Goal: Task Accomplishment & Management: Manage account settings

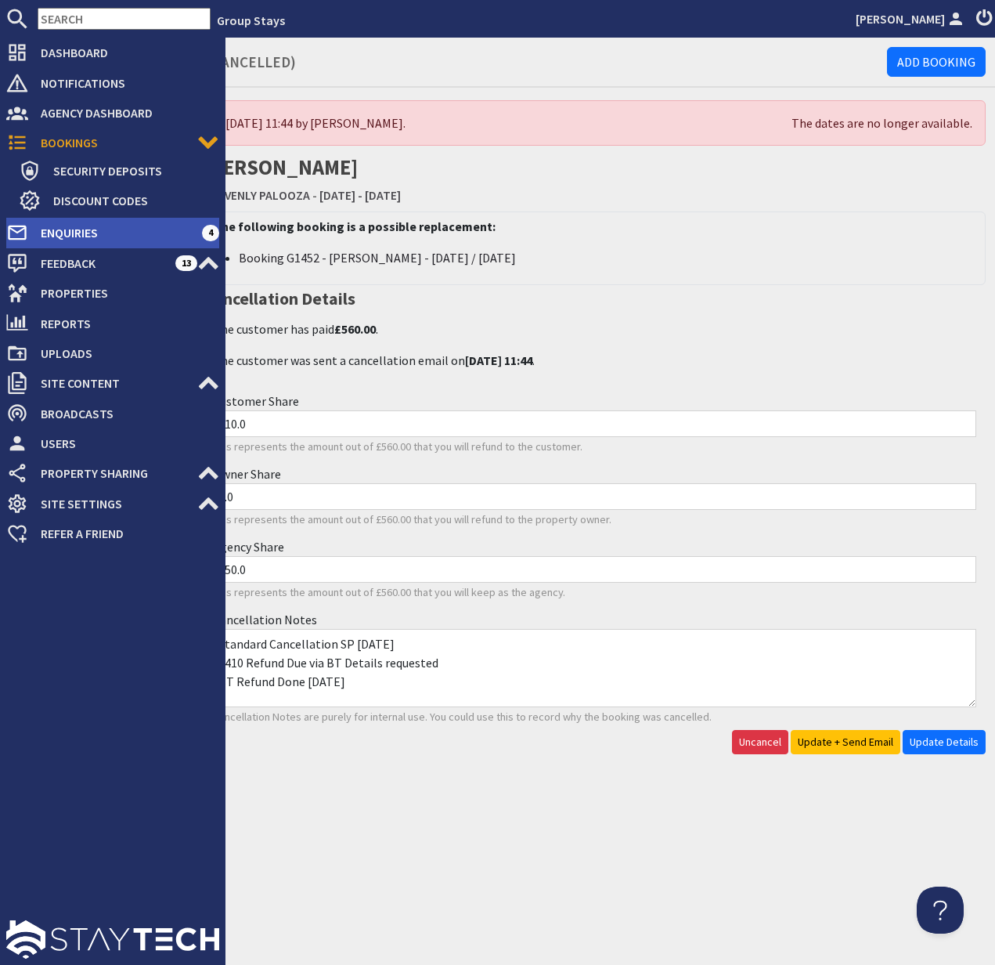
click at [79, 232] on span "Enquiries" at bounding box center [115, 232] width 174 height 25
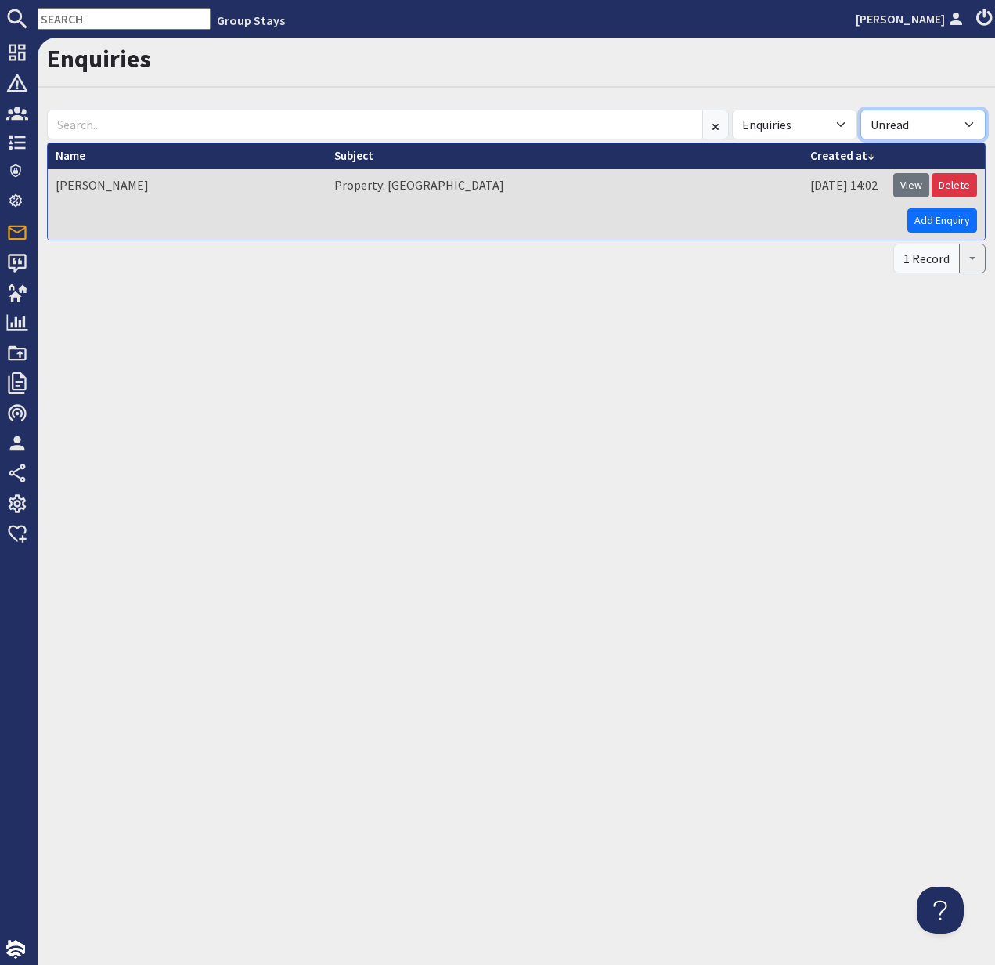
click at [967, 125] on select "All Read Unread" at bounding box center [923, 125] width 125 height 30
select select
click at [861, 110] on select "All Read Unread" at bounding box center [923, 125] width 125 height 30
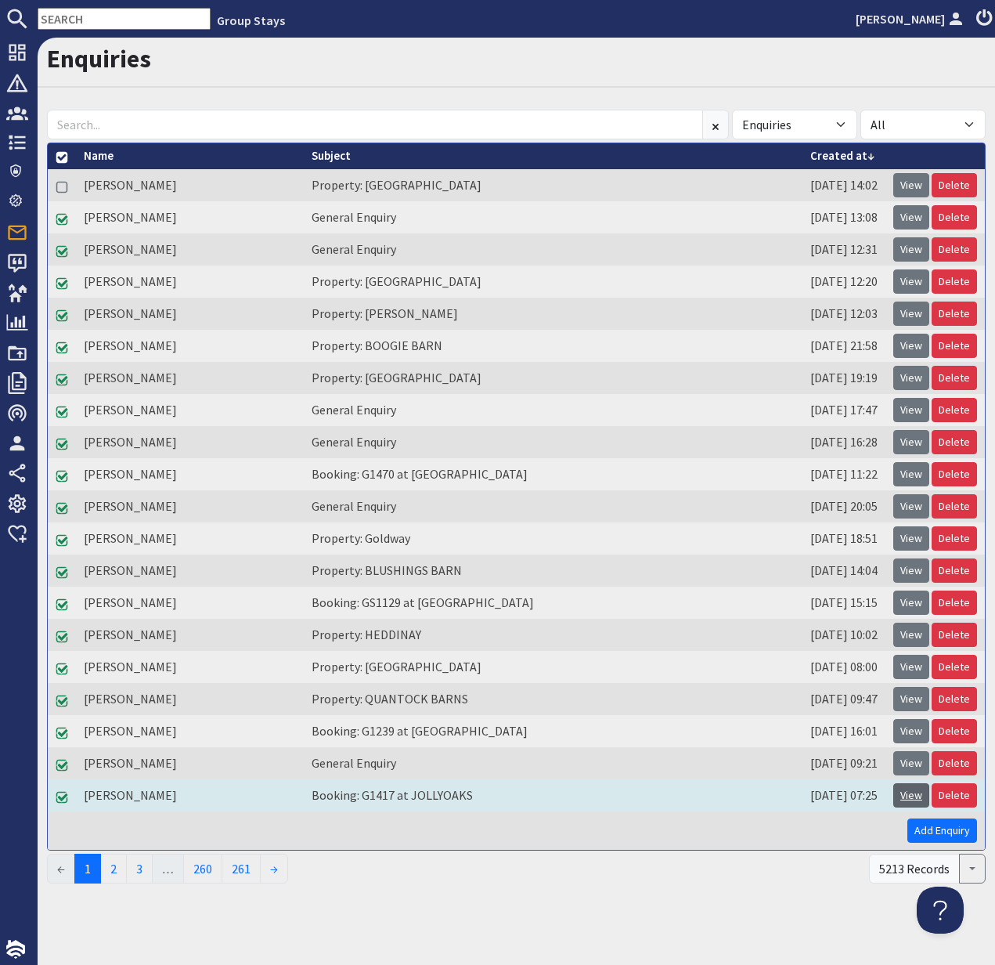
click at [912, 799] on link "View" at bounding box center [912, 795] width 36 height 24
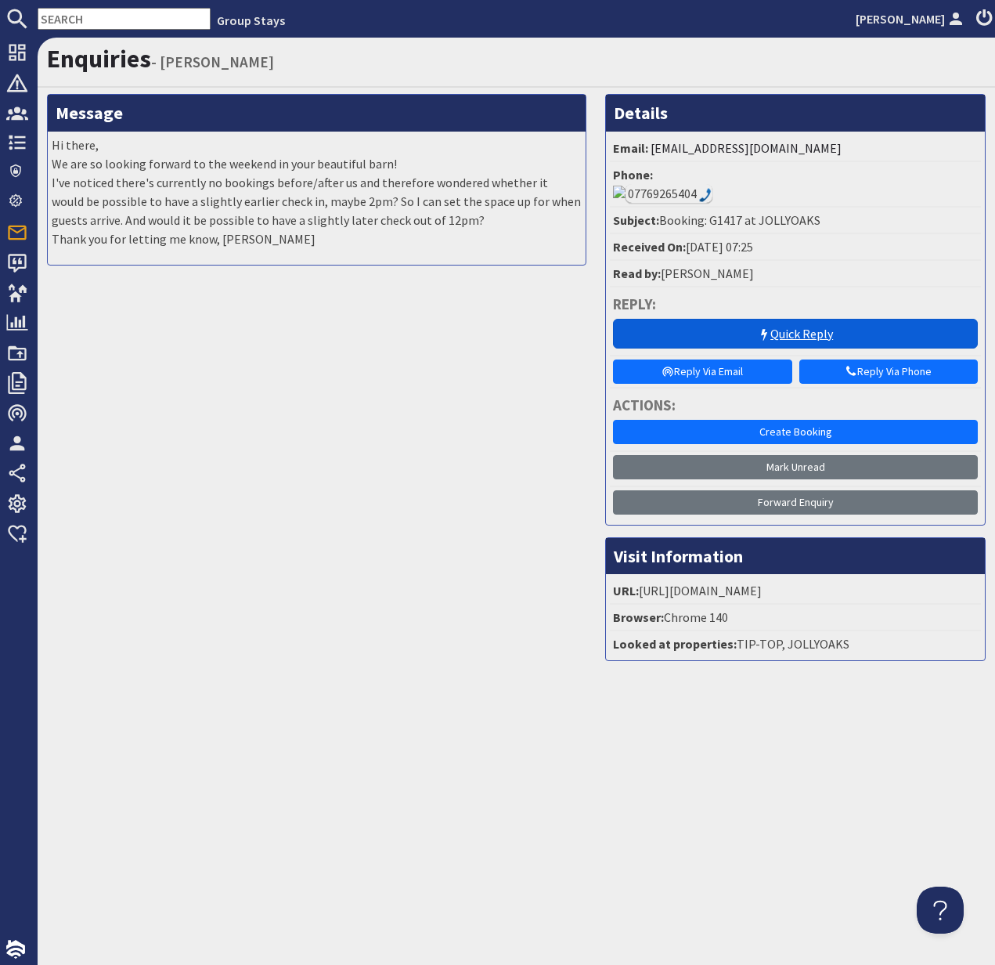
click at [794, 319] on link "Quick Reply" at bounding box center [795, 334] width 365 height 30
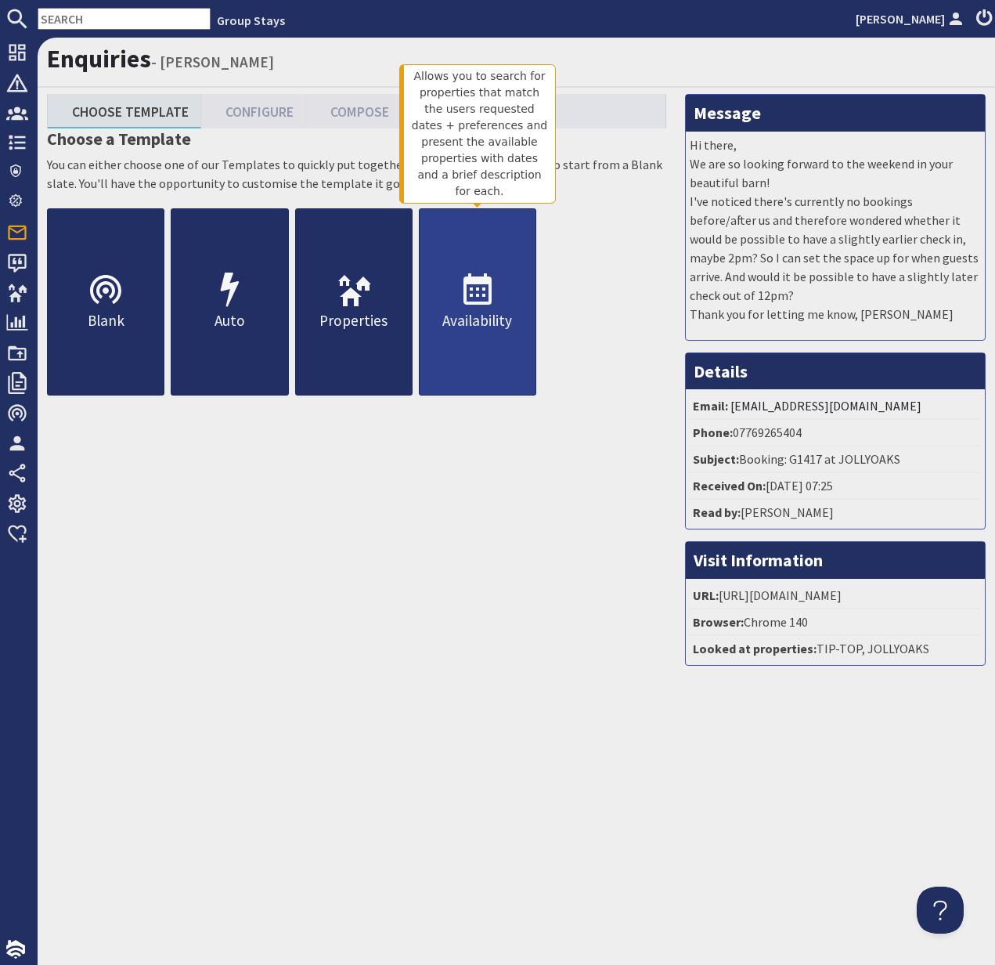
click at [463, 316] on p "Availability" at bounding box center [478, 320] width 116 height 23
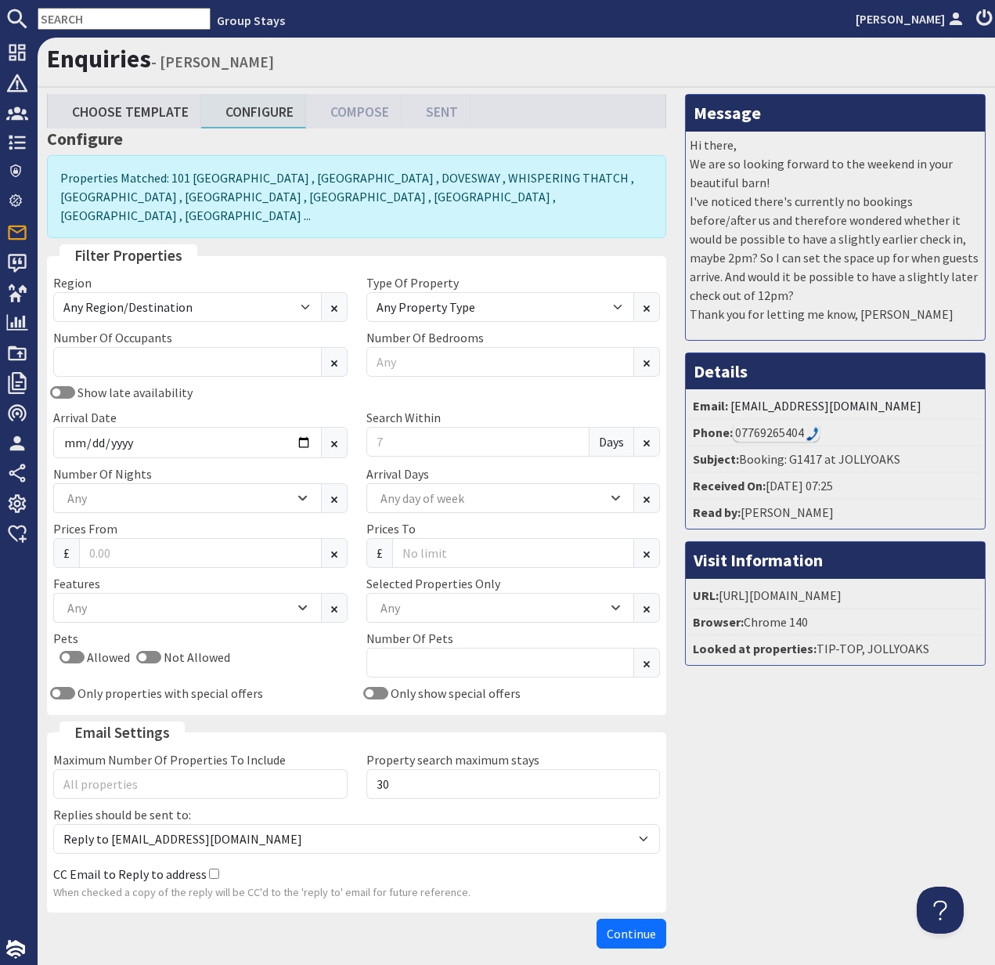
scroll to position [2, 0]
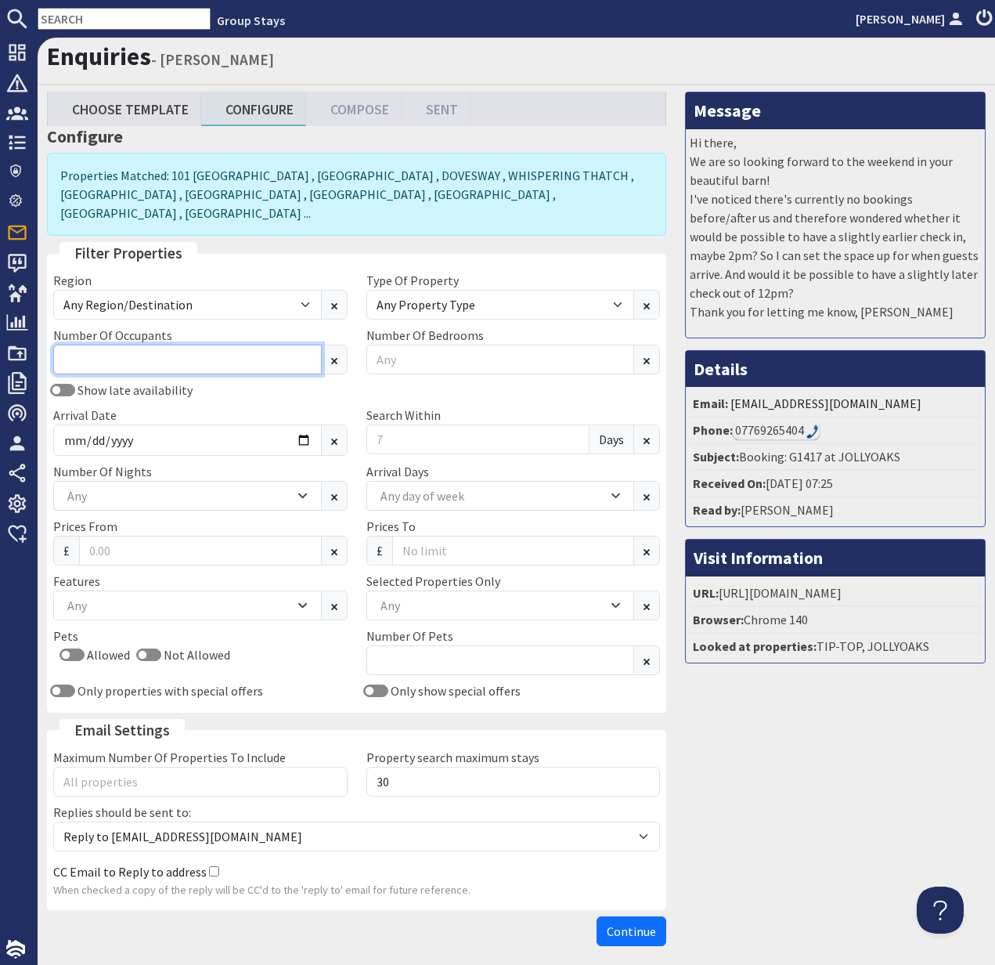
click at [164, 345] on input "Number Of Occupants" at bounding box center [187, 360] width 269 height 30
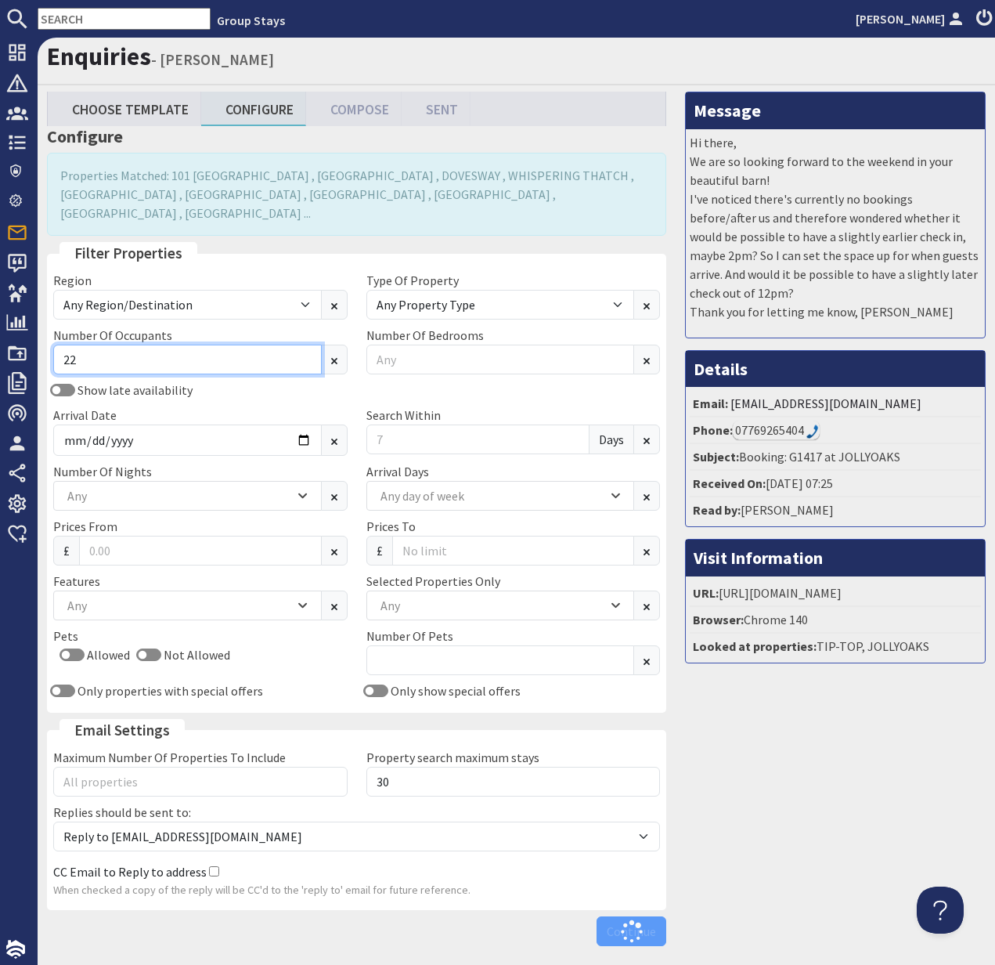
type input "22"
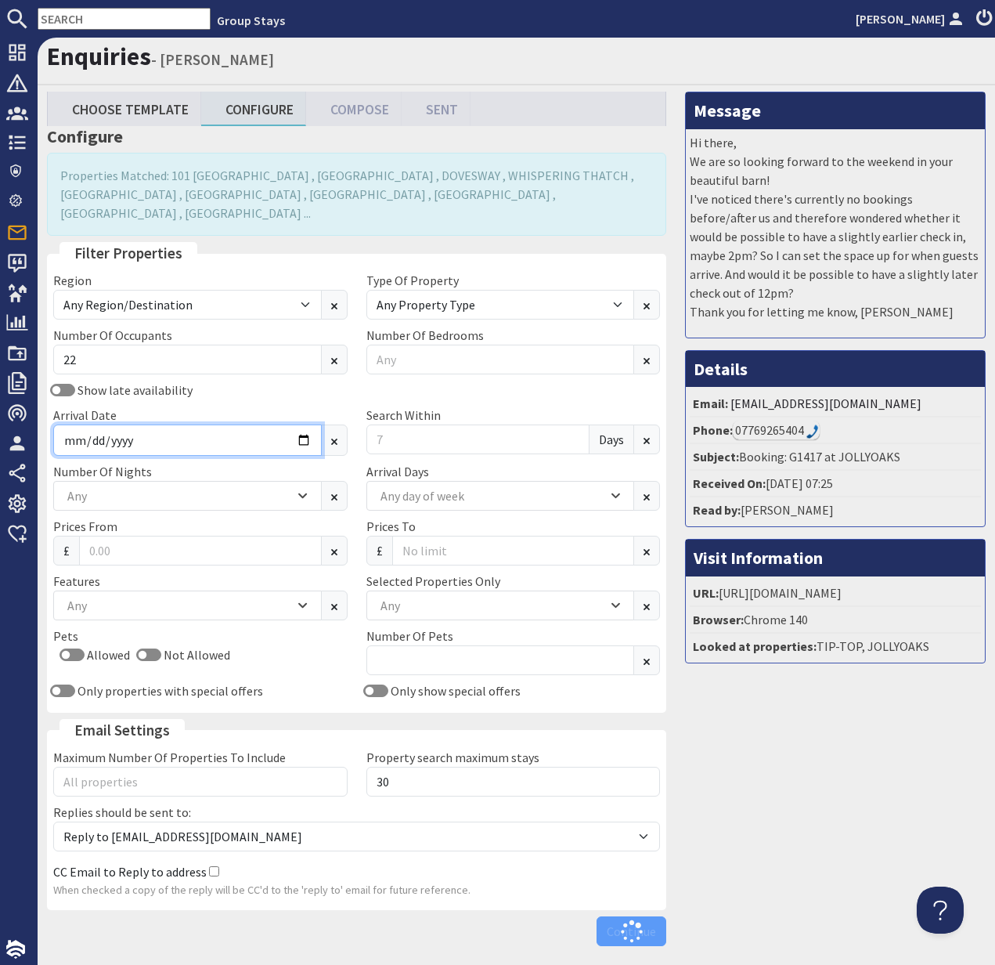
click at [273, 425] on input "Arrival Date" at bounding box center [187, 440] width 269 height 31
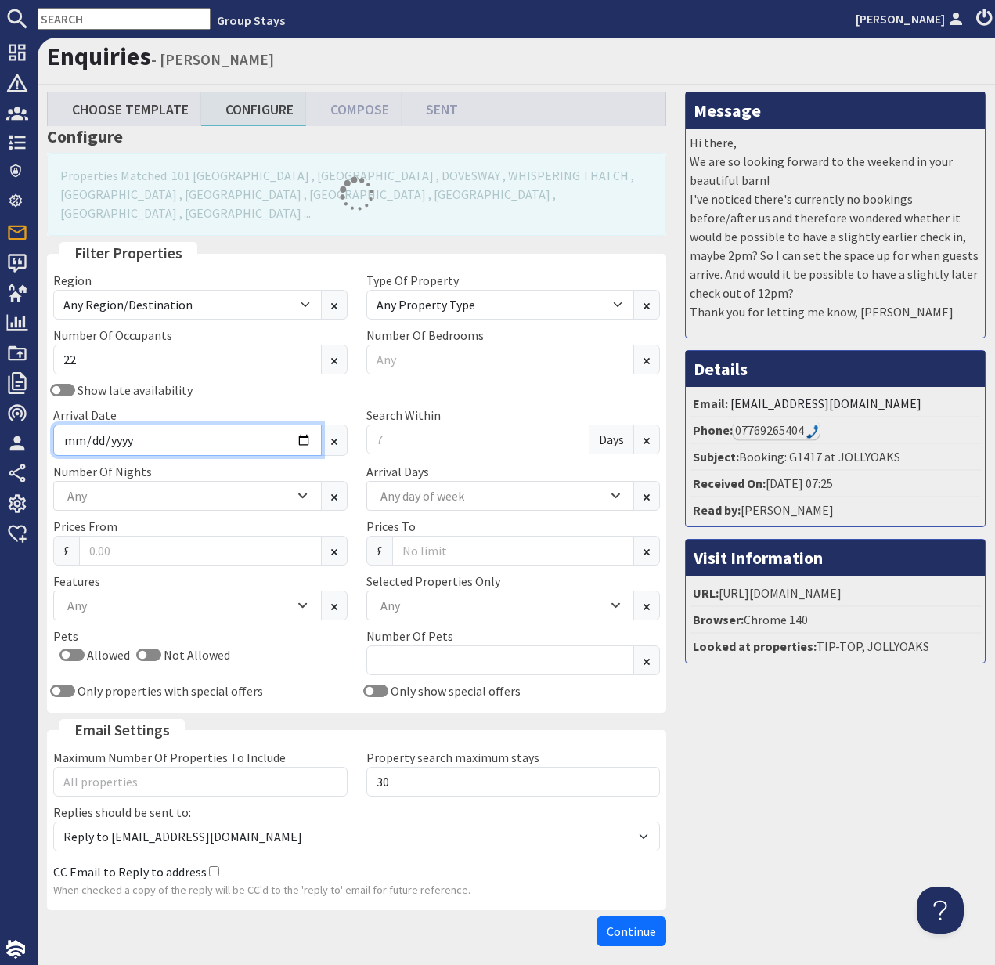
click at [301, 425] on input "Arrival Date" at bounding box center [187, 440] width 269 height 31
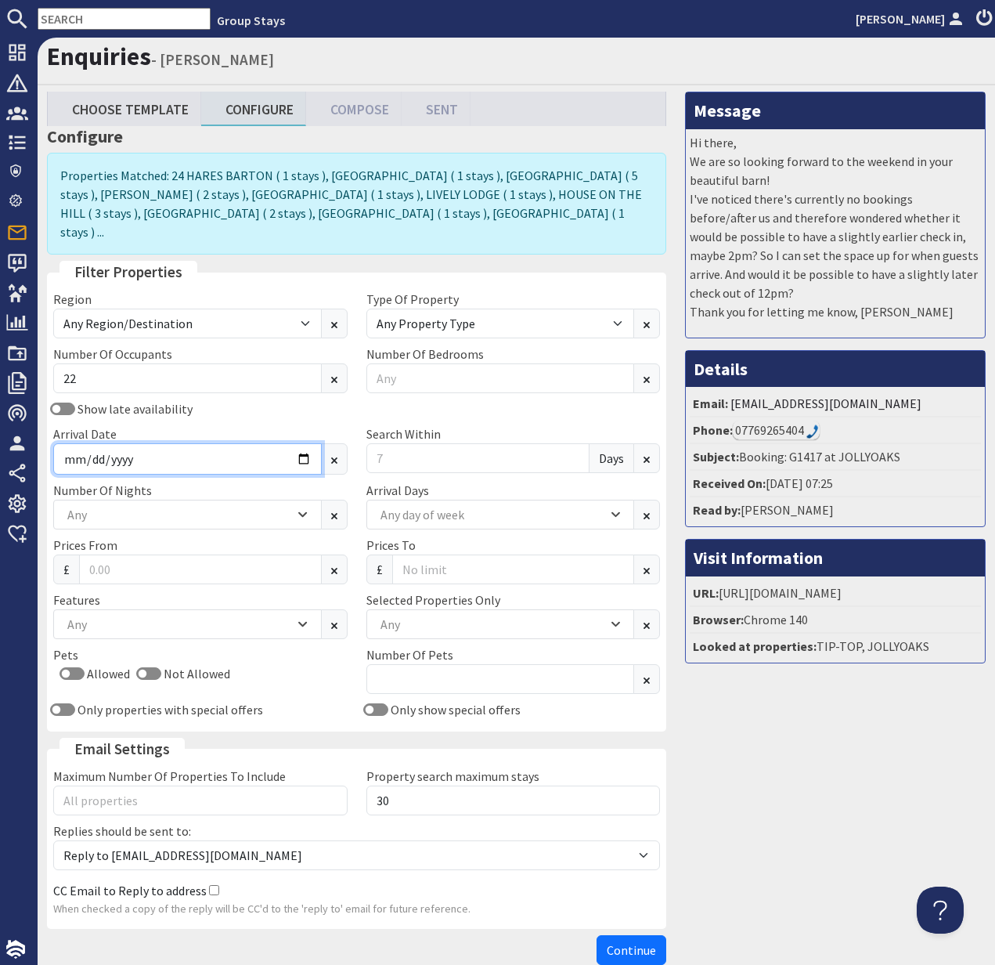
type input "[DATE]"
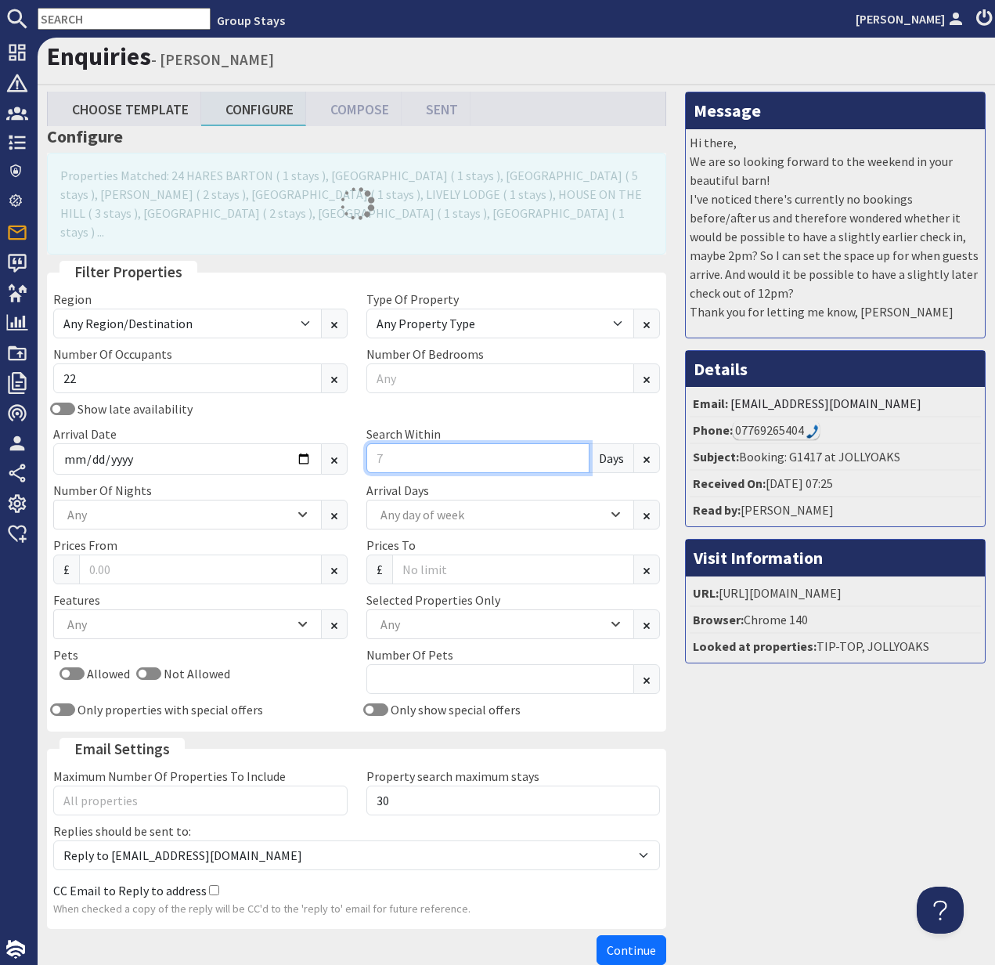
drag, startPoint x: 388, startPoint y: 440, endPoint x: 358, endPoint y: 440, distance: 29.8
click at [358, 440] on div "Search Within Days" at bounding box center [513, 450] width 313 height 50
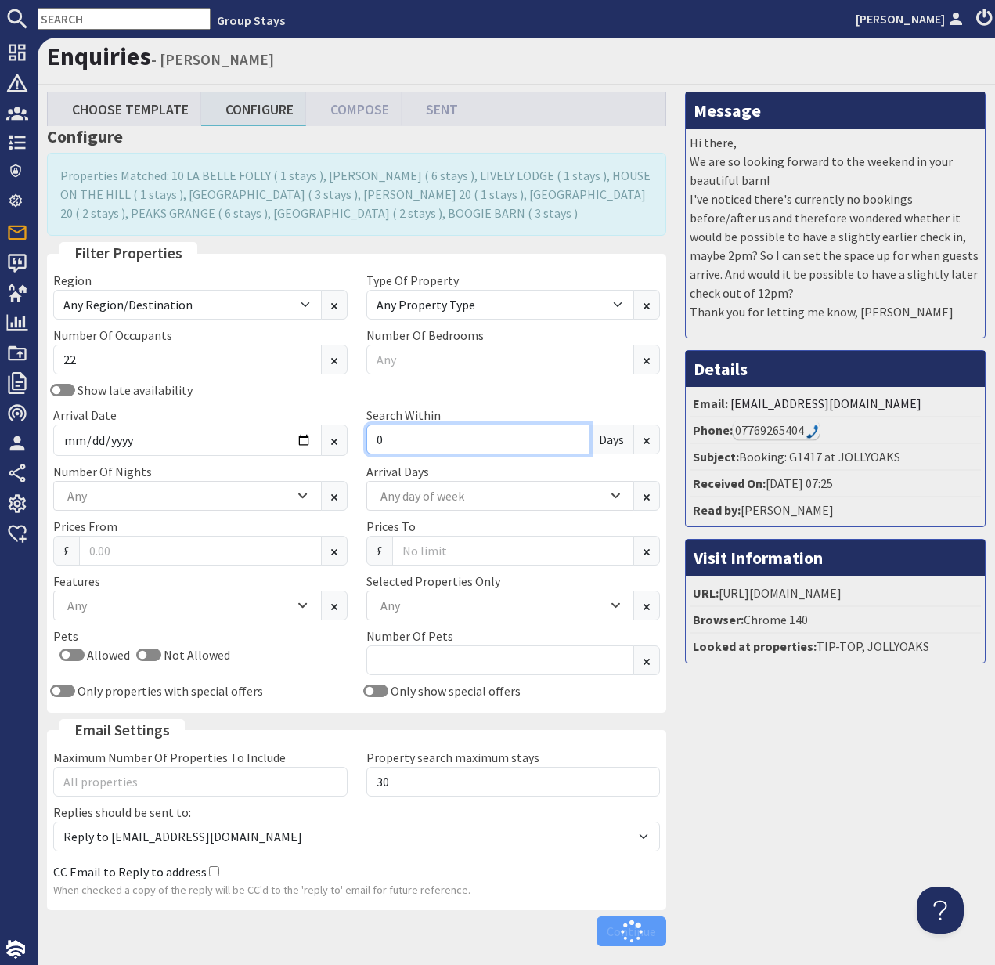
type input "0"
click at [219, 498] on div "Any" at bounding box center [178, 495] width 231 height 17
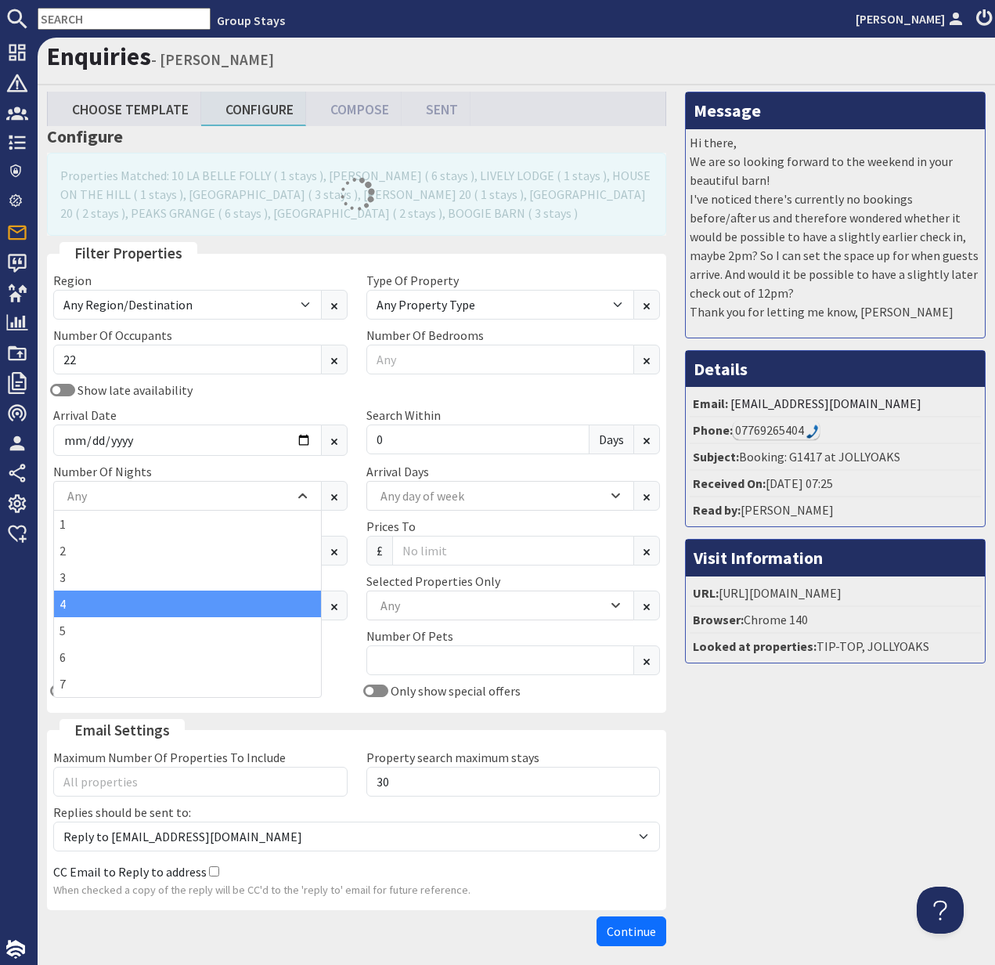
click at [129, 604] on div "4" at bounding box center [187, 604] width 267 height 27
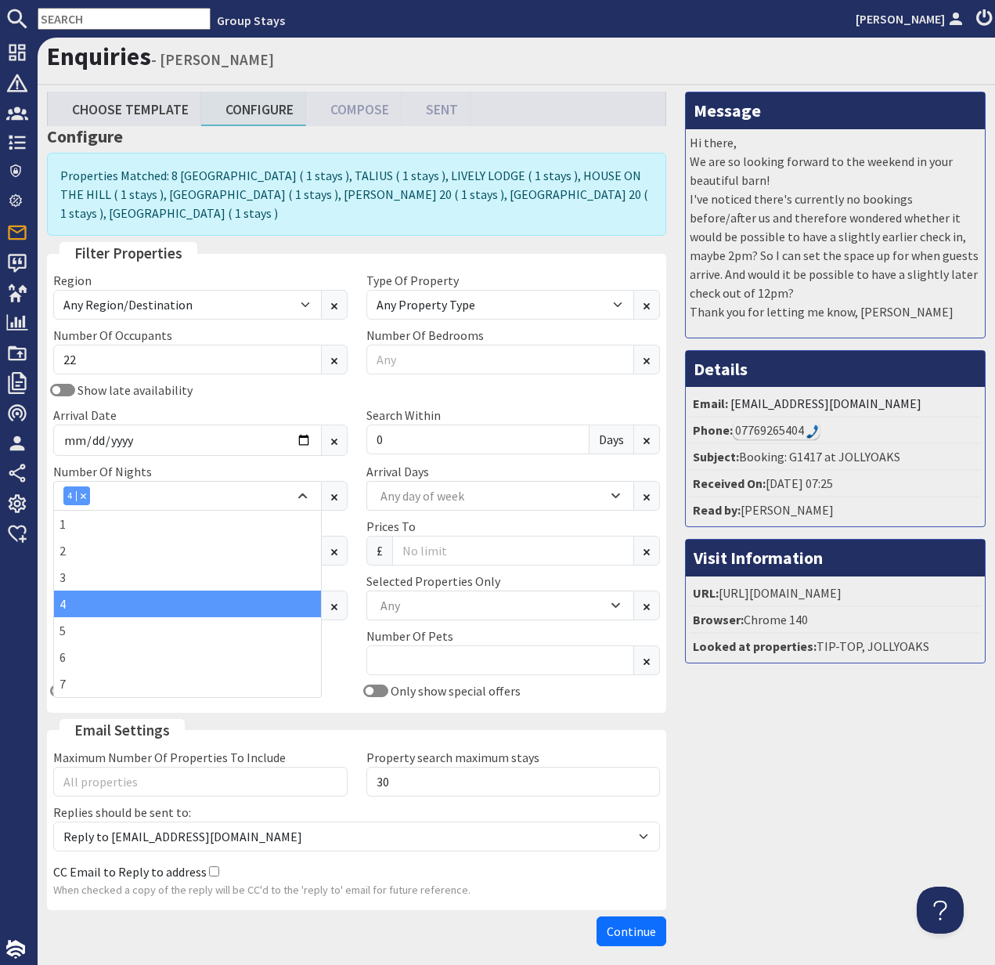
click at [349, 645] on div "Pets Allowed Not Allowed" at bounding box center [200, 654] width 313 height 55
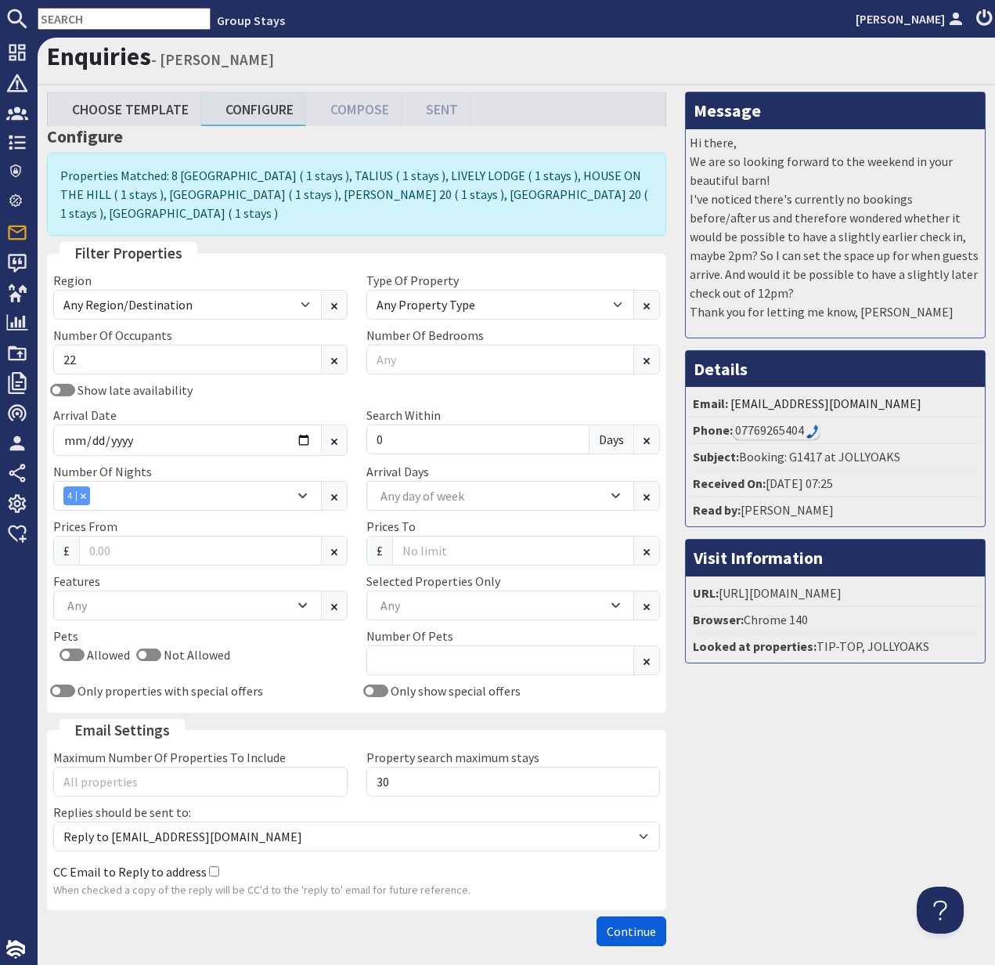
click at [630, 927] on span "Continue" at bounding box center [631, 931] width 49 height 16
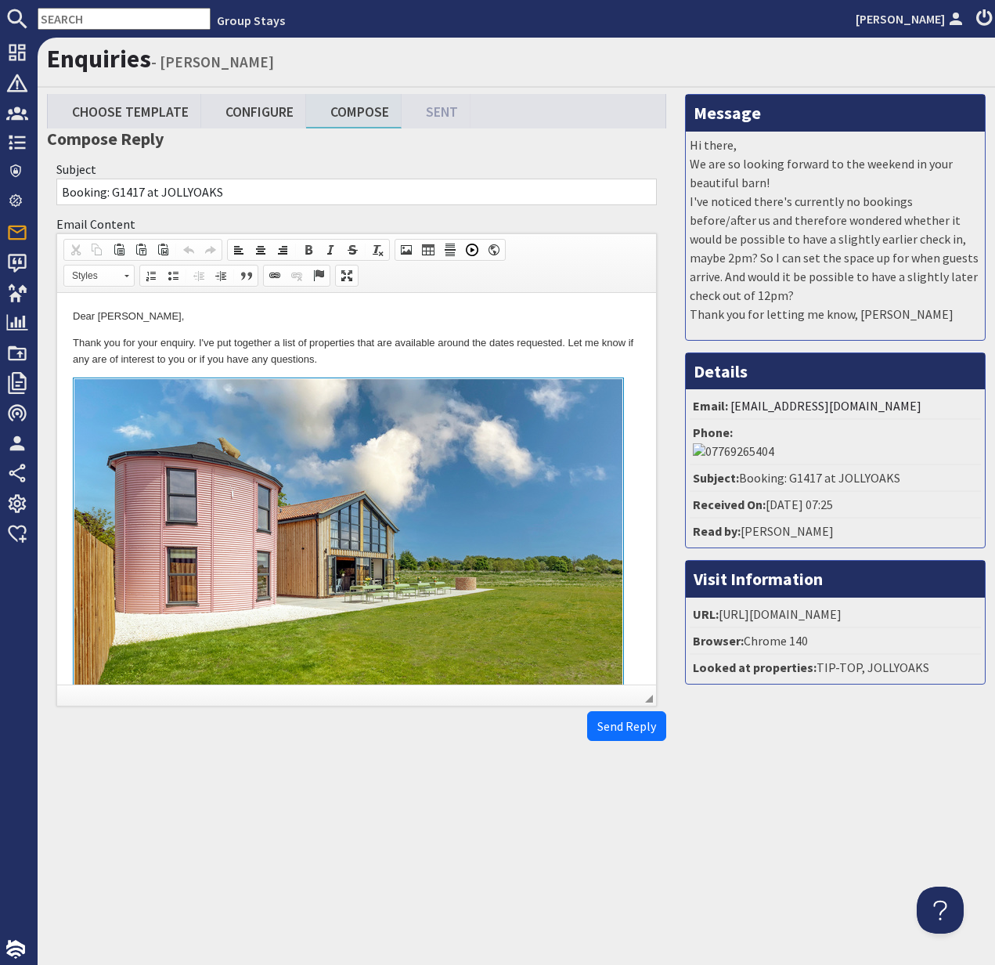
drag, startPoint x: 70, startPoint y: 336, endPoint x: 184, endPoint y: 532, distance: 226.4
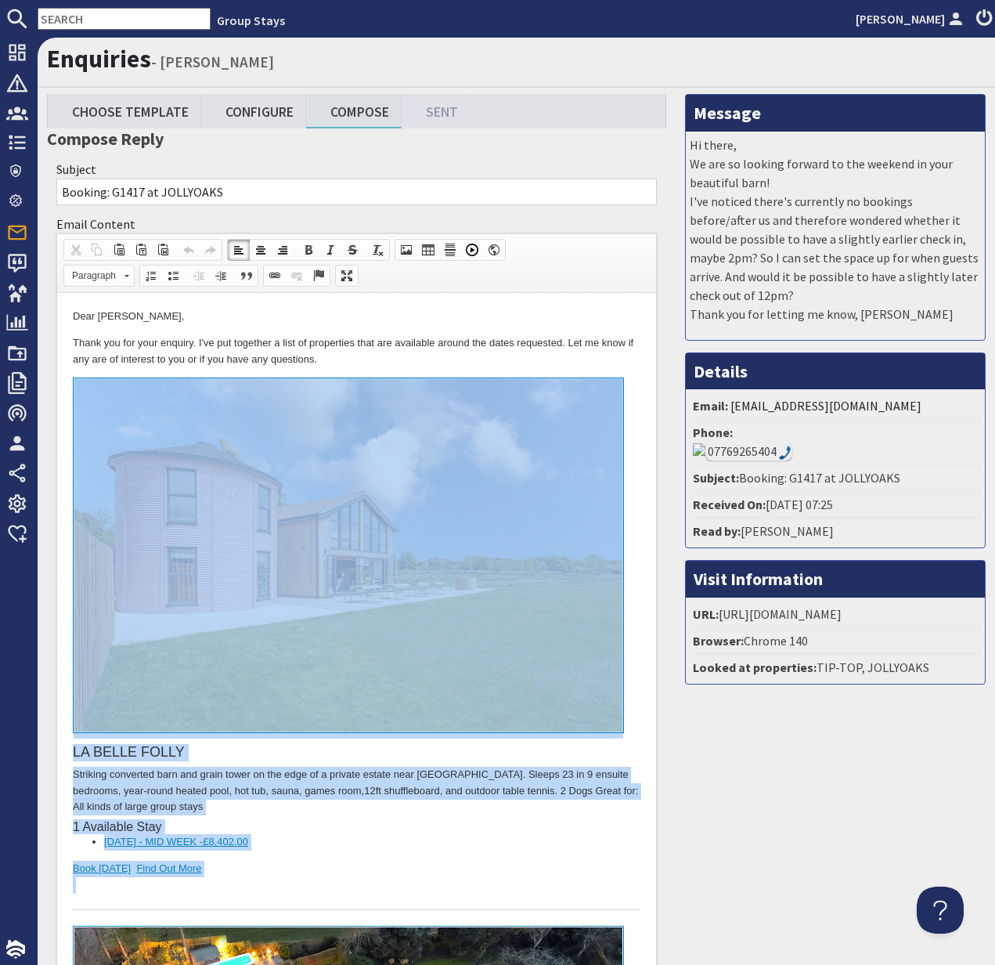
drag, startPoint x: 210, startPoint y: 878, endPoint x: 136, endPoint y: 591, distance: 296.7
click at [136, 591] on div "[GEOGRAPHIC_DATA] converted barn and grain tower on the edge of a private estat…" at bounding box center [357, 644] width 568 height 532
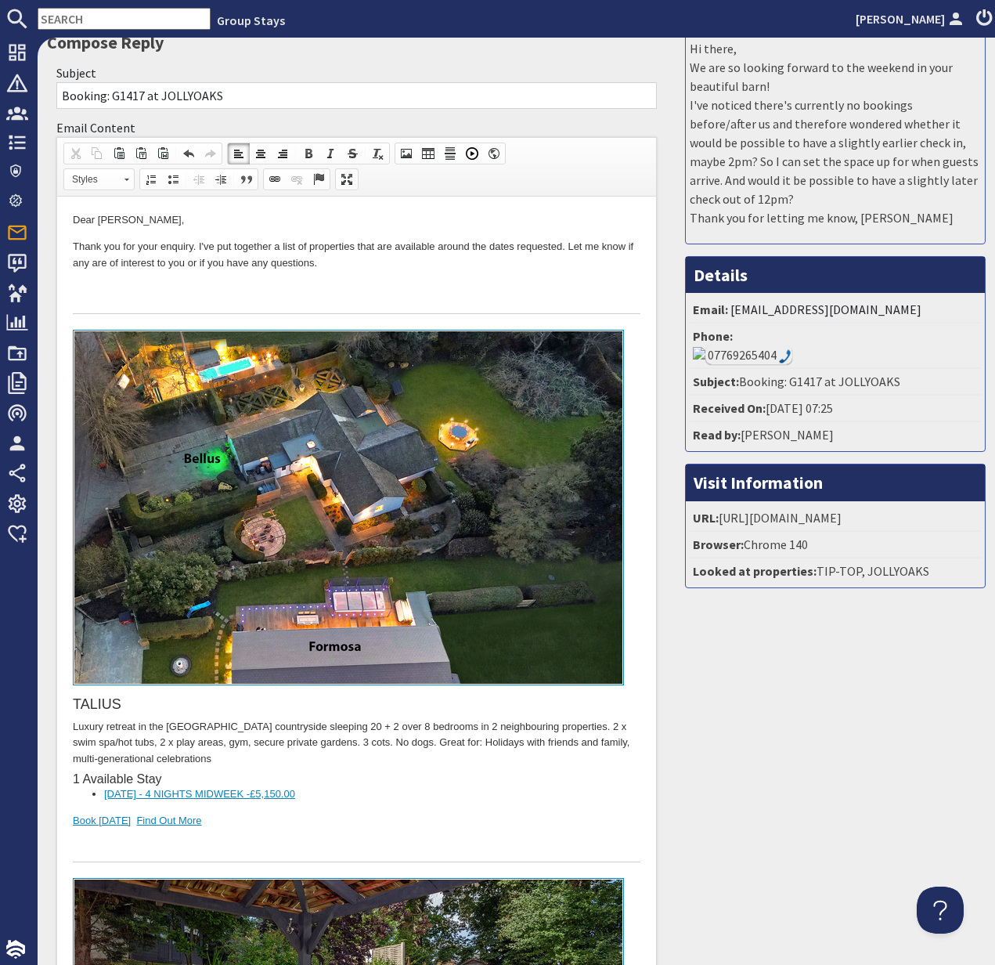
scroll to position [114, 0]
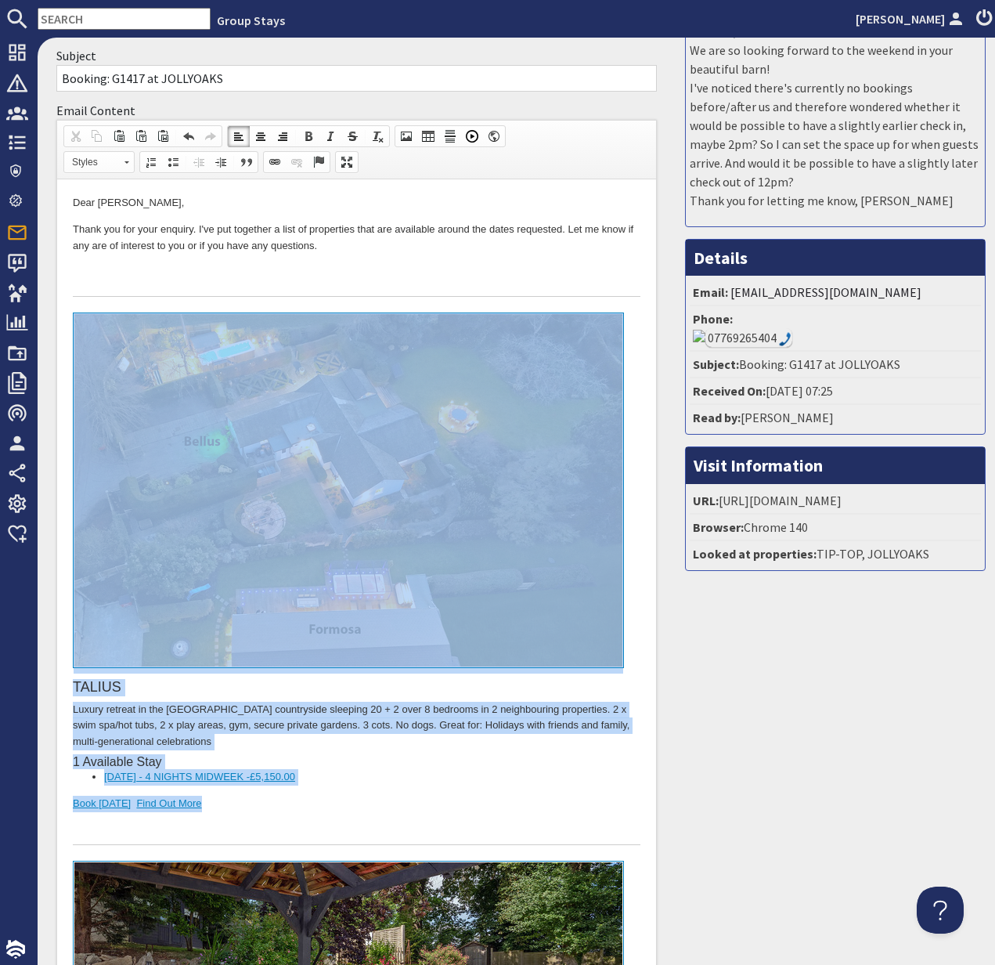
drag, startPoint x: 220, startPoint y: 808, endPoint x: 151, endPoint y: 571, distance: 246.4
click at [151, 571] on div "TALIUS Luxury retreat in the [GEOGRAPHIC_DATA] countryside sleeping 20 + 2 over…" at bounding box center [357, 579] width 568 height 532
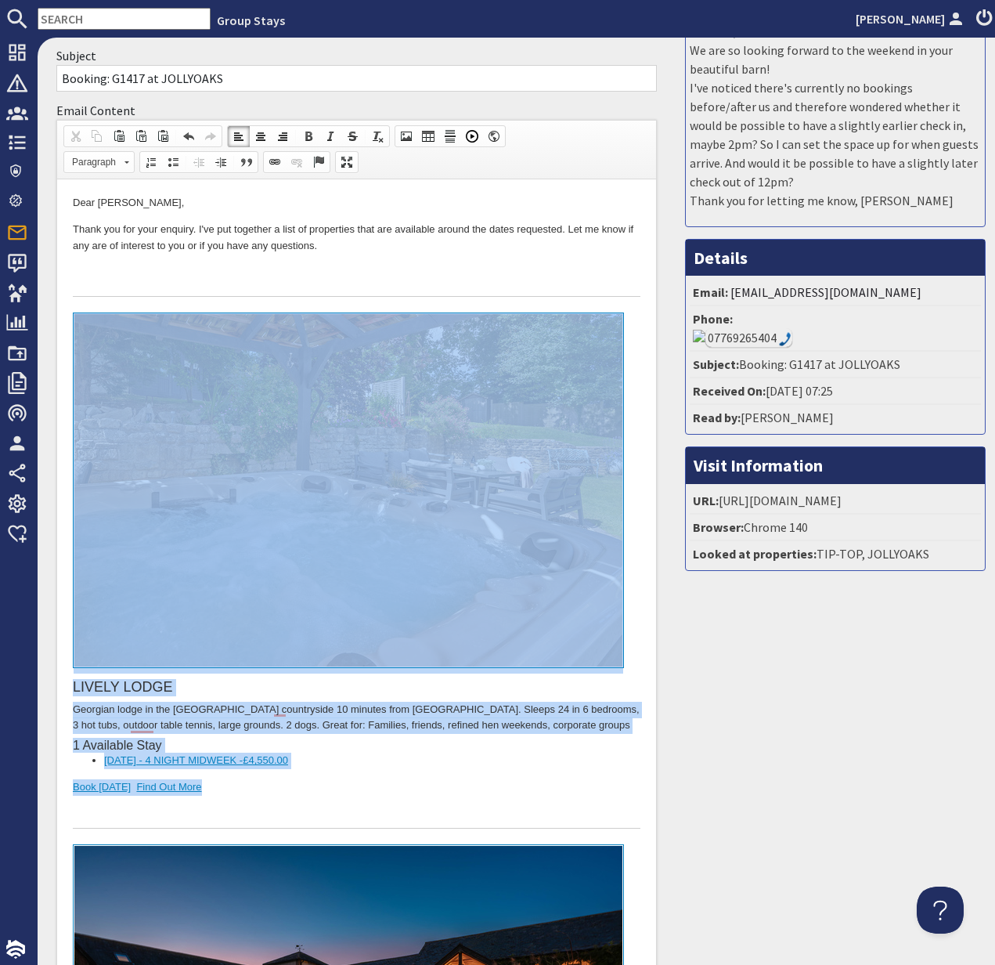
drag, startPoint x: 218, startPoint y: 792, endPoint x: 92, endPoint y: 573, distance: 252.3
click at [92, 573] on div "[GEOGRAPHIC_DATA] in the [GEOGRAPHIC_DATA] countryside 10 minutes from [GEOGRAP…" at bounding box center [357, 571] width 568 height 516
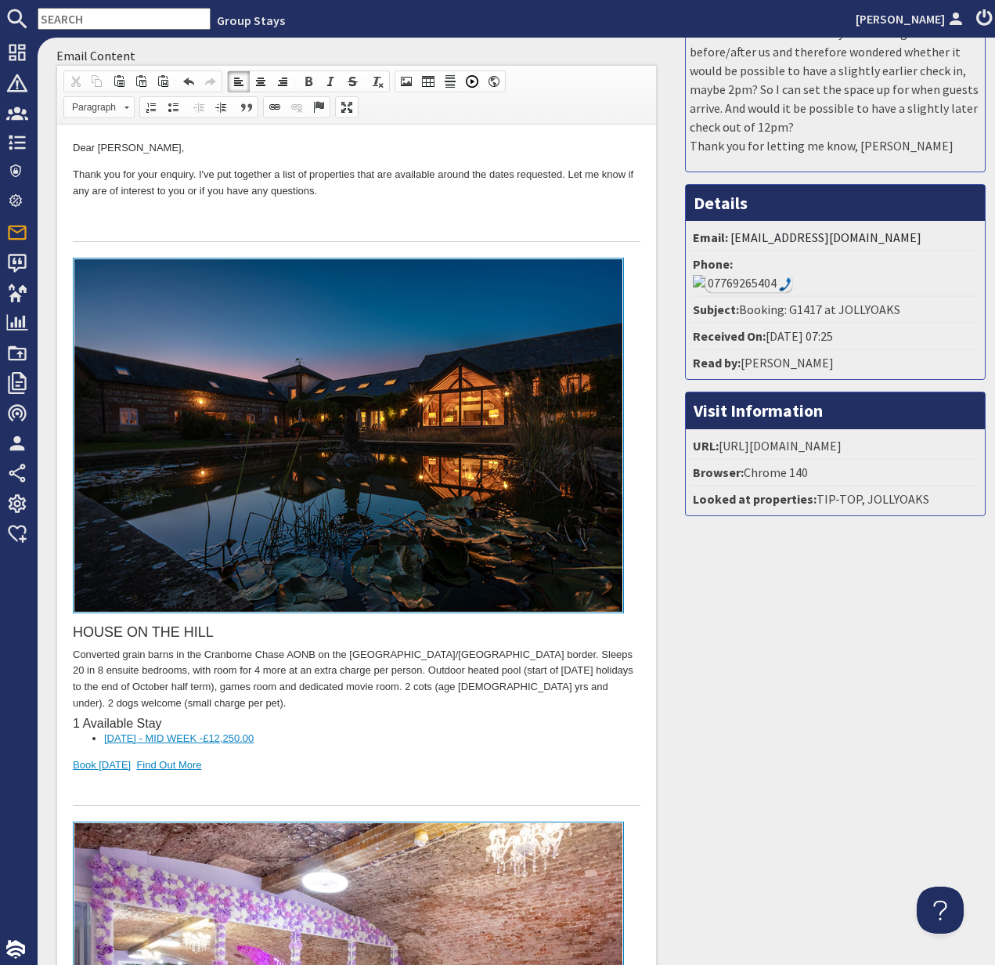
scroll to position [175, 0]
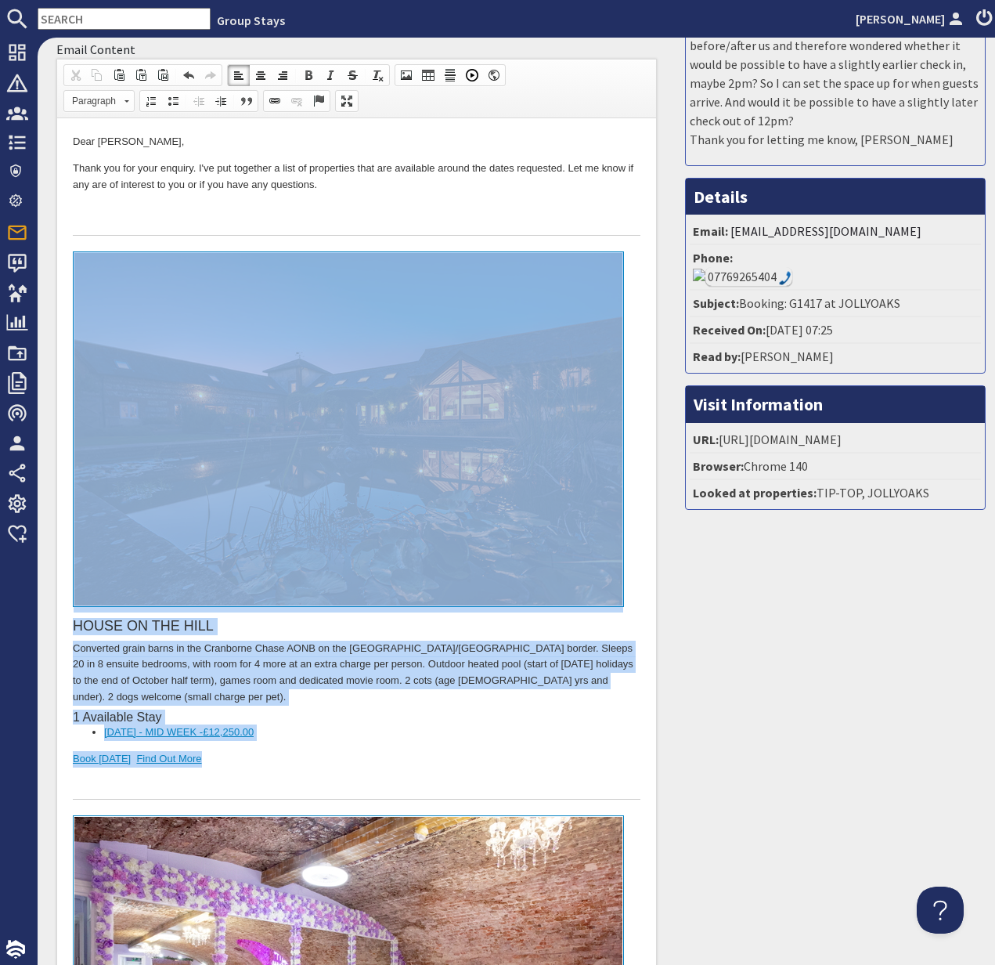
drag, startPoint x: 218, startPoint y: 741, endPoint x: 99, endPoint y: 569, distance: 208.3
click at [99, 569] on div "HOUSE ON THE HILL Converted grain barns in the [GEOGRAPHIC_DATA] on the [GEOGRA…" at bounding box center [357, 525] width 568 height 548
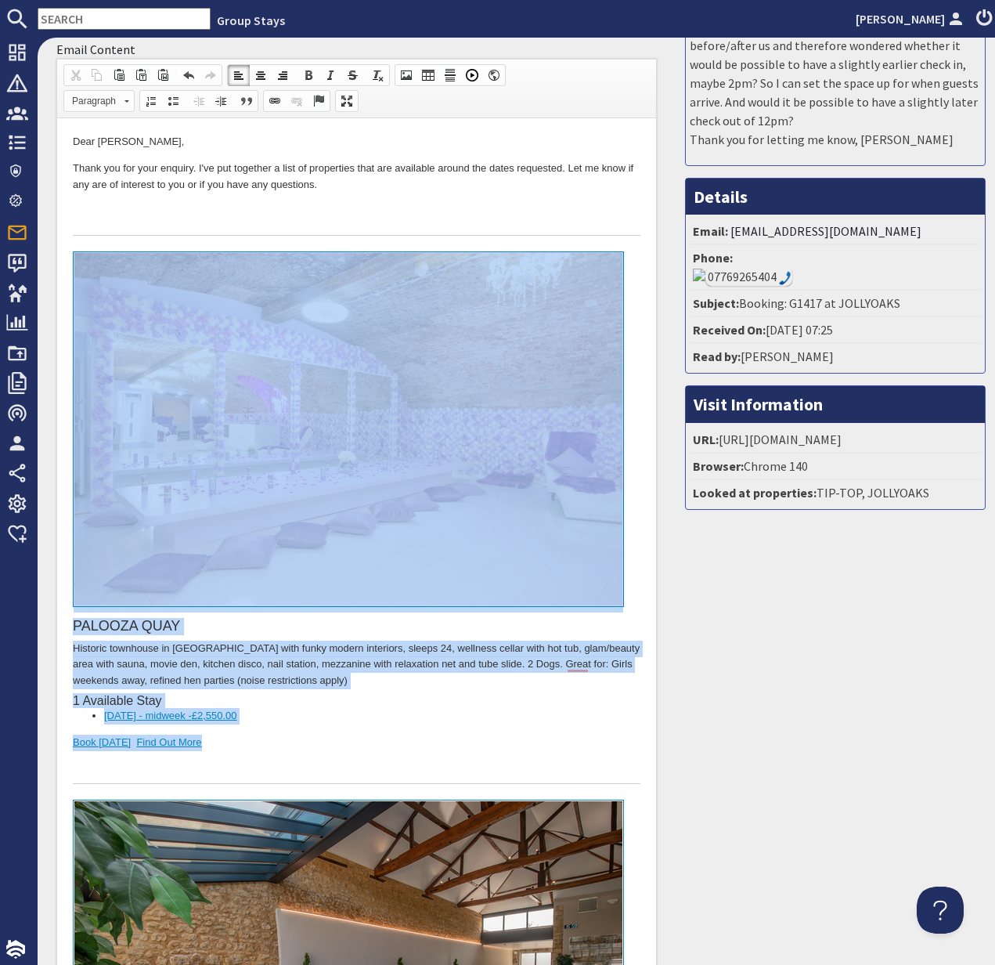
drag, startPoint x: 231, startPoint y: 750, endPoint x: 107, endPoint y: 490, distance: 288.0
click at [107, 490] on div "[GEOGRAPHIC_DATA] in [GEOGRAPHIC_DATA] with funky modern interiors, sleeps 24, …" at bounding box center [357, 517] width 568 height 532
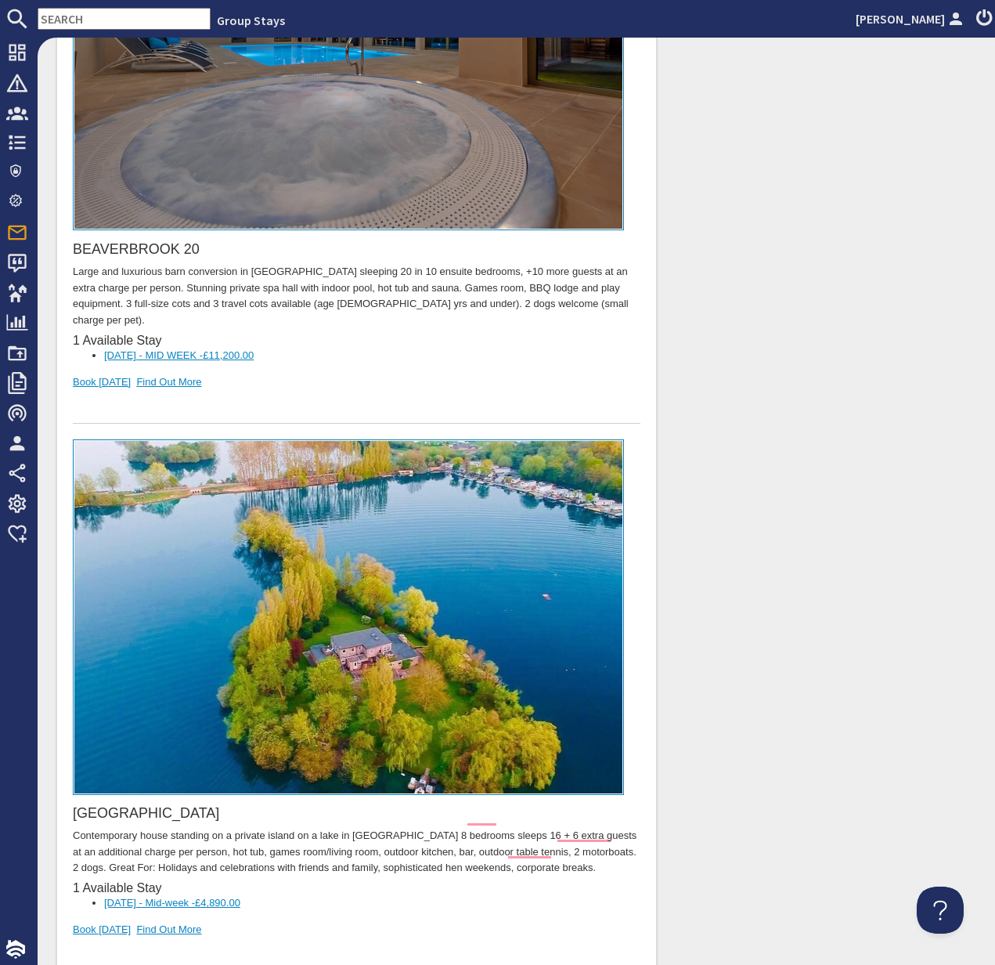
scroll to position [1233, 0]
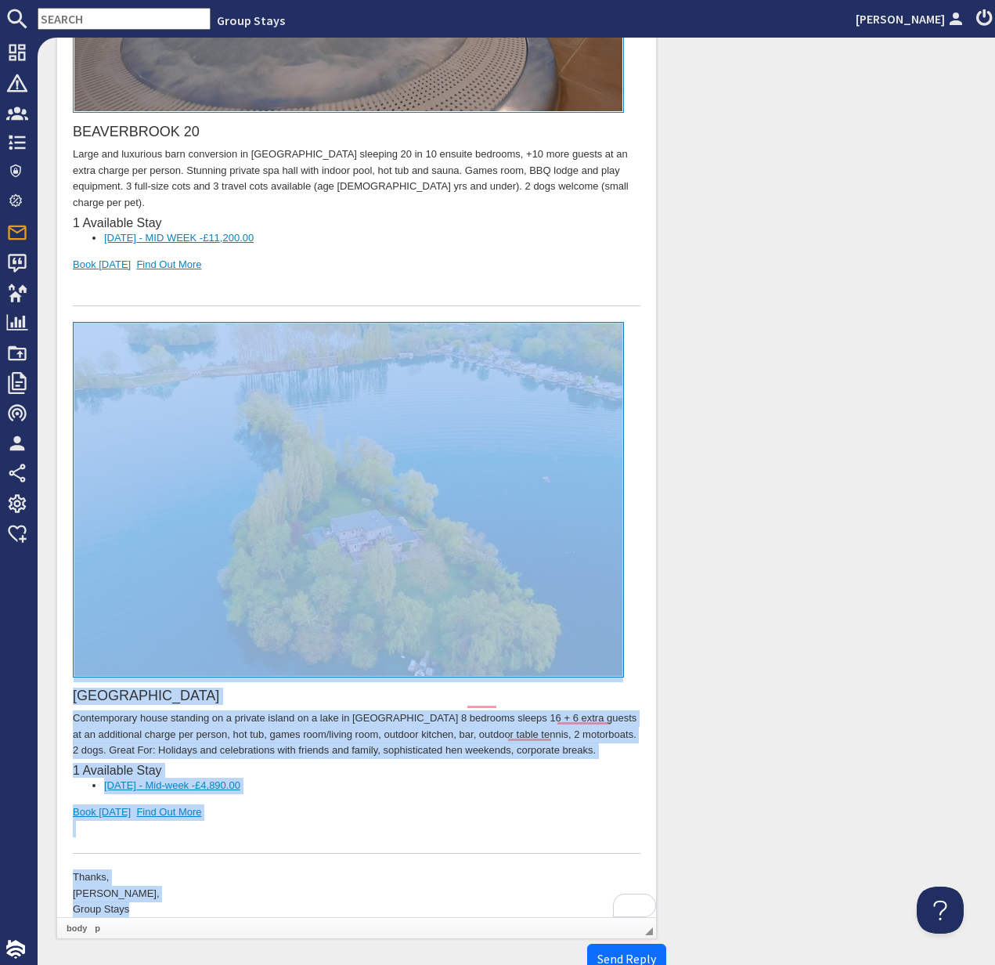
drag, startPoint x: 149, startPoint y: 892, endPoint x: 109, endPoint y: 576, distance: 318.2
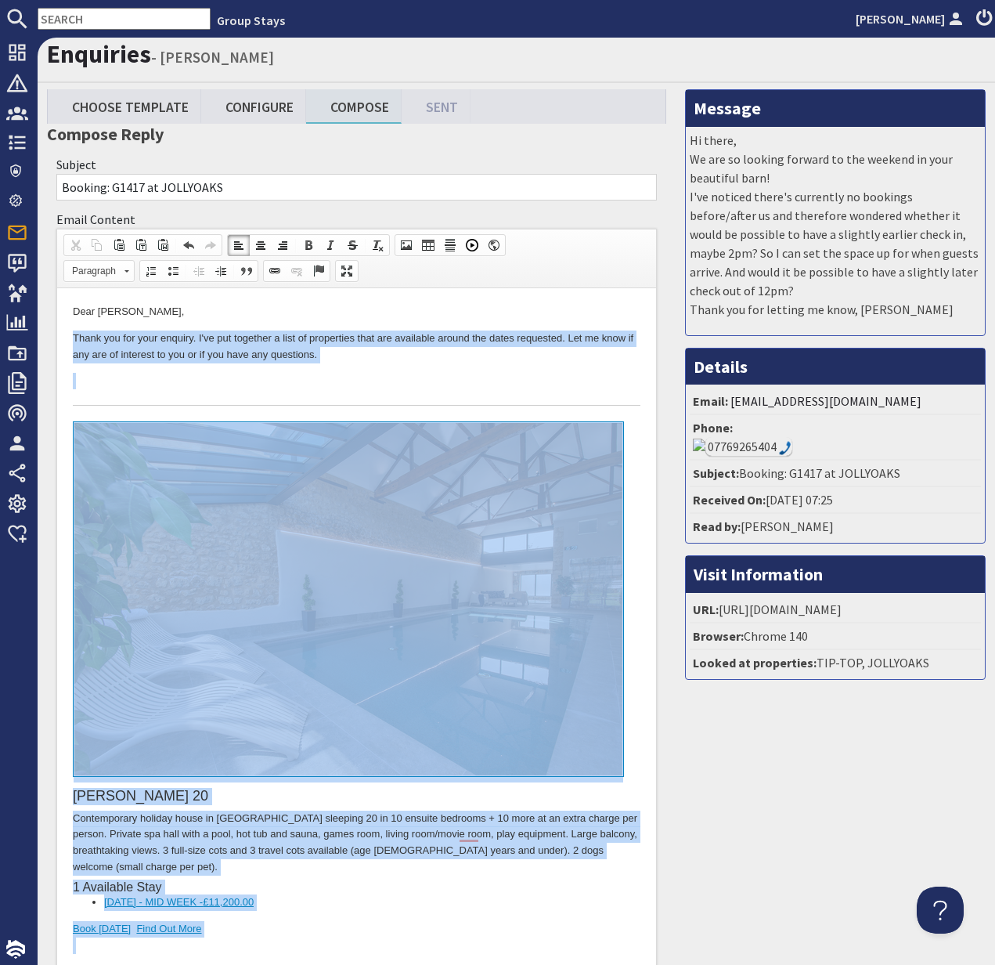
scroll to position [748, 0]
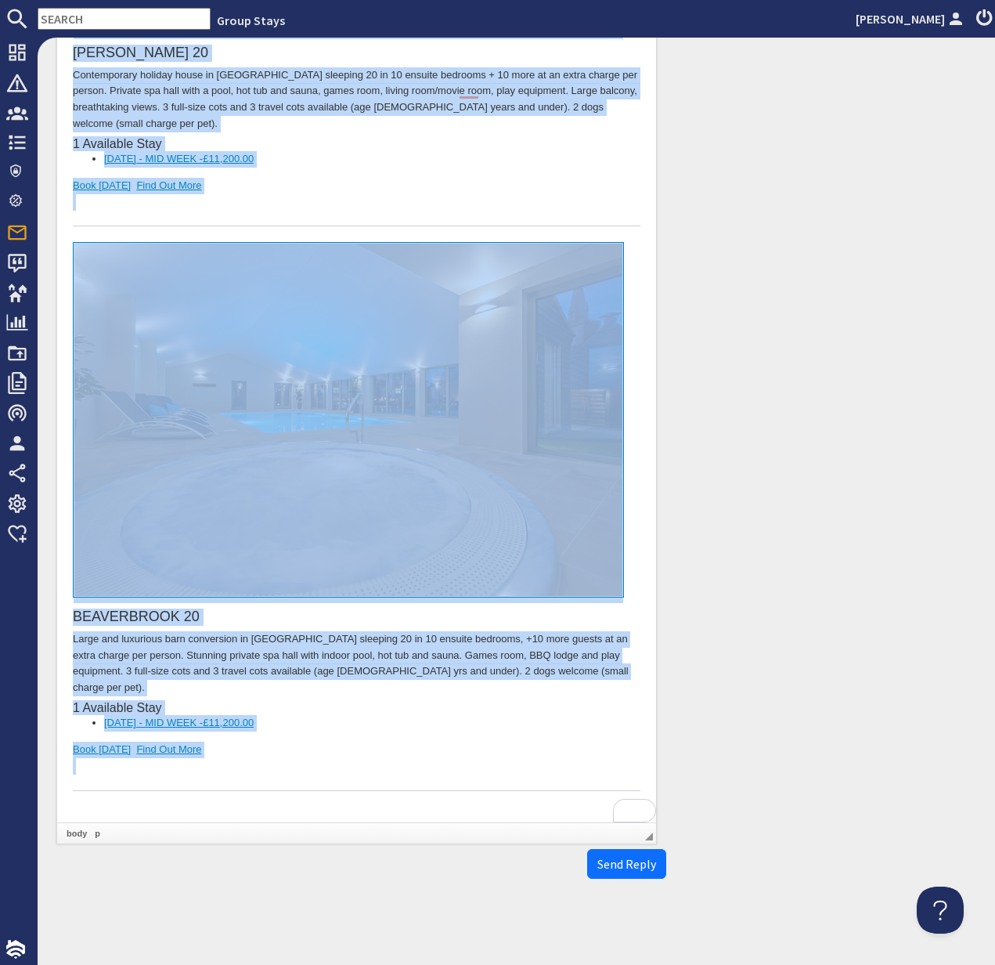
drag, startPoint x: 66, startPoint y: -405, endPoint x: 421, endPoint y: 754, distance: 1212.5
click at [421, 754] on html "Dear [PERSON_NAME], Thank you for your enquiry. I've put together a list of pro…" at bounding box center [356, 192] width 599 height 1293
copy body "Lorem ips dol sita consect. A'el sed doeiusmo t inci ut laboreetdo magn ali eni…"
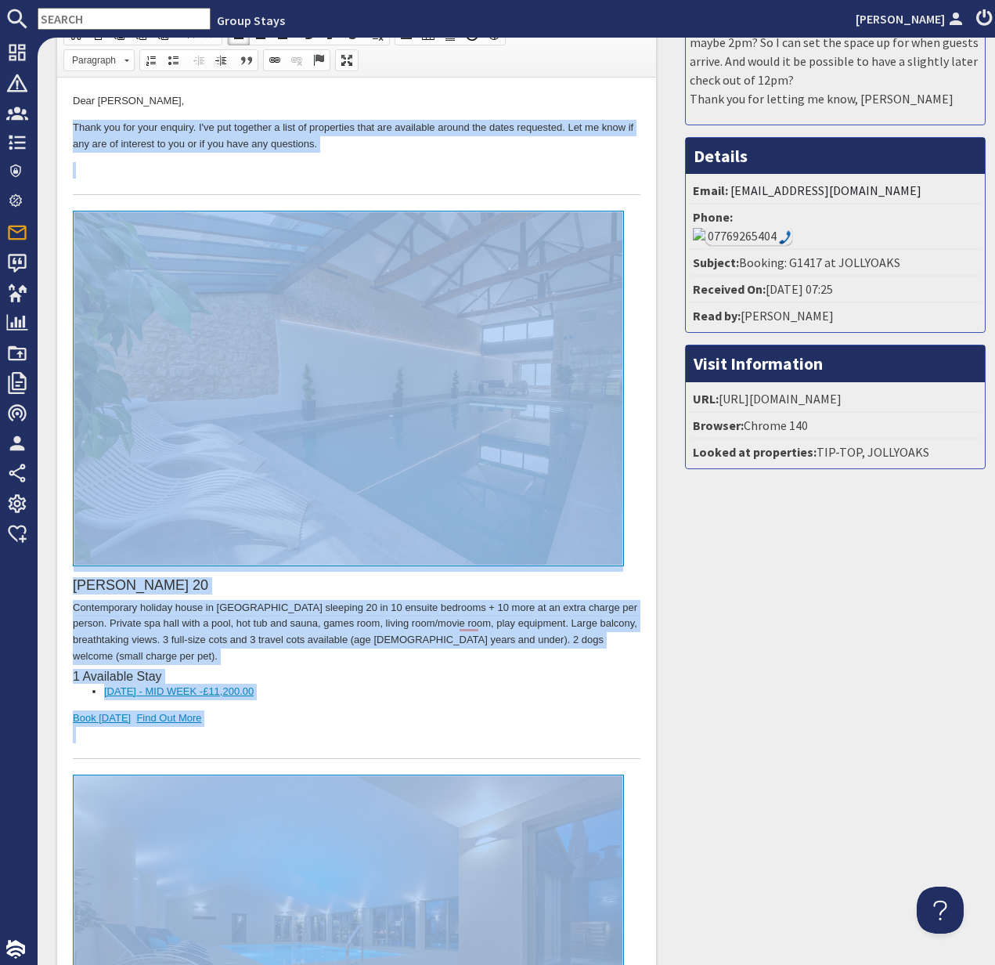
scroll to position [0, 0]
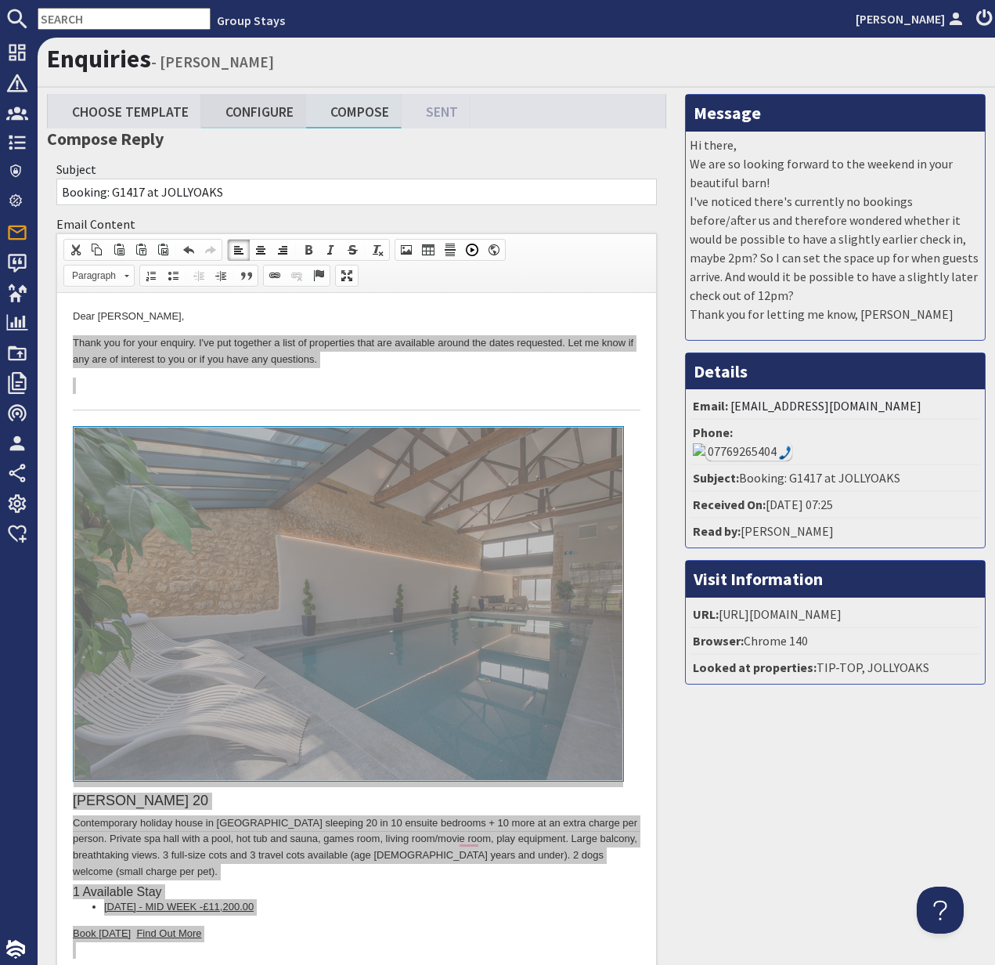
click at [255, 114] on link "Configure" at bounding box center [253, 111] width 105 height 34
type textarea "<p>Dear [PERSON_NAME],</p> <p>Thank you for your enquiry. I&#39;ve put together…"
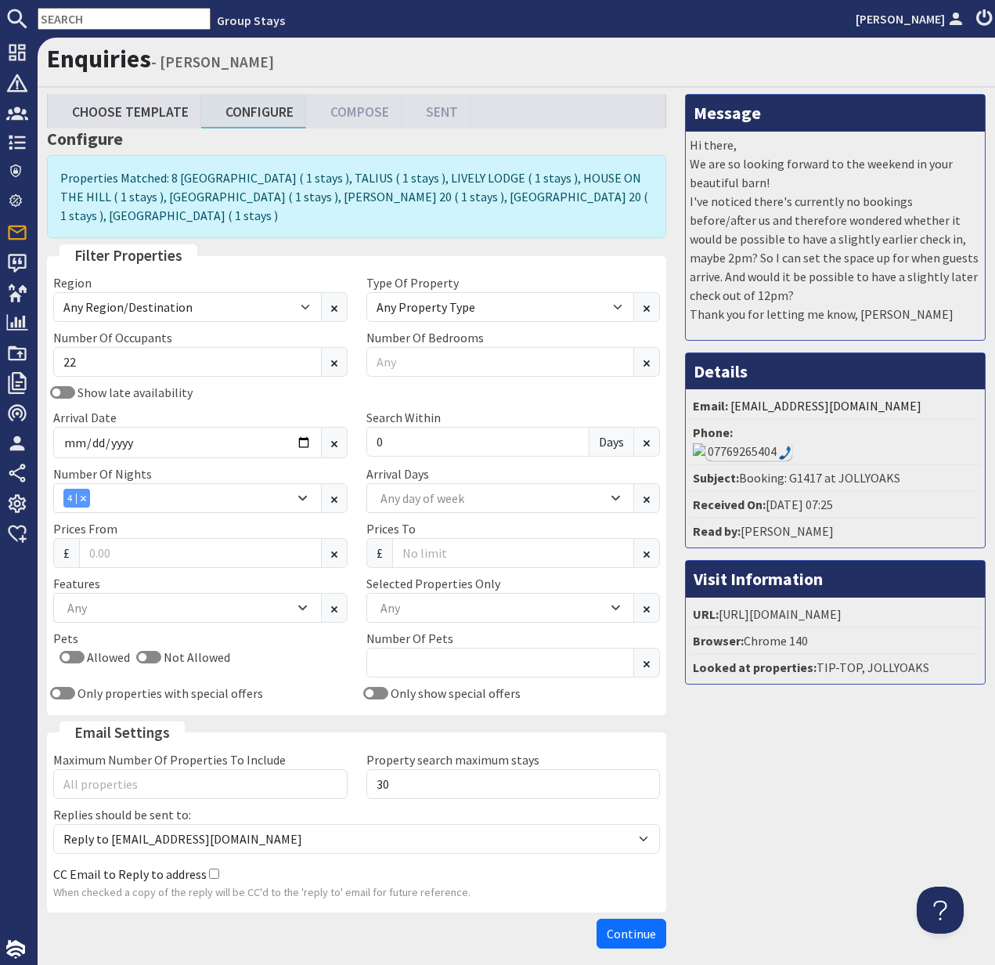
click at [91, 273] on fieldset "Filter Properties Region Any Region/Destination [GEOGRAPHIC_DATA] [GEOGRAPHIC_D…" at bounding box center [357, 479] width 620 height 471
drag, startPoint x: 107, startPoint y: 364, endPoint x: 46, endPoint y: 359, distance: 60.6
click at [46, 359] on div "Number Of Occupants 22" at bounding box center [200, 352] width 313 height 49
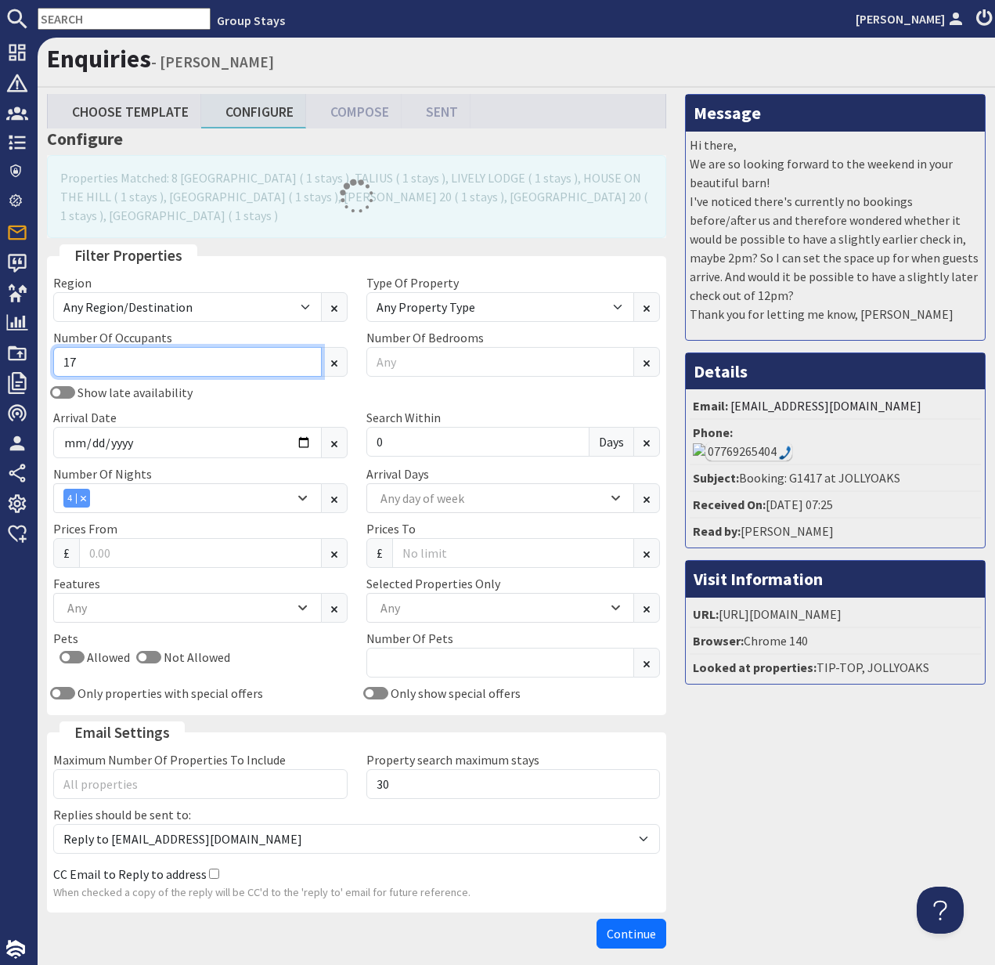
type input "17"
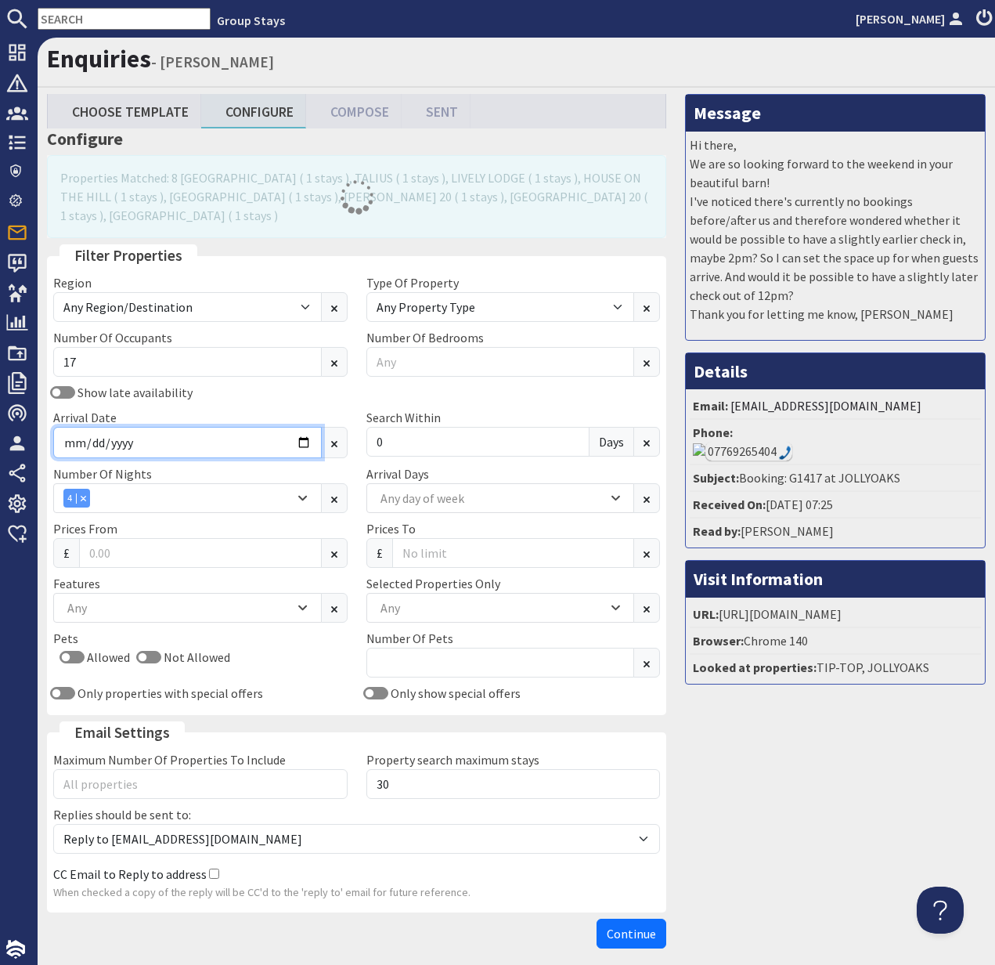
click at [297, 440] on input "[DATE]" at bounding box center [187, 442] width 269 height 31
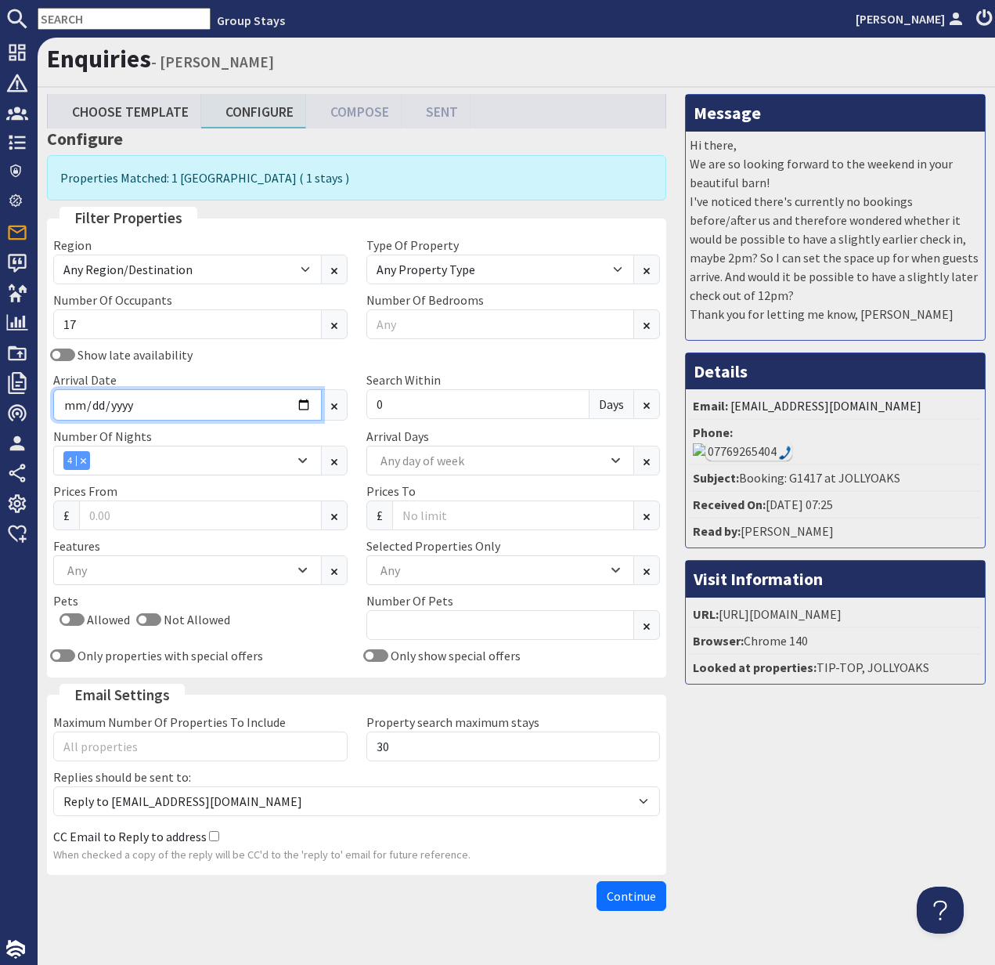
type input "[DATE]"
drag, startPoint x: 393, startPoint y: 406, endPoint x: 375, endPoint y: 406, distance: 18.0
click at [375, 406] on input "0" at bounding box center [479, 404] width 224 height 30
click at [85, 458] on div "Combobox" at bounding box center [83, 460] width 14 height 10
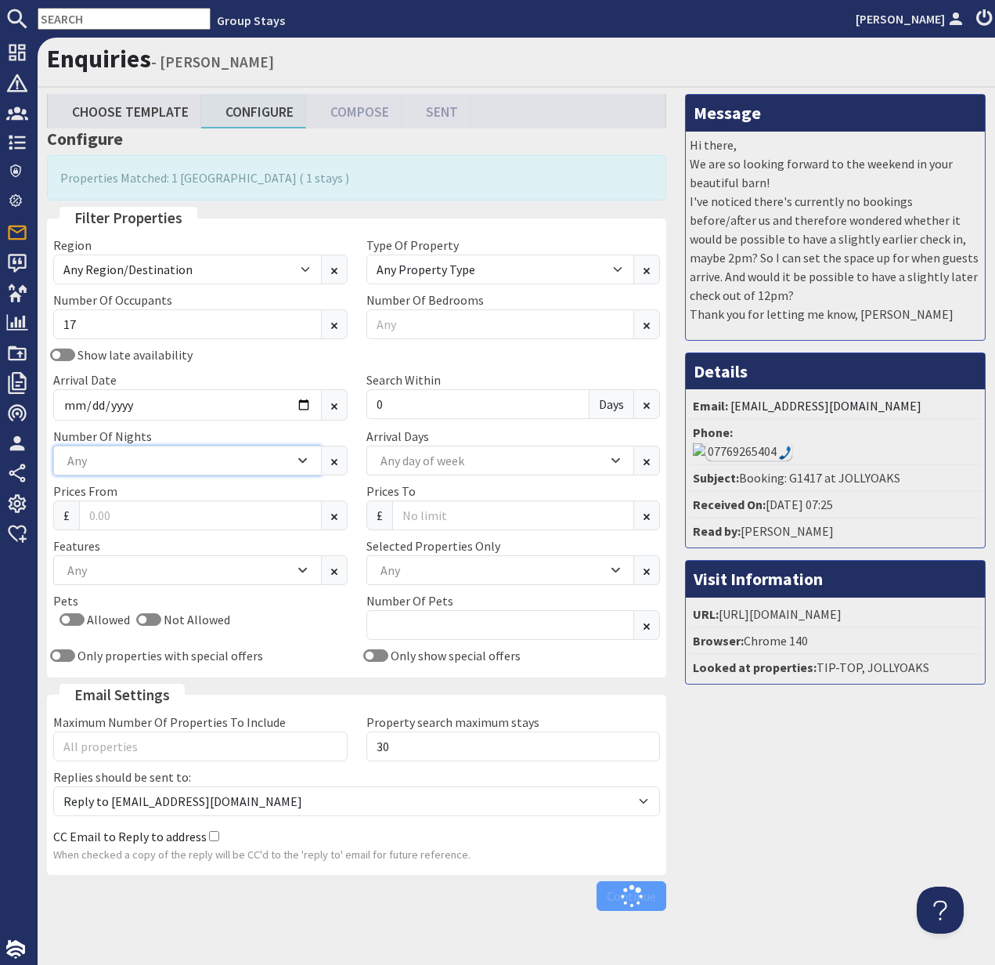
click at [85, 461] on div "Any" at bounding box center [178, 460] width 231 height 17
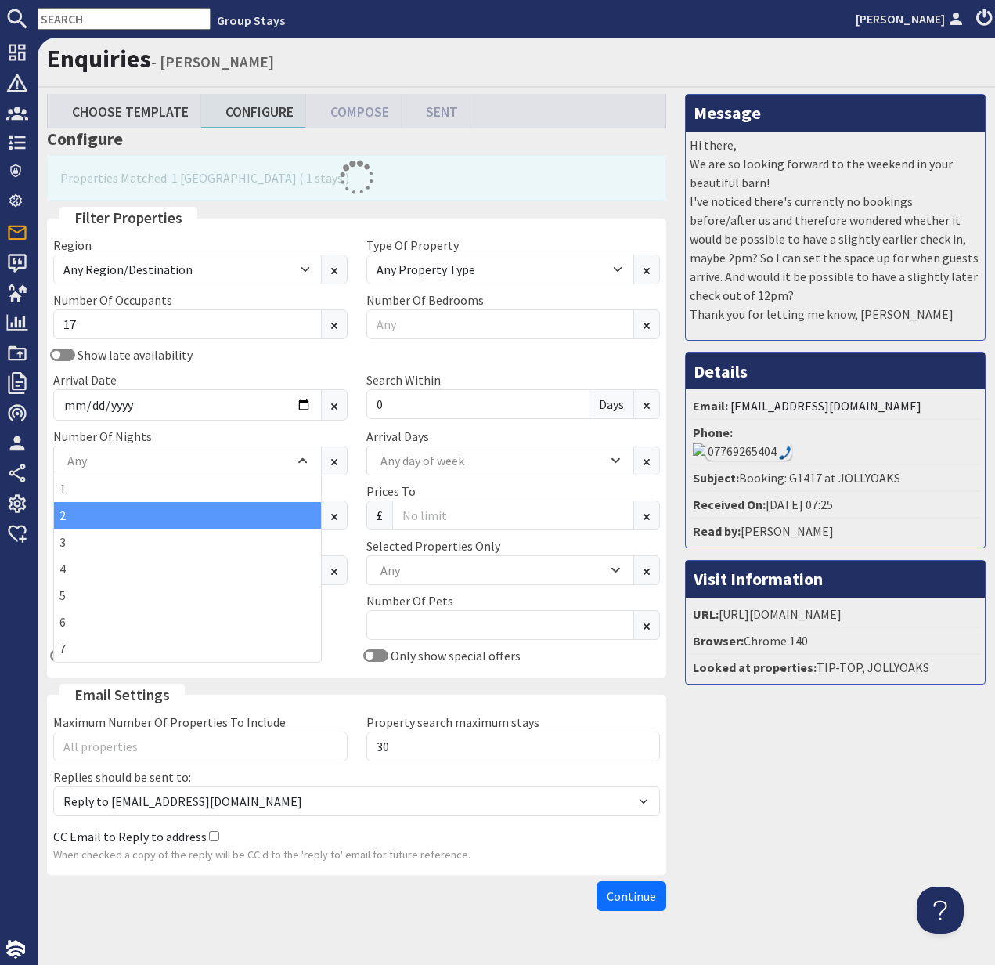
click at [76, 522] on div "2" at bounding box center [187, 515] width 267 height 27
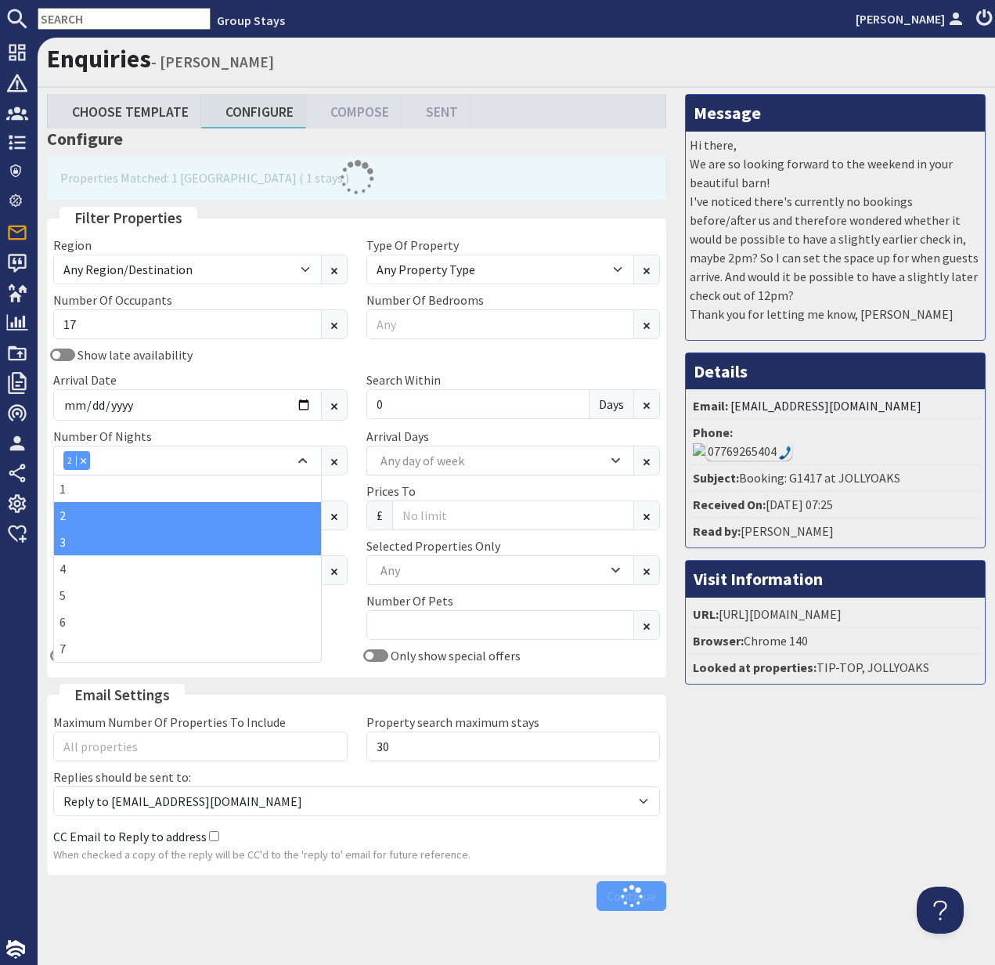
click at [81, 538] on div "3" at bounding box center [187, 542] width 267 height 27
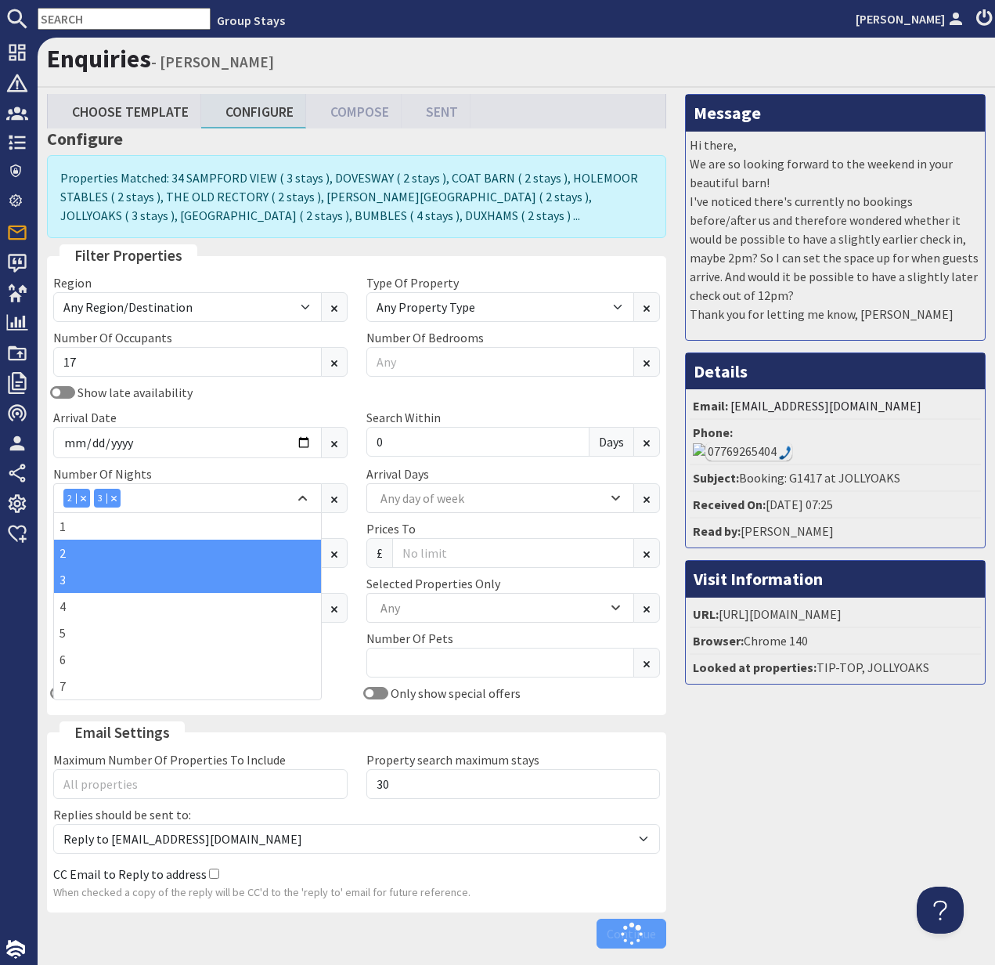
click at [349, 649] on div "Pets Allowed Not Allowed" at bounding box center [200, 656] width 313 height 55
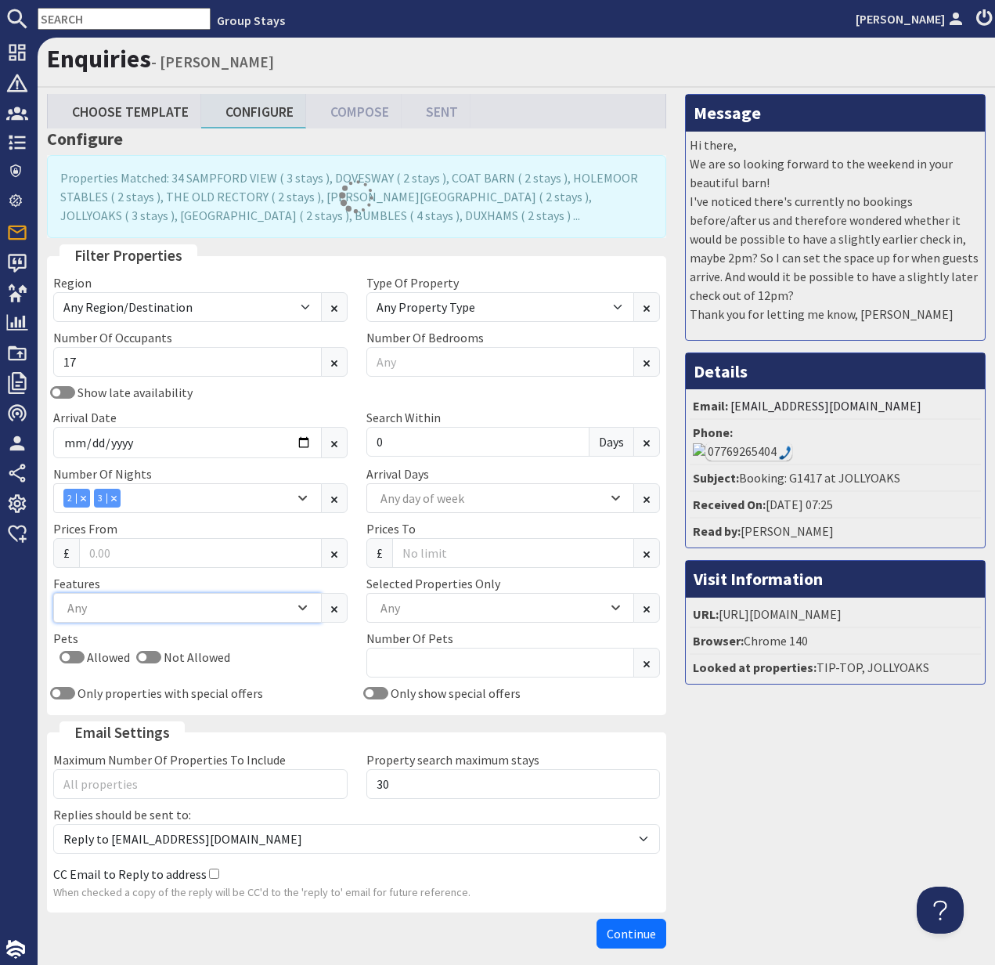
click at [161, 604] on div "Any" at bounding box center [178, 607] width 231 height 17
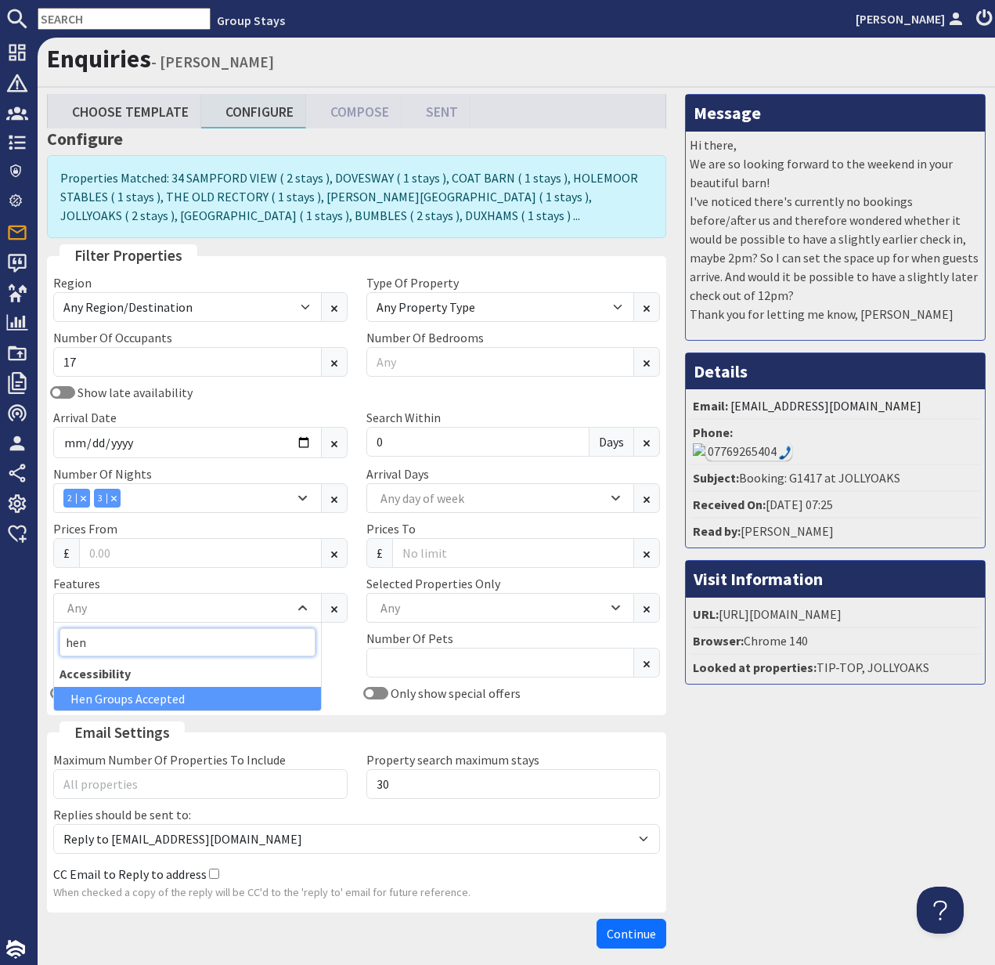
type input "hen"
click at [157, 696] on div "Hen Groups Accepted" at bounding box center [187, 698] width 267 height 23
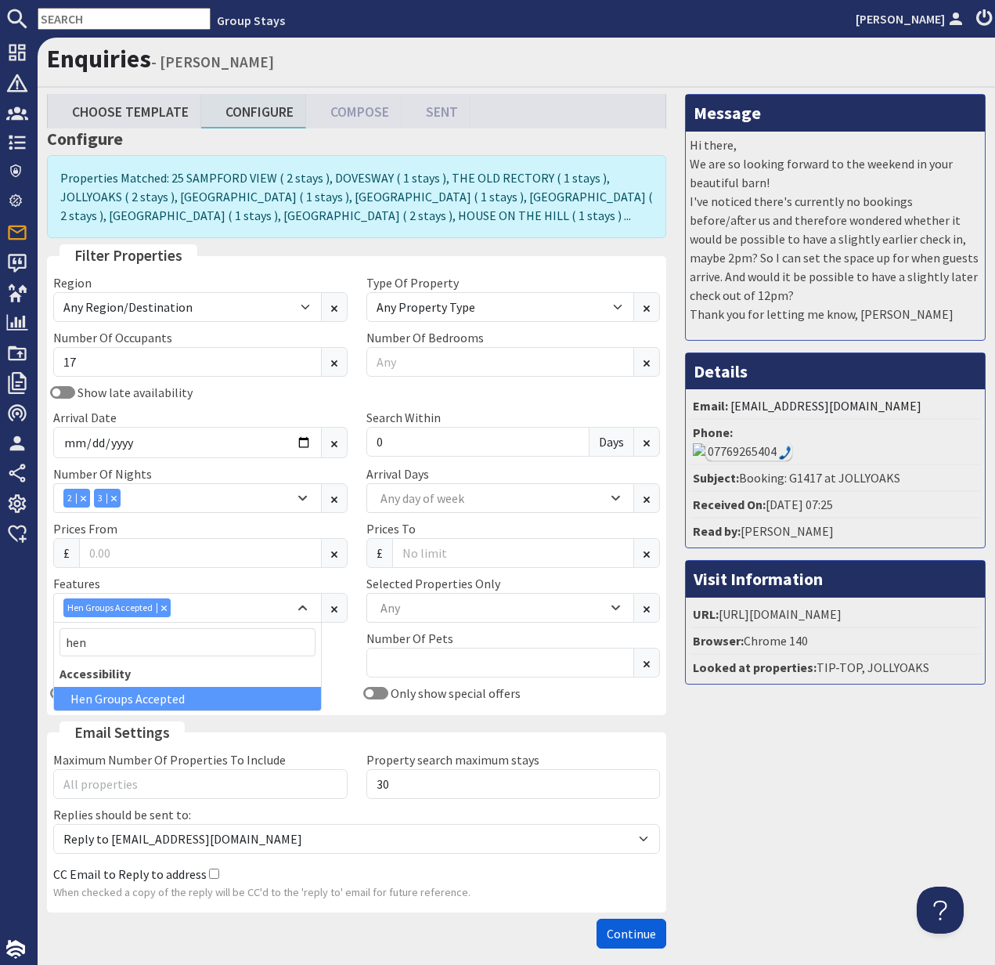
click at [622, 930] on span "Continue" at bounding box center [631, 934] width 49 height 16
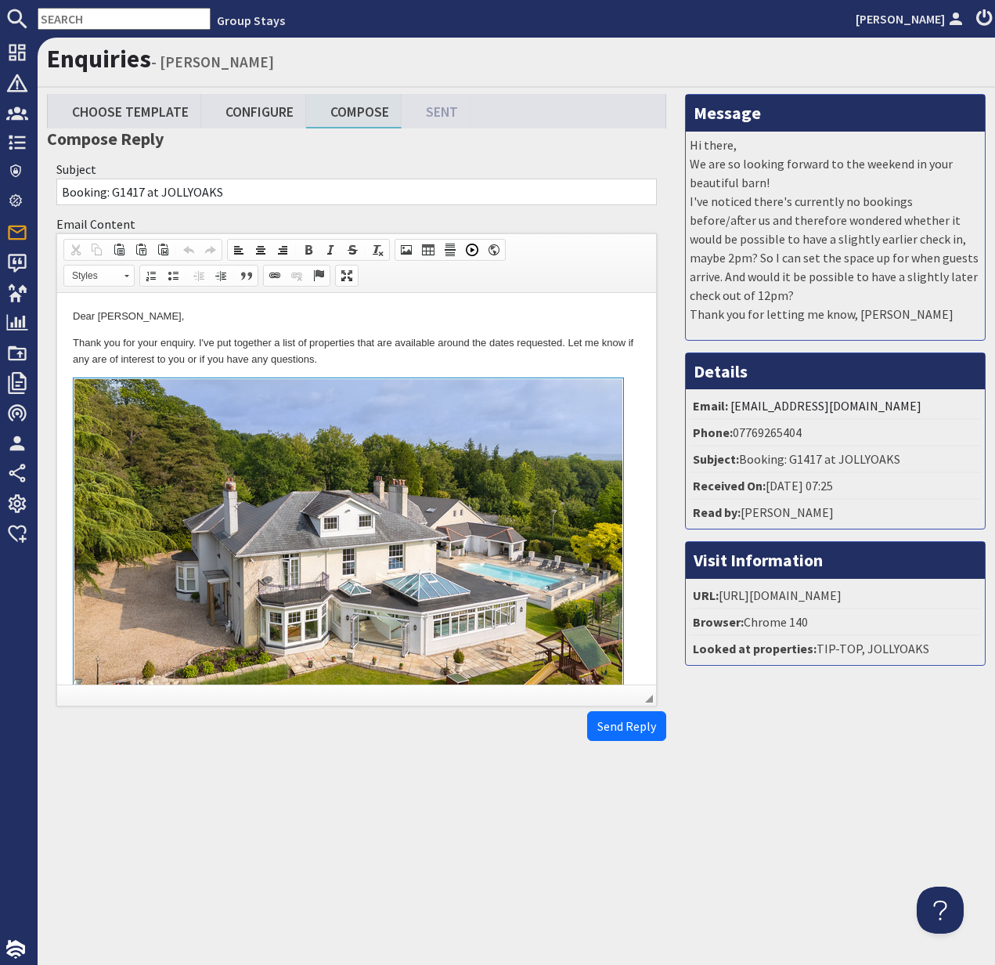
scroll to position [1, 0]
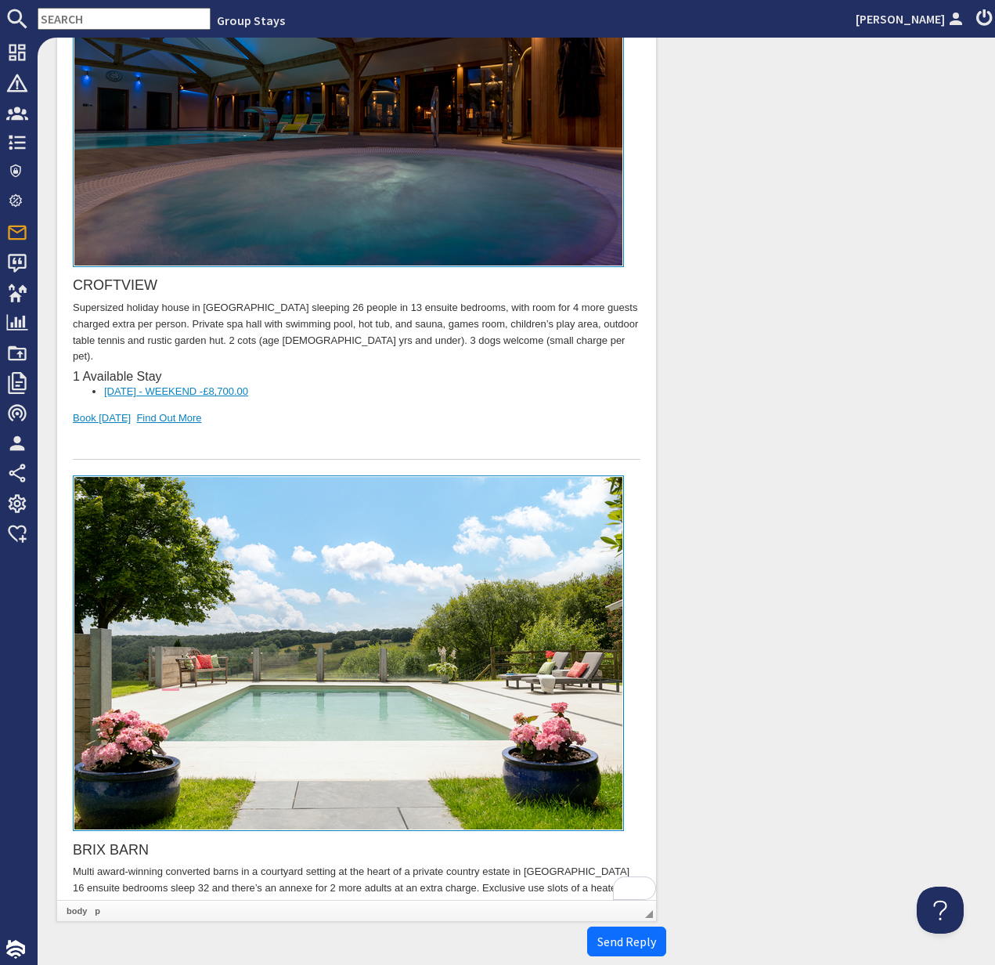
scroll to position [13550, 0]
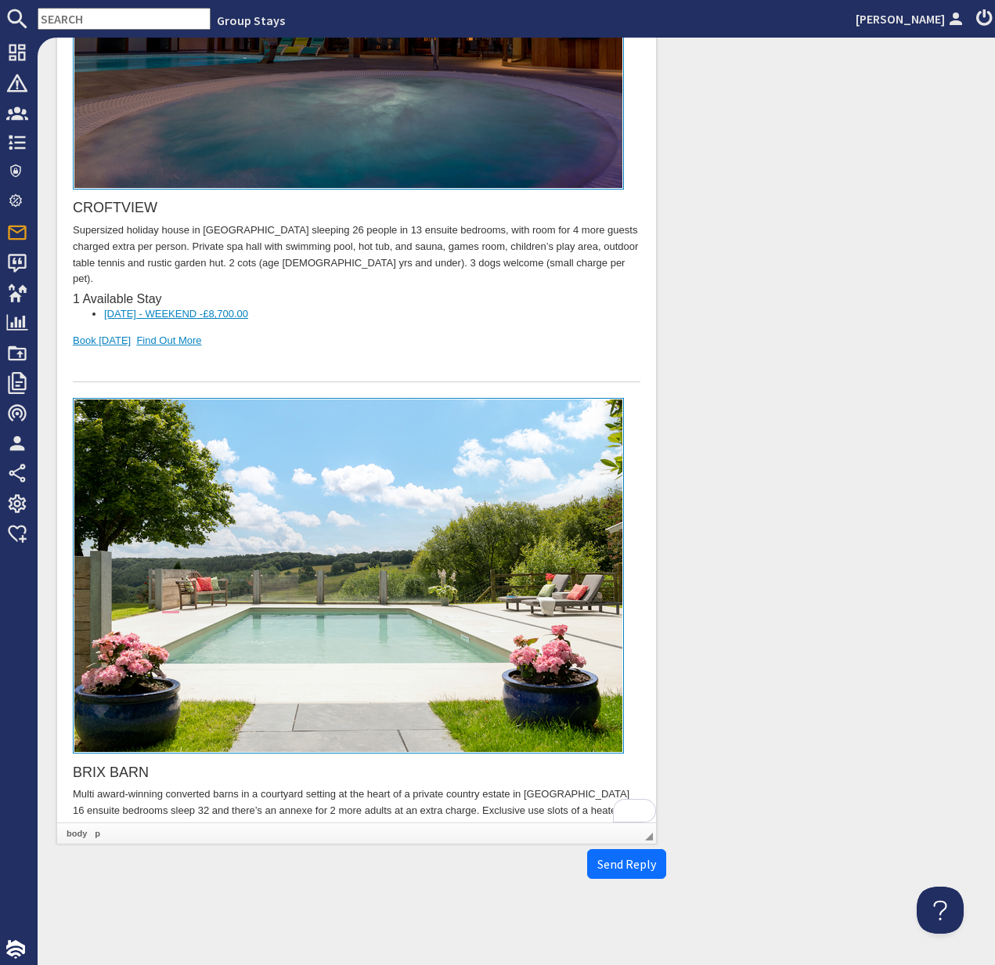
drag, startPoint x: 129, startPoint y: 802, endPoint x: 64, endPoint y: 759, distance: 78.0
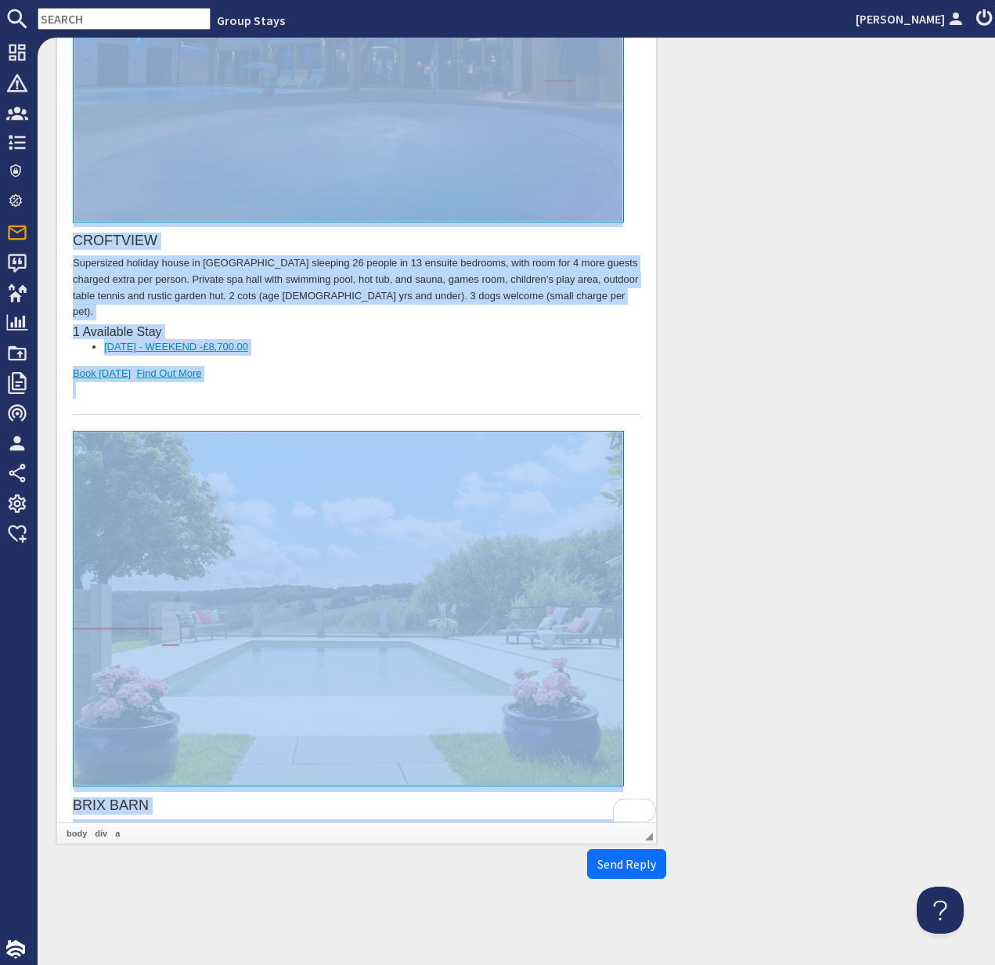
copy body "Lore Ipsumdo Sitametc, Adipi eli sed doei tempori. U'la etd magnaali e admi ve …"
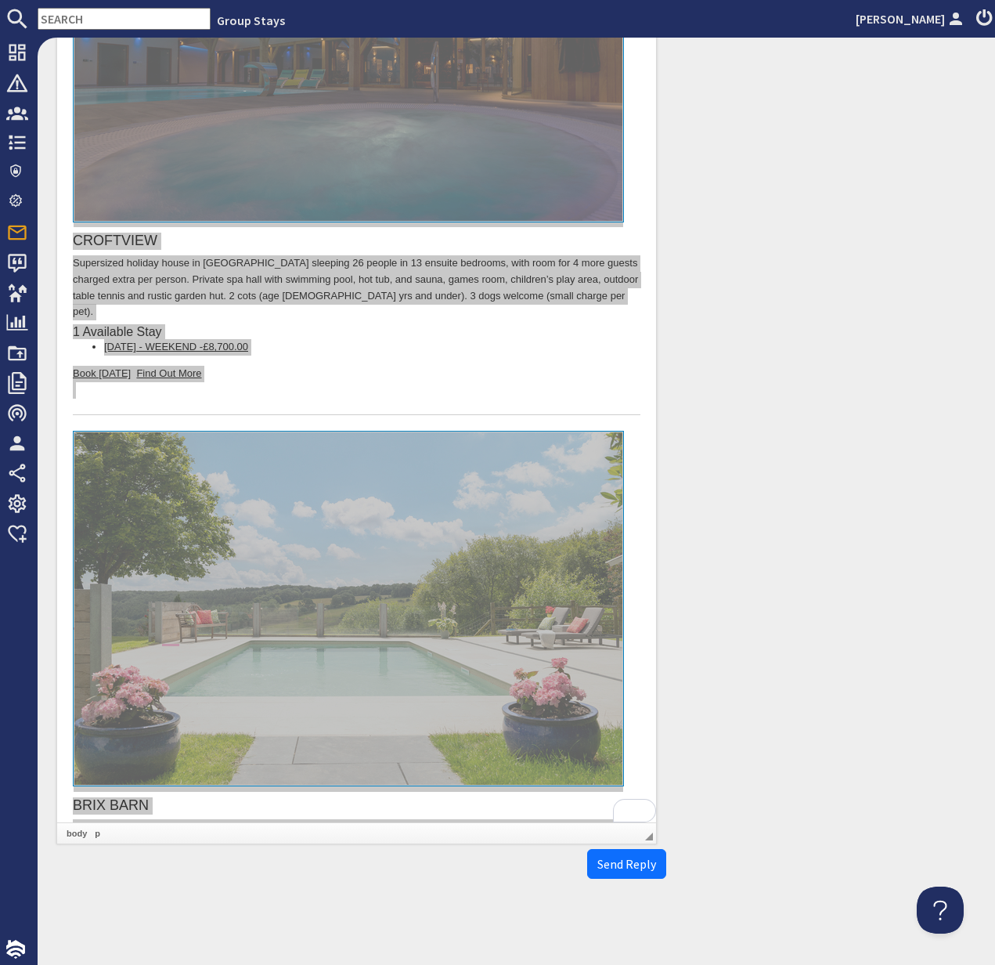
click at [74, 16] on input "text" at bounding box center [124, 19] width 173 height 22
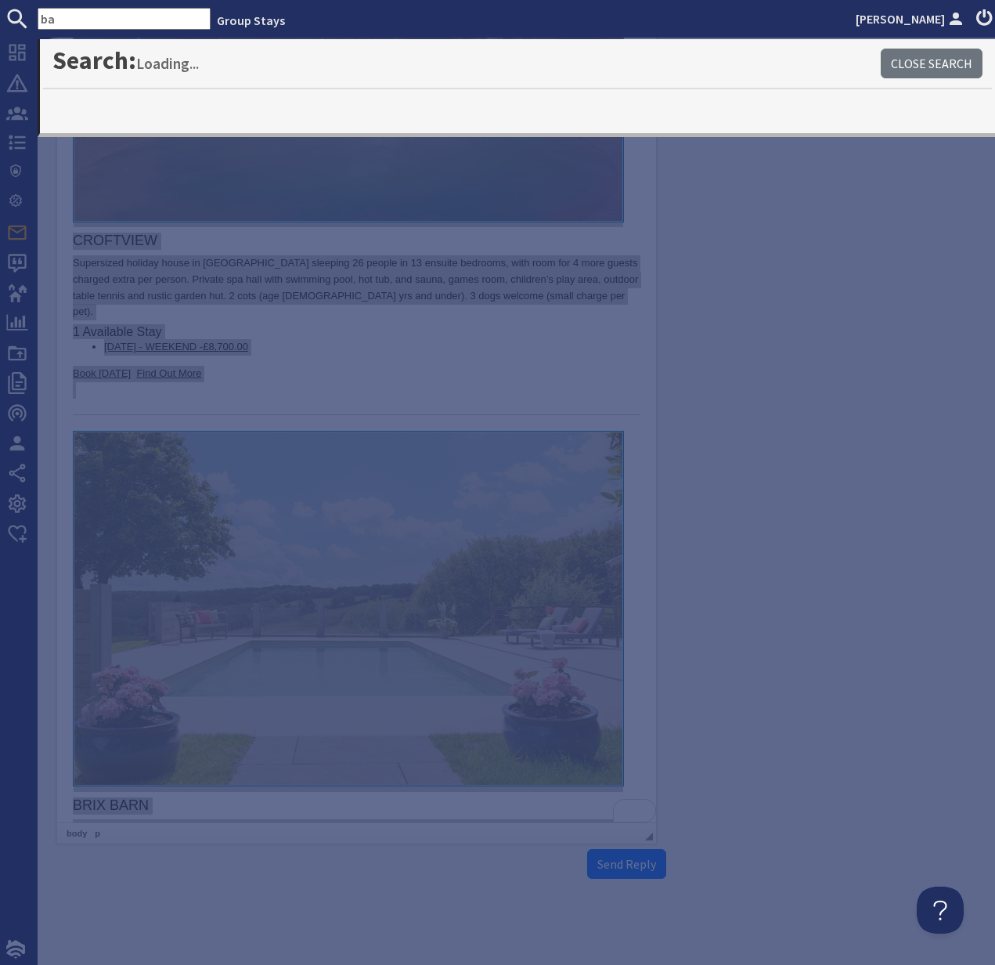
type input "b"
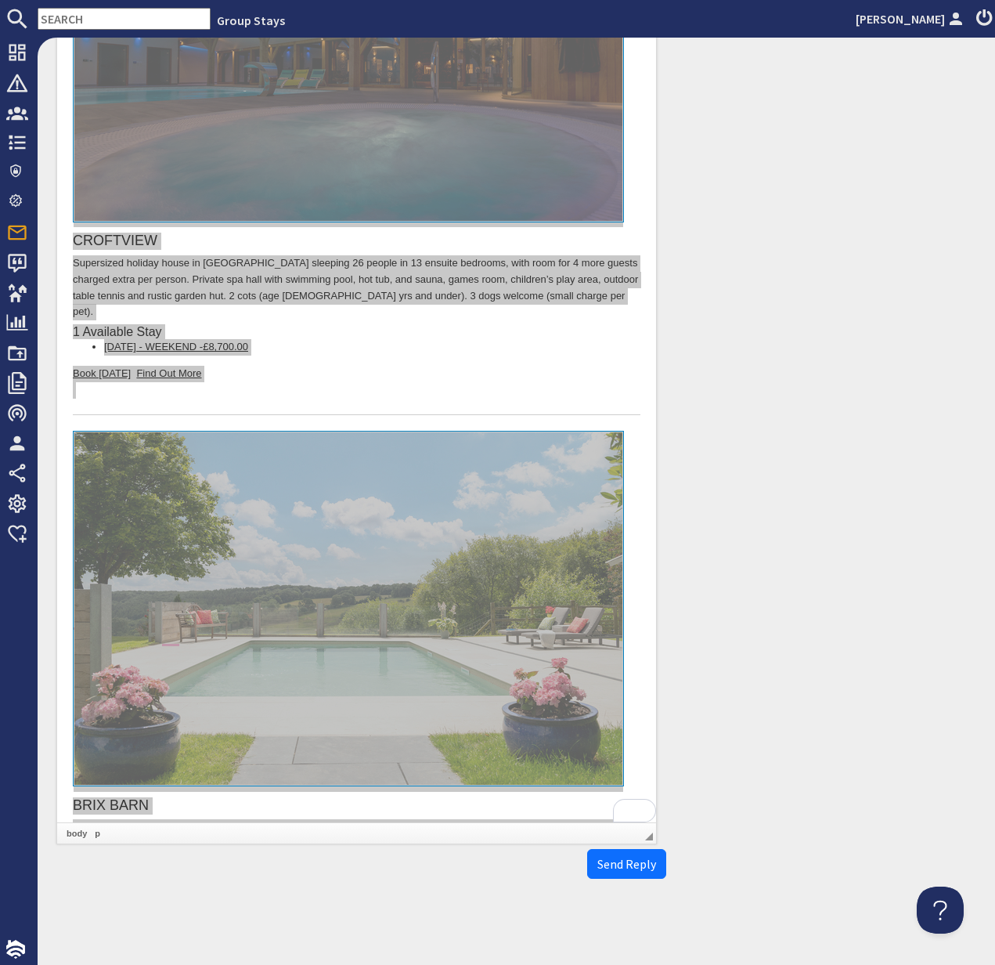
paste input "[EMAIL_ADDRESS][DOMAIN_NAME]"
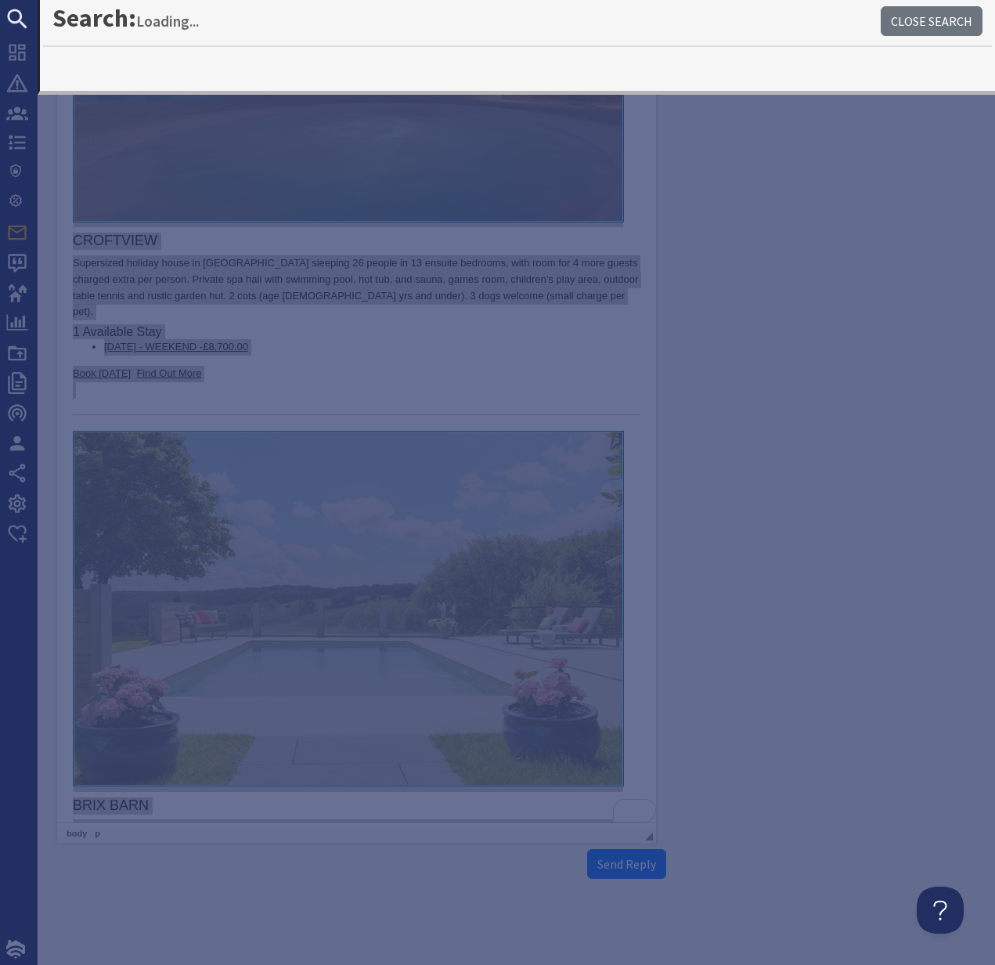
type input "[EMAIL_ADDRESS][DOMAIN_NAME]"
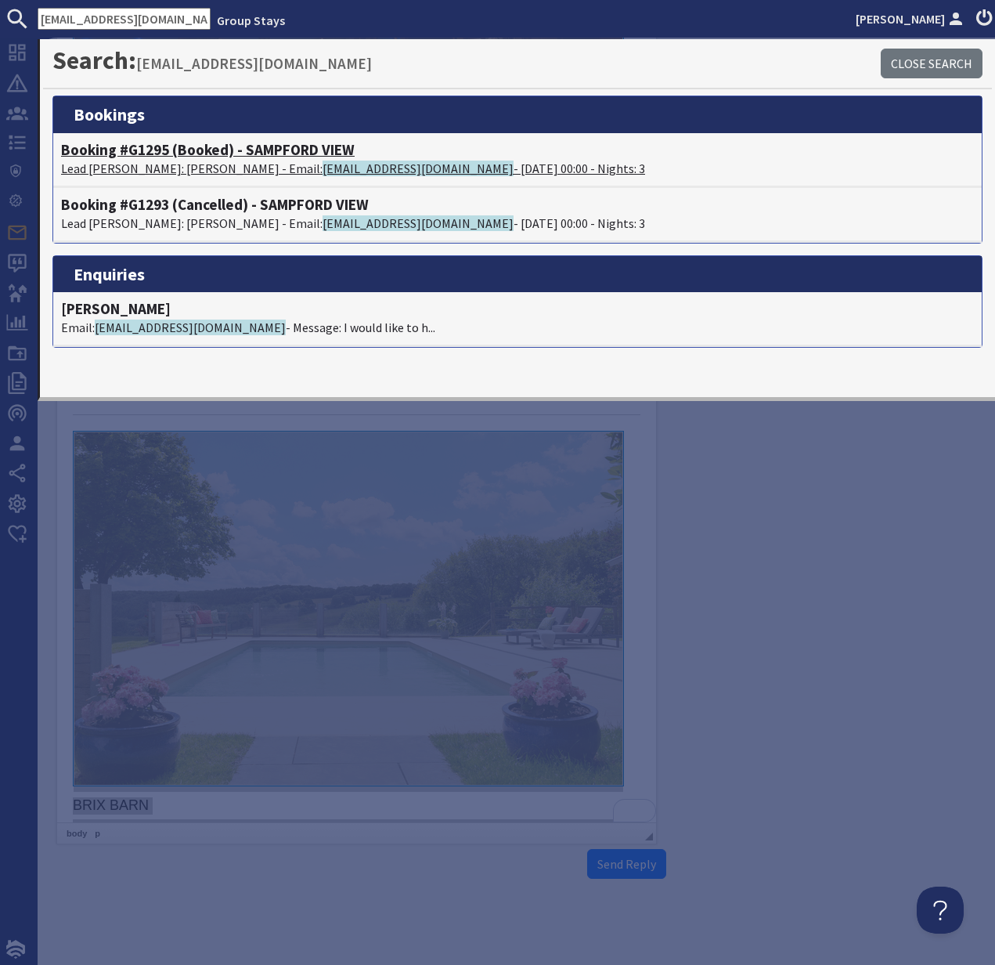
click at [141, 159] on p "Lead [PERSON_NAME]: [PERSON_NAME] - Email: [EMAIL_ADDRESS][DOMAIN_NAME] - [DATE…" at bounding box center [517, 168] width 913 height 19
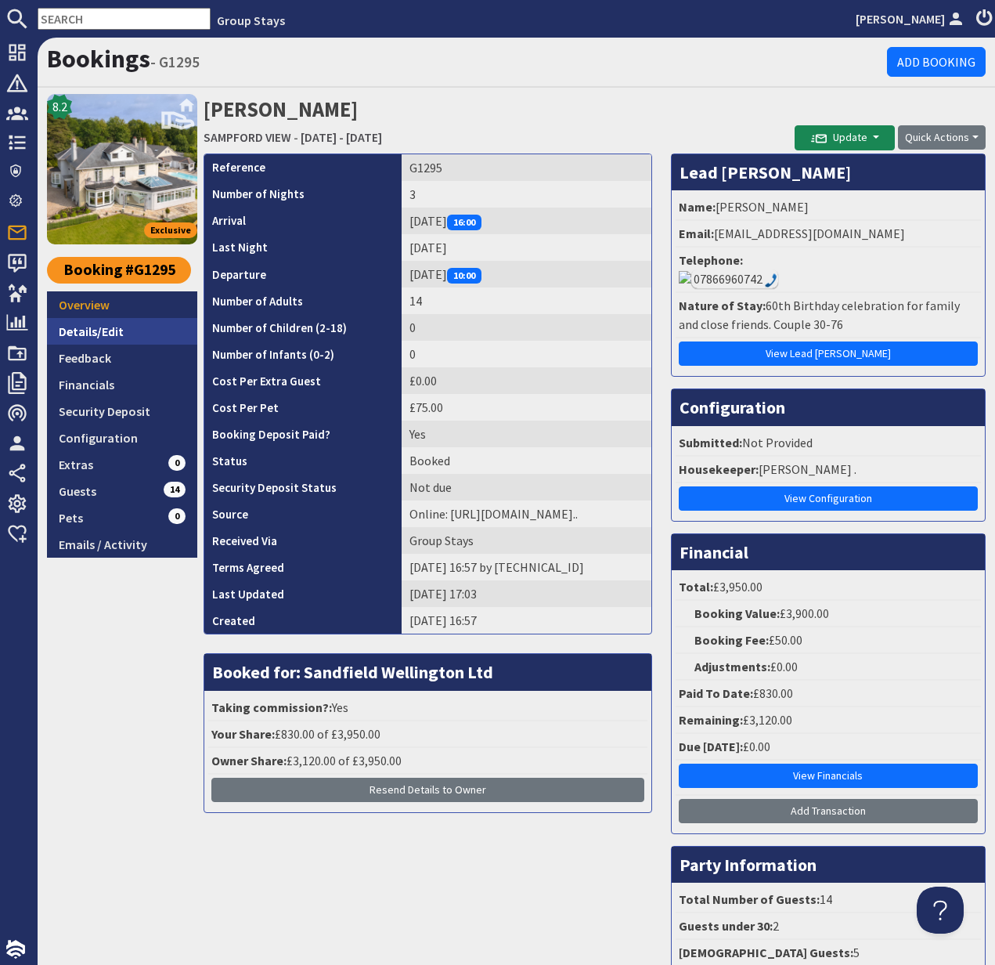
click at [87, 331] on link "Details/Edit" at bounding box center [122, 331] width 150 height 27
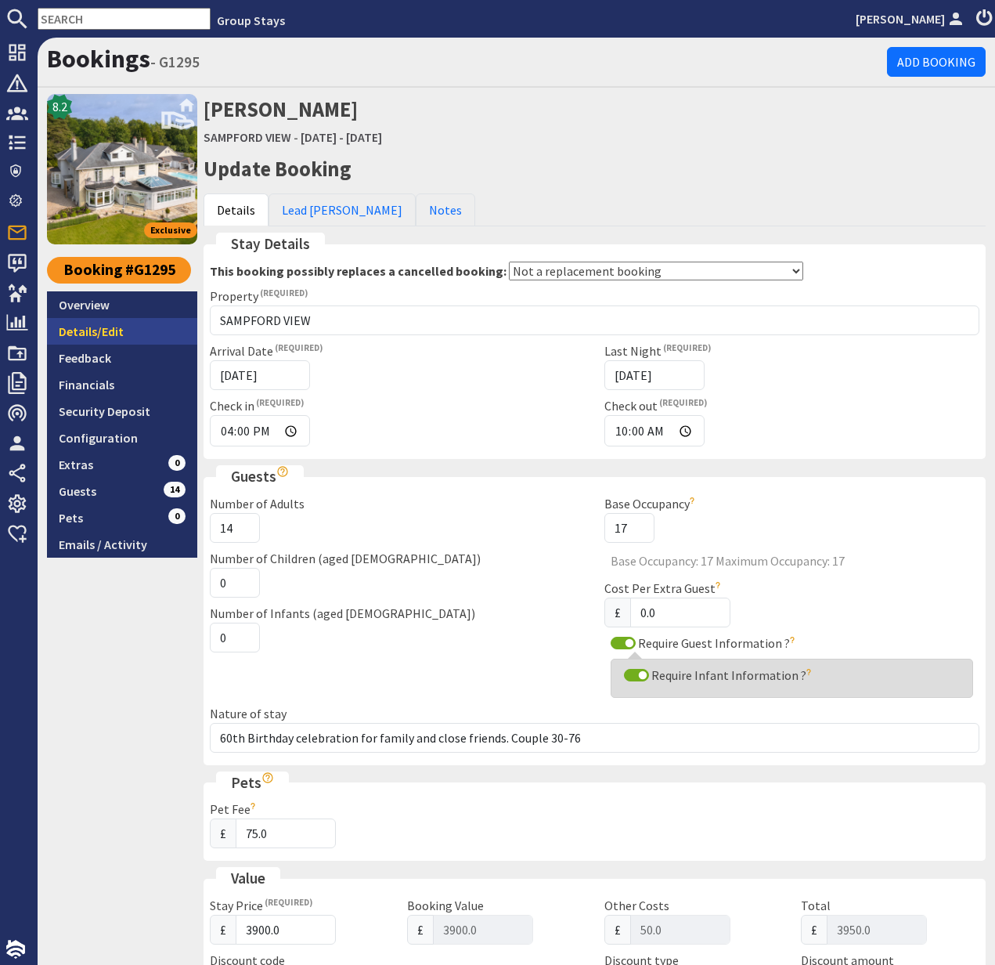
click at [97, 330] on link "Details/Edit" at bounding box center [122, 331] width 150 height 27
click at [285, 375] on input "[DATE]" at bounding box center [260, 375] width 100 height 30
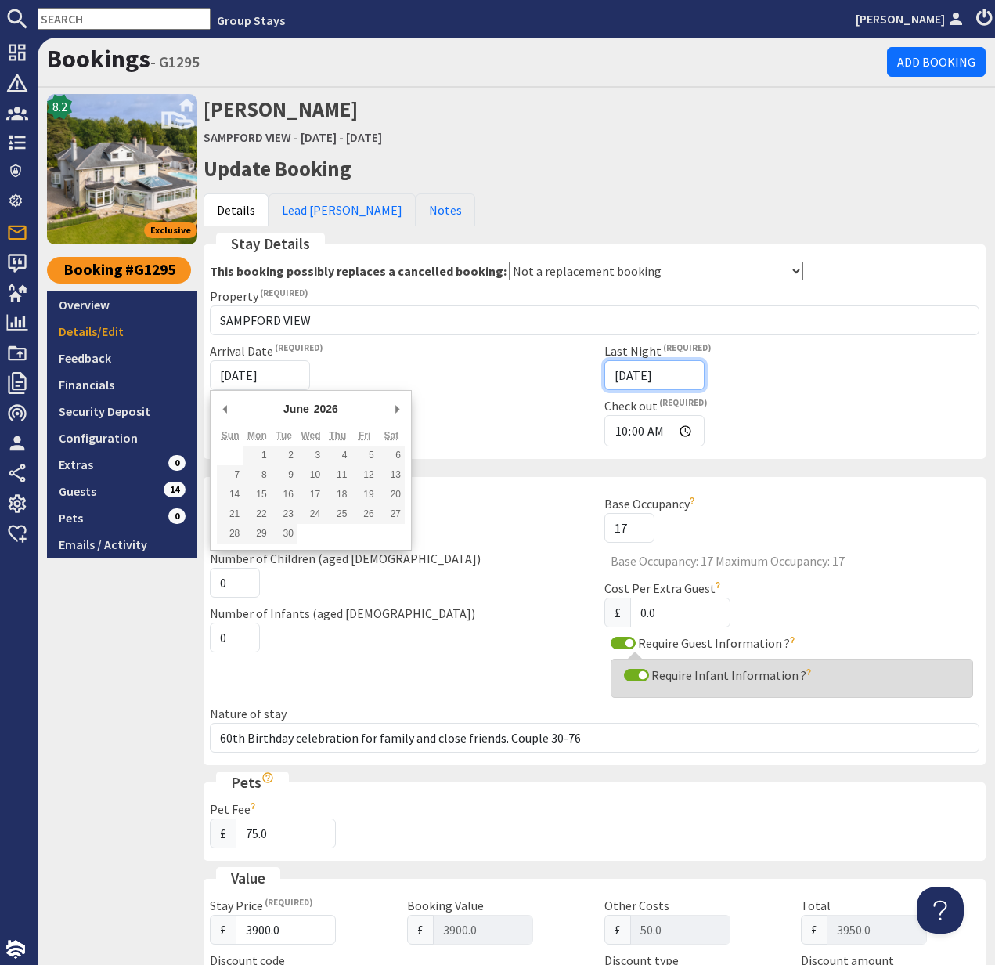
click at [687, 377] on input "[DATE]" at bounding box center [655, 375] width 100 height 30
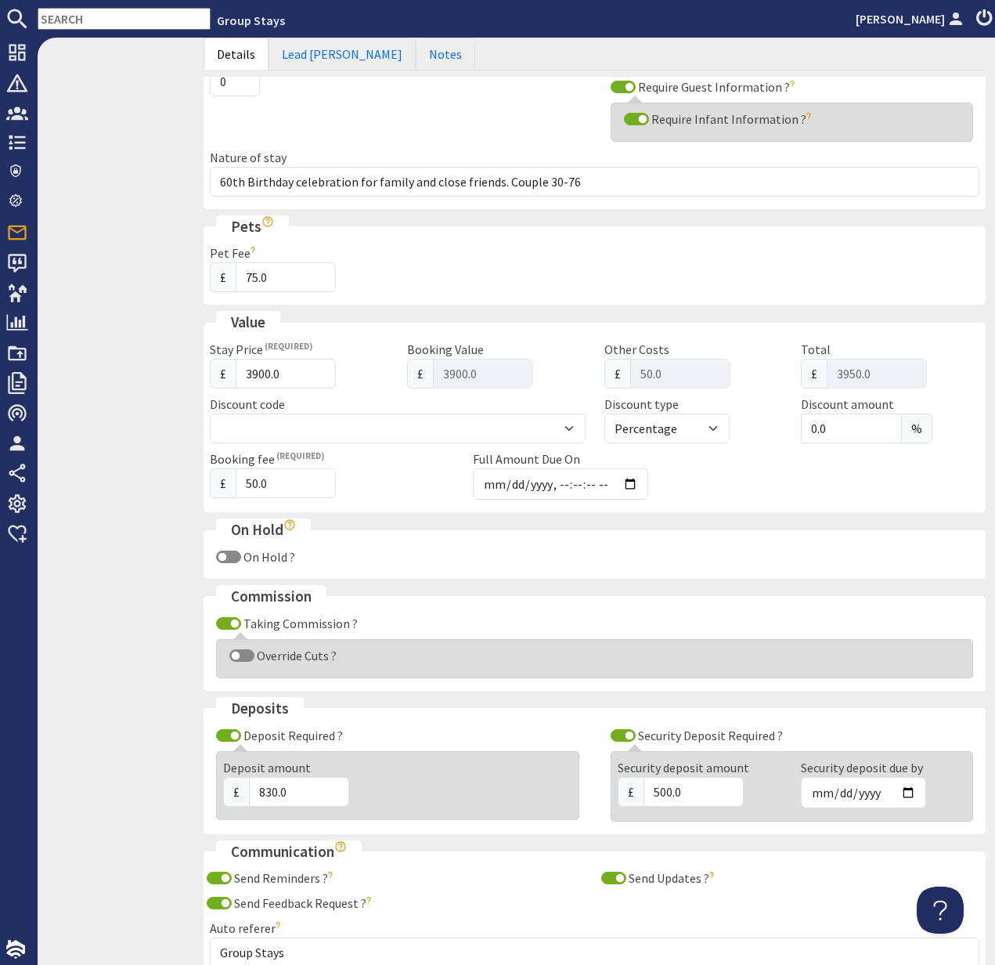
scroll to position [558, 0]
drag, startPoint x: 287, startPoint y: 372, endPoint x: 238, endPoint y: 370, distance: 49.4
click at [238, 370] on input "3900.0" at bounding box center [286, 372] width 100 height 30
type input "4"
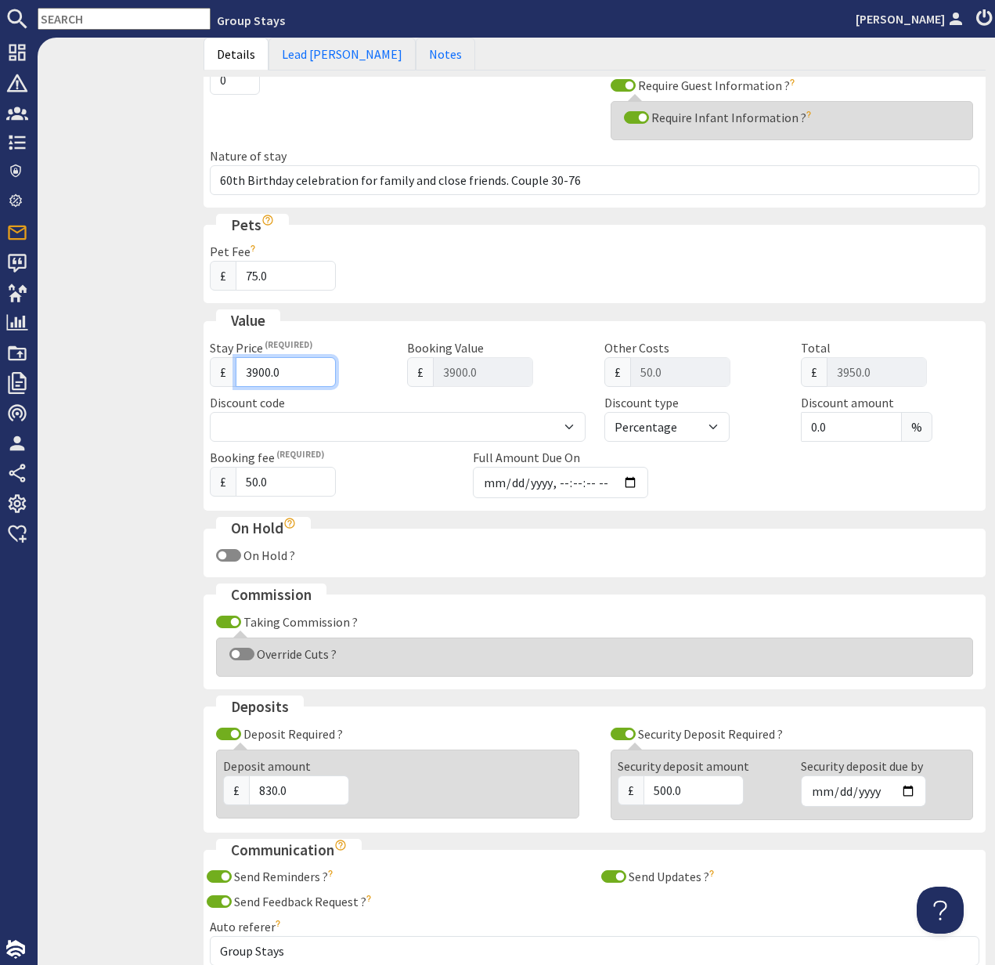
type input "54.00"
type input "49"
type input "99.00"
type input "495"
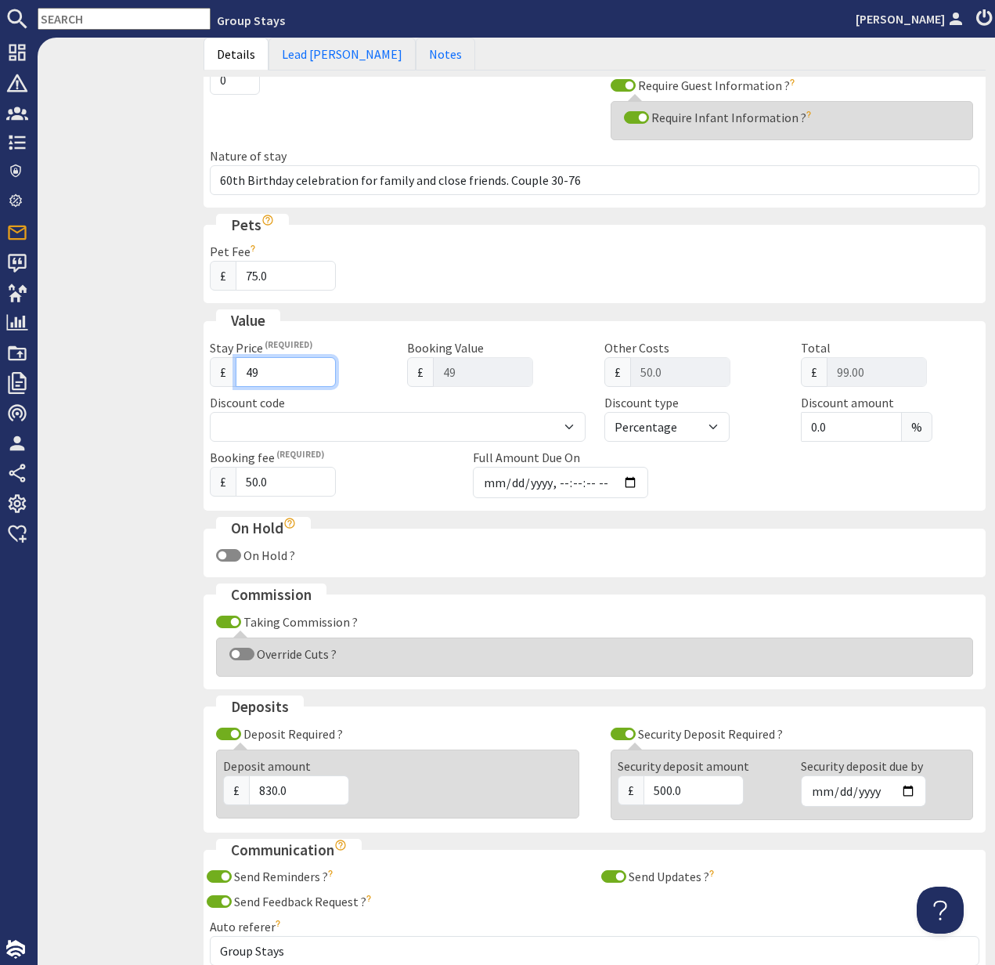
type input "495"
type input "545.00"
type input "4950"
type input "5000.00"
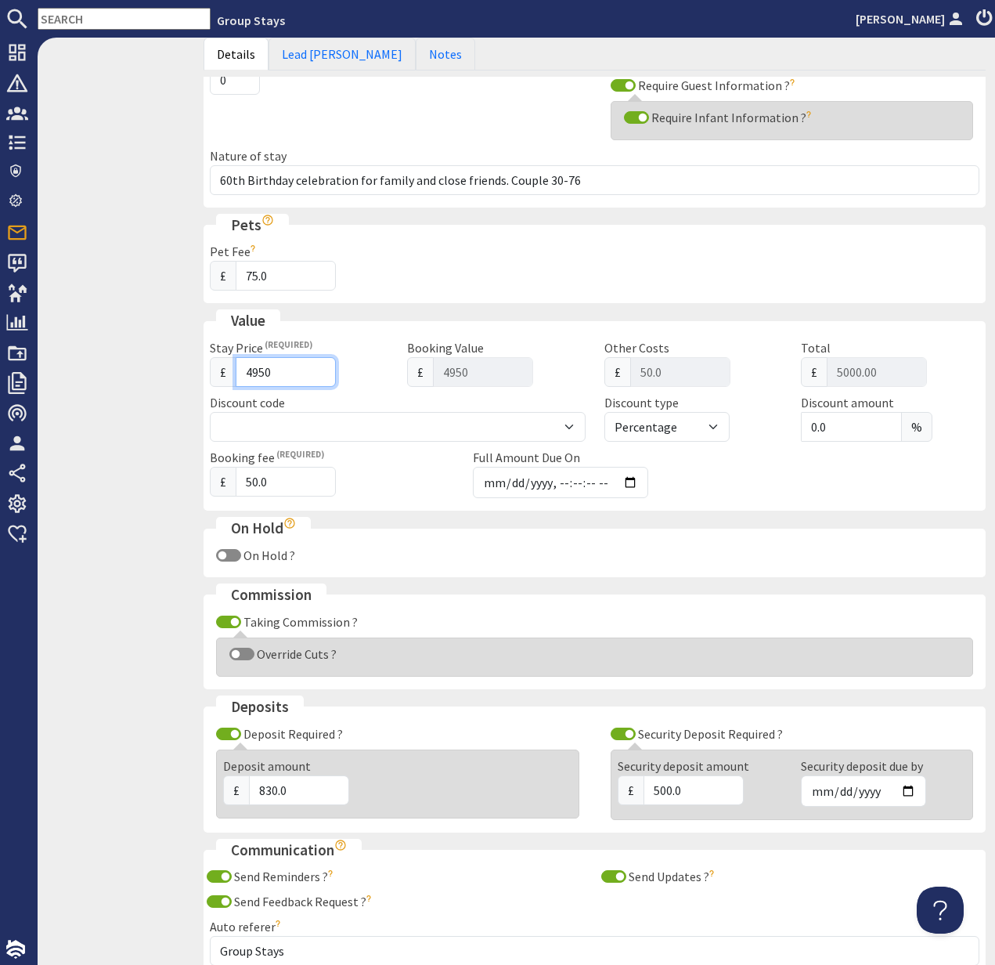
scroll to position [627, 0]
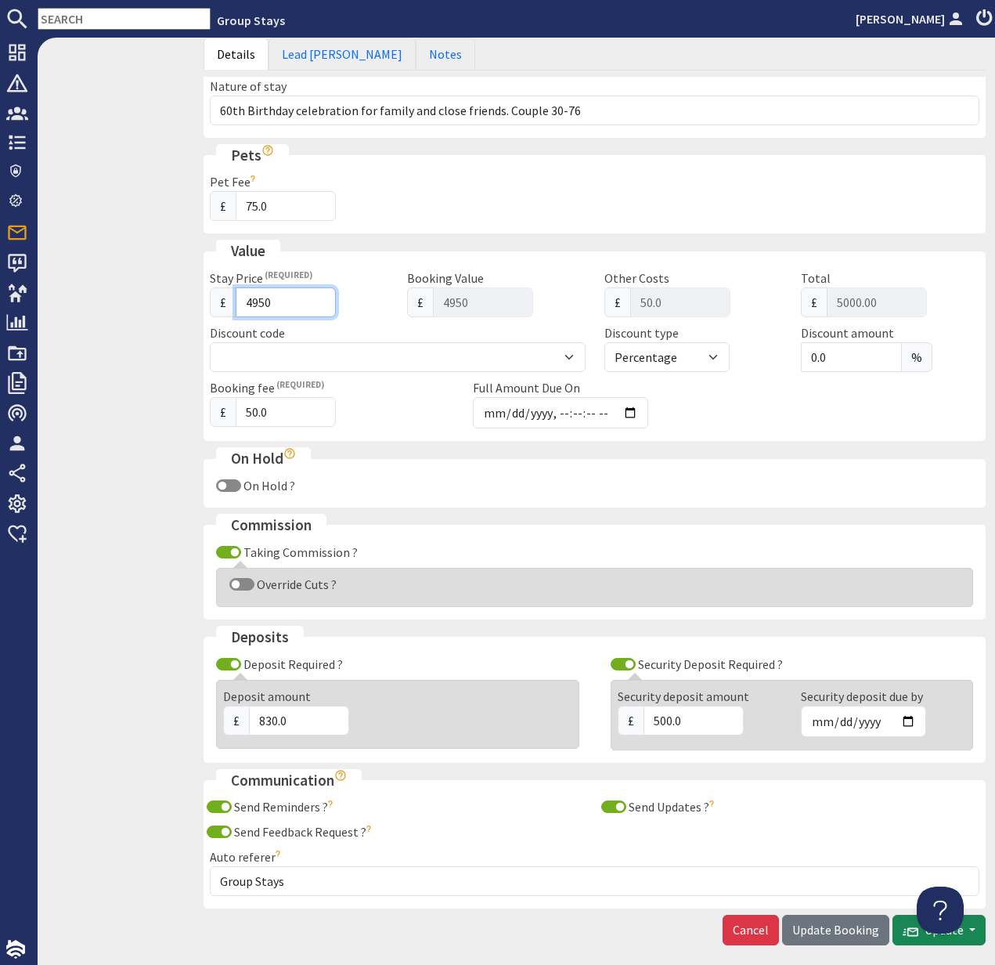
type input "4950"
click at [874, 718] on input "[DATE]" at bounding box center [863, 721] width 125 height 31
click at [911, 717] on input "[DATE]" at bounding box center [863, 721] width 125 height 31
type input "[DATE]"
click at [634, 414] on input "Full Amount Due On" at bounding box center [560, 412] width 175 height 31
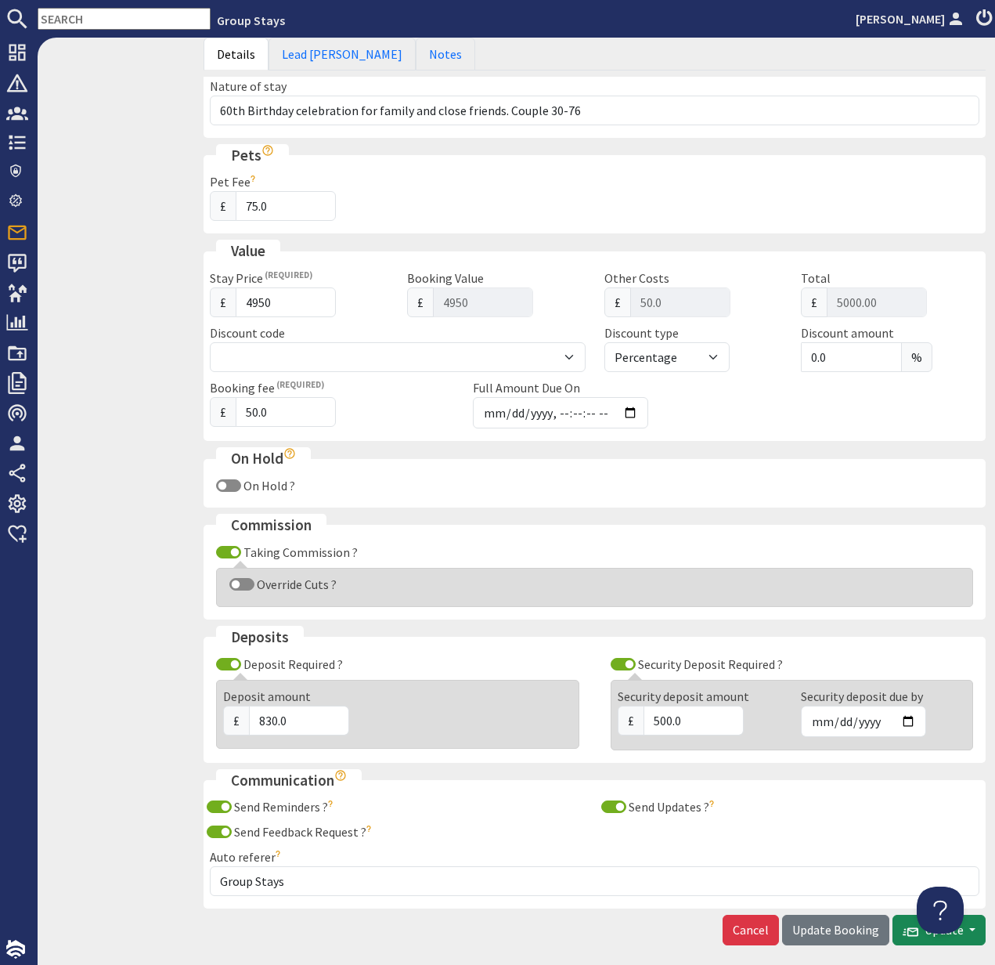
click at [775, 423] on div "Booking fee £ 50.0 Full Amount Due On" at bounding box center [595, 406] width 789 height 56
click at [630, 414] on input "Full Amount Due On" at bounding box center [560, 412] width 175 height 31
type input "[DATE]T23:59:59"
click at [881, 442] on div "Stay Details This booking possibly replaces a cancelled booking: Not a replacem…" at bounding box center [595, 256] width 782 height 1303
click at [835, 928] on span "Update Booking" at bounding box center [836, 930] width 87 height 16
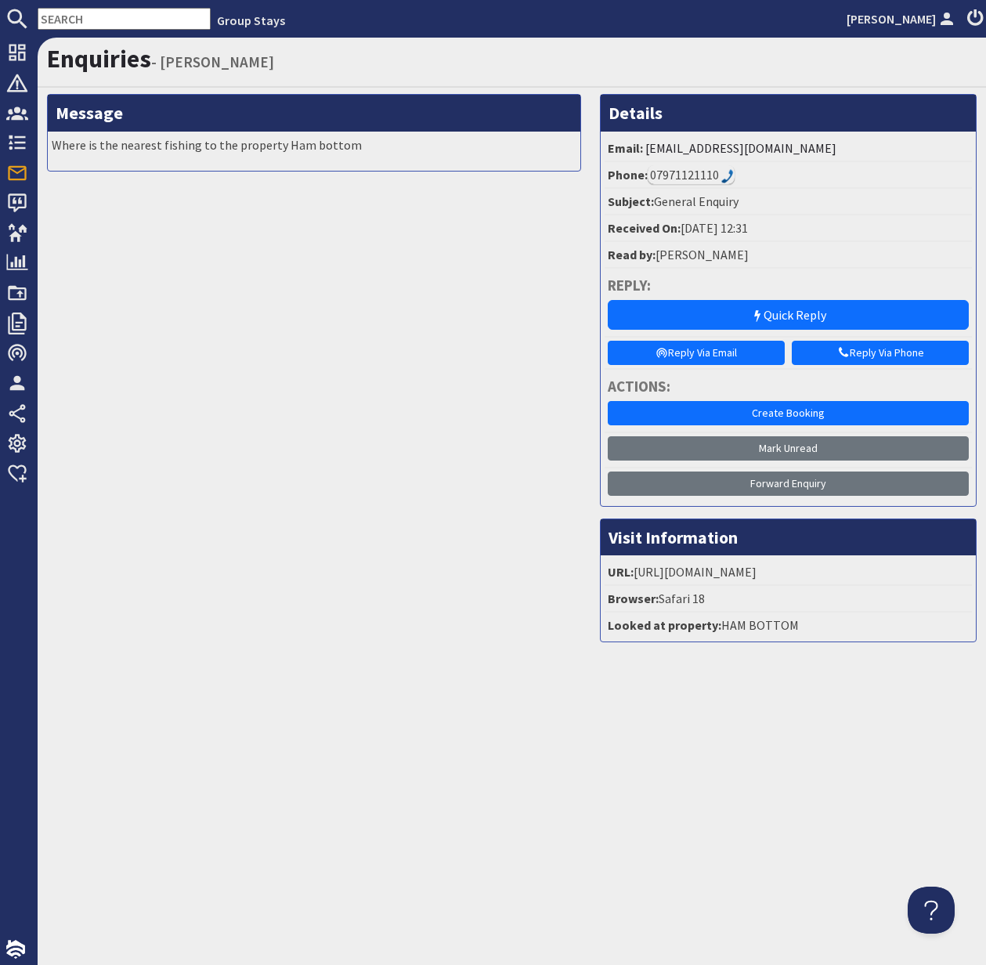
click at [72, 17] on input "text" at bounding box center [124, 19] width 173 height 22
drag, startPoint x: 99, startPoint y: 13, endPoint x: 78, endPoint y: 13, distance: 21.1
click at [78, 13] on input "text" at bounding box center [124, 19] width 173 height 22
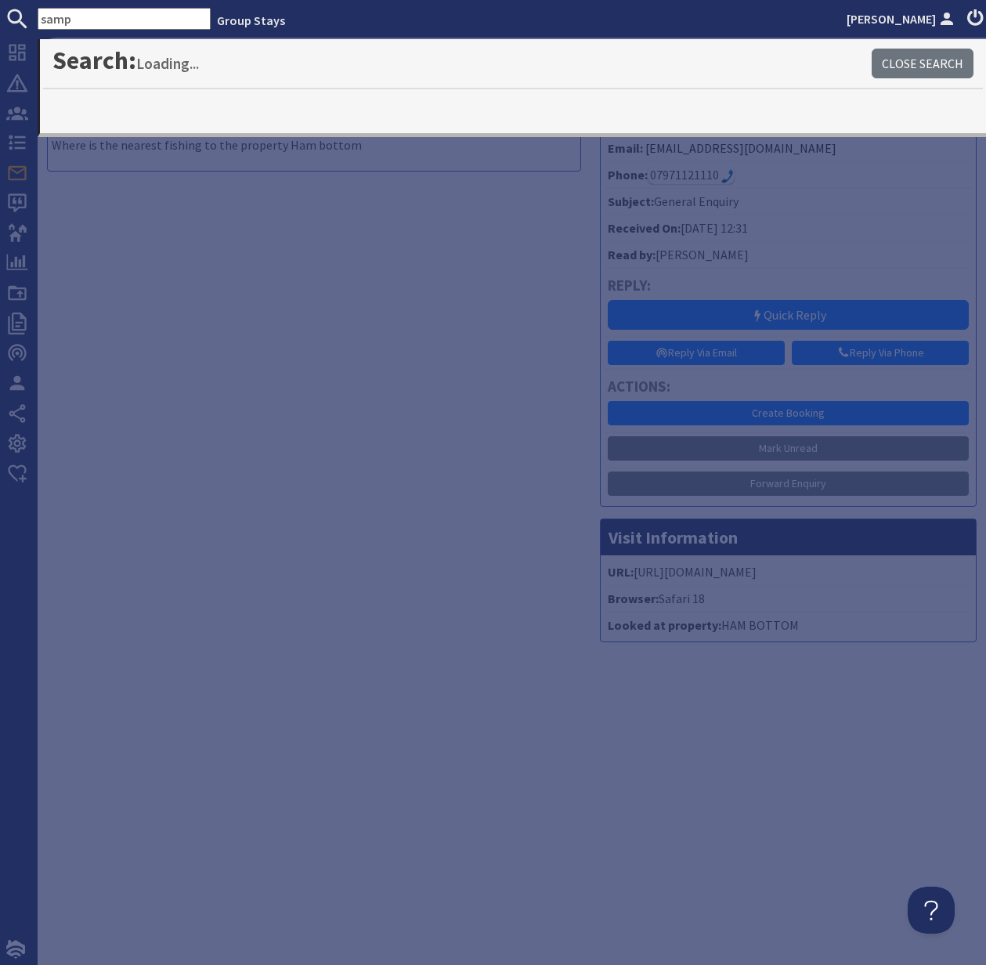
type input "samp"
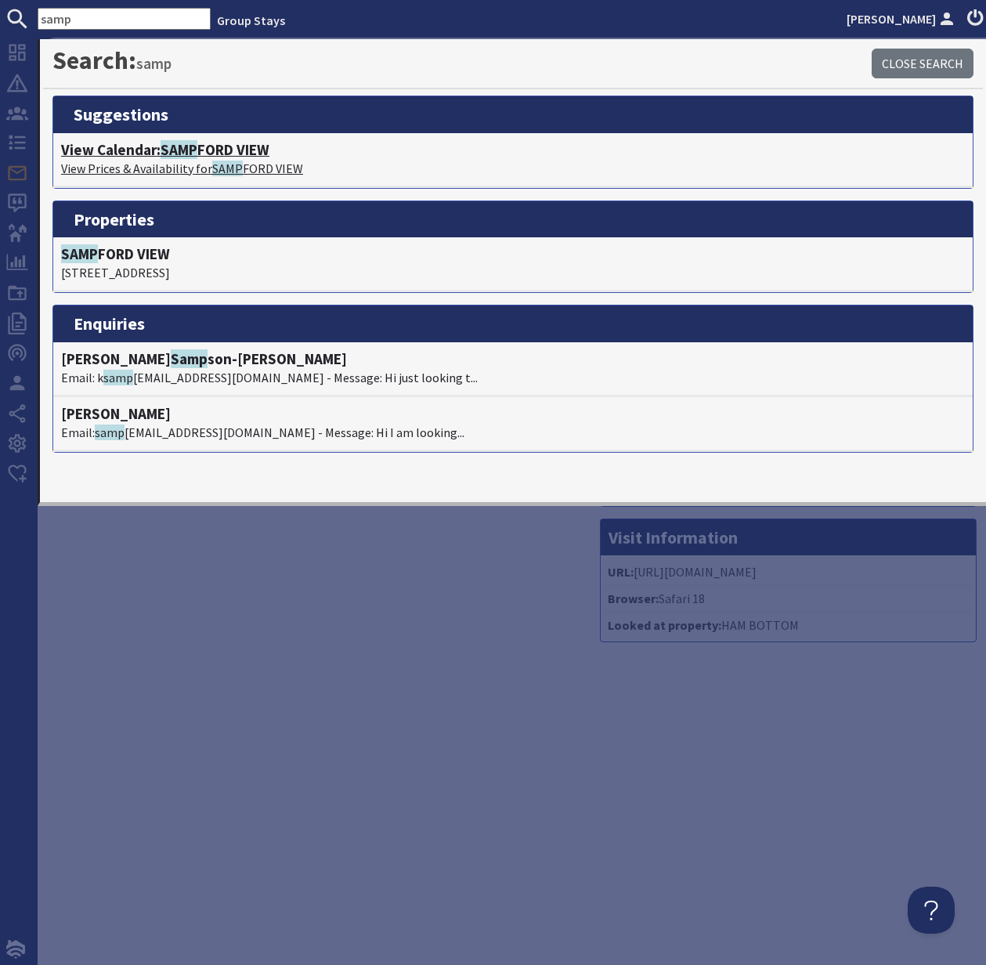
click at [150, 151] on h4 "View Calendar: SAMP FORD VIEW" at bounding box center [513, 150] width 904 height 18
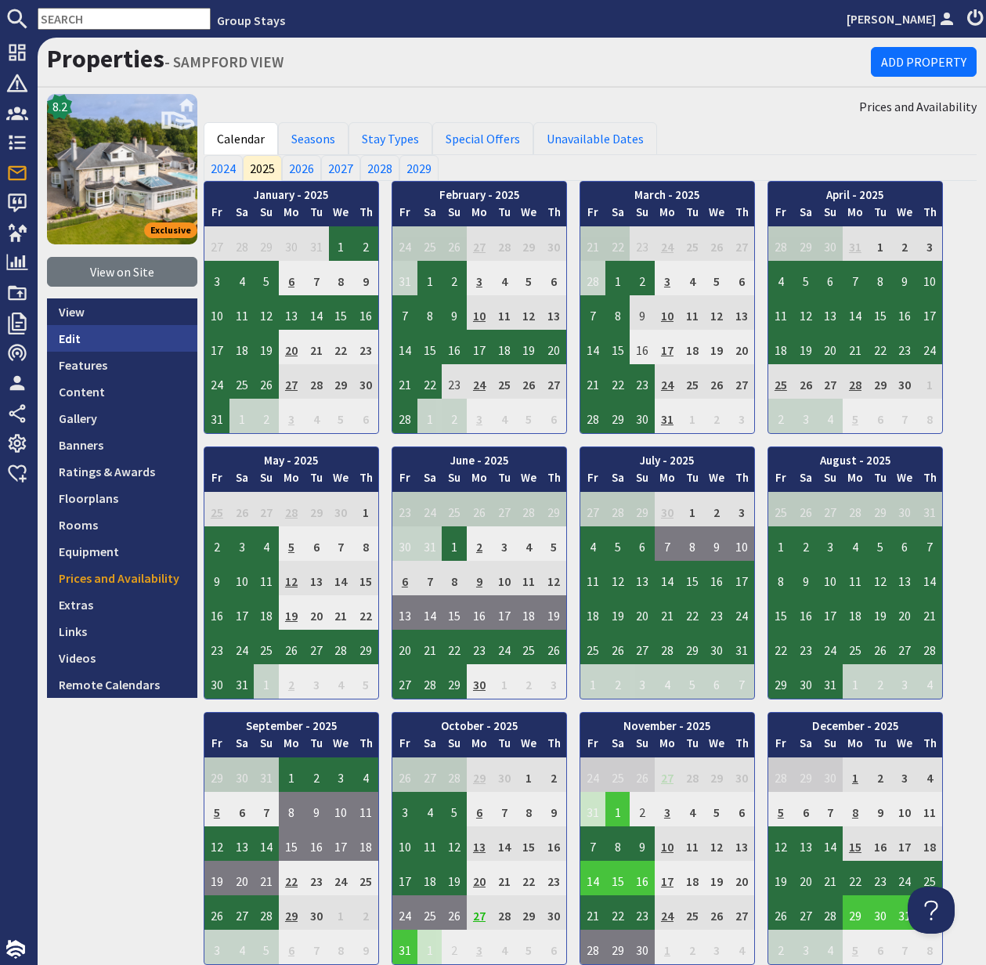
click at [70, 331] on link "Edit" at bounding box center [122, 338] width 150 height 27
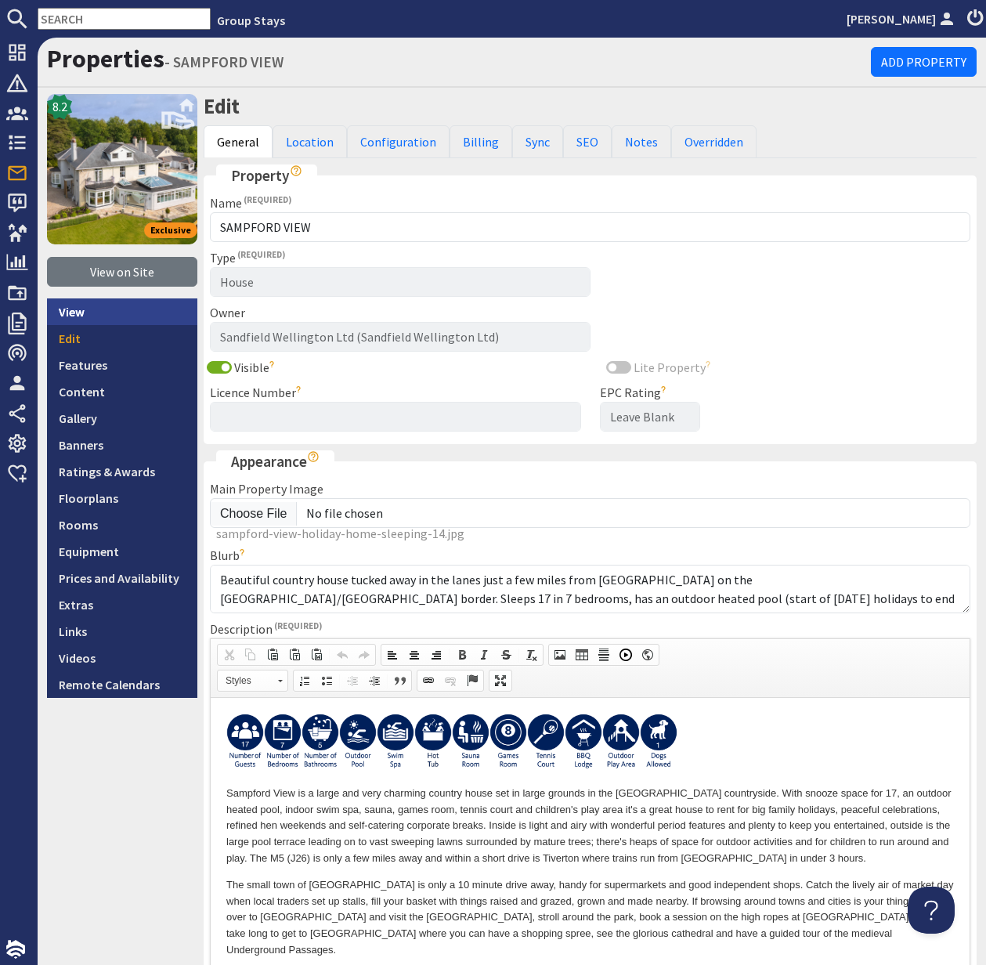
click at [78, 313] on link "View" at bounding box center [122, 311] width 150 height 27
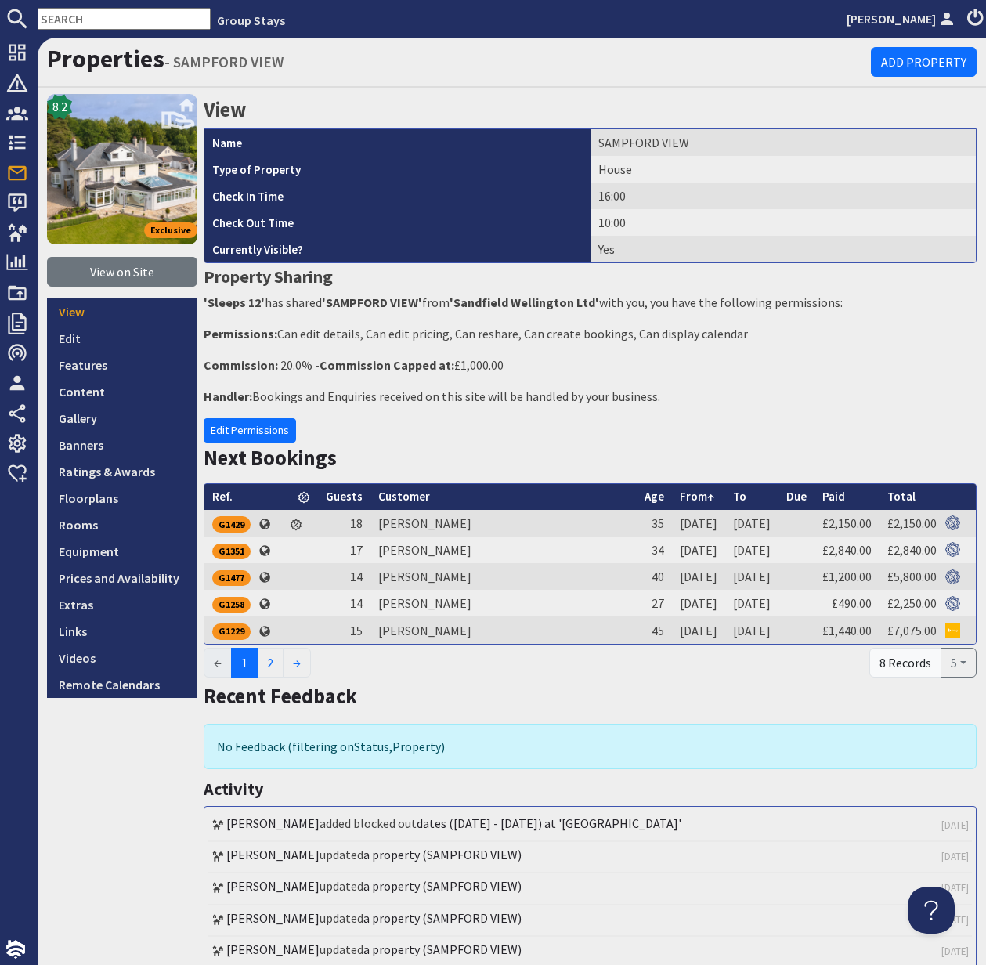
click at [92, 20] on input "text" at bounding box center [124, 19] width 173 height 22
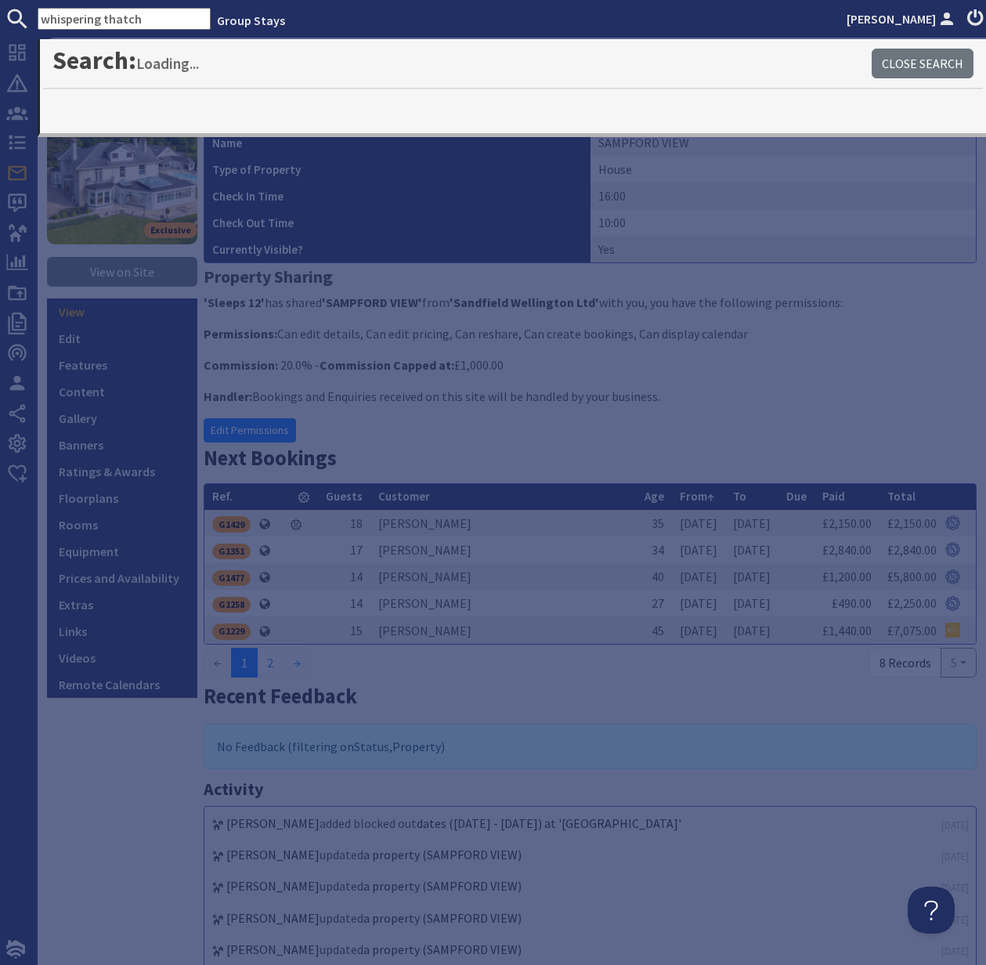
type input "whispering thatch"
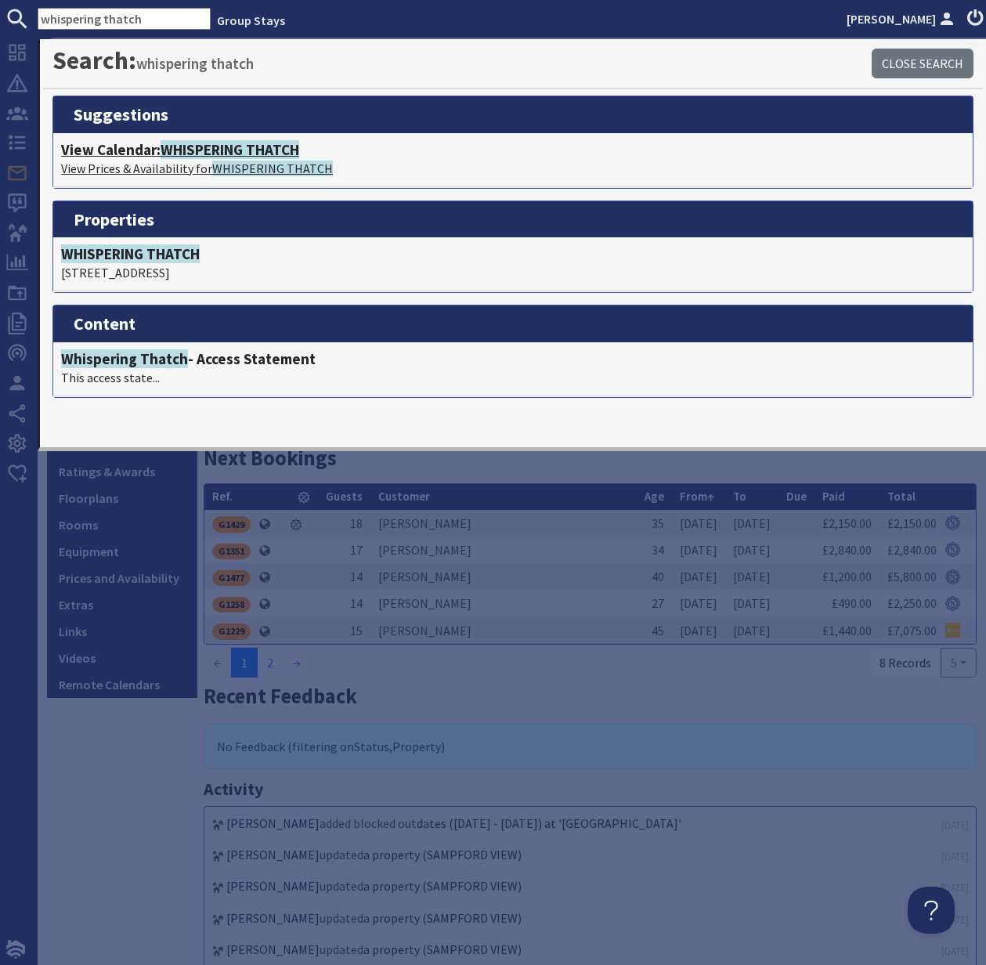
click at [161, 160] on p "View Prices & Availability for WHISPERING THATCH" at bounding box center [513, 168] width 904 height 19
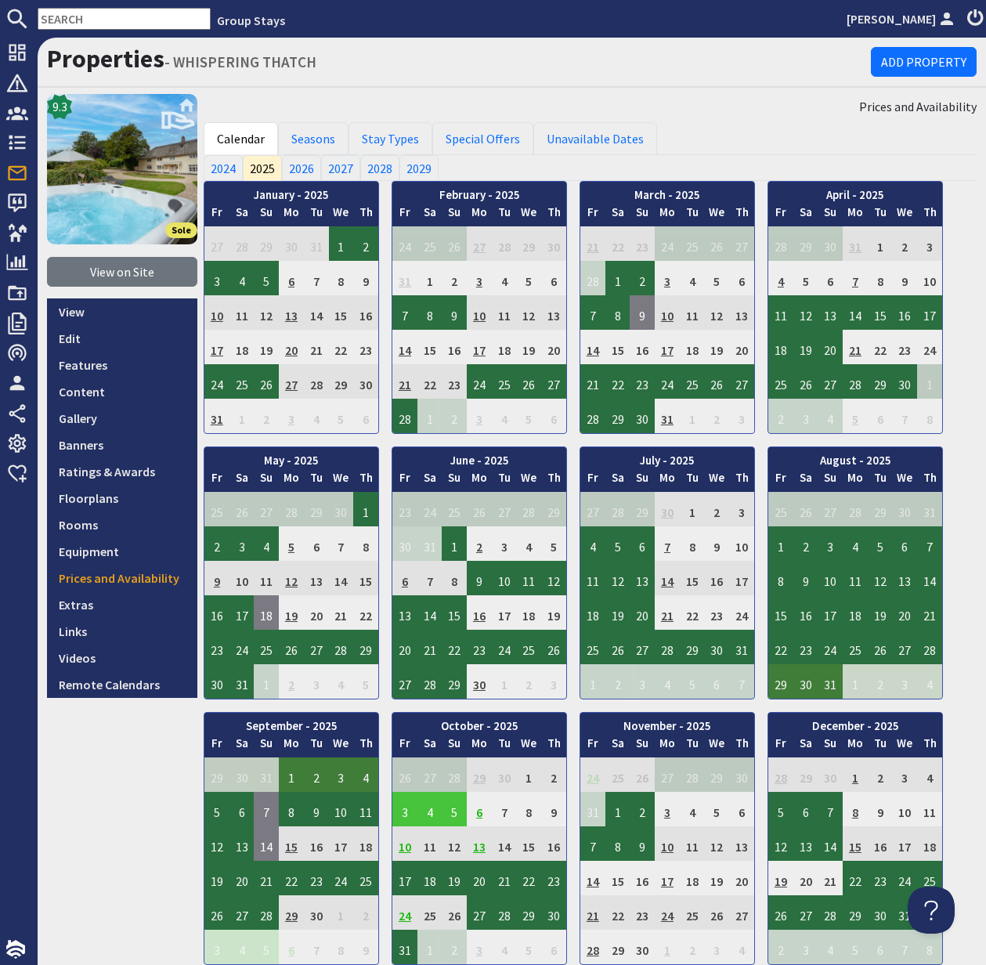
click at [67, 17] on input "text" at bounding box center [124, 19] width 173 height 22
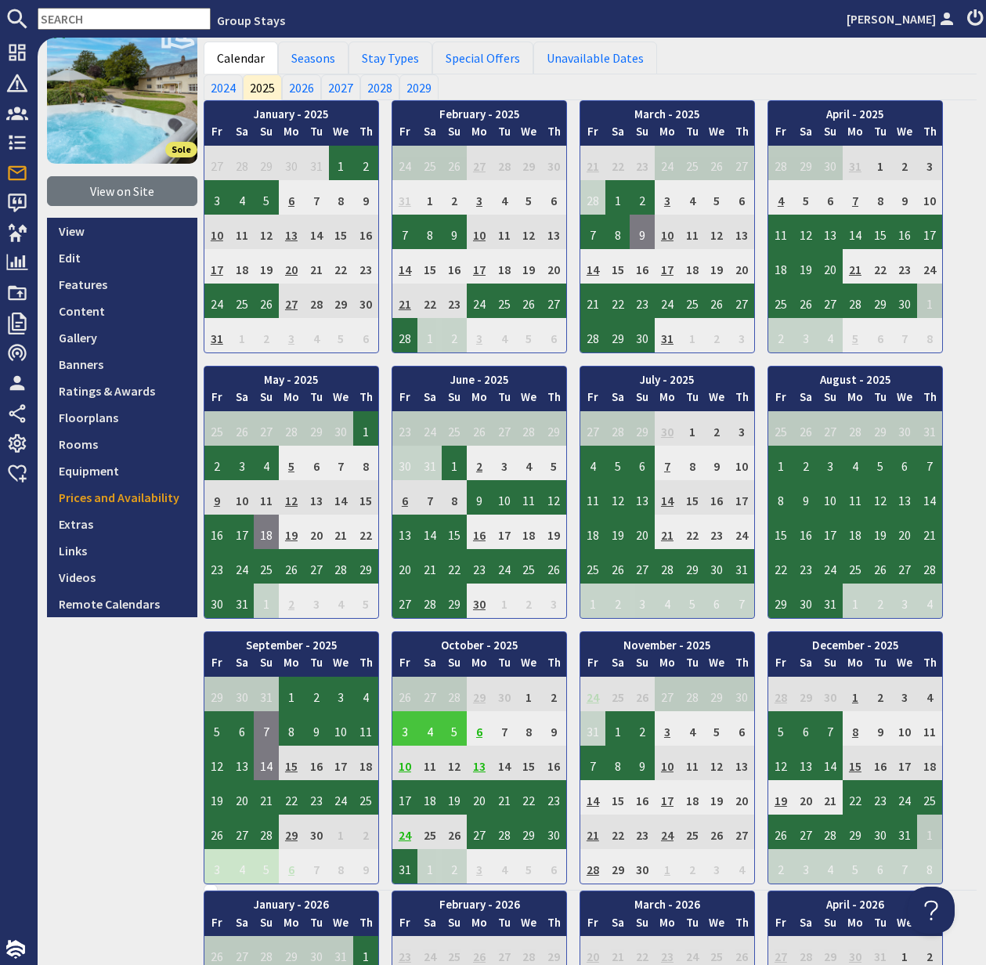
scroll to position [85, 0]
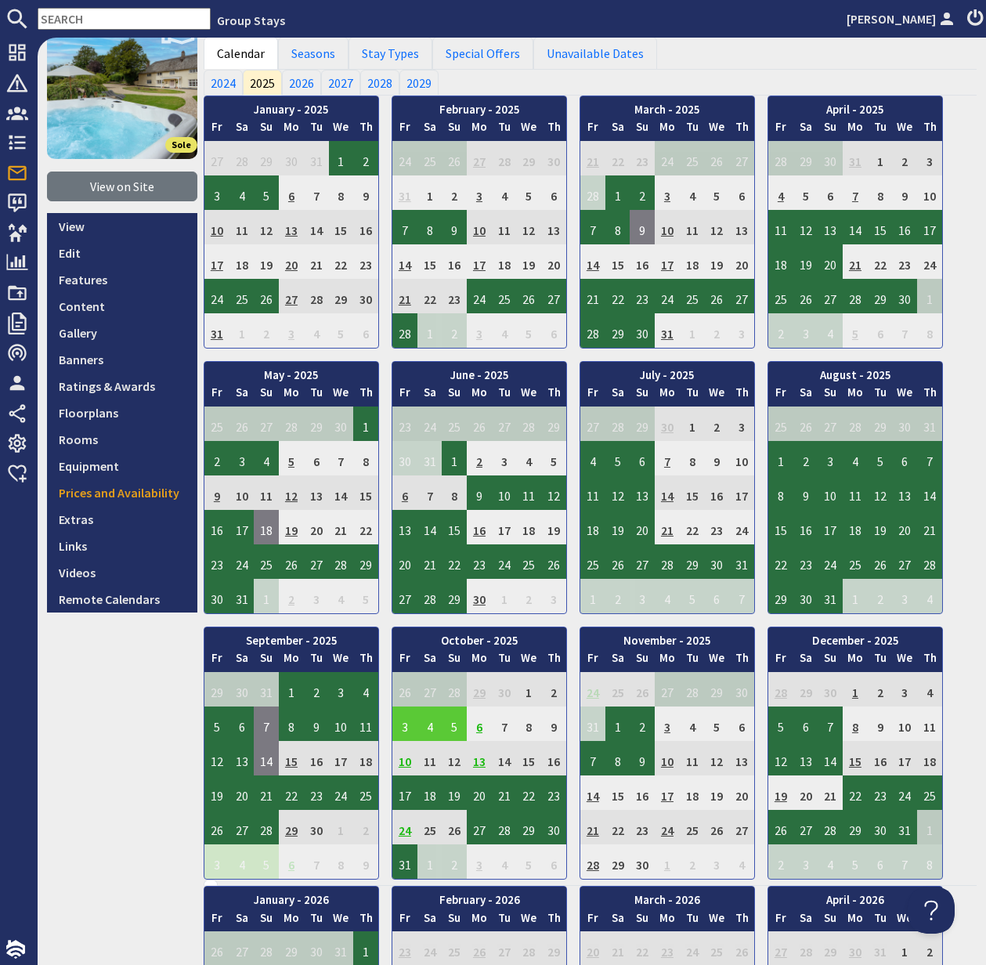
click at [406, 727] on td "3" at bounding box center [404, 723] width 25 height 34
click at [413, 794] on link "View booking" at bounding box center [407, 796] width 81 height 16
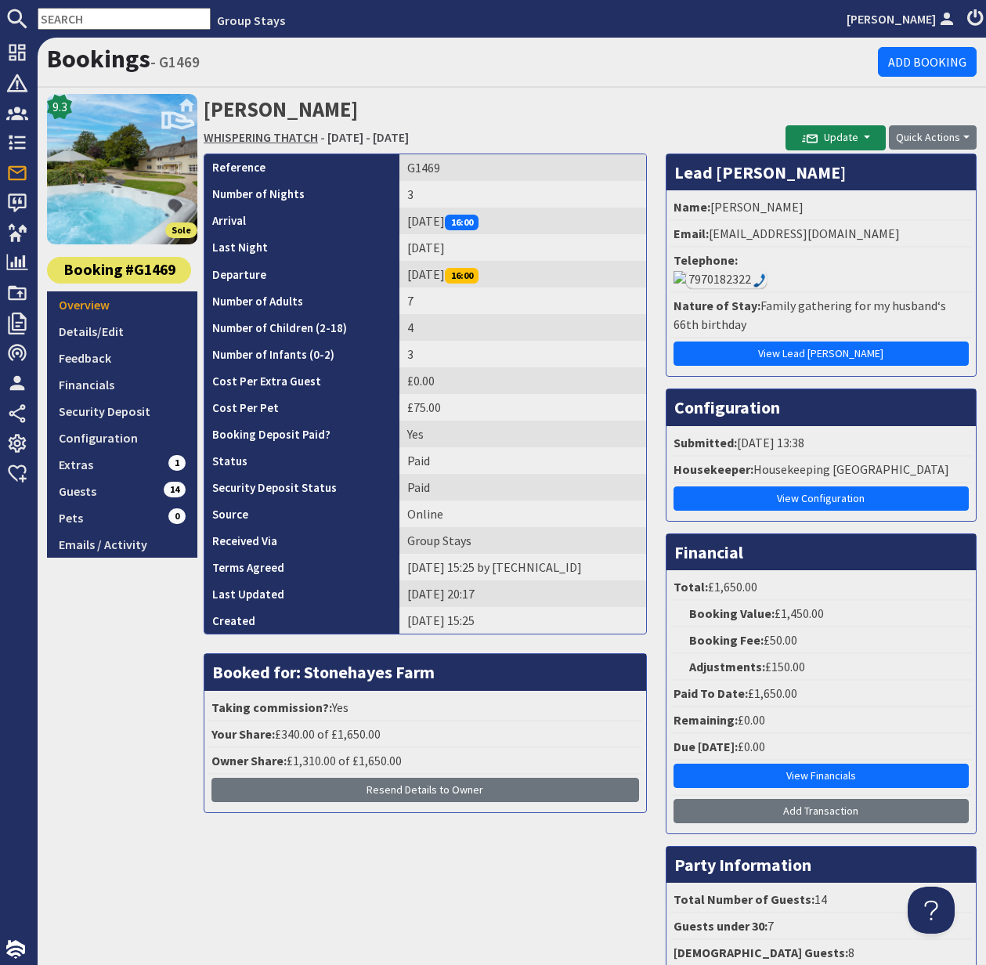
click at [267, 143] on link "WHISPERING THATCH" at bounding box center [261, 137] width 114 height 16
click at [266, 143] on link "WHISPERING THATCH" at bounding box center [261, 137] width 114 height 16
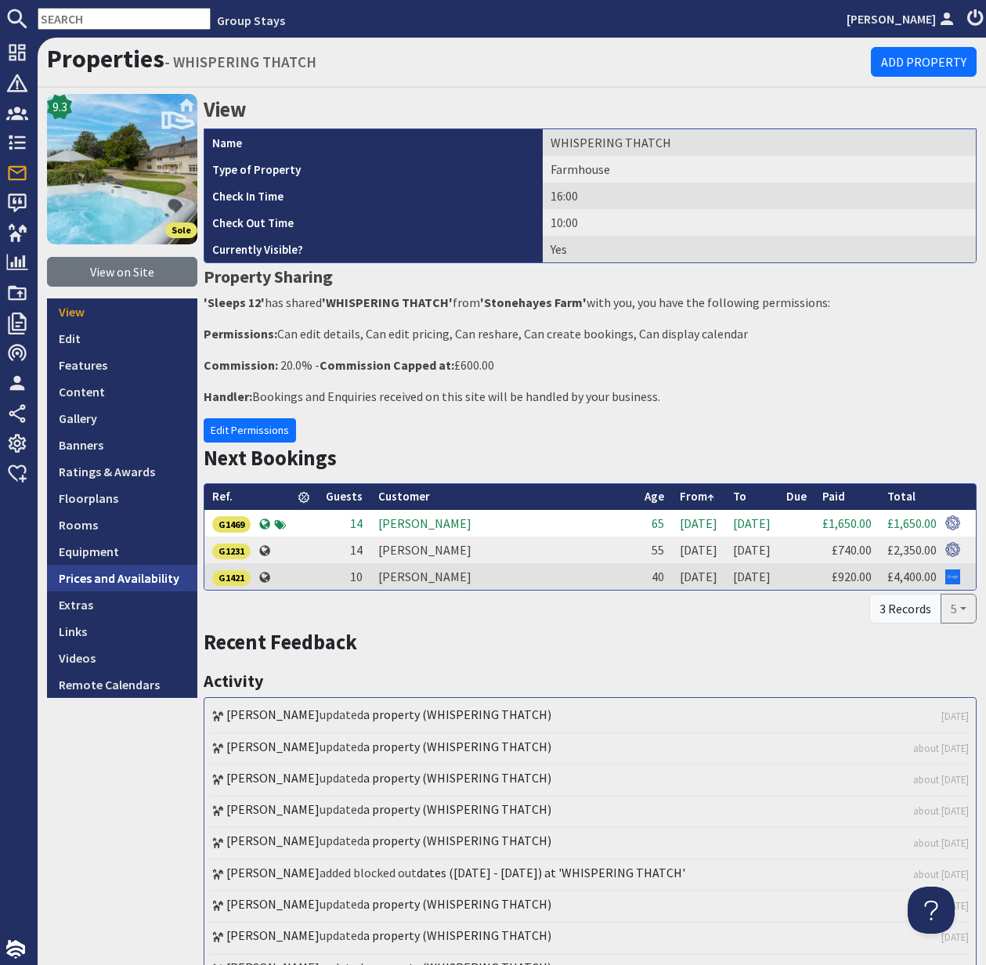
click at [132, 579] on link "Prices and Availability" at bounding box center [122, 578] width 150 height 27
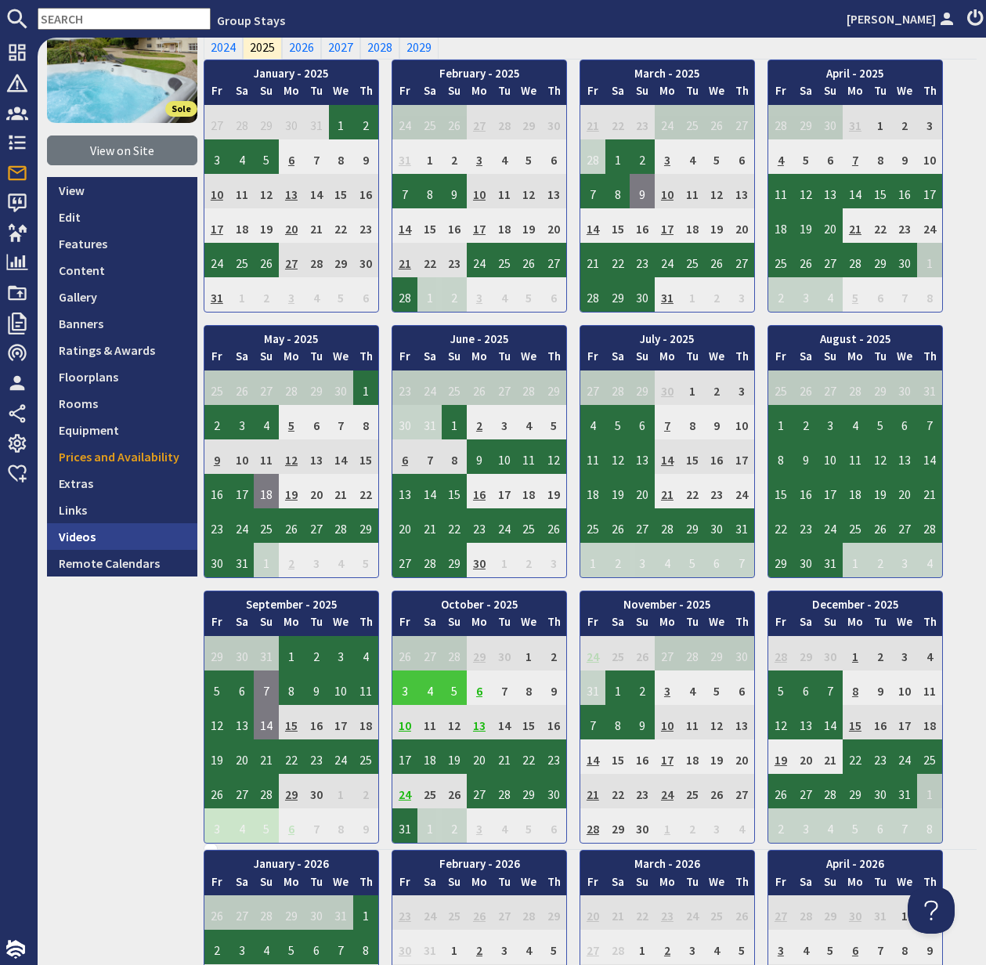
scroll to position [130, 0]
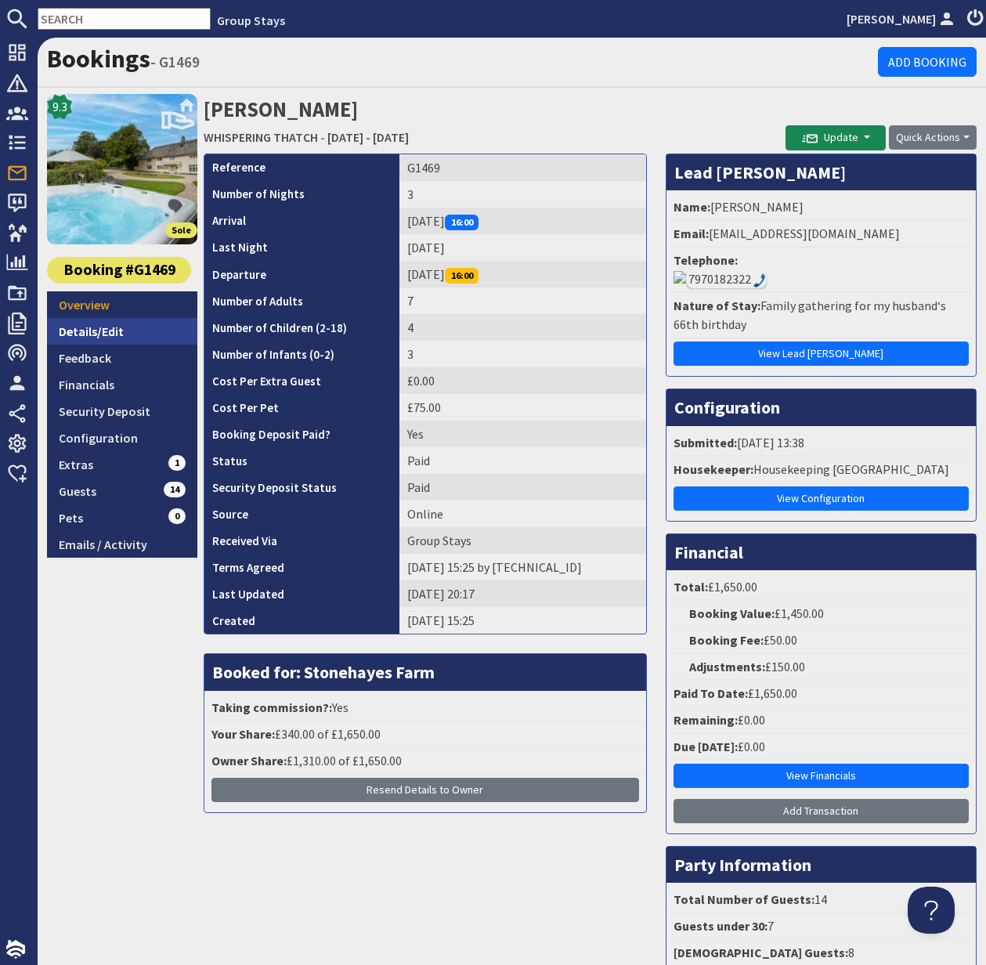
click at [107, 329] on link "Details/Edit" at bounding box center [122, 331] width 150 height 27
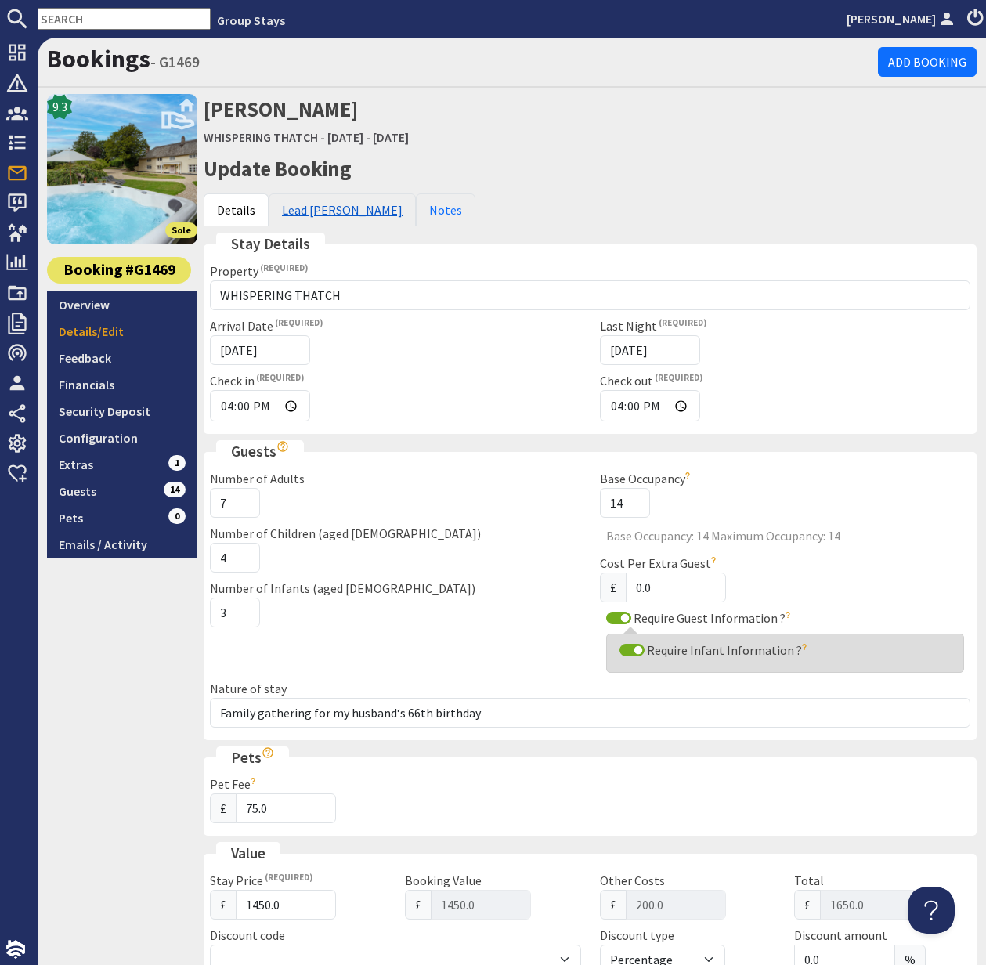
click at [306, 213] on link "Lead [PERSON_NAME]" at bounding box center [342, 209] width 147 height 33
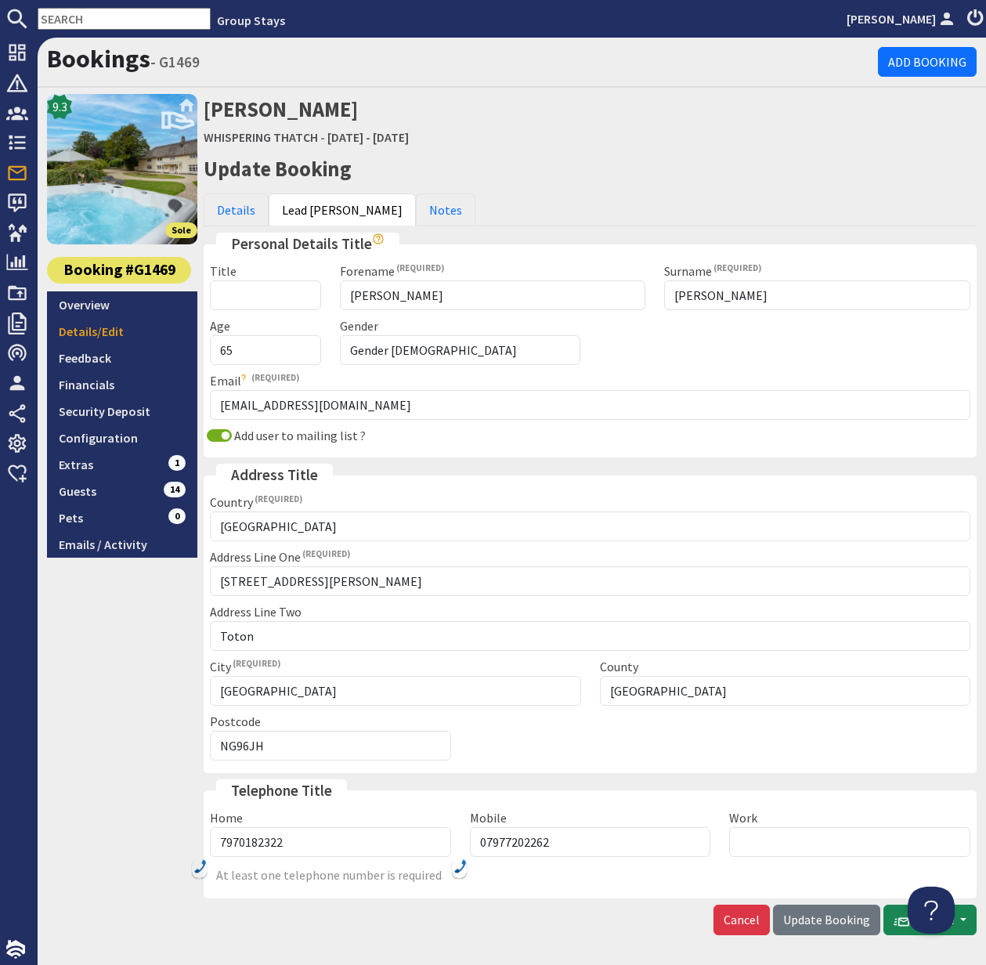
click at [458, 866] on img at bounding box center [460, 866] width 13 height 14
click at [461, 868] on img at bounding box center [460, 866] width 13 height 14
click at [461, 867] on img at bounding box center [460, 866] width 13 height 14
click at [506, 847] on input "07977202262" at bounding box center [590, 842] width 241 height 30
click at [464, 869] on img at bounding box center [460, 866] width 13 height 14
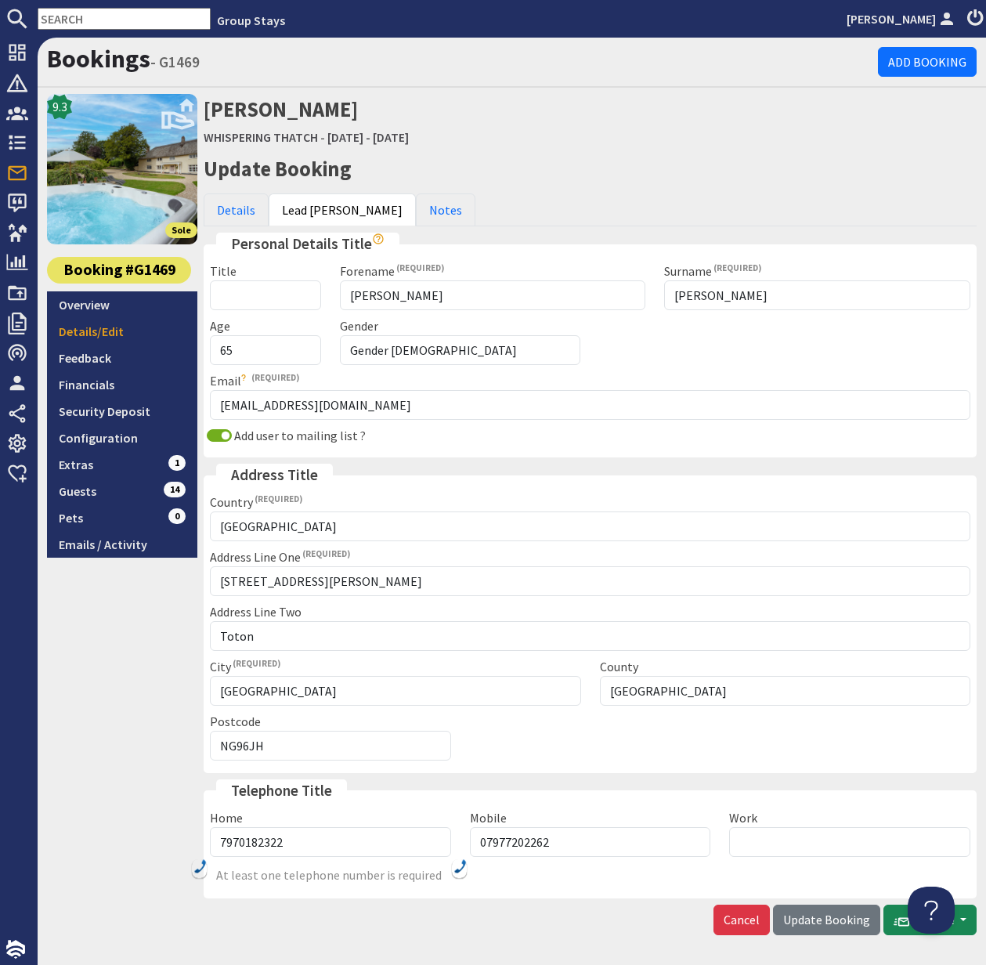
click at [463, 869] on img at bounding box center [460, 866] width 13 height 14
click at [462, 869] on img at bounding box center [460, 866] width 13 height 14
click at [457, 869] on img at bounding box center [460, 866] width 13 height 14
click at [457, 867] on img at bounding box center [460, 866] width 13 height 14
click at [464, 869] on img at bounding box center [460, 866] width 13 height 14
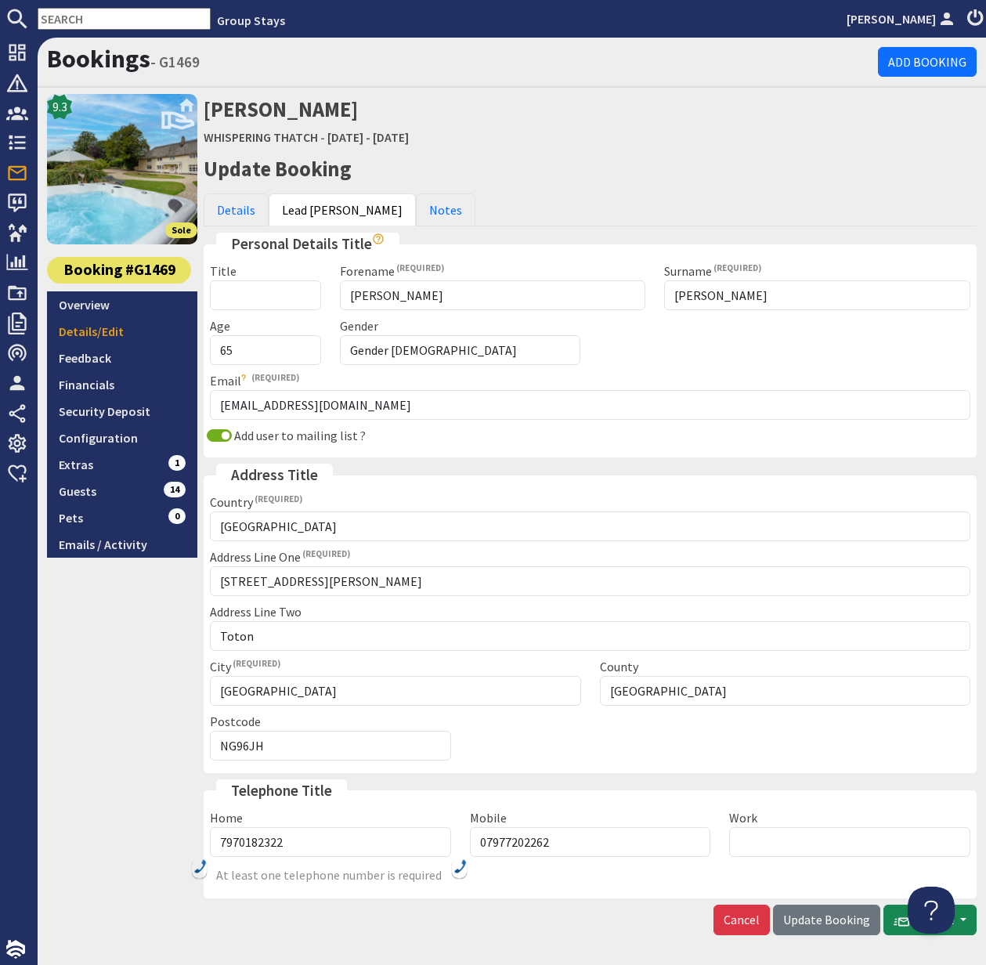
click at [464, 869] on img at bounding box center [460, 866] width 13 height 14
click at [464, 868] on img at bounding box center [460, 866] width 13 height 14
click at [461, 869] on img at bounding box center [460, 866] width 13 height 14
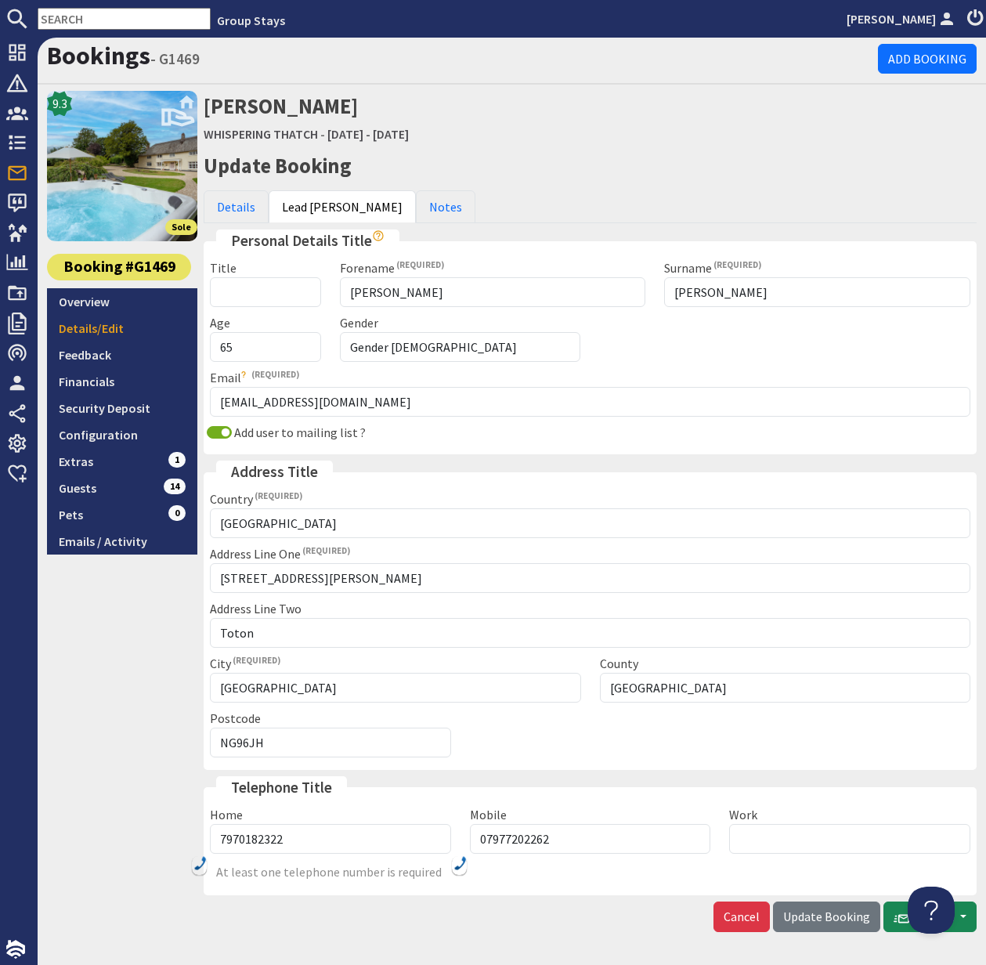
scroll to position [4, 0]
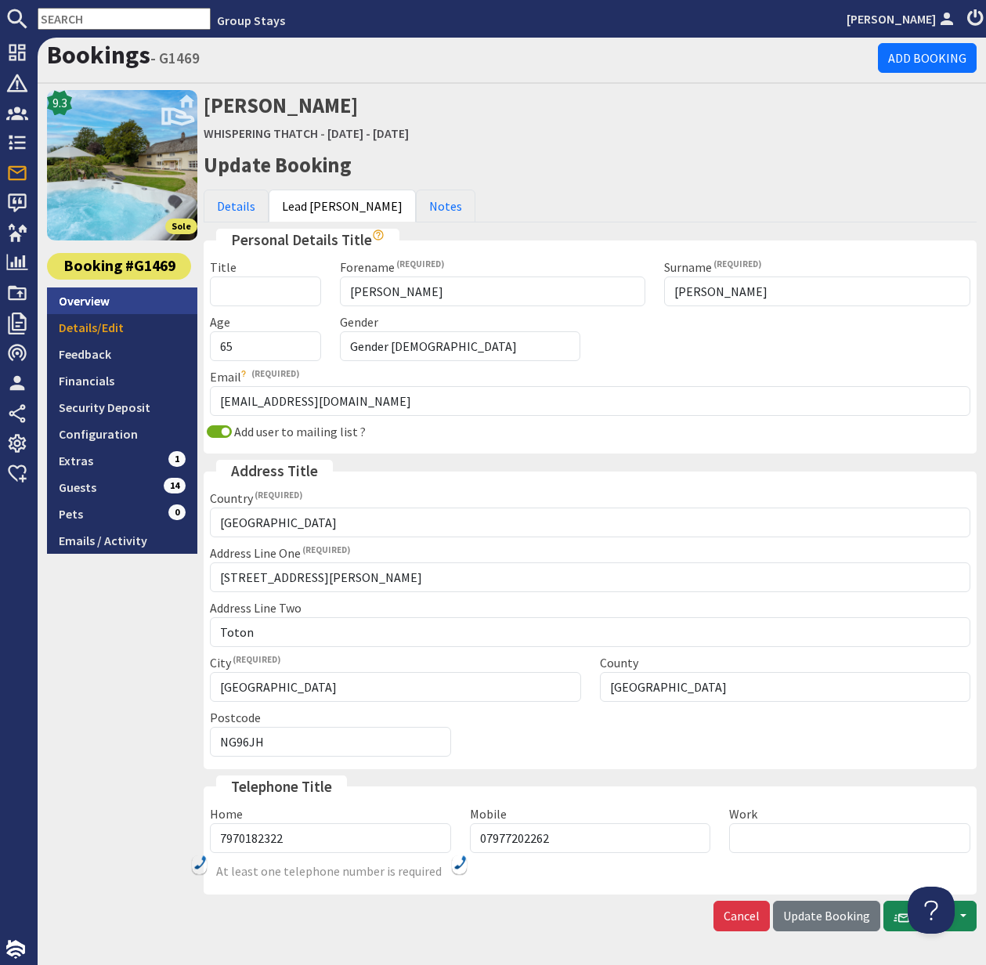
click at [111, 303] on link "Overview" at bounding box center [122, 300] width 150 height 27
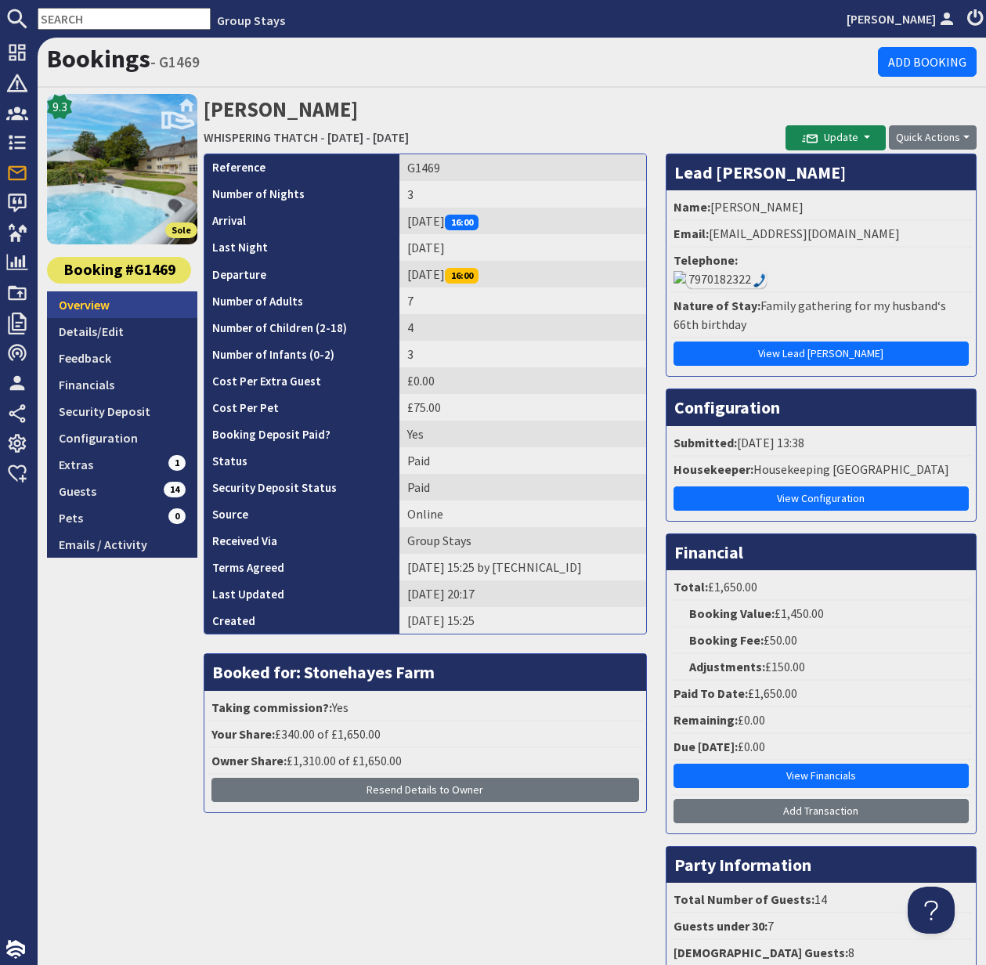
click at [96, 312] on link "Overview" at bounding box center [122, 304] width 150 height 27
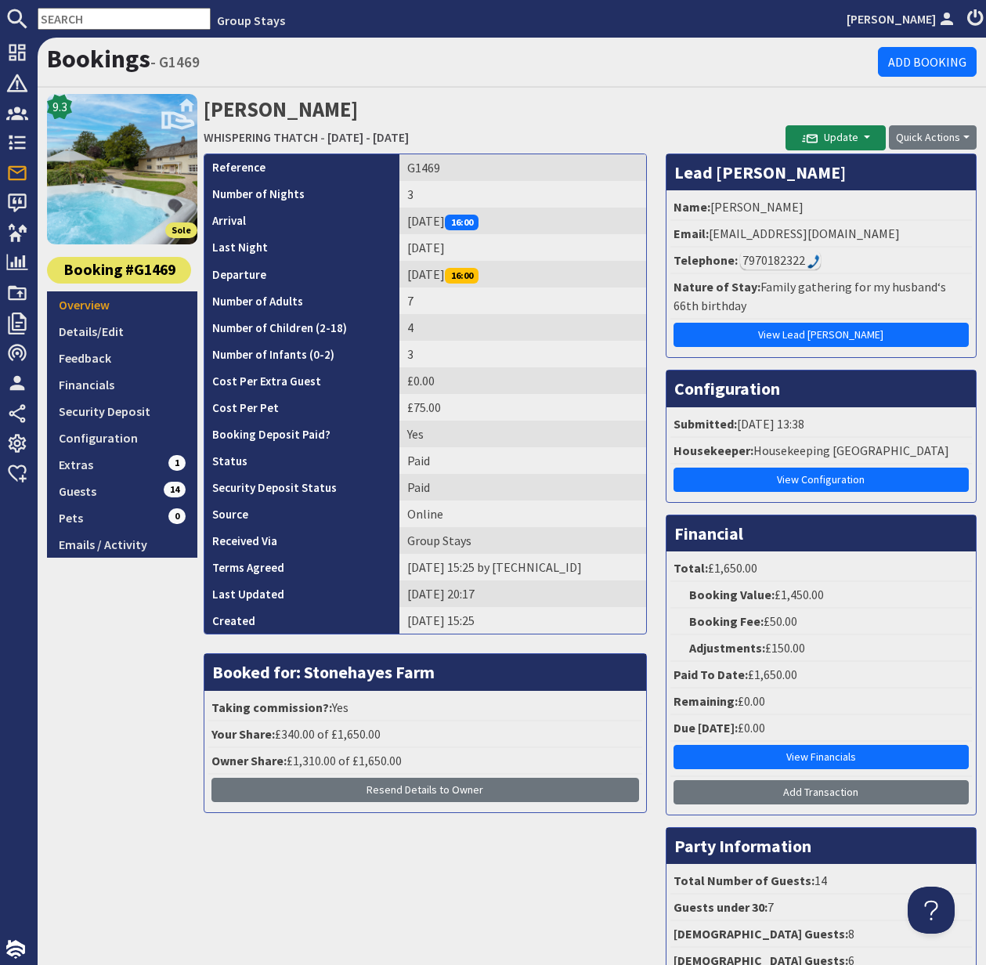
click at [74, 16] on input "text" at bounding box center [124, 19] width 173 height 22
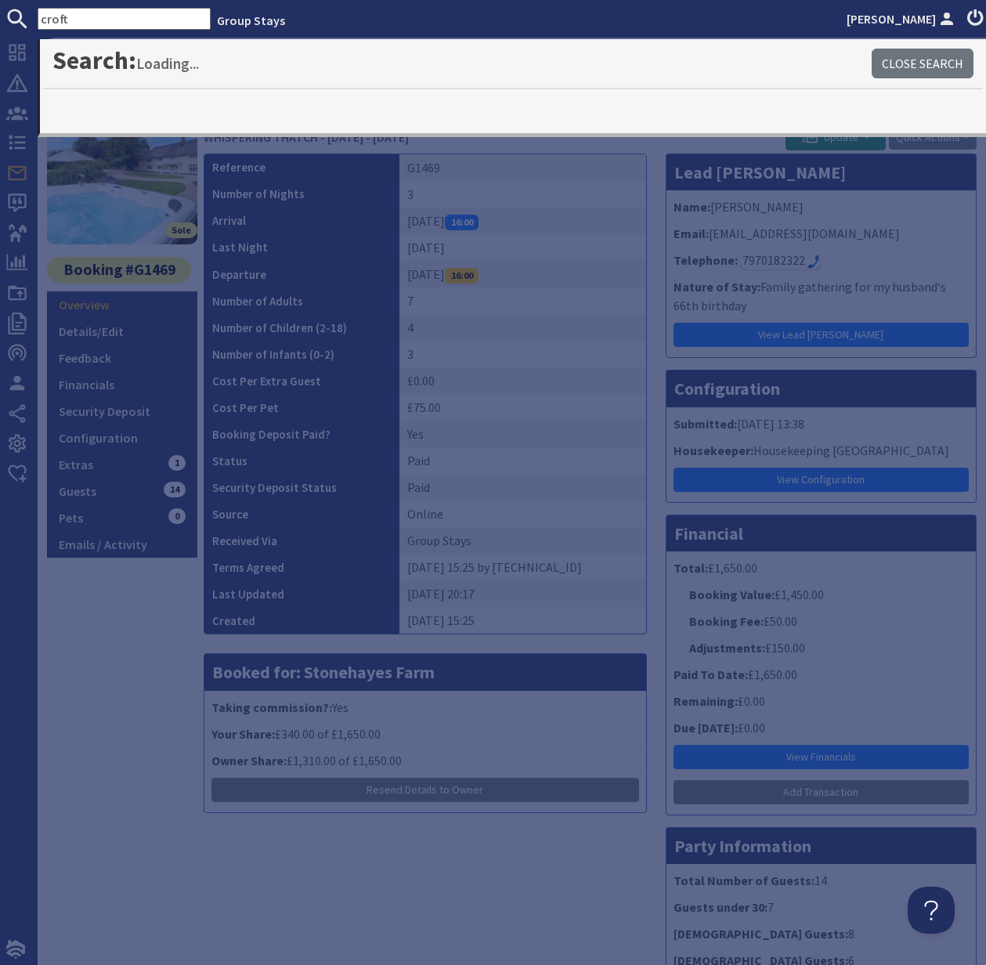
type input "croft"
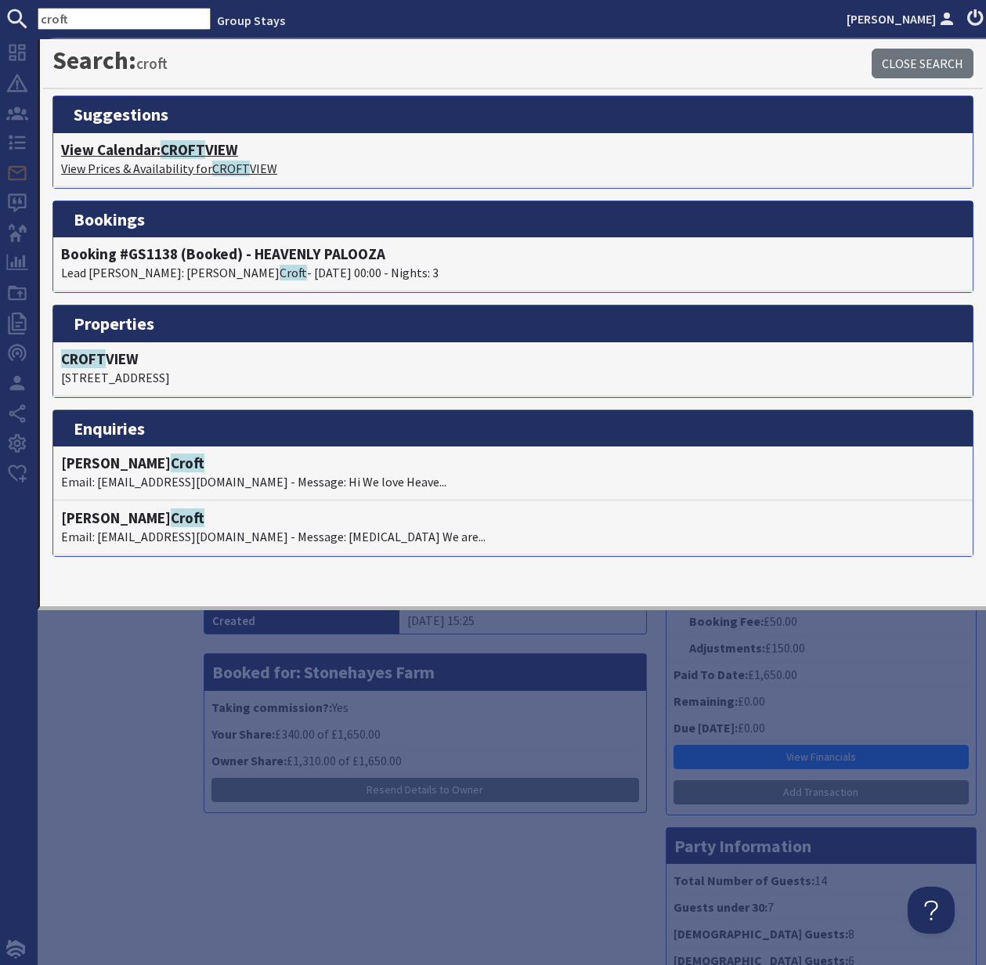
click at [135, 147] on h4 "View Calendar: CROFT VIEW" at bounding box center [513, 150] width 904 height 18
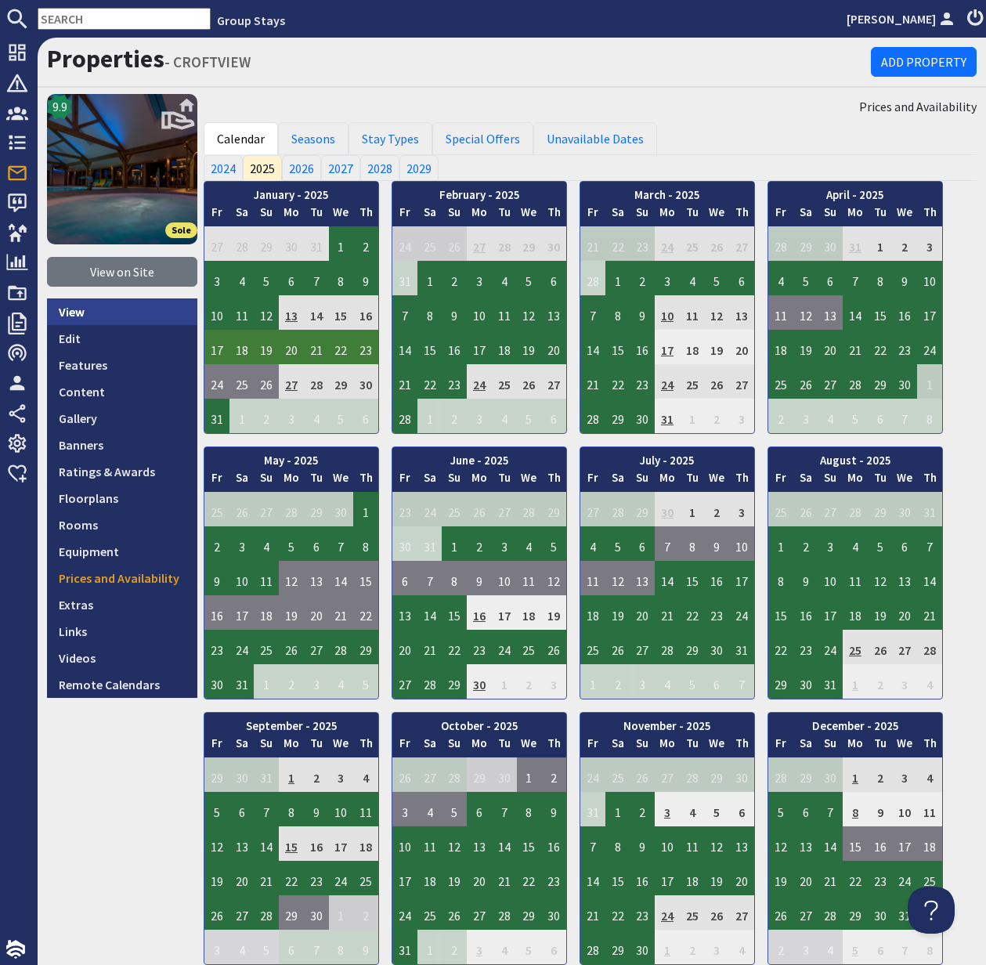
click at [89, 309] on link "View" at bounding box center [122, 311] width 150 height 27
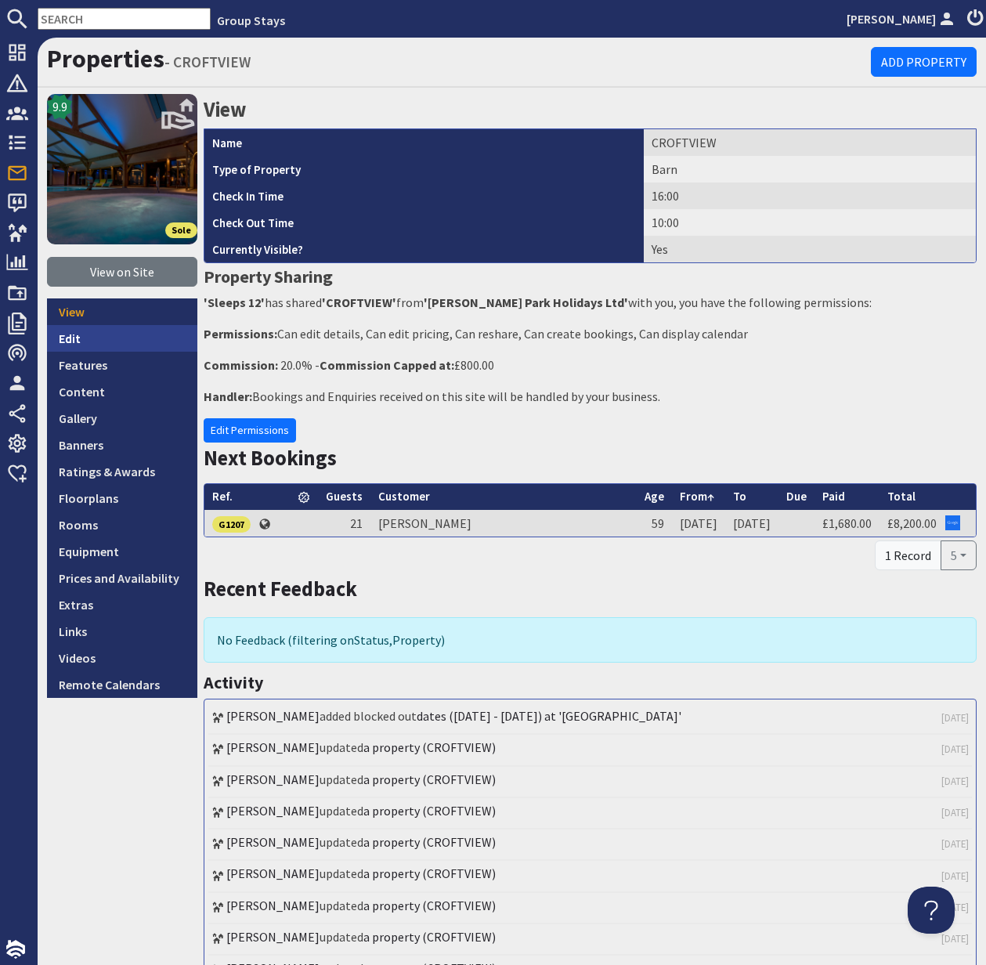
click at [89, 338] on link "Edit" at bounding box center [122, 338] width 150 height 27
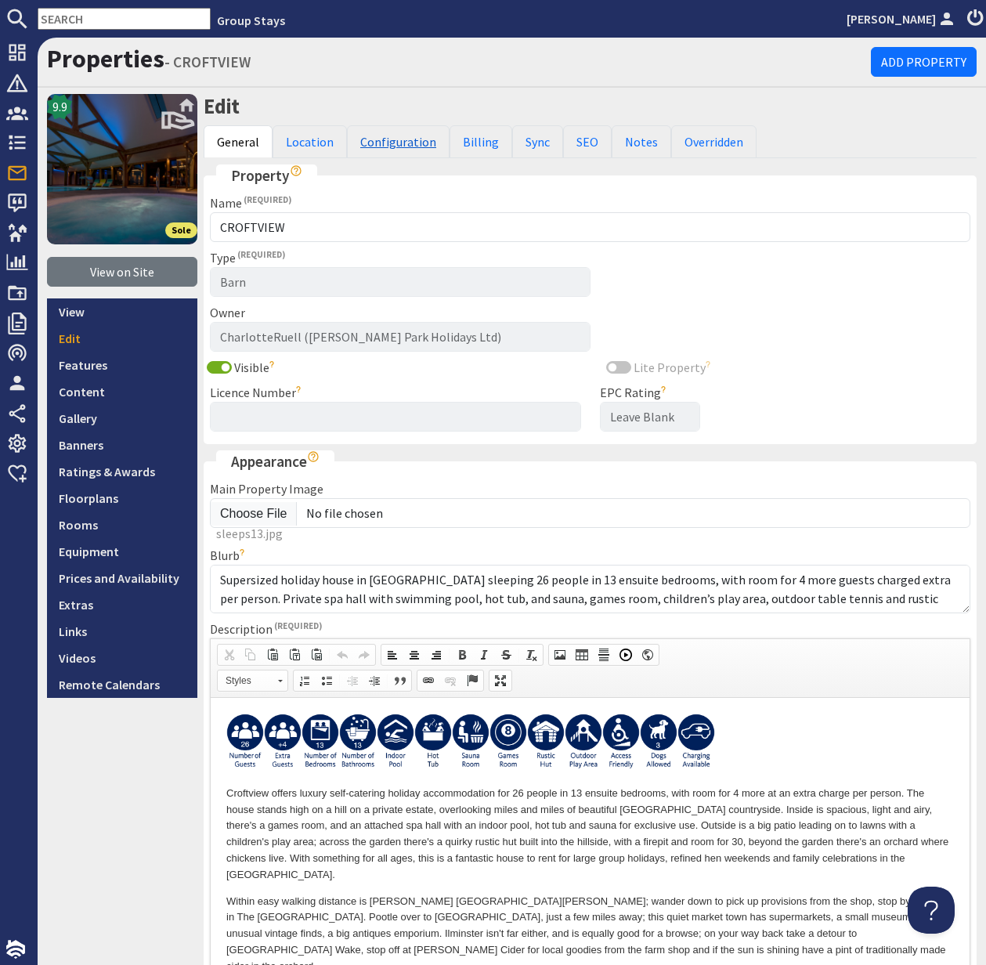
click at [390, 143] on link "Configuration" at bounding box center [398, 141] width 103 height 33
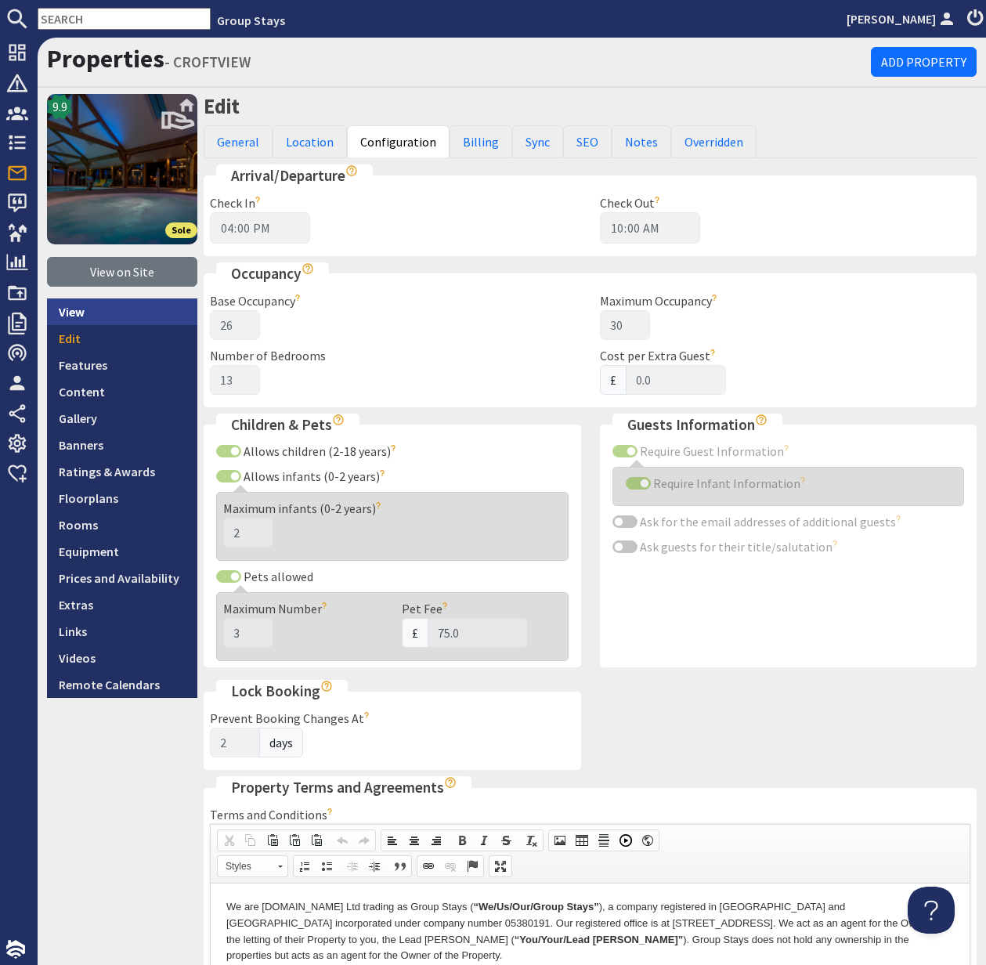
click at [94, 309] on link "View" at bounding box center [122, 311] width 150 height 27
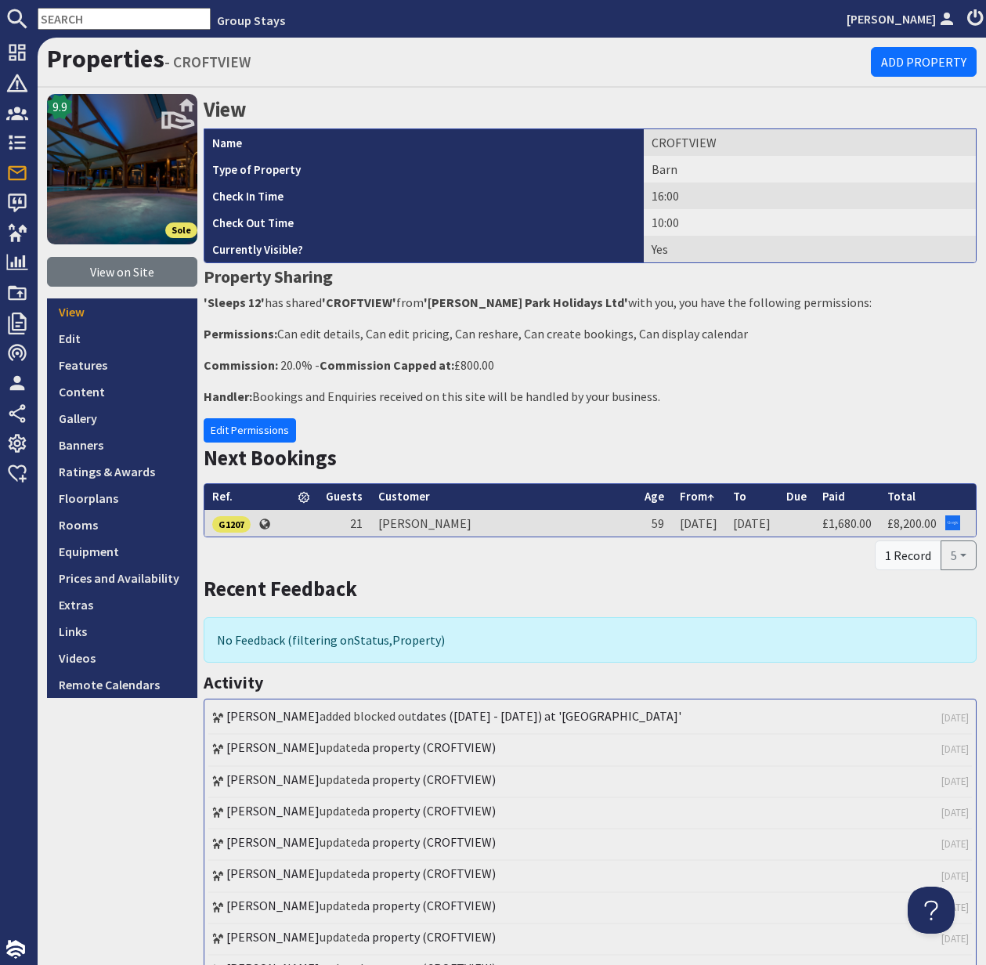
click at [69, 12] on input "text" at bounding box center [124, 19] width 173 height 22
click at [69, 14] on input "text" at bounding box center [124, 19] width 173 height 22
click at [81, 18] on input "text" at bounding box center [124, 19] width 173 height 22
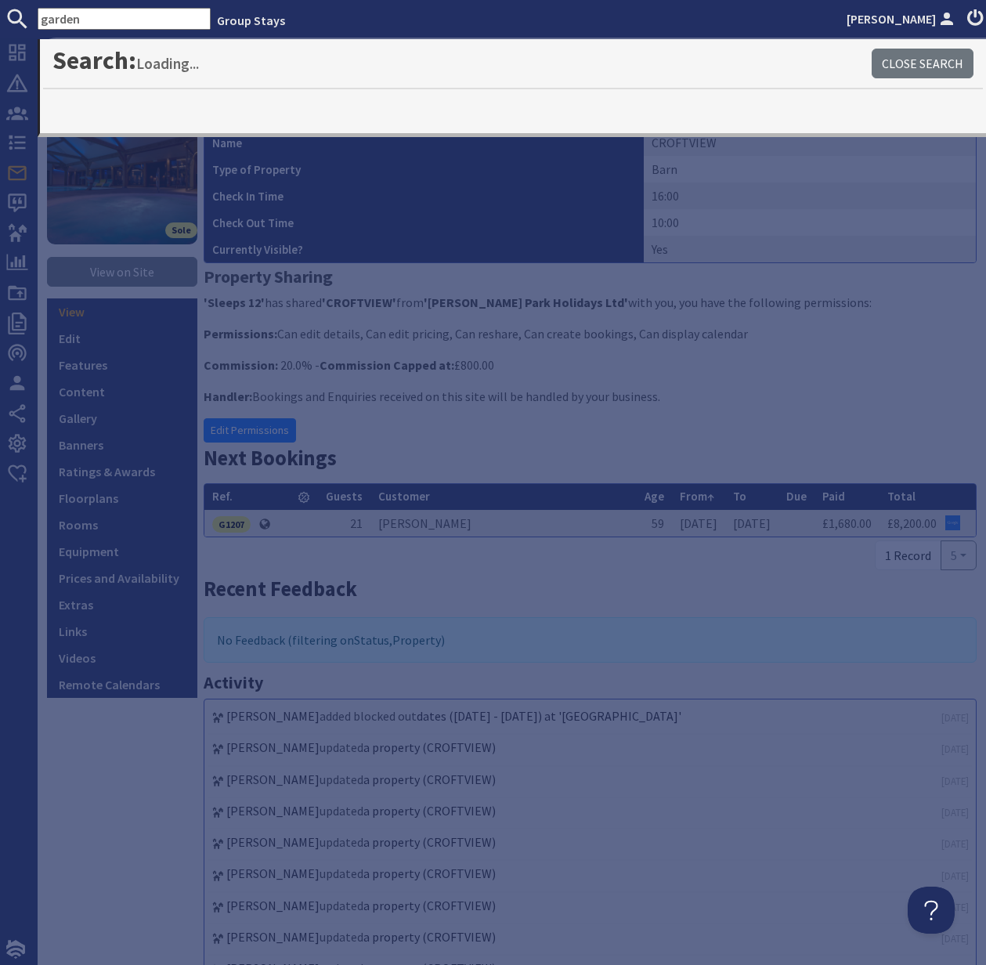
type input "garden"
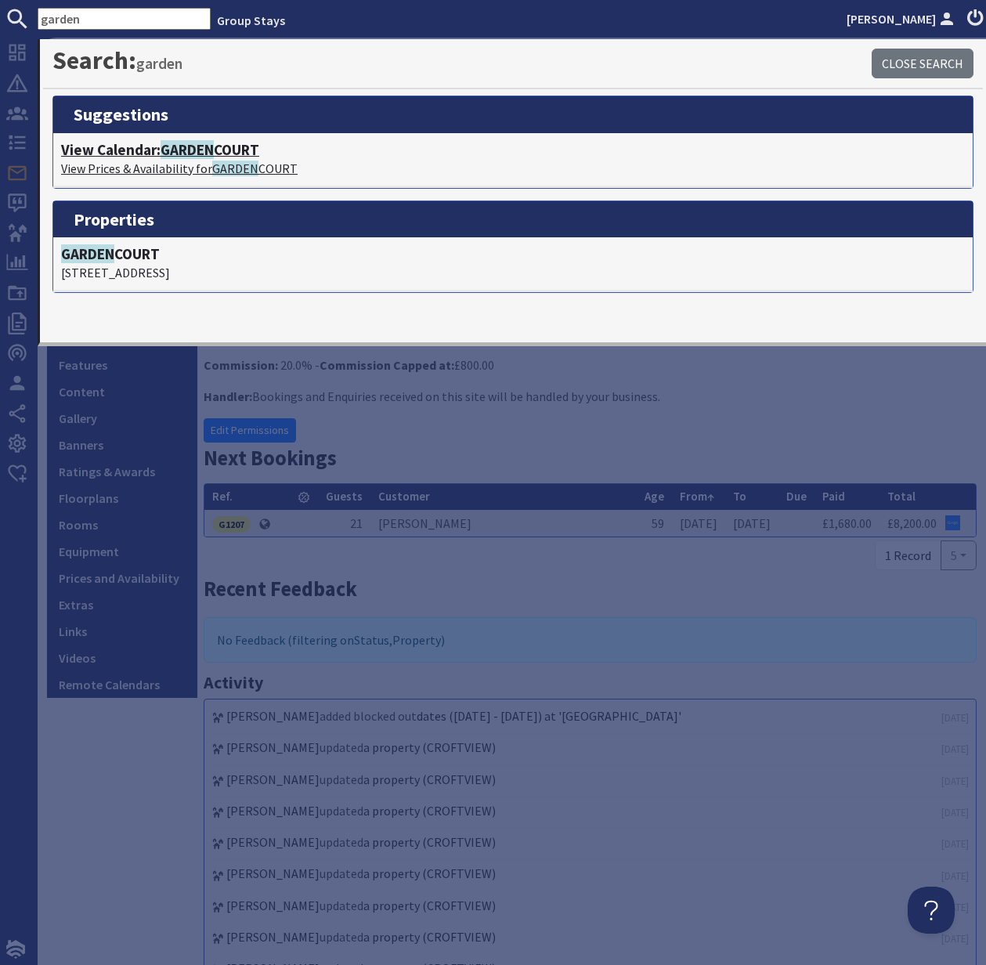
click at [195, 146] on span "GARDEN" at bounding box center [187, 149] width 53 height 19
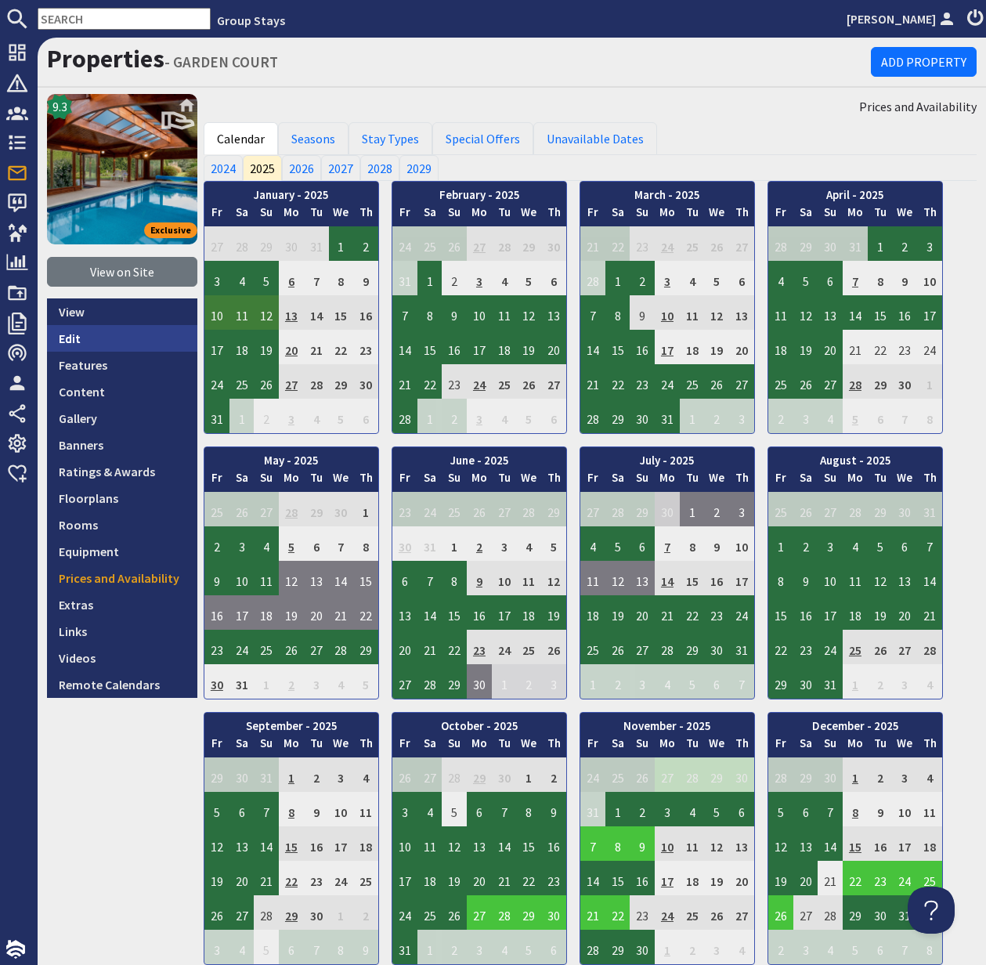
click at [77, 334] on link "Edit" at bounding box center [122, 338] width 150 height 27
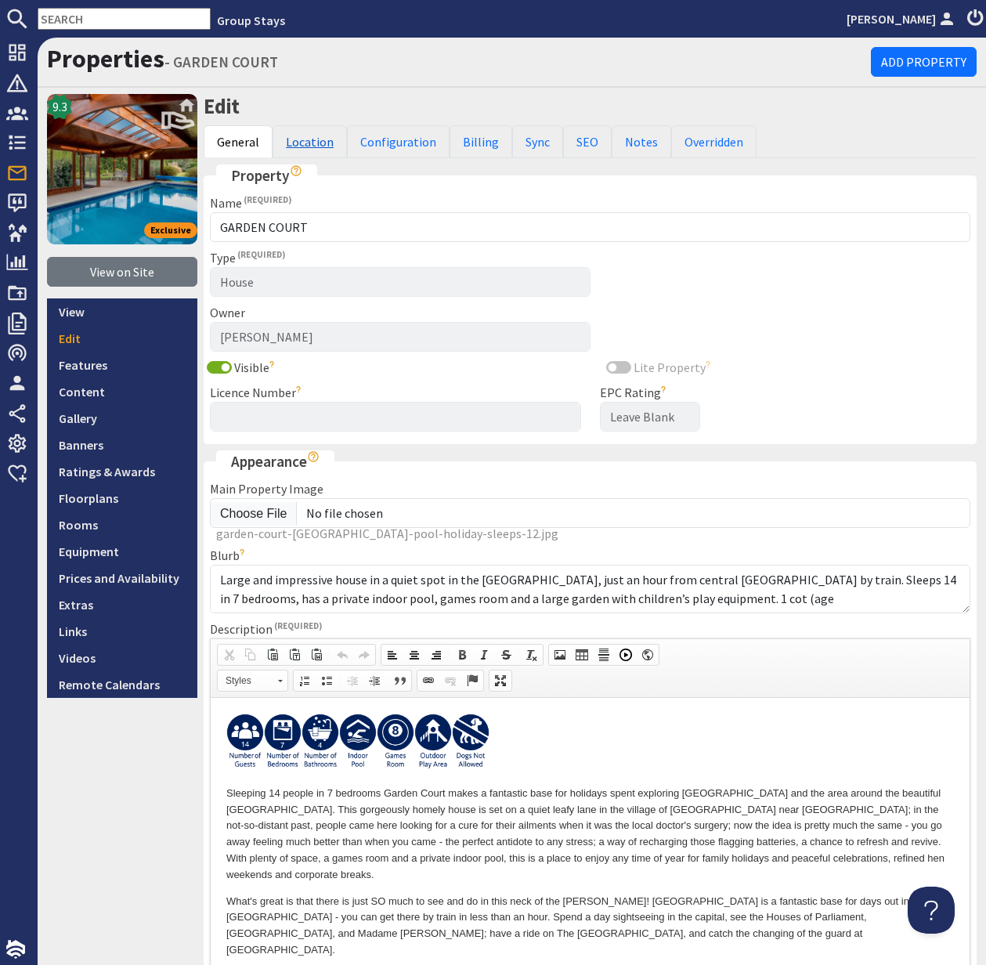
click at [309, 144] on link "Location" at bounding box center [310, 141] width 74 height 33
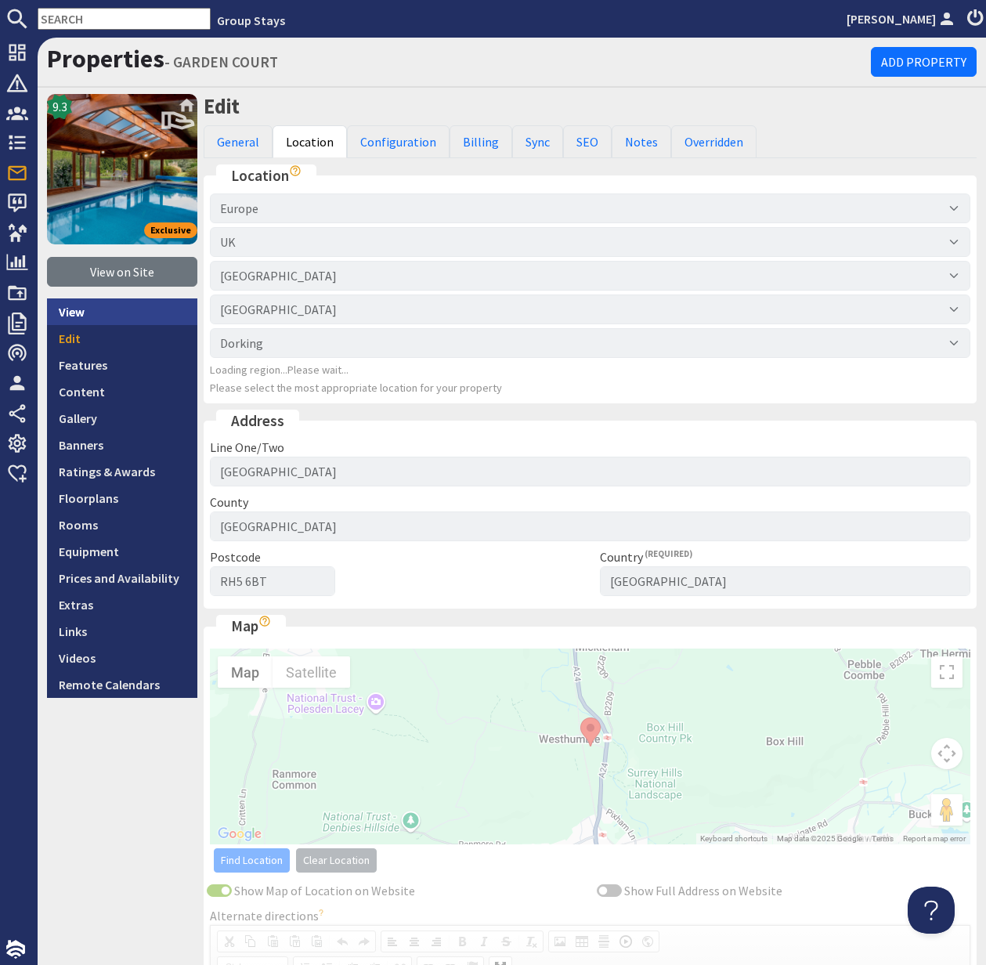
click at [61, 305] on link "View" at bounding box center [122, 311] width 150 height 27
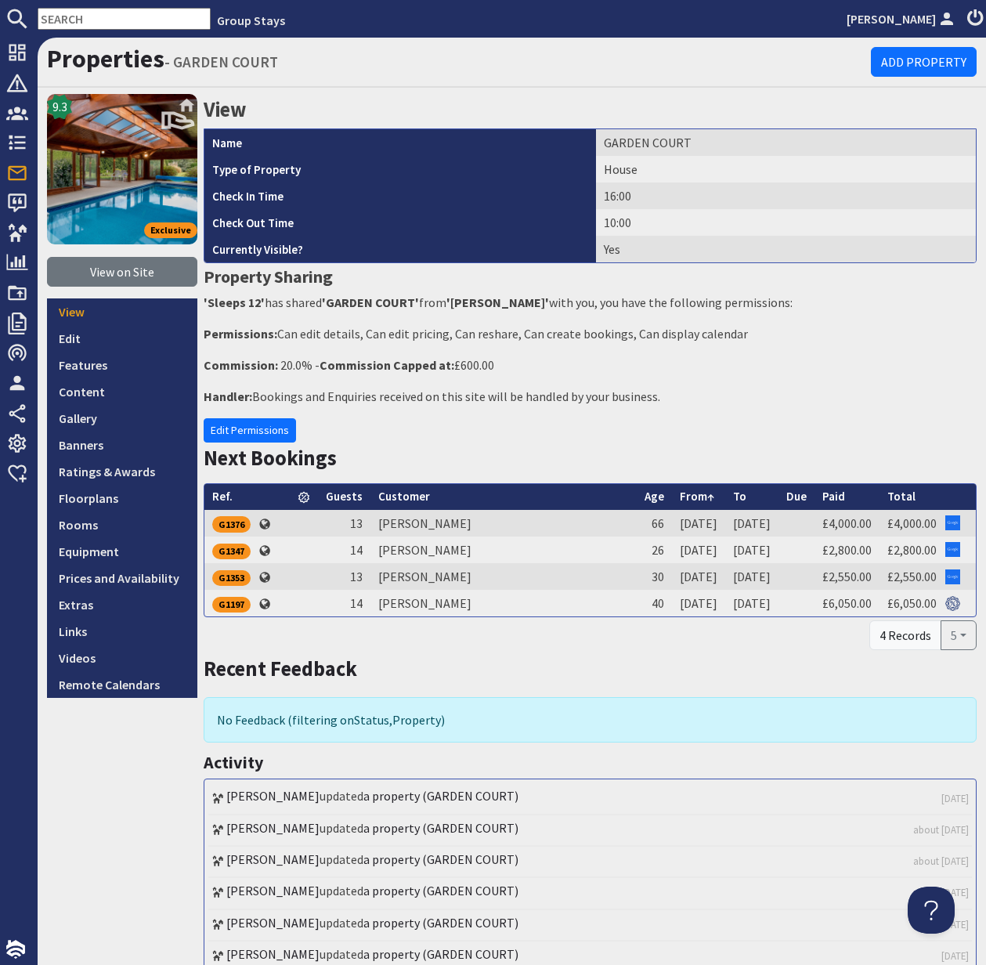
click at [506, 74] on div "Properties - GARDEN COURT Add Property" at bounding box center [512, 63] width 948 height 50
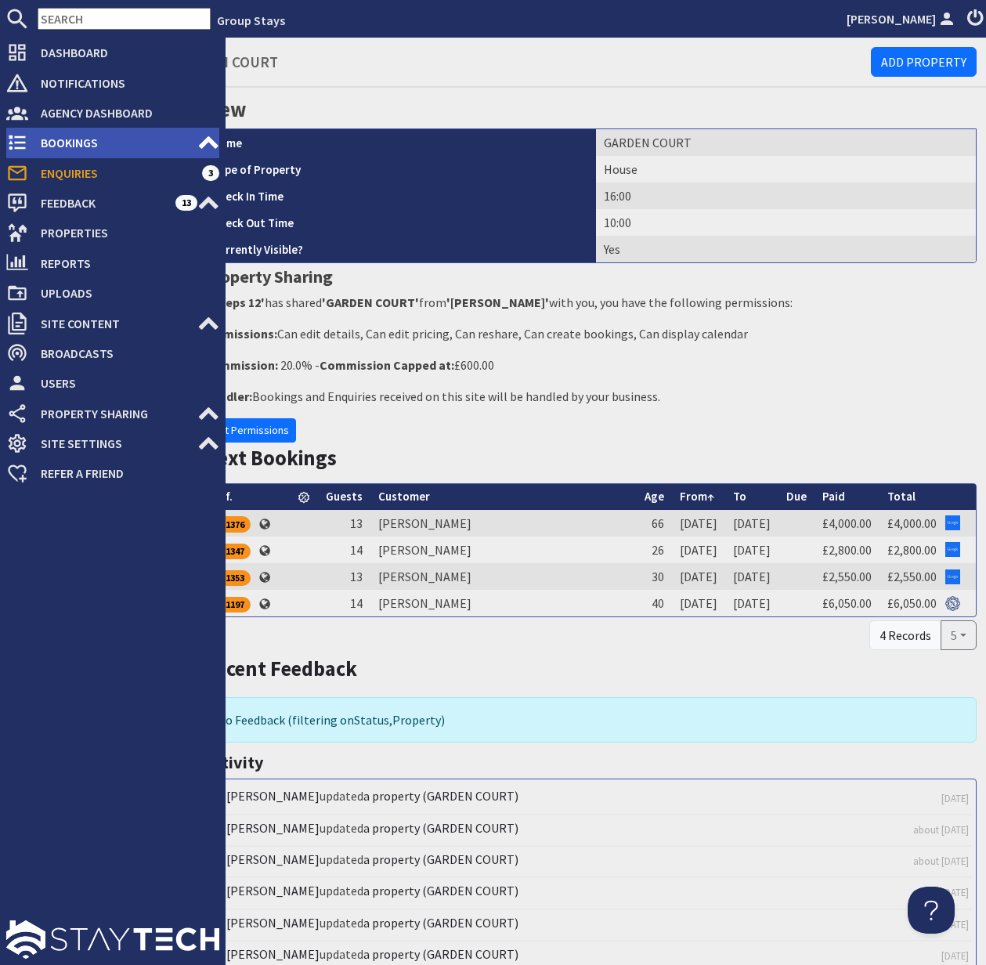
click at [84, 143] on span "Bookings" at bounding box center [112, 142] width 169 height 25
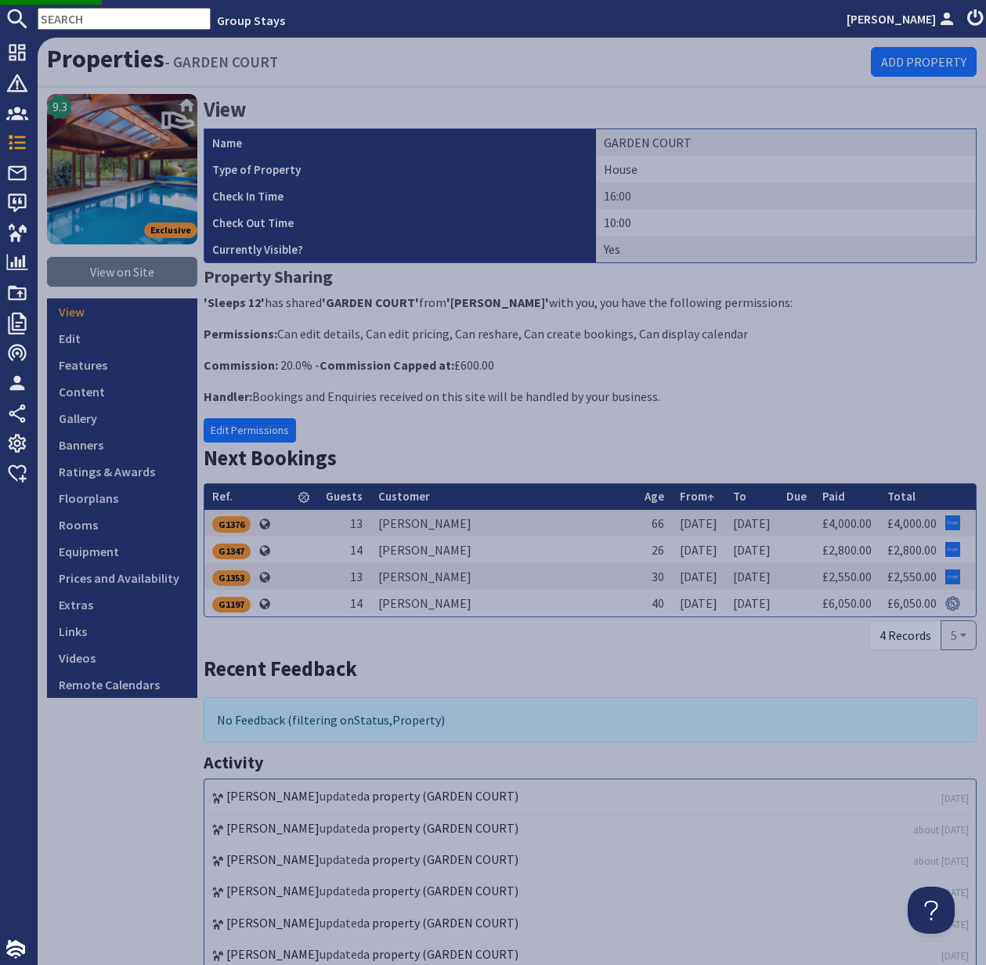
click at [75, 13] on input "text" at bounding box center [124, 19] width 173 height 22
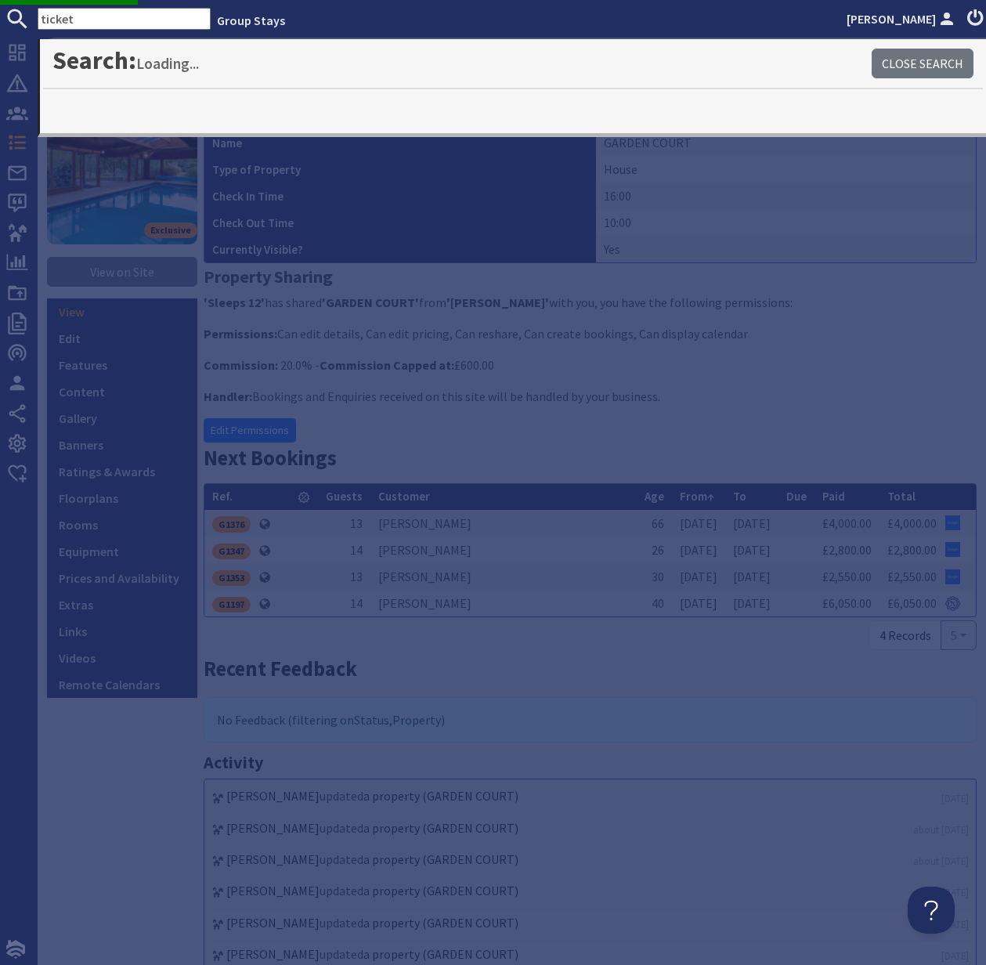
type input "ticket"
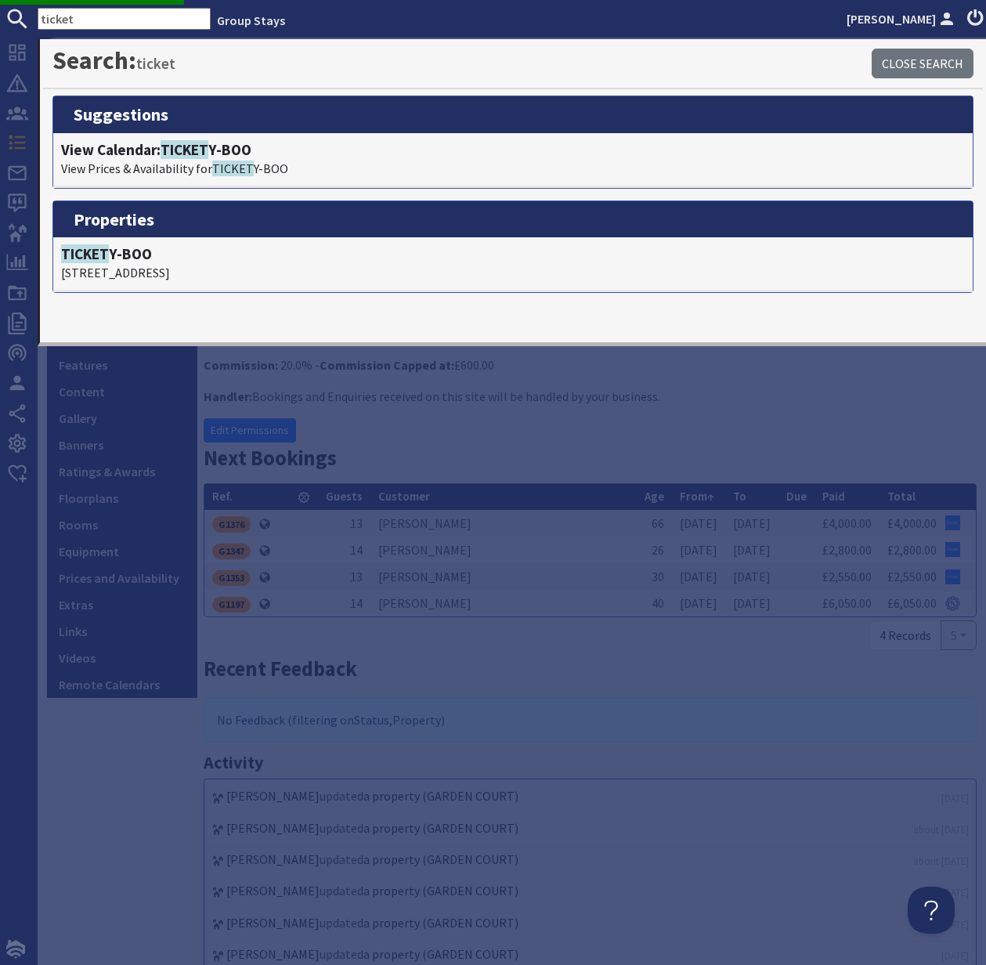
drag, startPoint x: 65, startPoint y: 846, endPoint x: 104, endPoint y: 696, distance: 154.6
click at [65, 846] on div "9.3 Exclusive View on Site View Edit Features Content Gallery Banners Ratings &…" at bounding box center [122, 683] width 150 height 1178
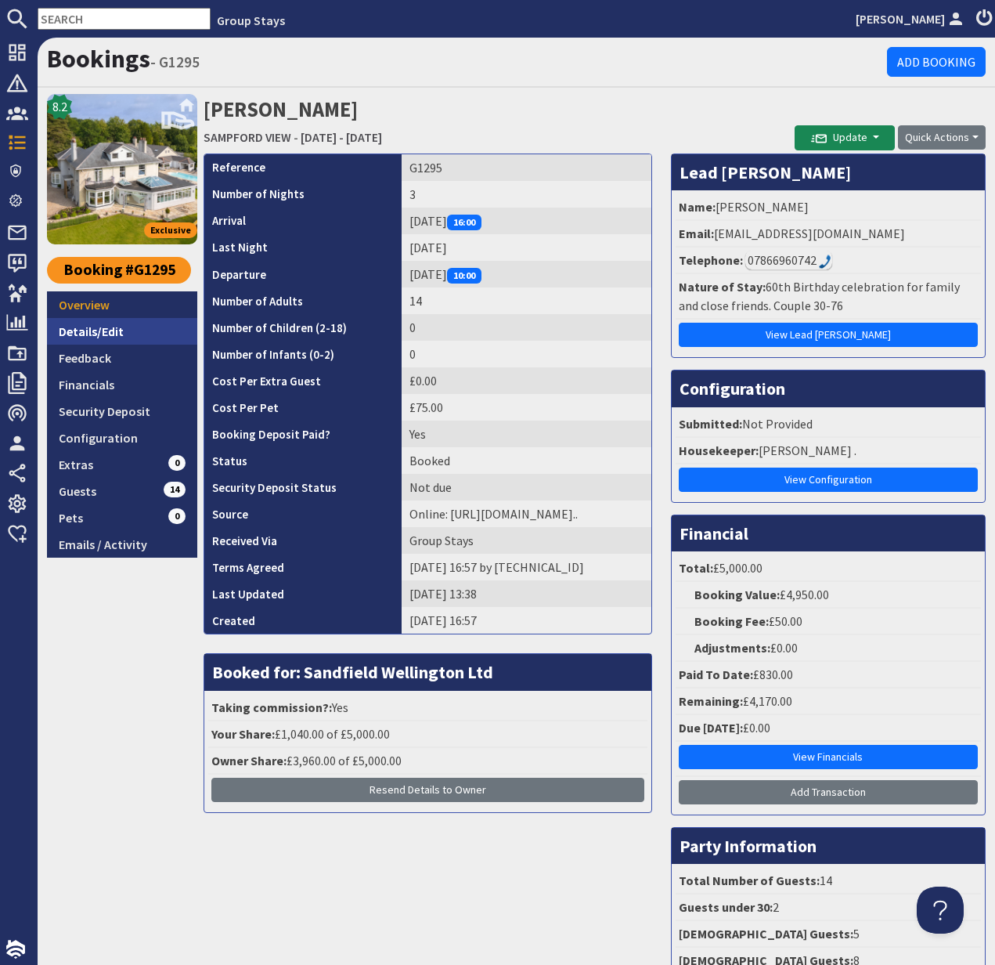
click at [128, 332] on link "Details/Edit" at bounding box center [122, 331] width 150 height 27
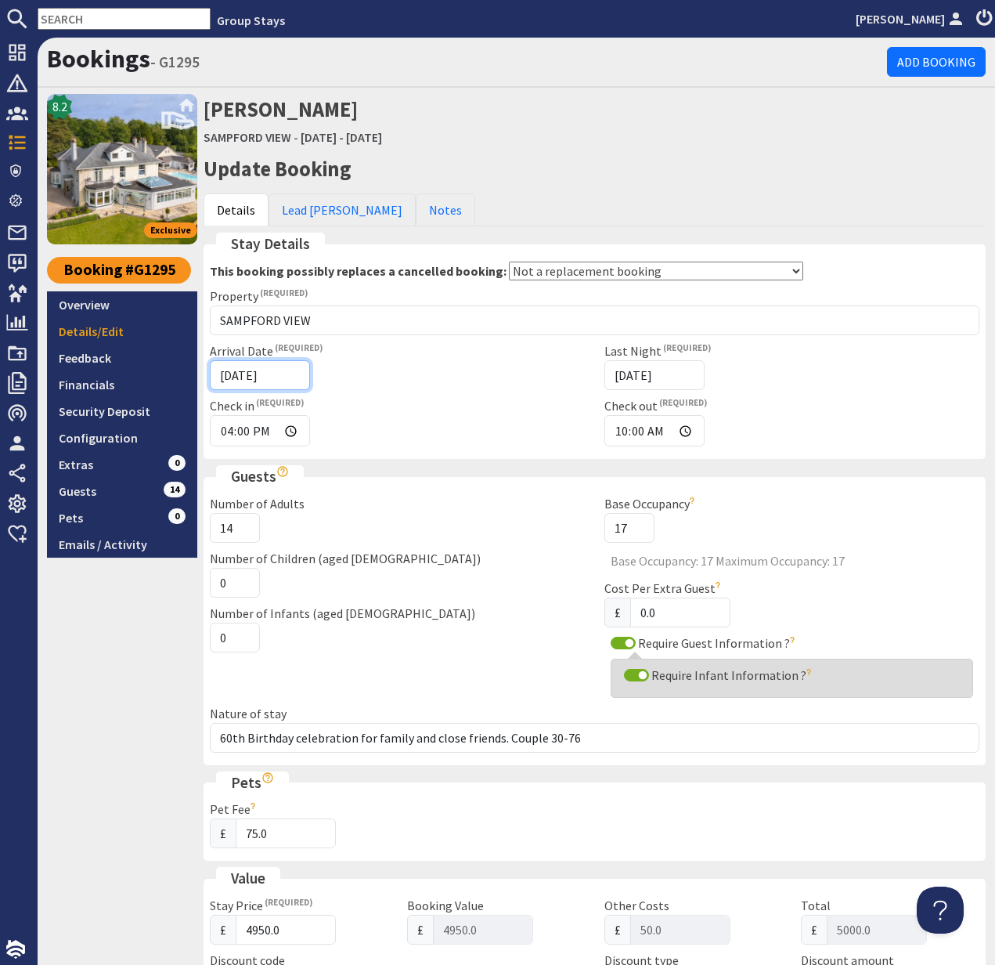
click at [284, 376] on input "[DATE]" at bounding box center [260, 375] width 100 height 30
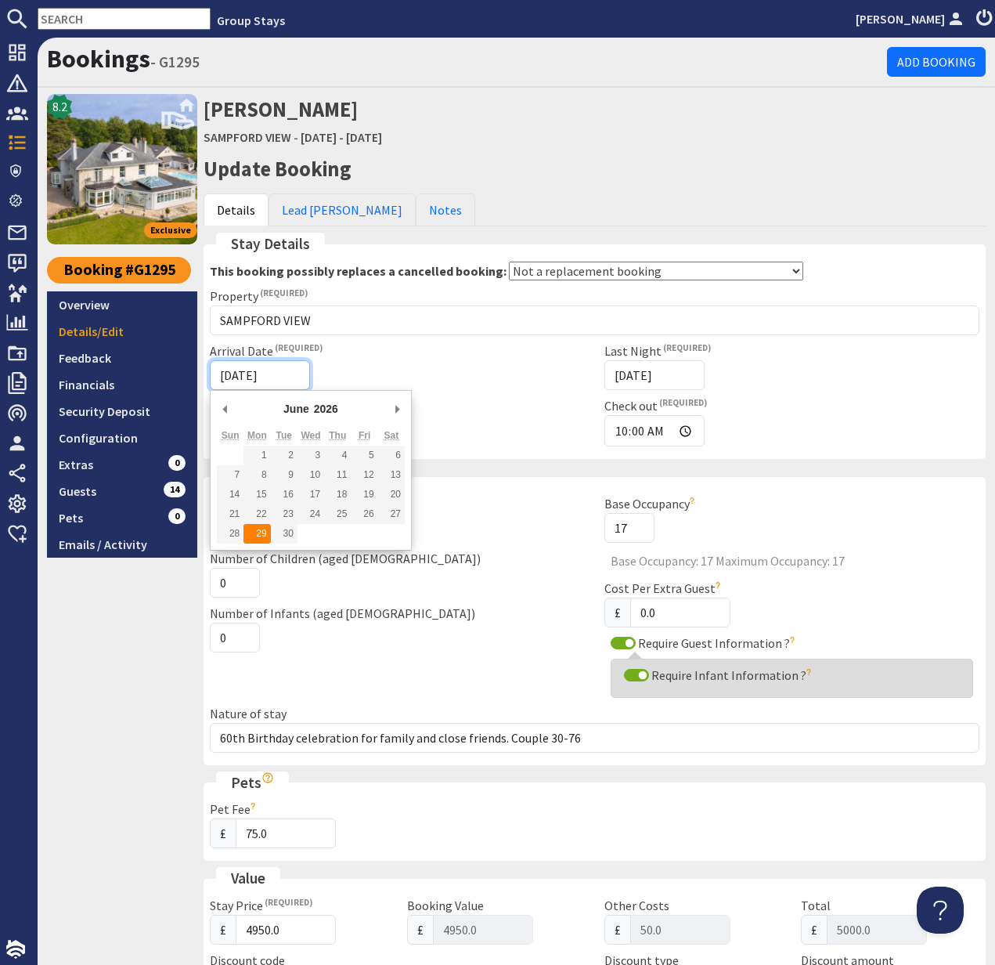
type input "29/06/2026"
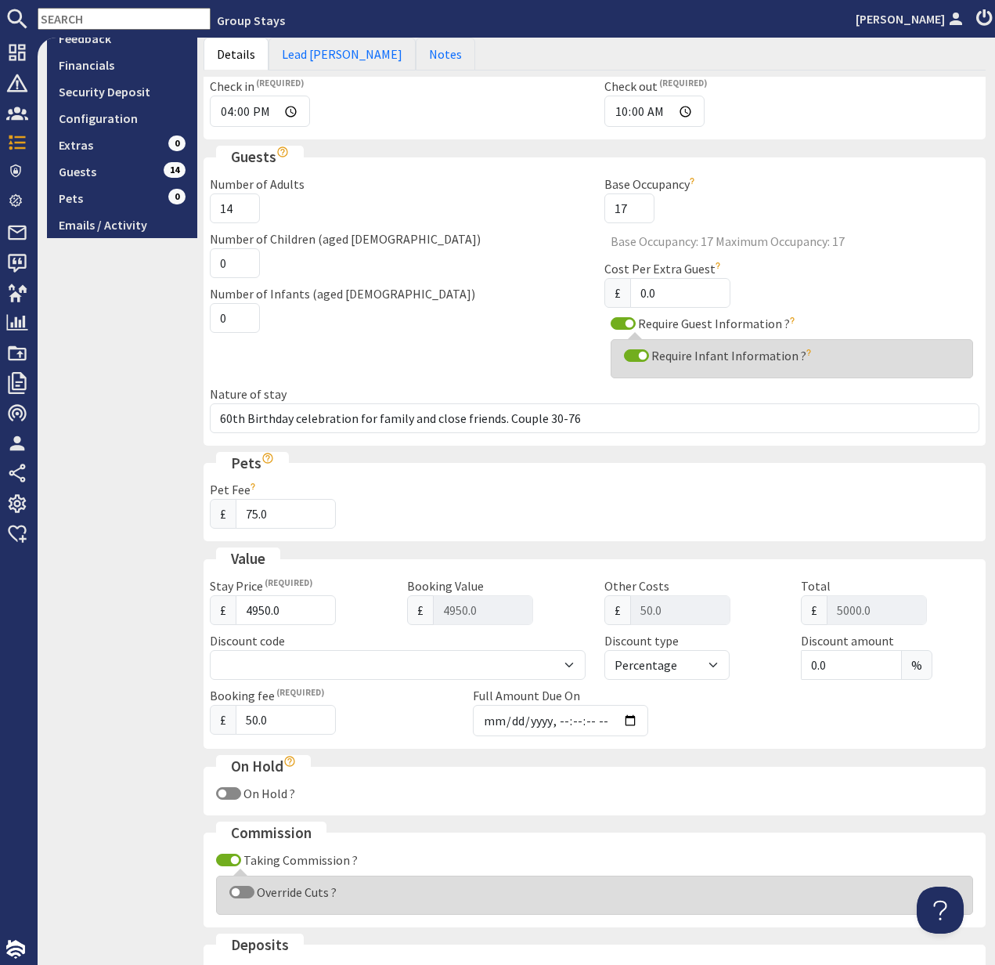
scroll to position [693, 0]
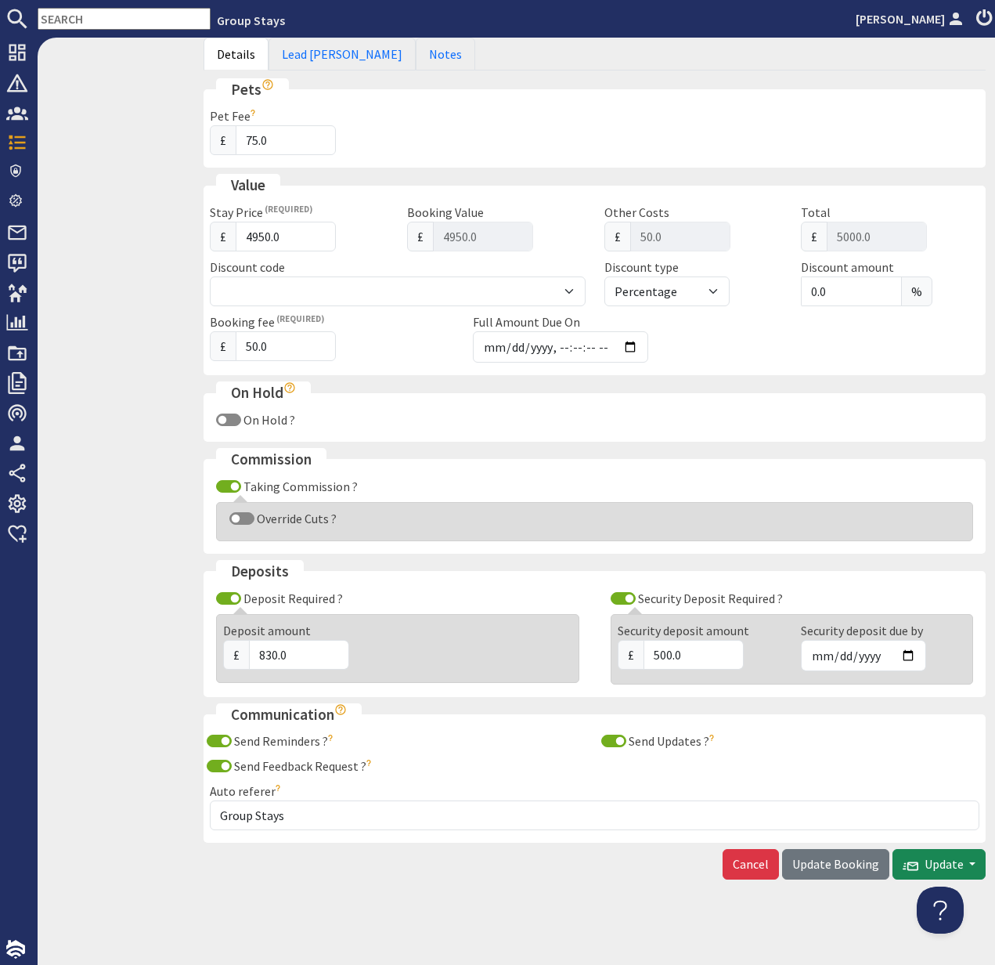
click at [823, 858] on span "Update Booking" at bounding box center [836, 864] width 87 height 16
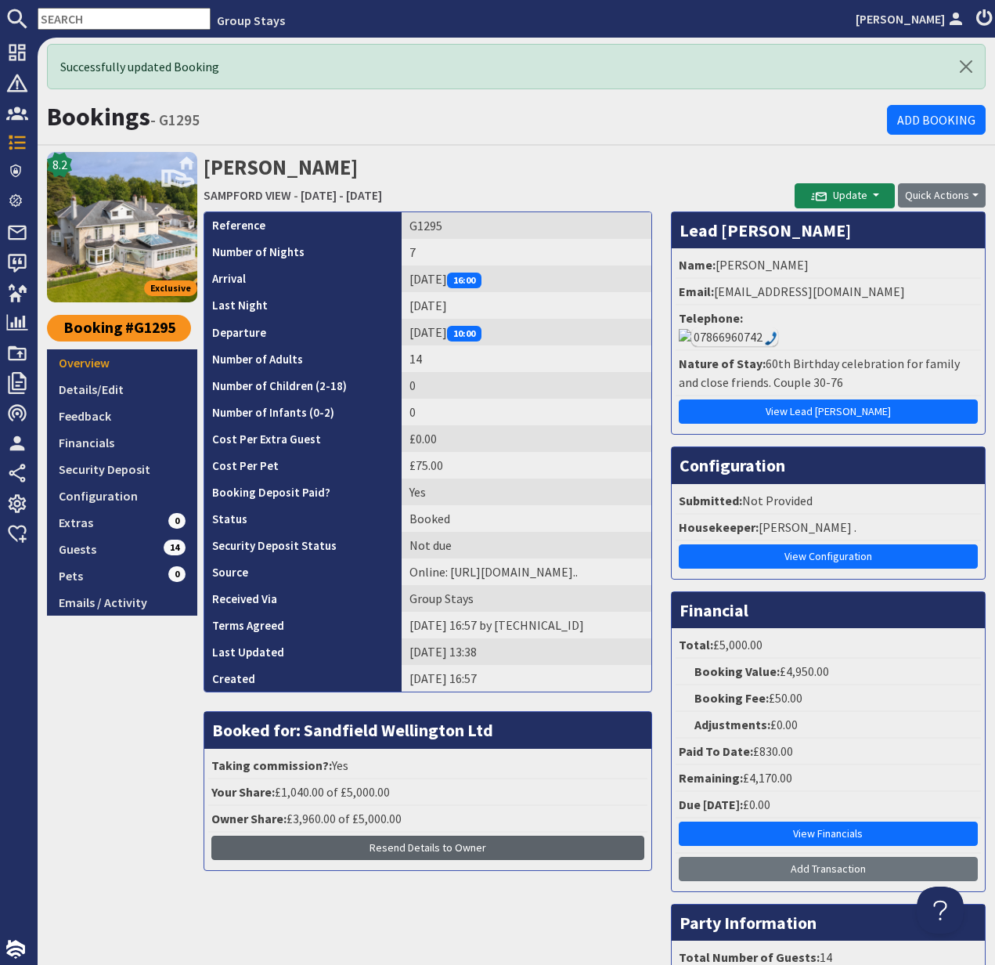
click at [424, 847] on span "Resend Details to Owner" at bounding box center [428, 847] width 117 height 14
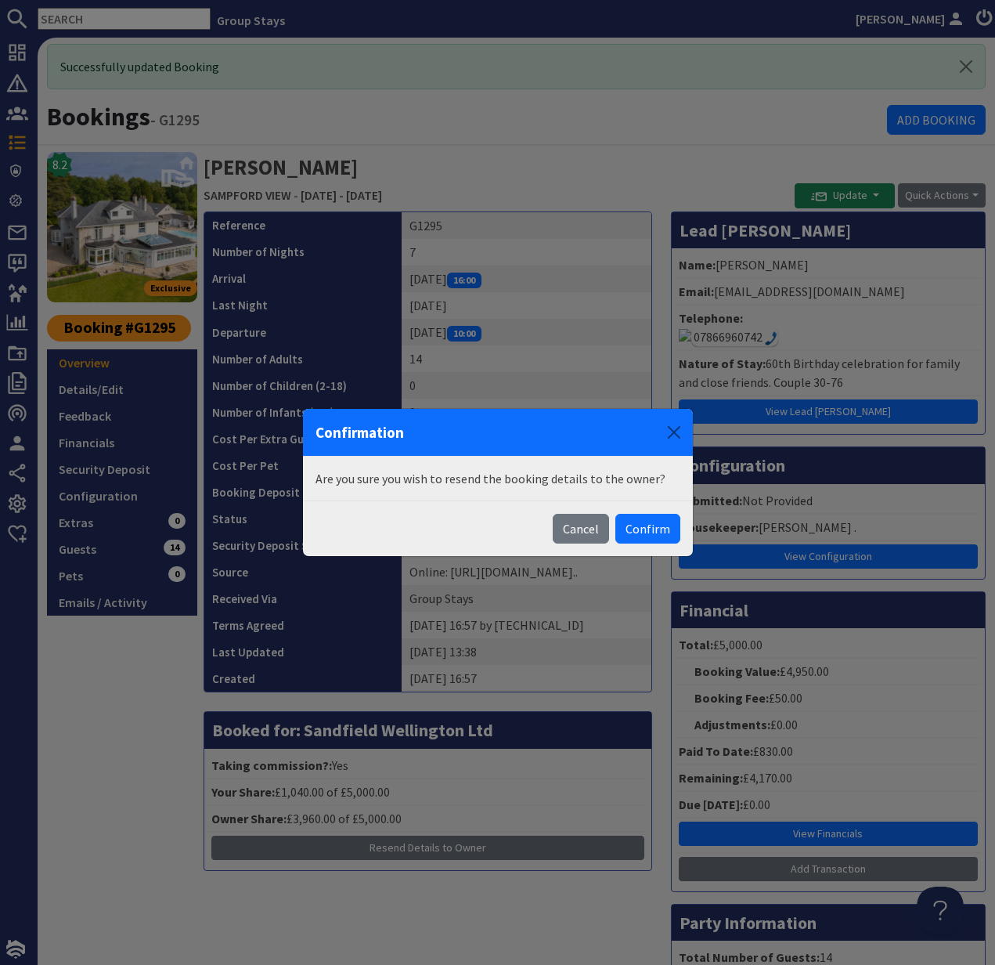
click at [641, 526] on button "Confirm" at bounding box center [648, 529] width 65 height 30
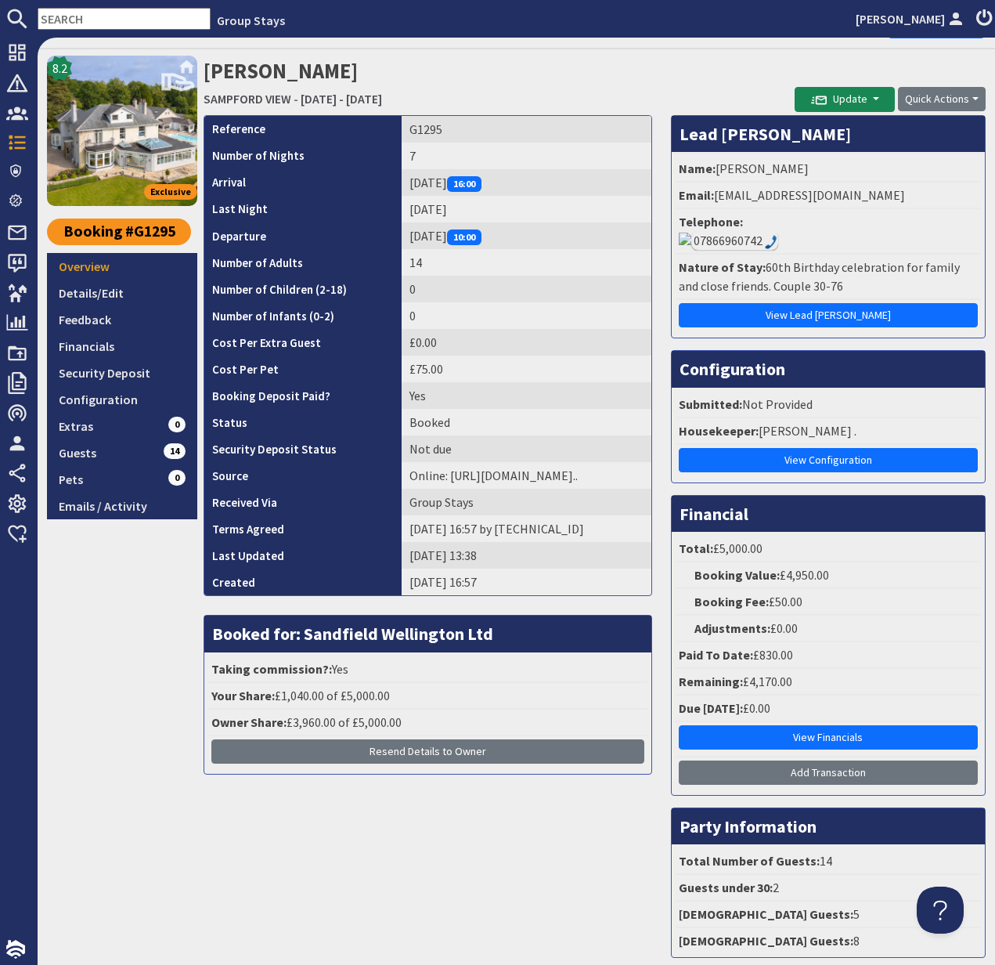
scroll to position [98, 0]
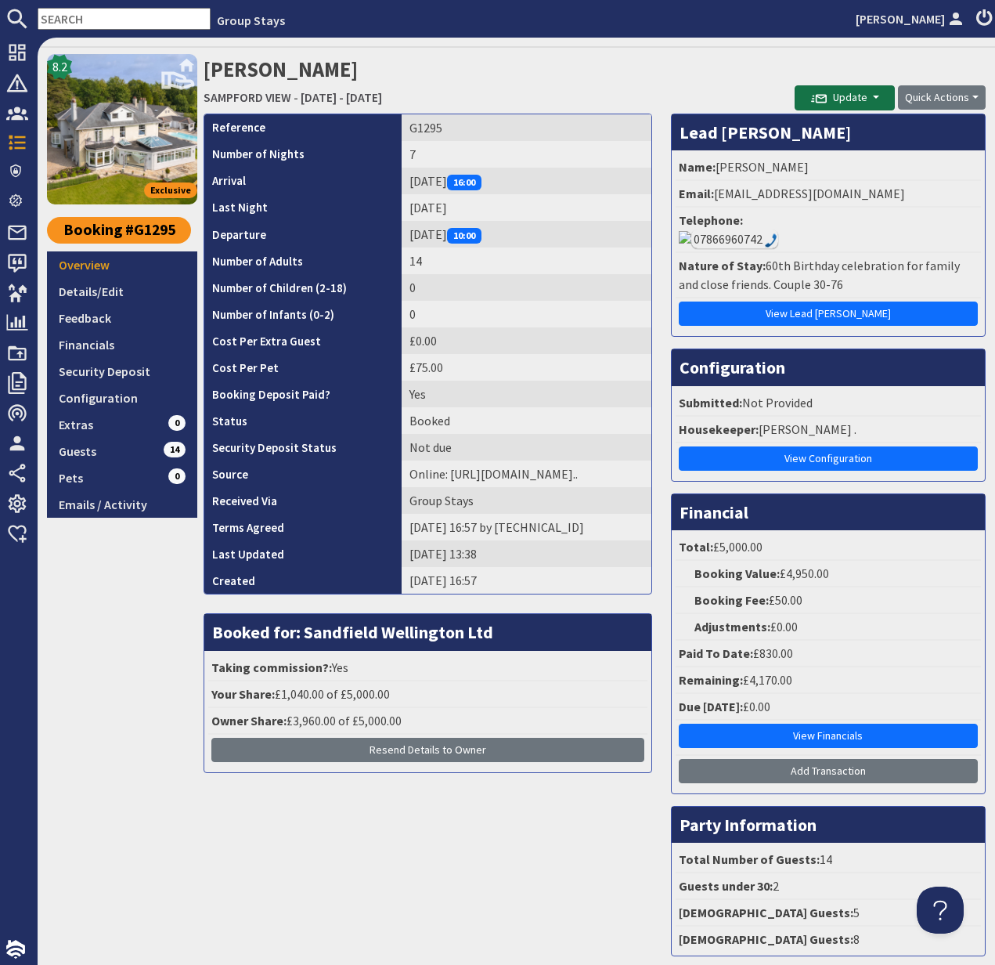
click at [840, 92] on span "Update" at bounding box center [839, 97] width 56 height 14
click at [862, 127] on button "Send Booking Update Email" at bounding box center [883, 131] width 174 height 25
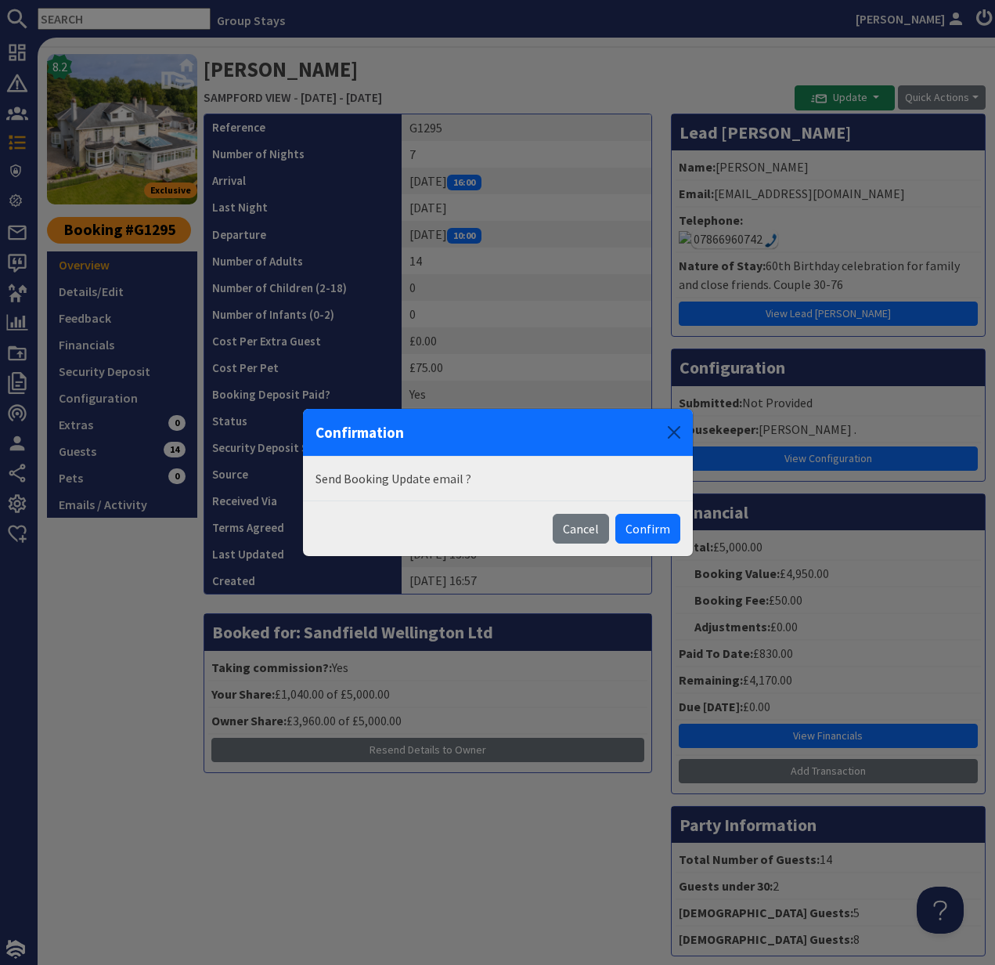
drag, startPoint x: 659, startPoint y: 529, endPoint x: 668, endPoint y: 528, distance: 9.5
click at [658, 529] on button "Confirm" at bounding box center [648, 529] width 65 height 30
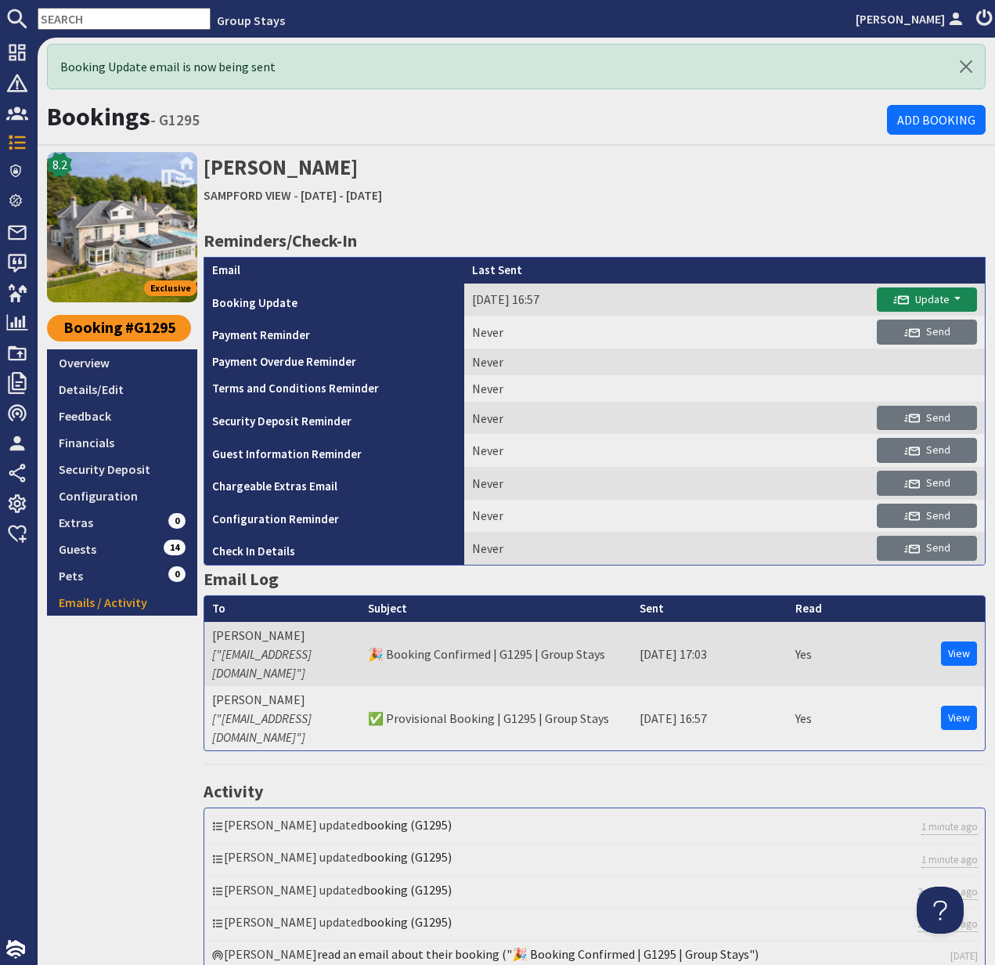
click at [65, 11] on input "text" at bounding box center [124, 19] width 173 height 22
click at [64, 11] on input "text" at bounding box center [124, 19] width 173 height 22
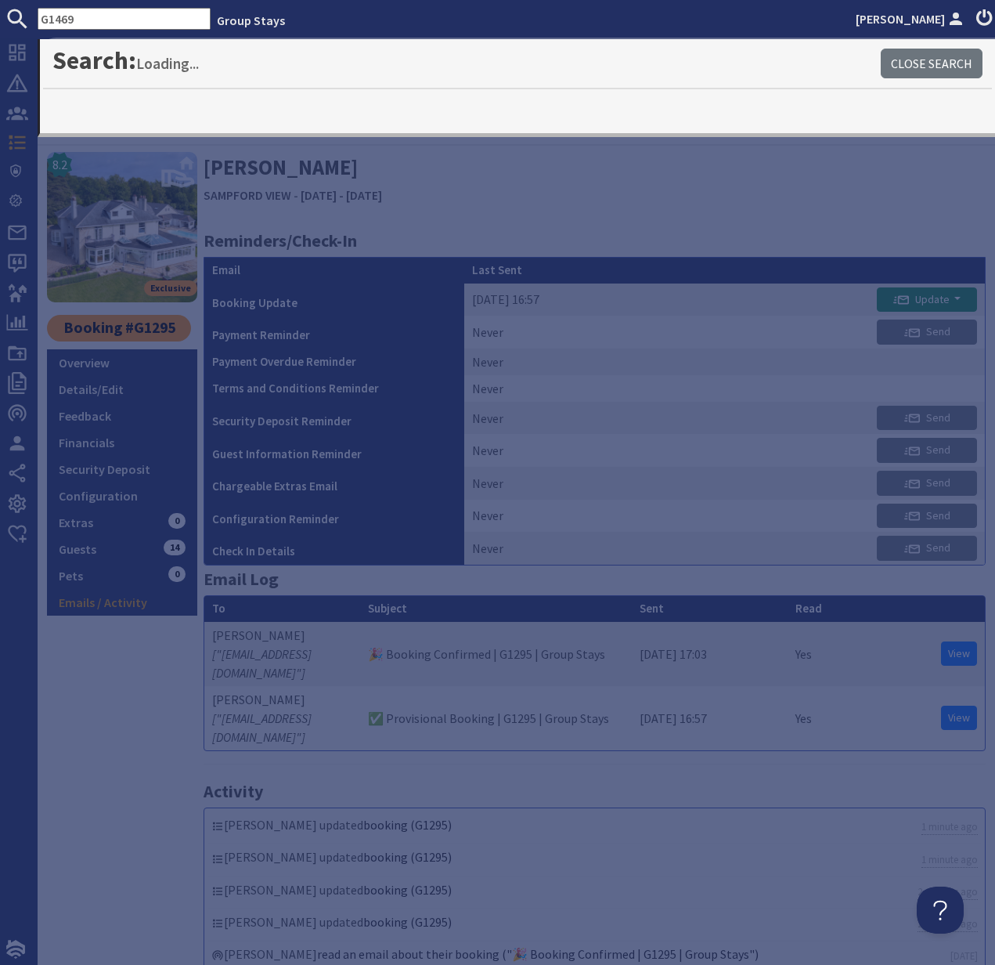
type input "G1469"
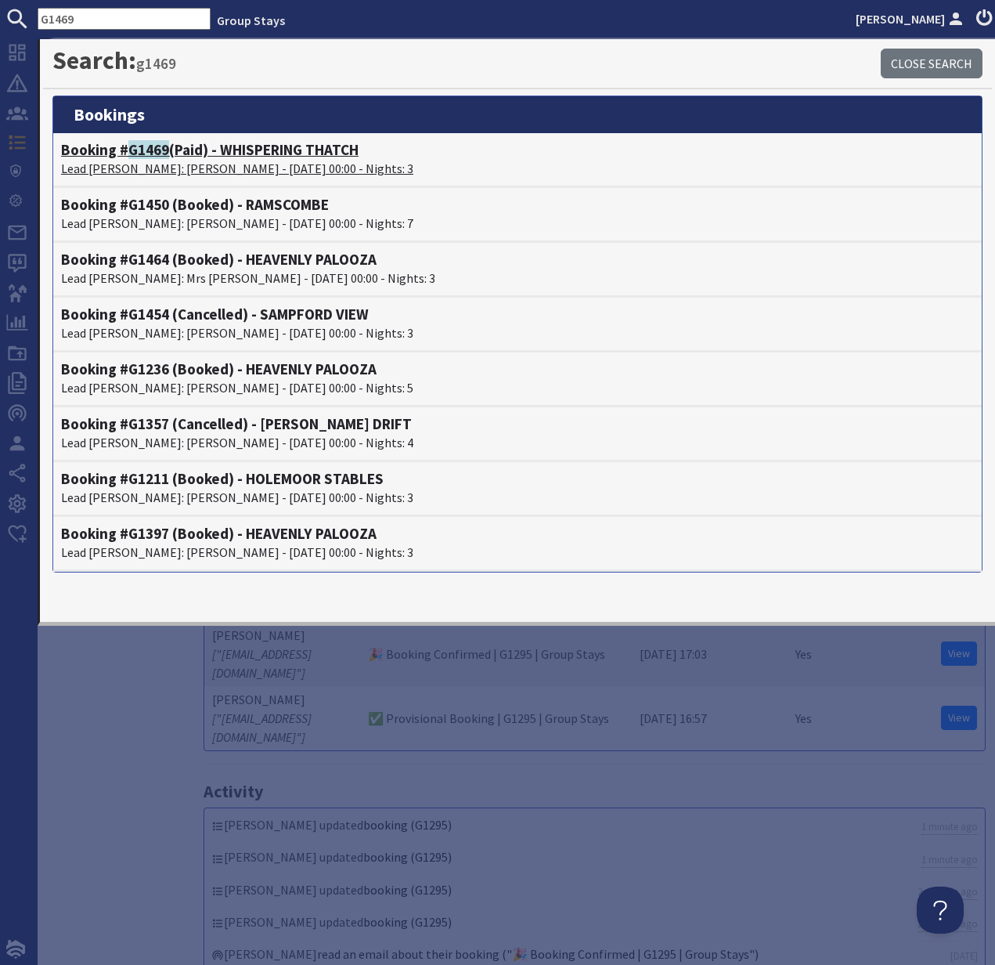
click at [159, 159] on p "Lead Booker: Deborah Da'Bell - 03/10/2025 00:00 - Nights: 3" at bounding box center [517, 168] width 913 height 19
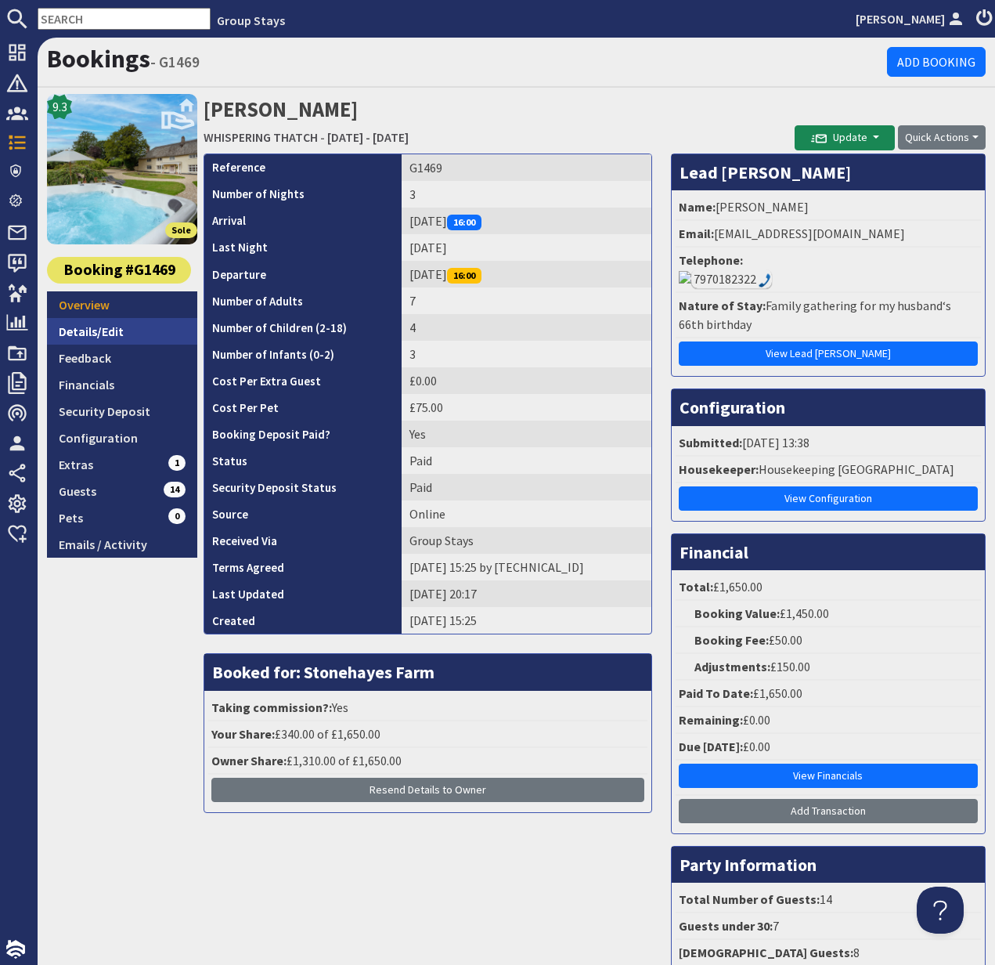
click at [104, 327] on link "Details/Edit" at bounding box center [122, 331] width 150 height 27
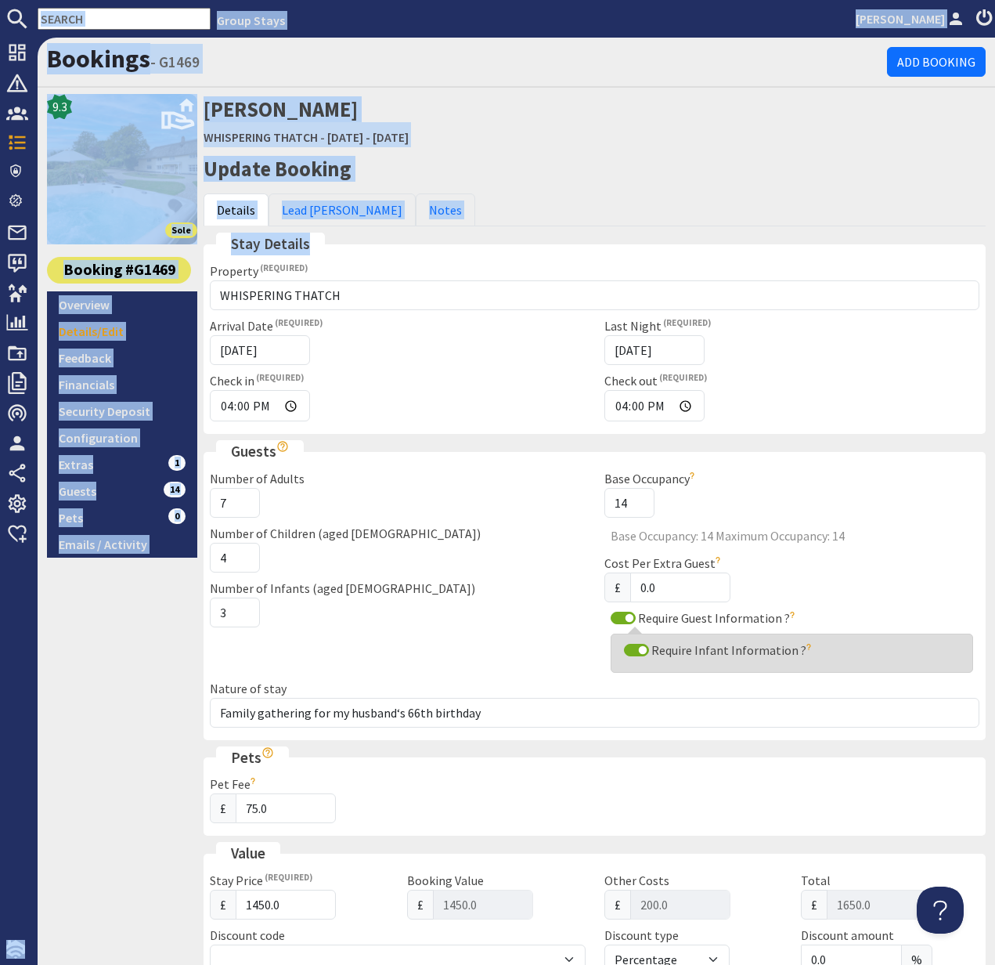
drag, startPoint x: 719, startPoint y: 233, endPoint x: 882, endPoint y: 238, distance: 163.0
drag, startPoint x: 145, startPoint y: 291, endPoint x: 153, endPoint y: 293, distance: 8.2
click at [146, 291] on div "9.3 Sole Booking #G1469 Overview Details/Edit Feedback Financials Security Depo…" at bounding box center [122, 824] width 150 height 1461
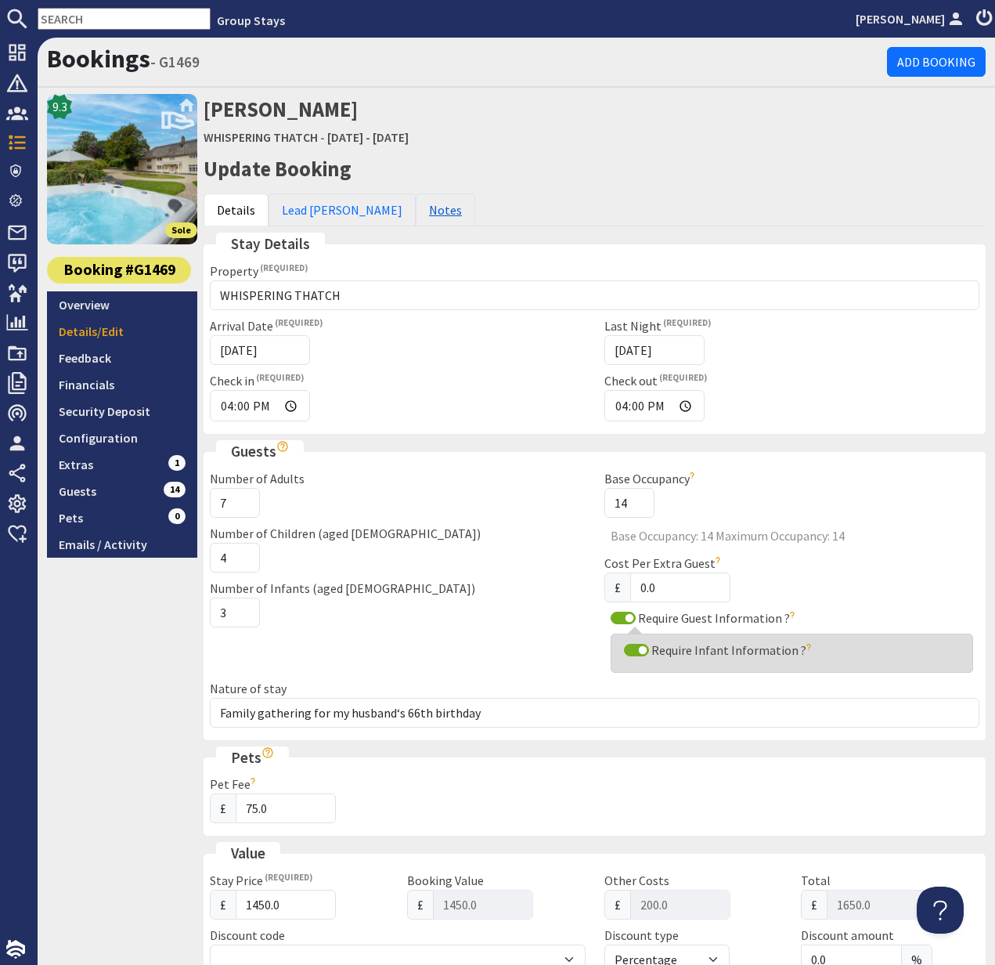
drag, startPoint x: 647, startPoint y: 179, endPoint x: 399, endPoint y: 225, distance: 252.5
click at [645, 179] on h2 "Update Booking" at bounding box center [595, 169] width 782 height 25
click at [96, 327] on link "Details/Edit" at bounding box center [122, 331] width 150 height 27
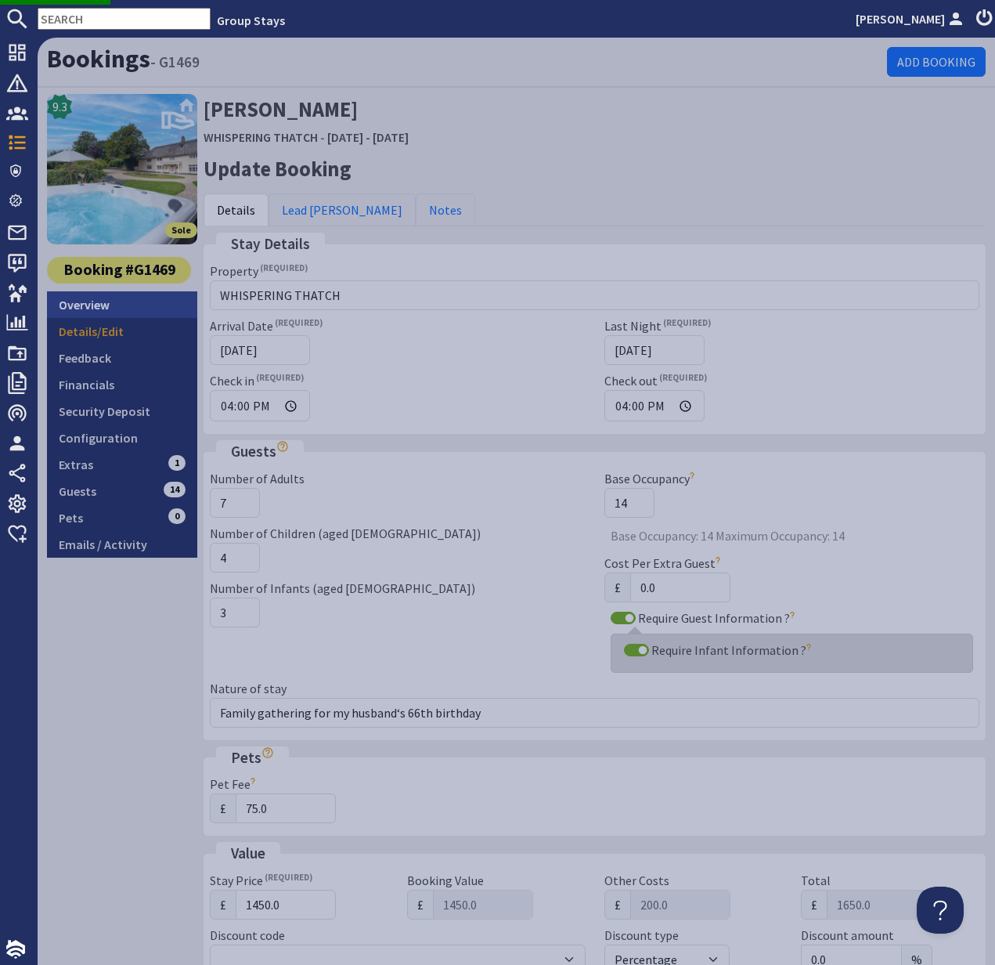
click at [100, 308] on link "Overview" at bounding box center [122, 304] width 150 height 27
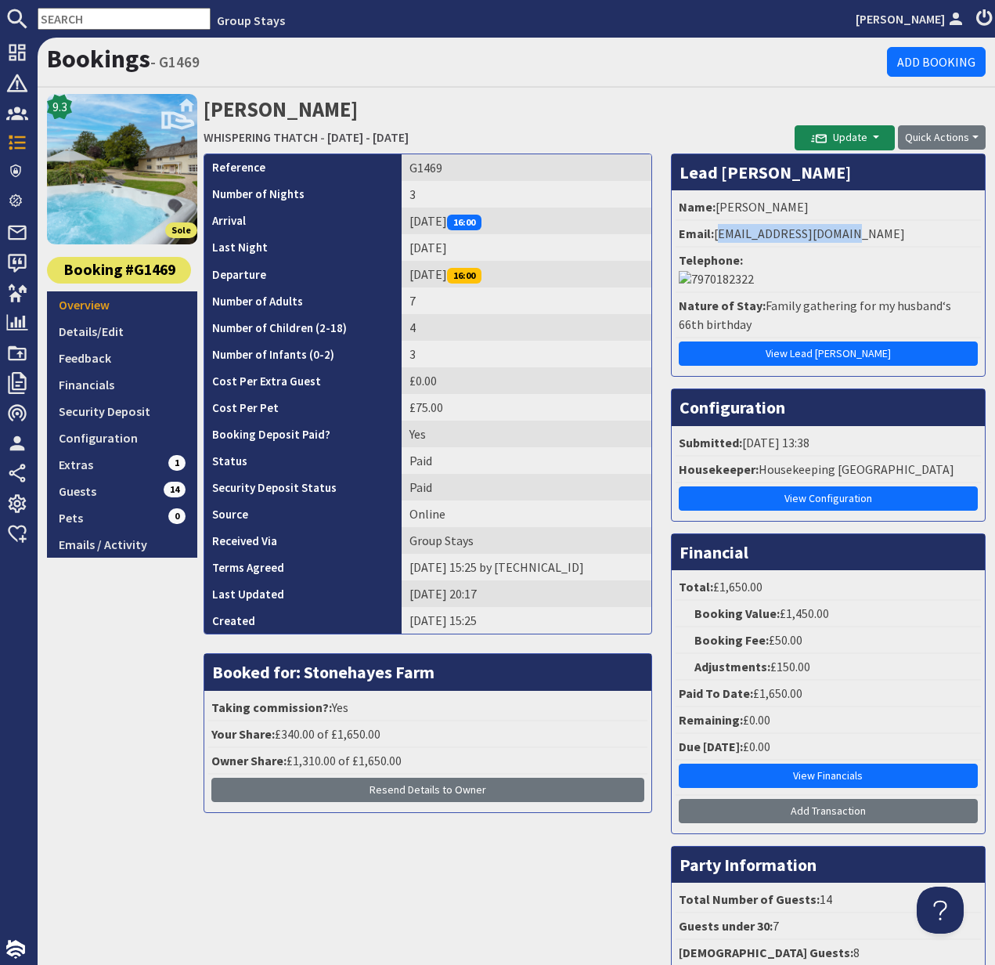
drag, startPoint x: 717, startPoint y: 232, endPoint x: 861, endPoint y: 243, distance: 143.7
click at [861, 243] on li "Email: dabellfamily1@mac.com" at bounding box center [828, 234] width 305 height 27
copy li "dabellfamily1@mac.com"
click at [772, 269] on div "7970182322" at bounding box center [732, 278] width 81 height 19
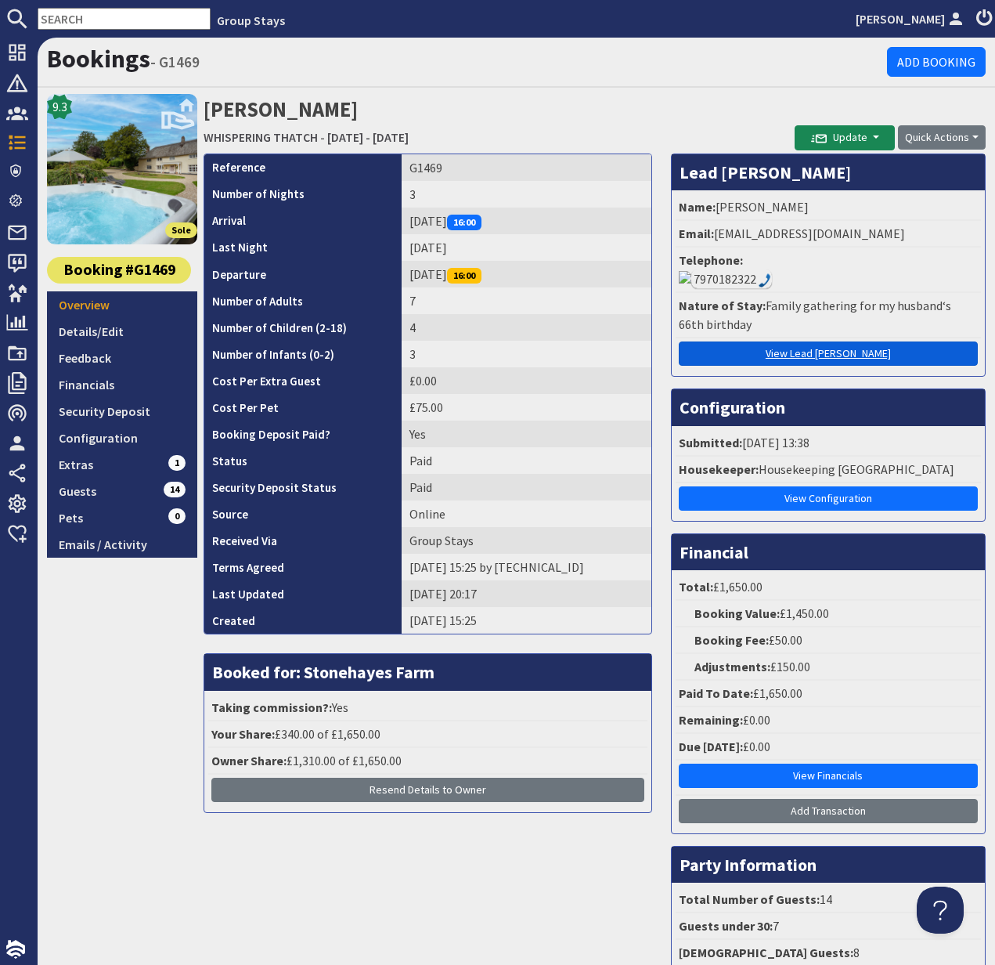
click at [692, 271] on img at bounding box center [685, 277] width 13 height 13
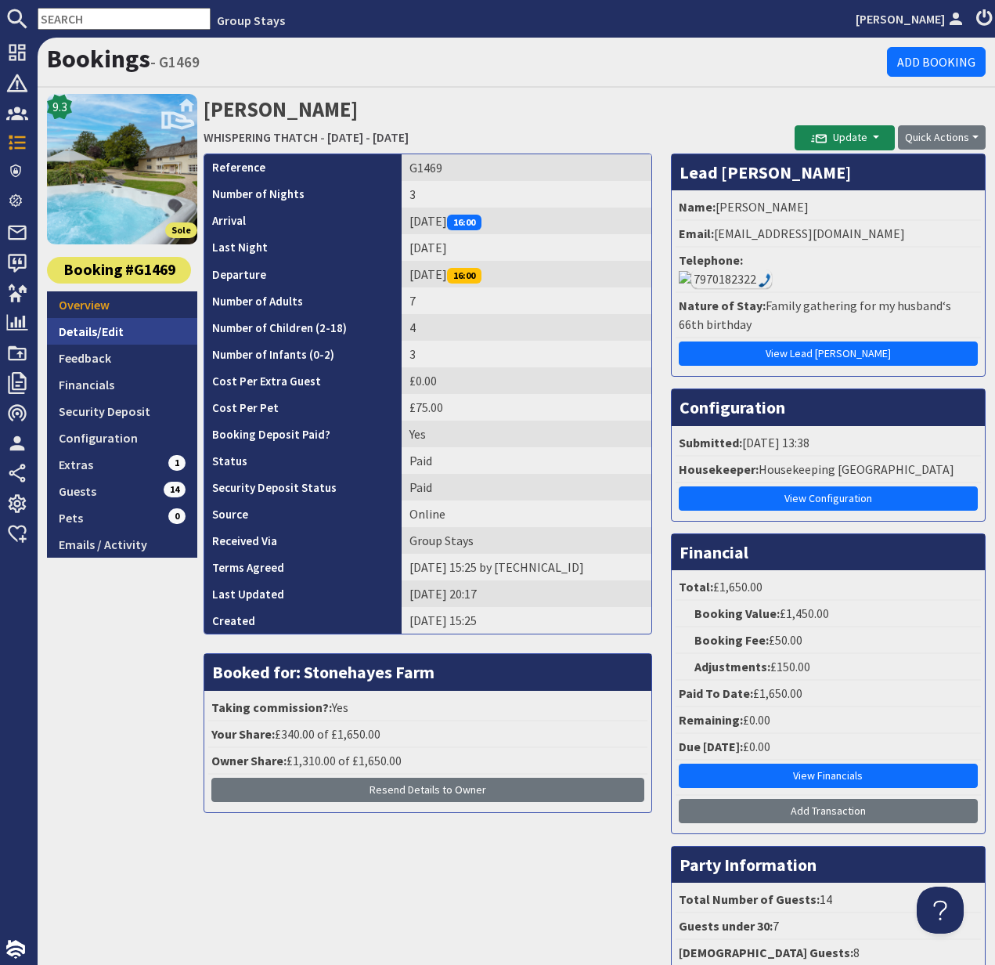
click at [99, 330] on link "Details/Edit" at bounding box center [122, 331] width 150 height 27
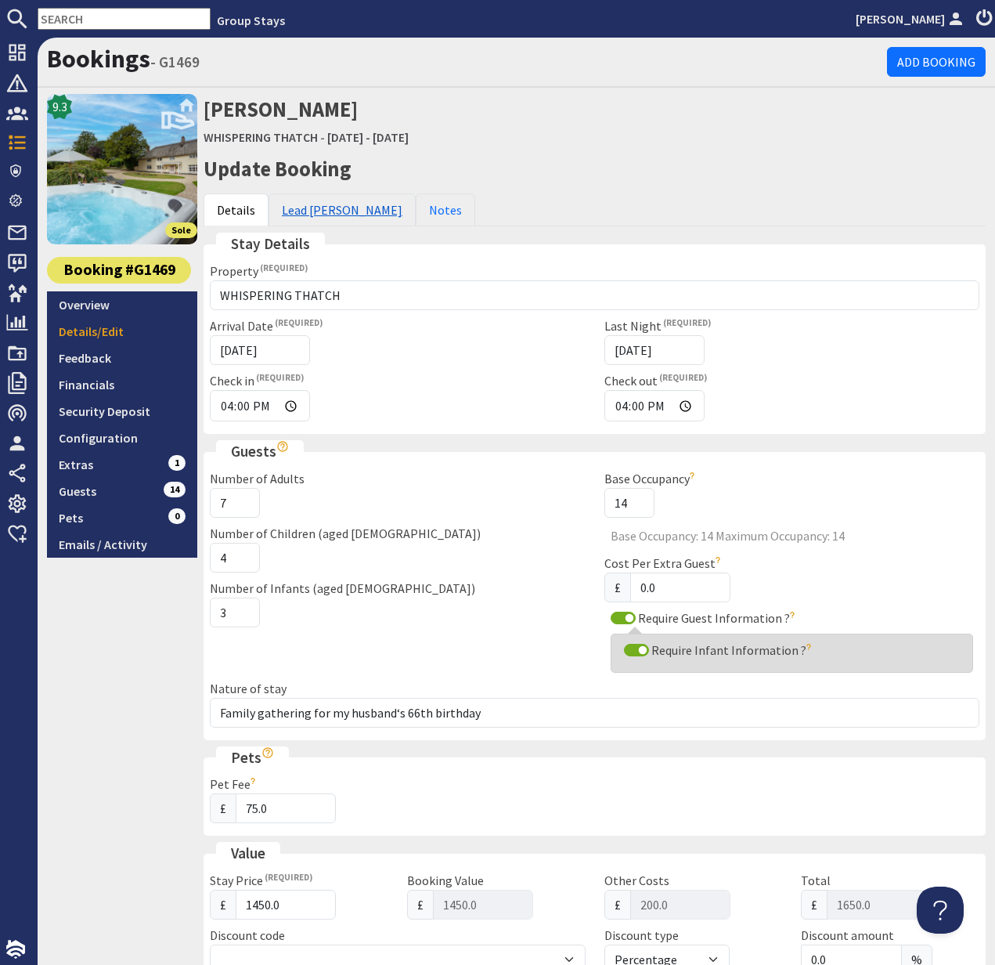
drag, startPoint x: 322, startPoint y: 211, endPoint x: 331, endPoint y: 215, distance: 10.2
click at [322, 211] on link "Lead [PERSON_NAME]" at bounding box center [342, 209] width 147 height 33
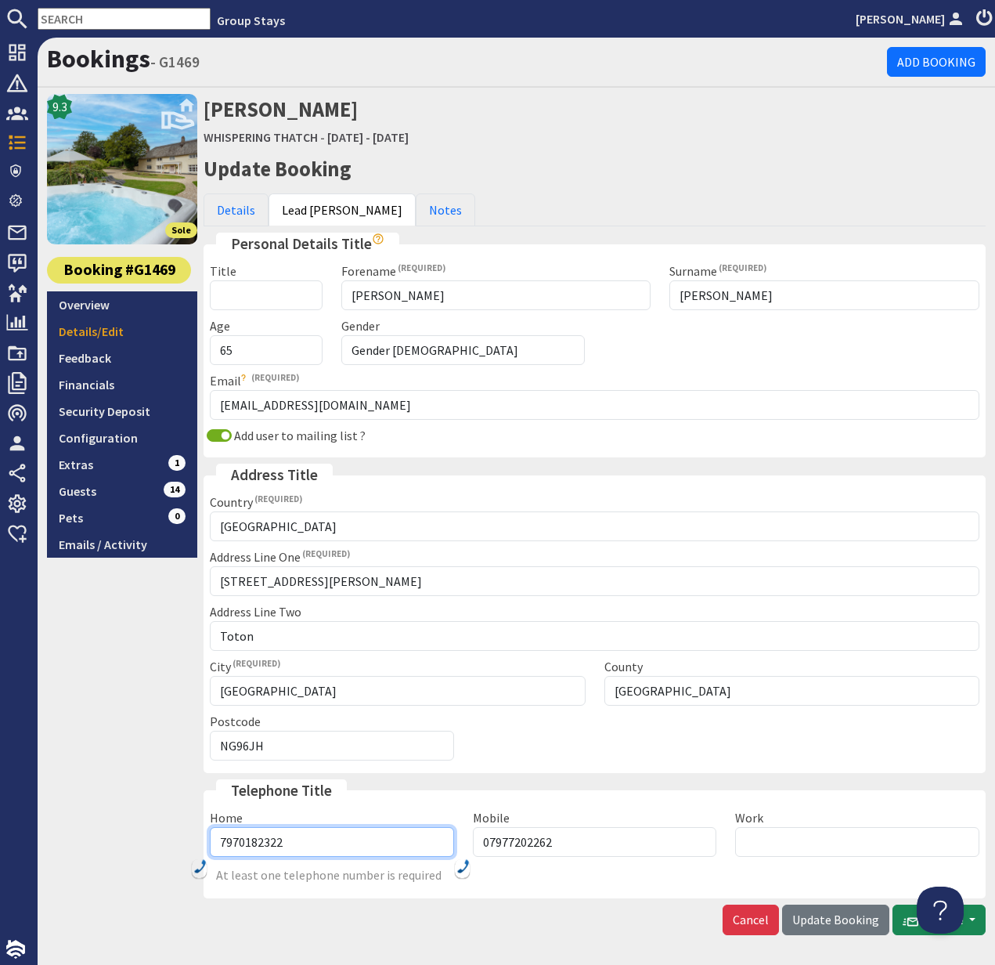
click at [219, 839] on input "7970182322" at bounding box center [332, 842] width 244 height 30
type input "7970182322"
click at [464, 871] on img at bounding box center [463, 866] width 13 height 14
click at [459, 869] on img at bounding box center [463, 866] width 13 height 14
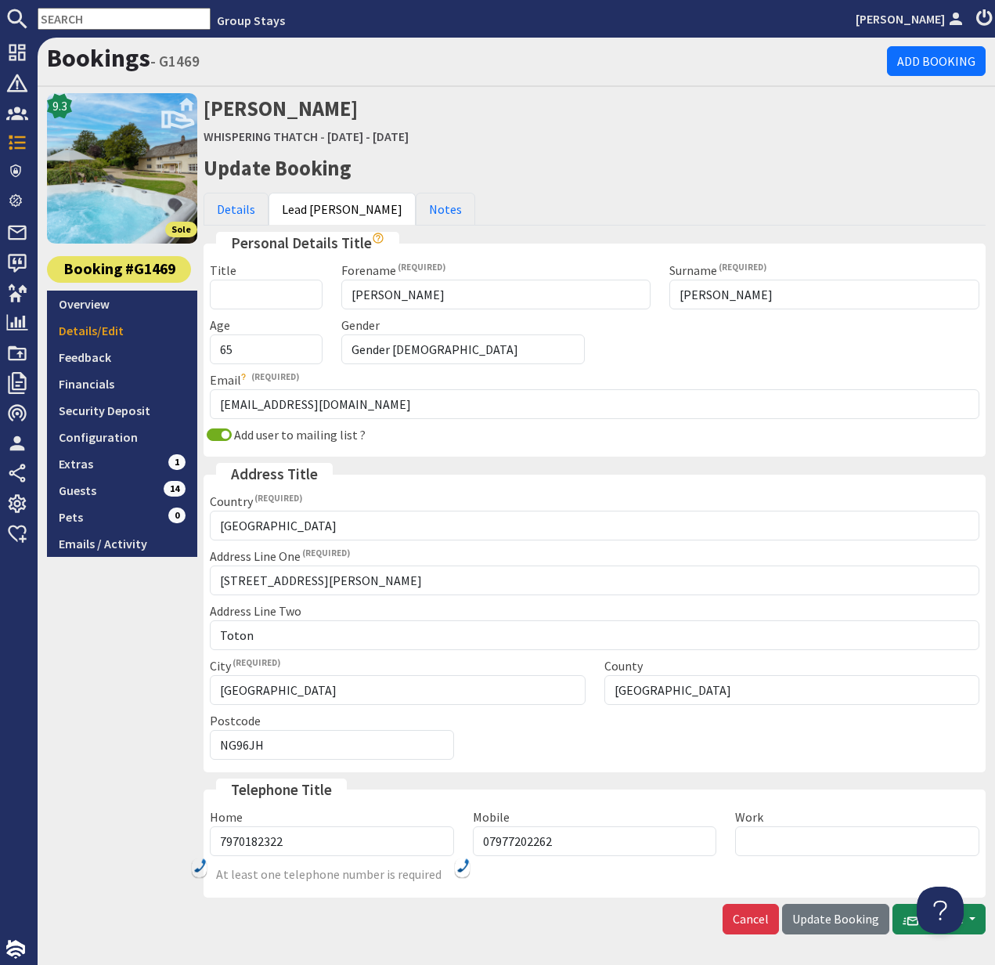
click at [464, 865] on img at bounding box center [463, 865] width 13 height 14
click at [466, 864] on img at bounding box center [463, 865] width 13 height 14
click at [298, 847] on input "7970182322" at bounding box center [332, 841] width 244 height 30
click at [462, 867] on img at bounding box center [463, 865] width 13 height 14
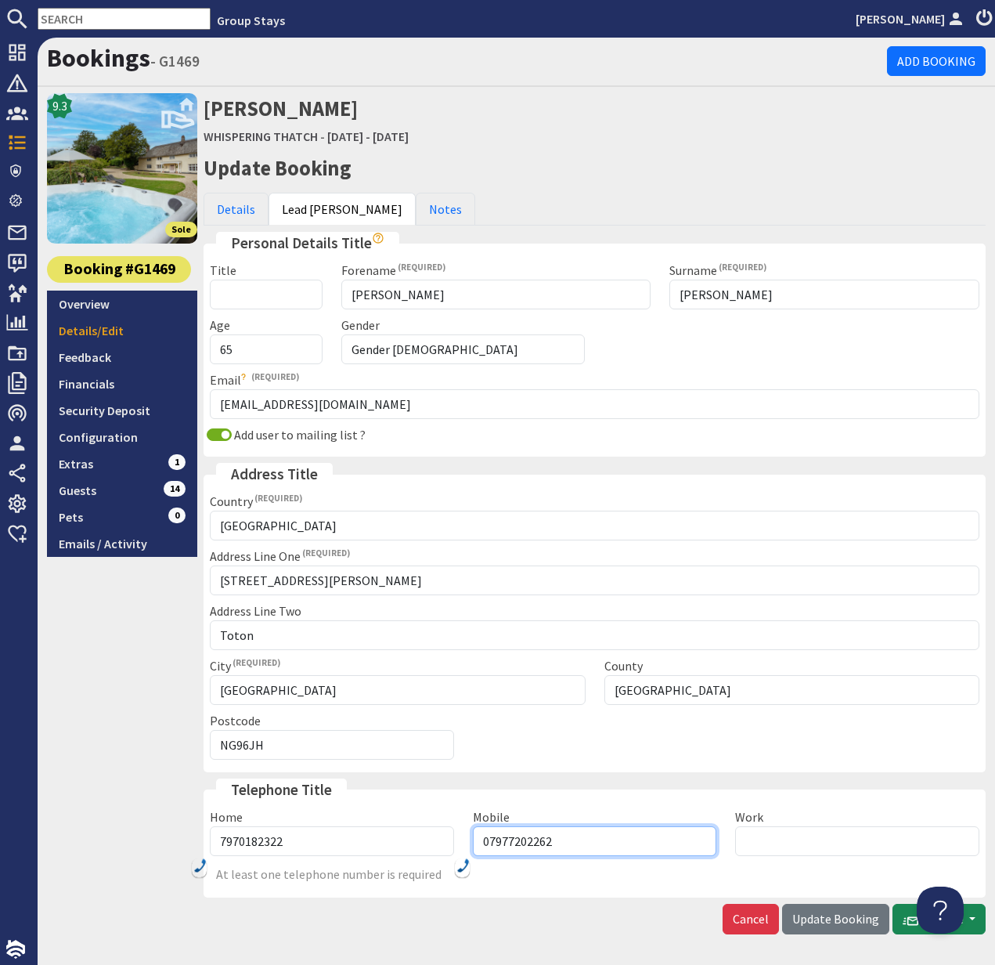
click at [507, 843] on input "07977202262" at bounding box center [595, 841] width 244 height 30
click at [524, 841] on input "07977202262" at bounding box center [595, 841] width 244 height 30
click at [552, 839] on input "07977202262" at bounding box center [595, 841] width 244 height 30
click at [547, 839] on input "07977202262" at bounding box center [595, 841] width 244 height 30
click at [457, 866] on img at bounding box center [463, 865] width 13 height 14
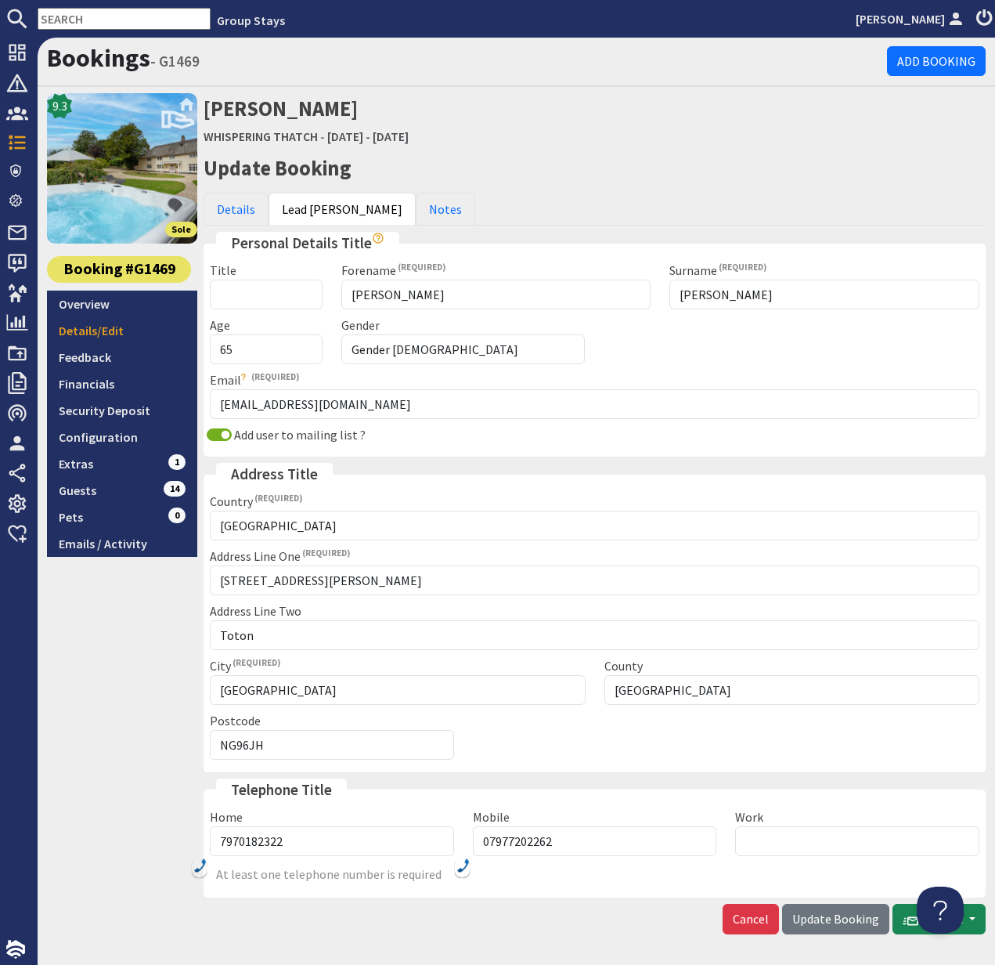
click at [460, 869] on img at bounding box center [463, 865] width 13 height 14
click at [464, 867] on img at bounding box center [463, 865] width 13 height 14
click at [99, 301] on link "Overview" at bounding box center [122, 304] width 150 height 27
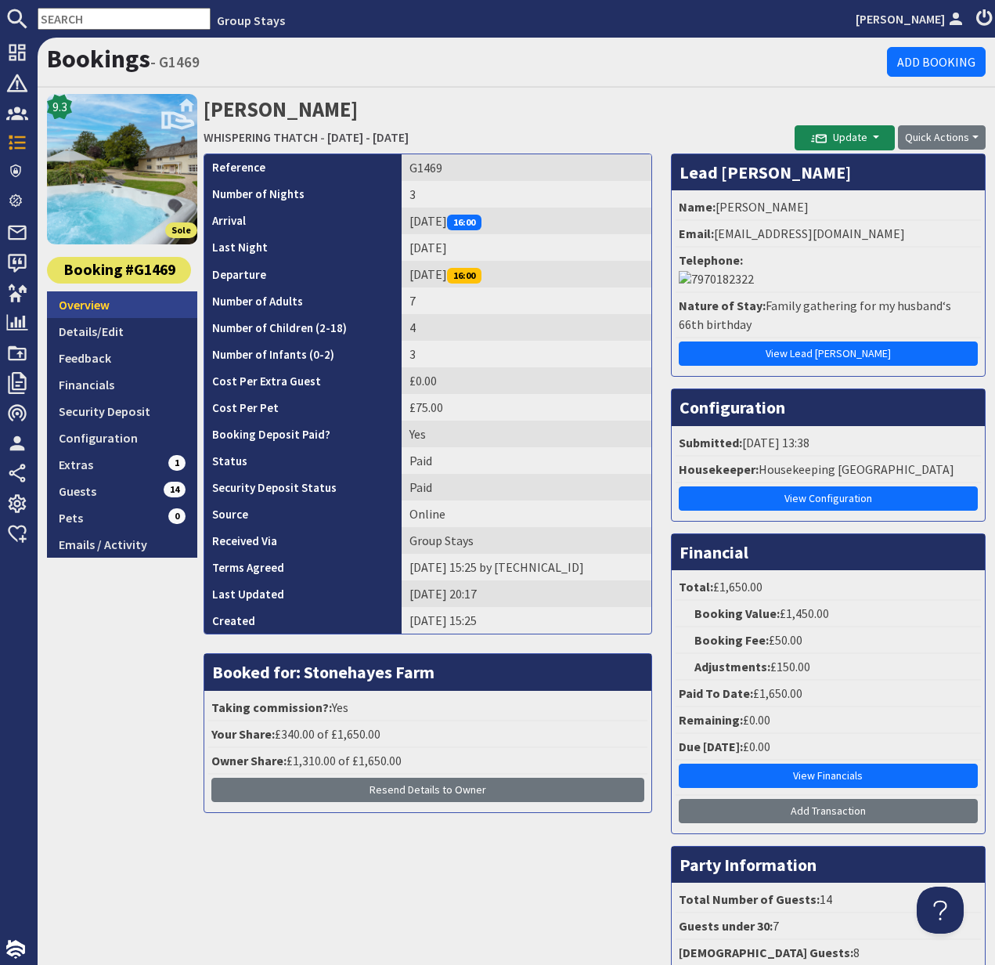
click at [89, 308] on link "Overview" at bounding box center [122, 304] width 150 height 27
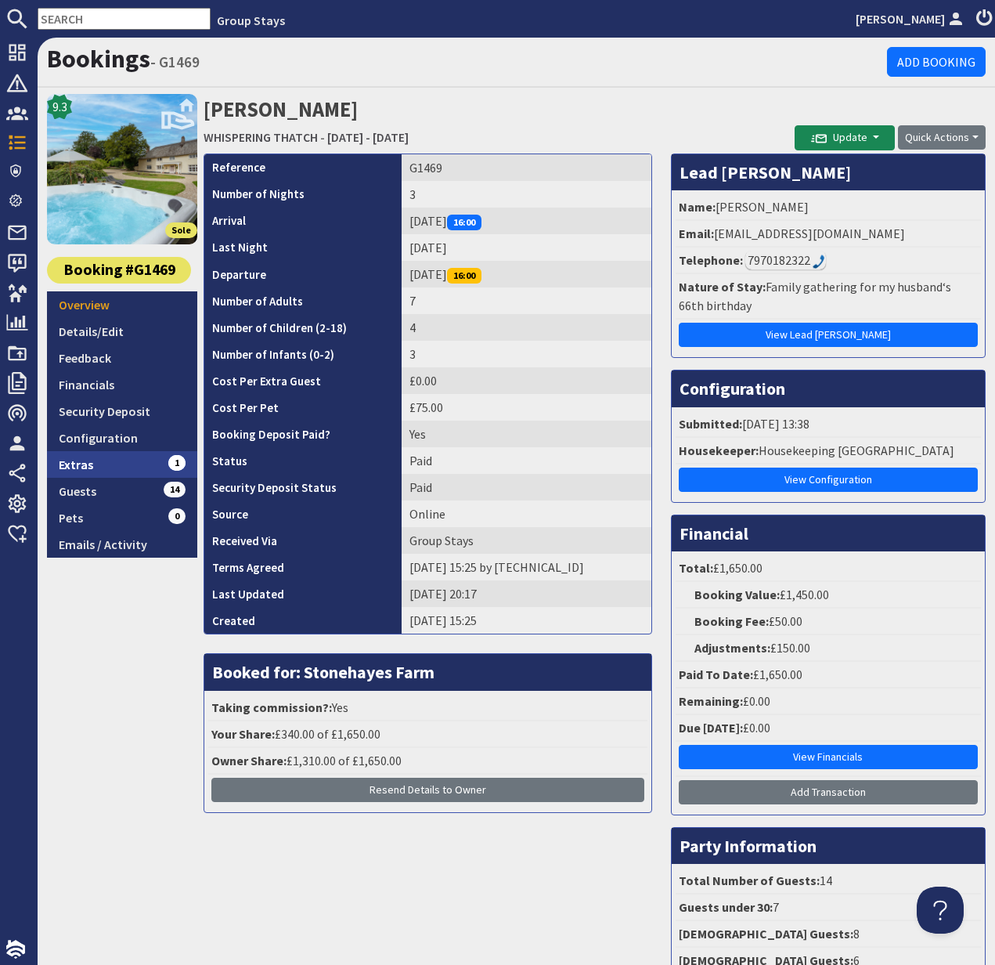
click at [85, 461] on link "Extras 1" at bounding box center [122, 464] width 150 height 27
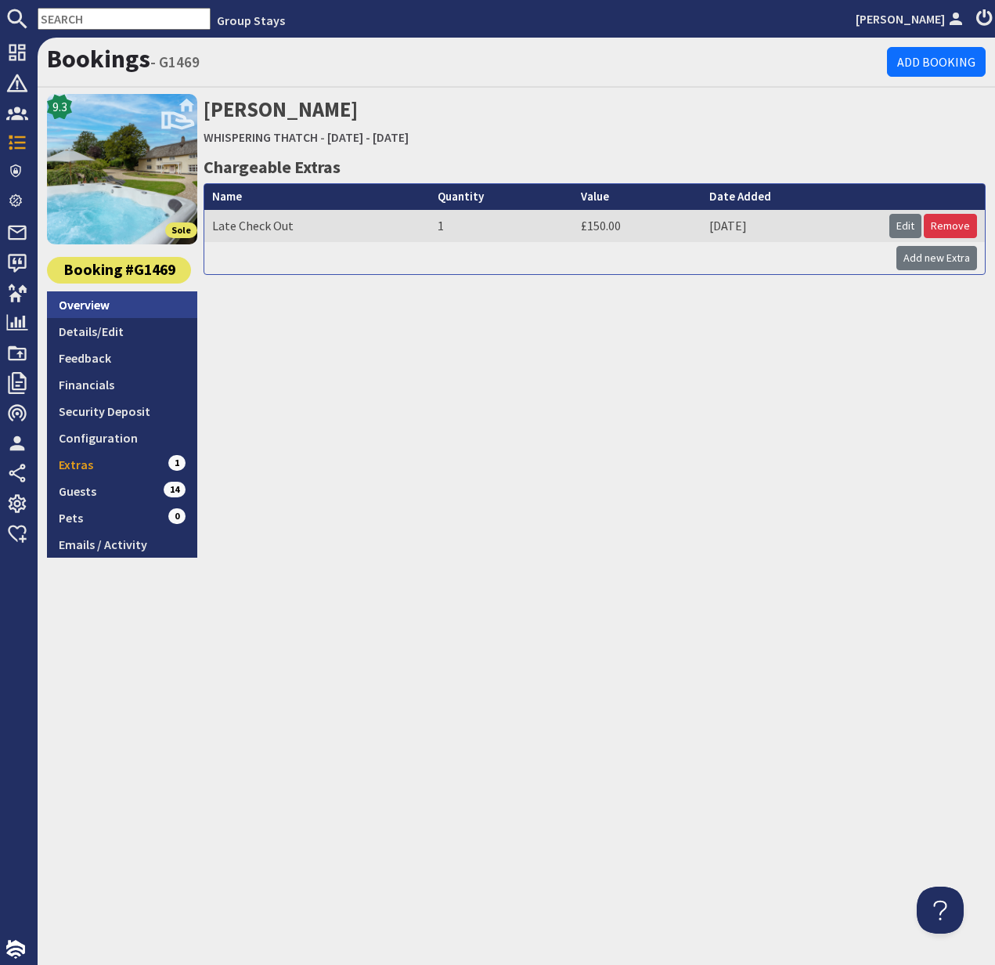
click at [99, 305] on link "Overview" at bounding box center [122, 304] width 150 height 27
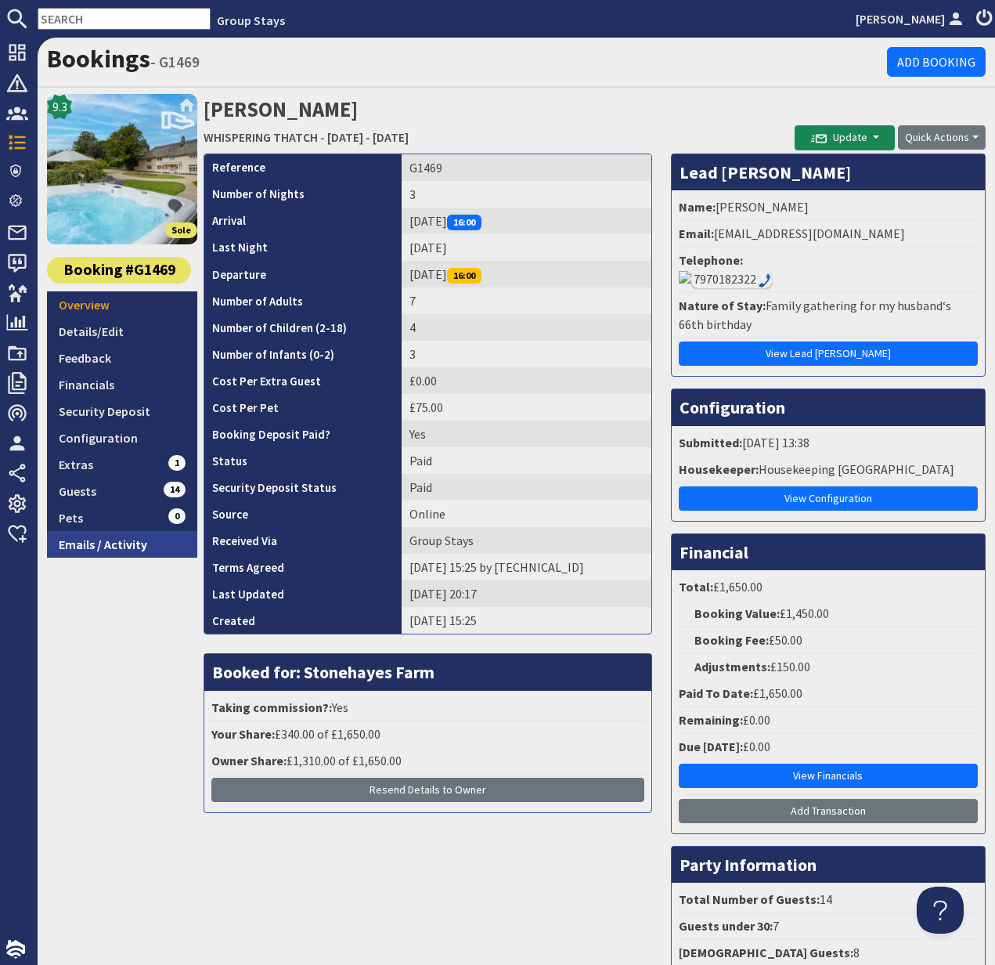
click at [117, 543] on link "Emails / Activity" at bounding box center [122, 544] width 150 height 27
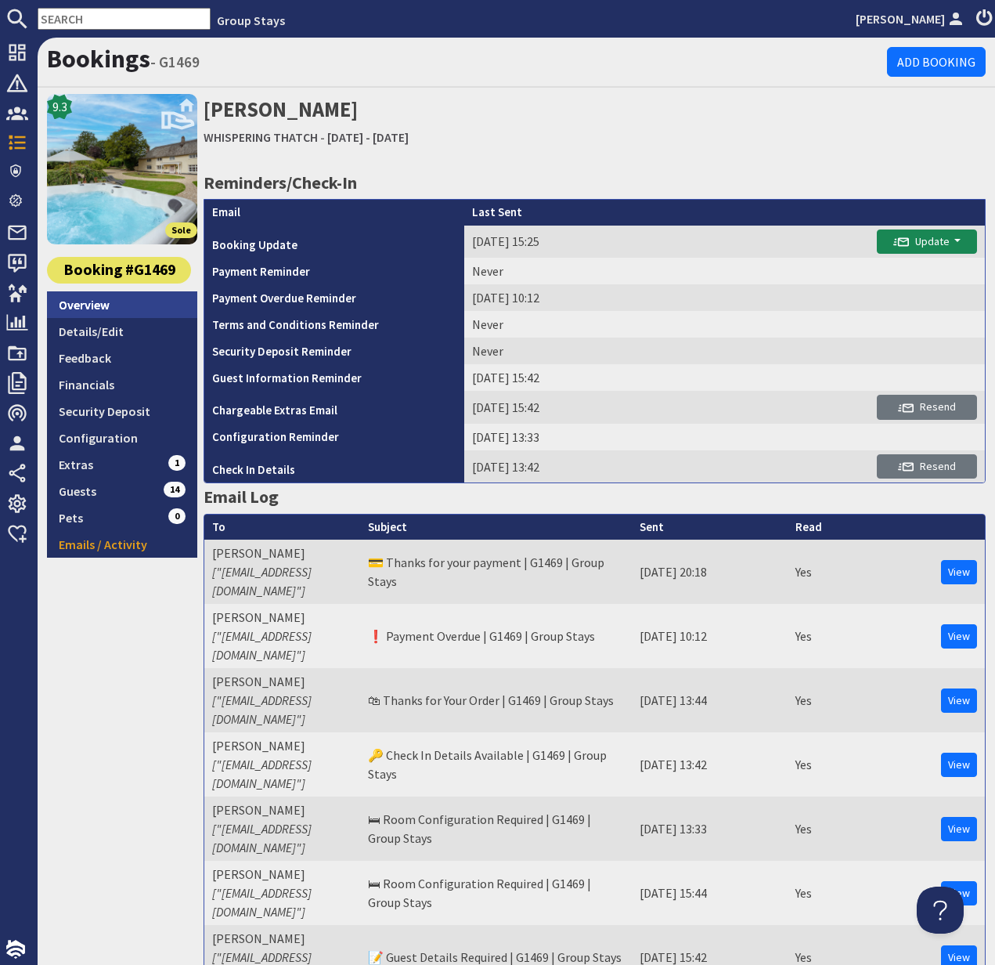
click at [85, 309] on link "Overview" at bounding box center [122, 304] width 150 height 27
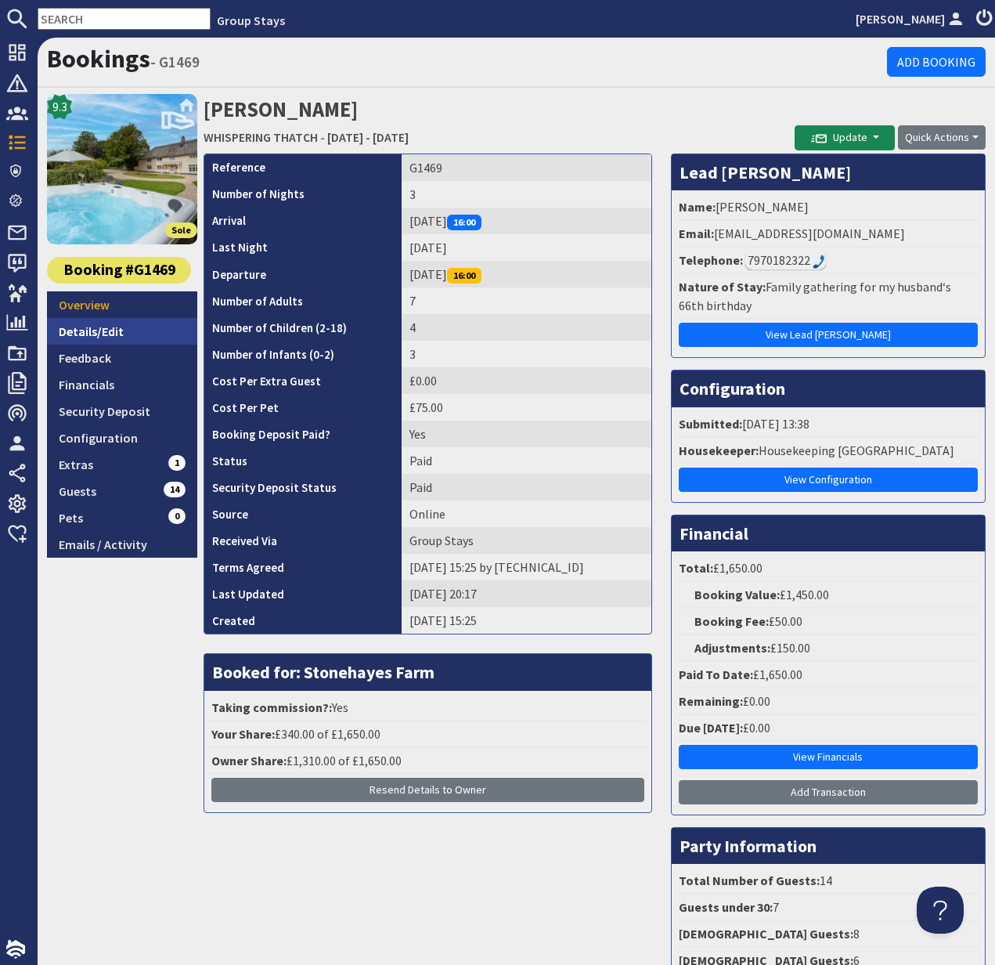
click at [99, 330] on link "Details/Edit" at bounding box center [122, 331] width 150 height 27
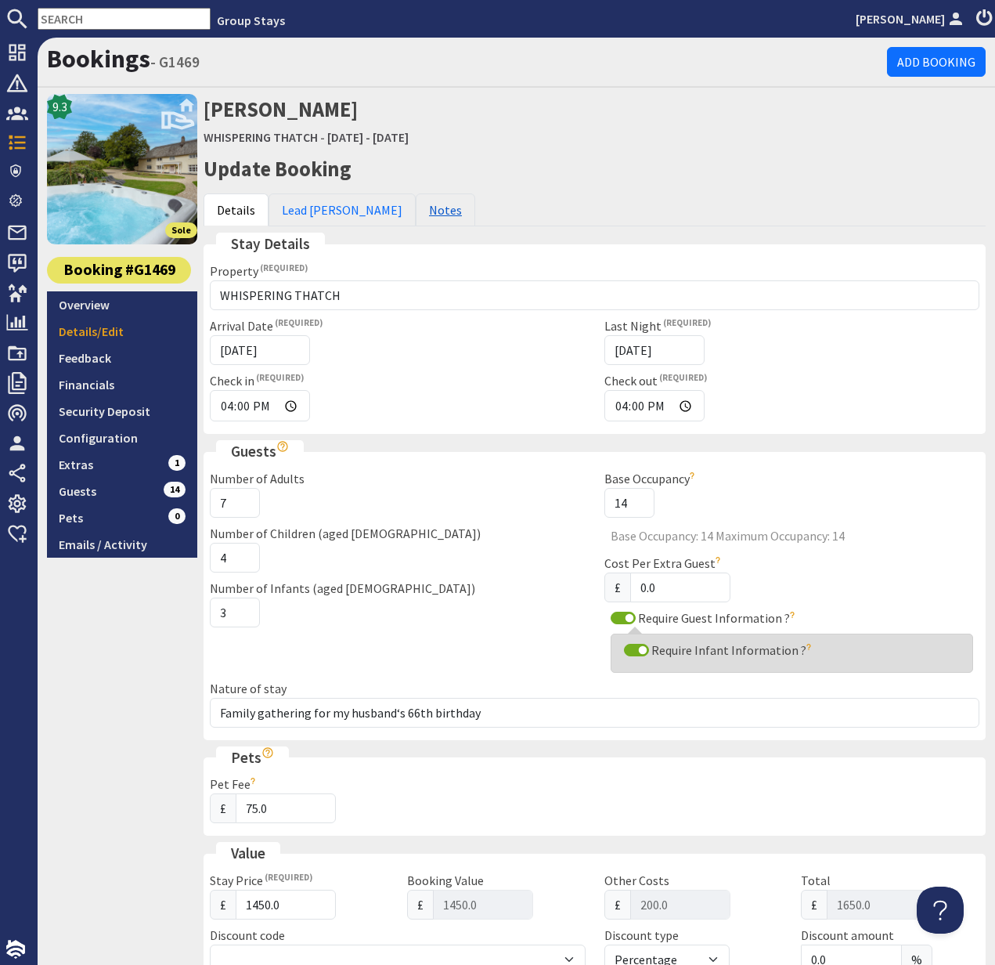
click at [416, 207] on link "Notes" at bounding box center [446, 209] width 60 height 33
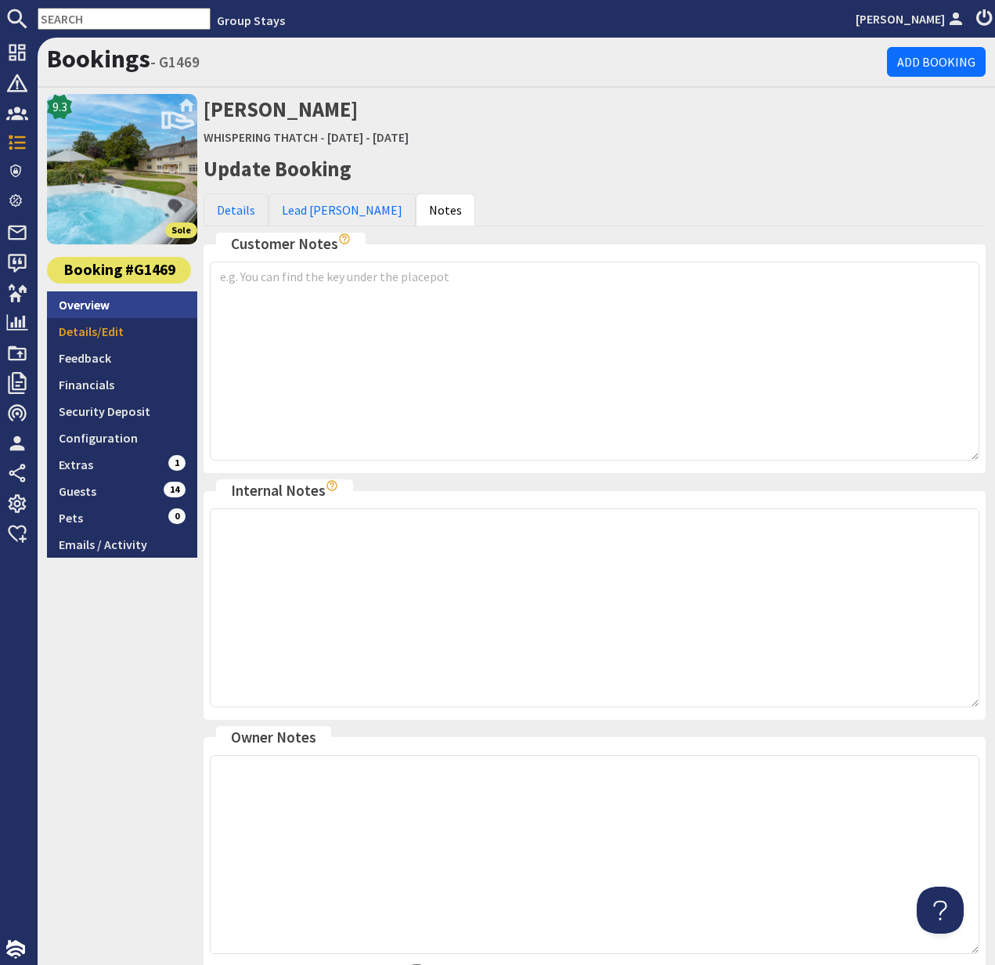
click at [89, 301] on link "Overview" at bounding box center [122, 304] width 150 height 27
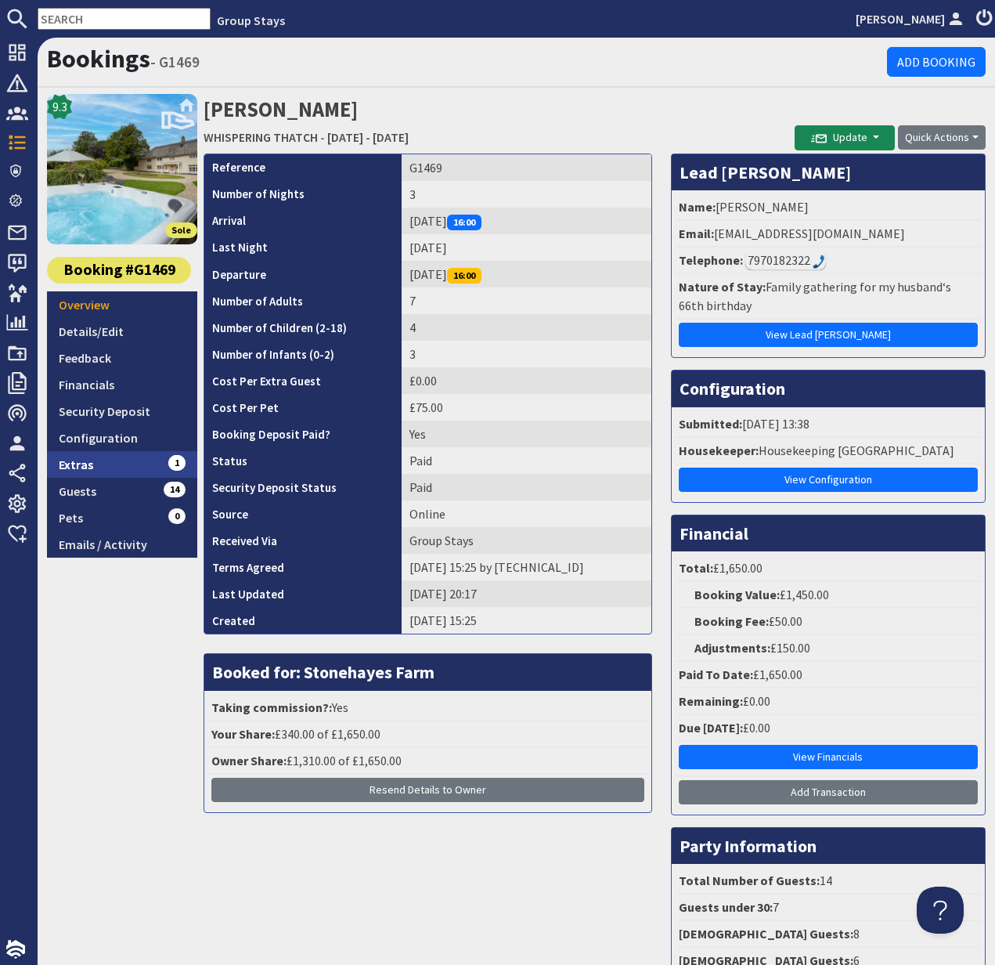
click at [89, 459] on link "Extras 1" at bounding box center [122, 464] width 150 height 27
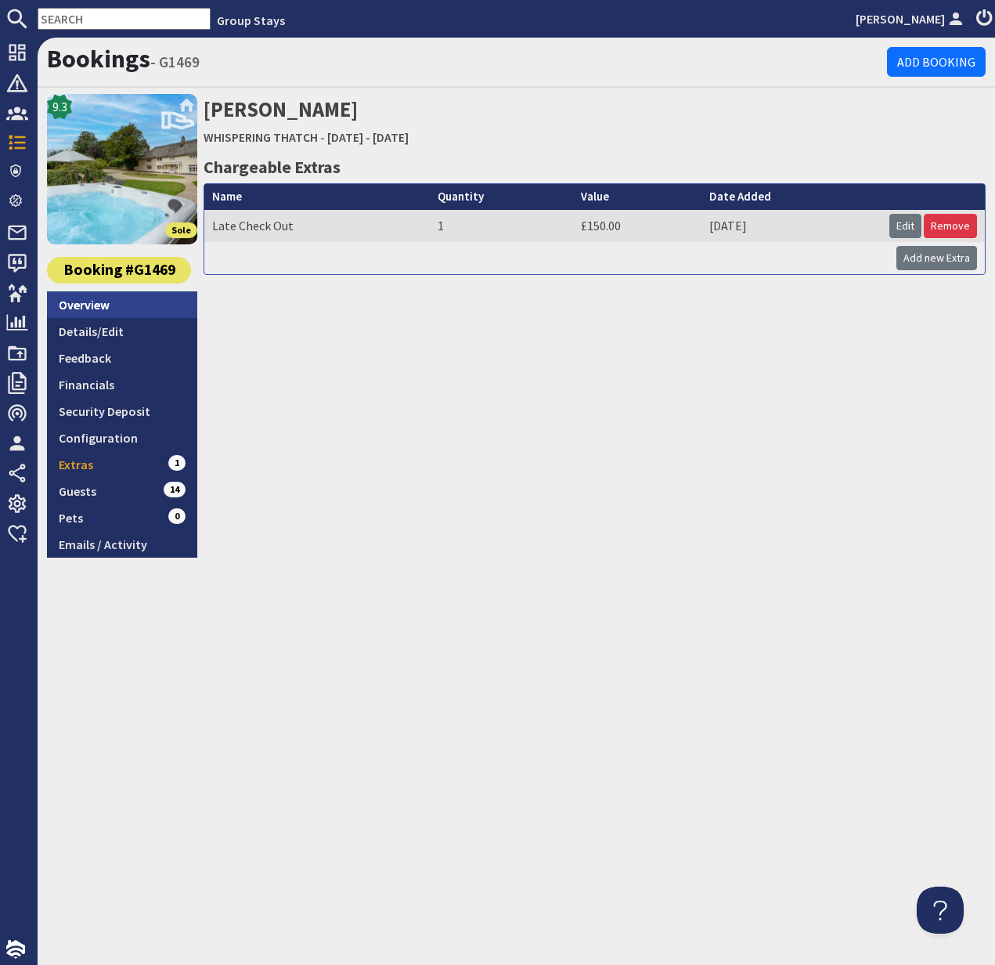
click at [91, 304] on link "Overview" at bounding box center [122, 304] width 150 height 27
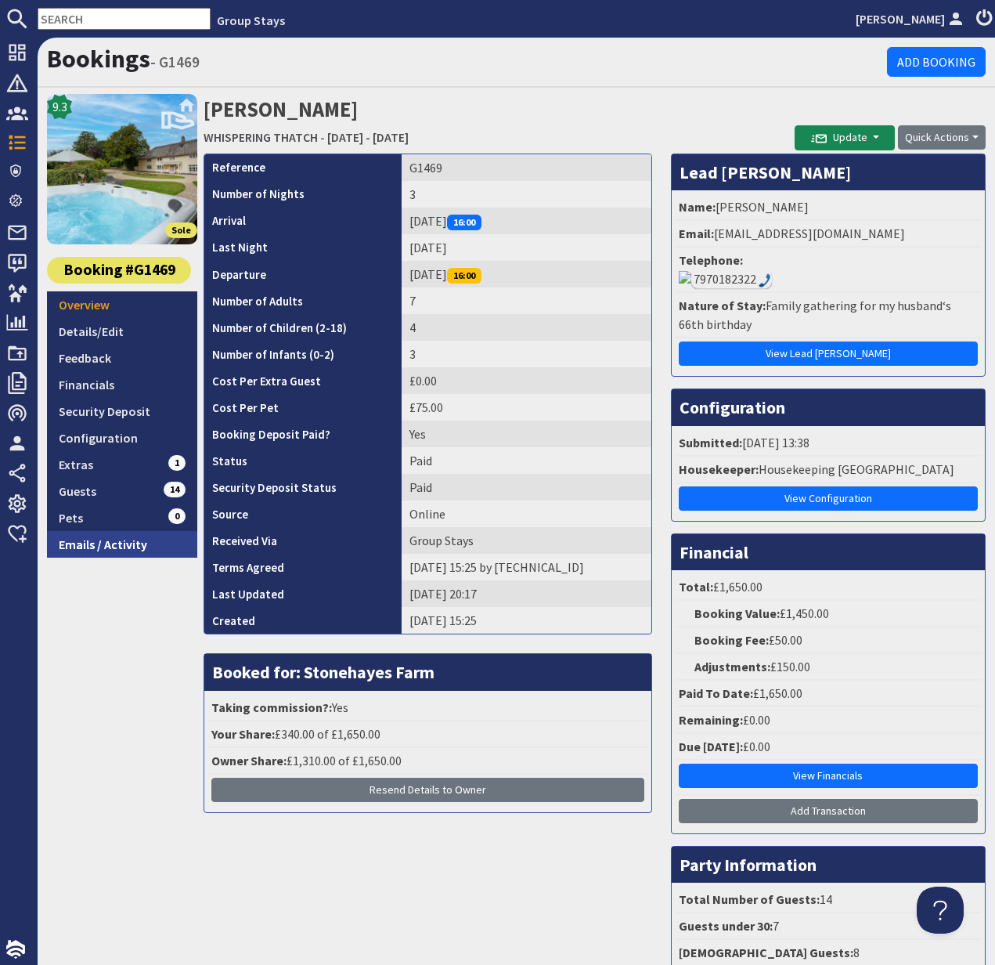
click at [111, 543] on link "Emails / Activity" at bounding box center [122, 544] width 150 height 27
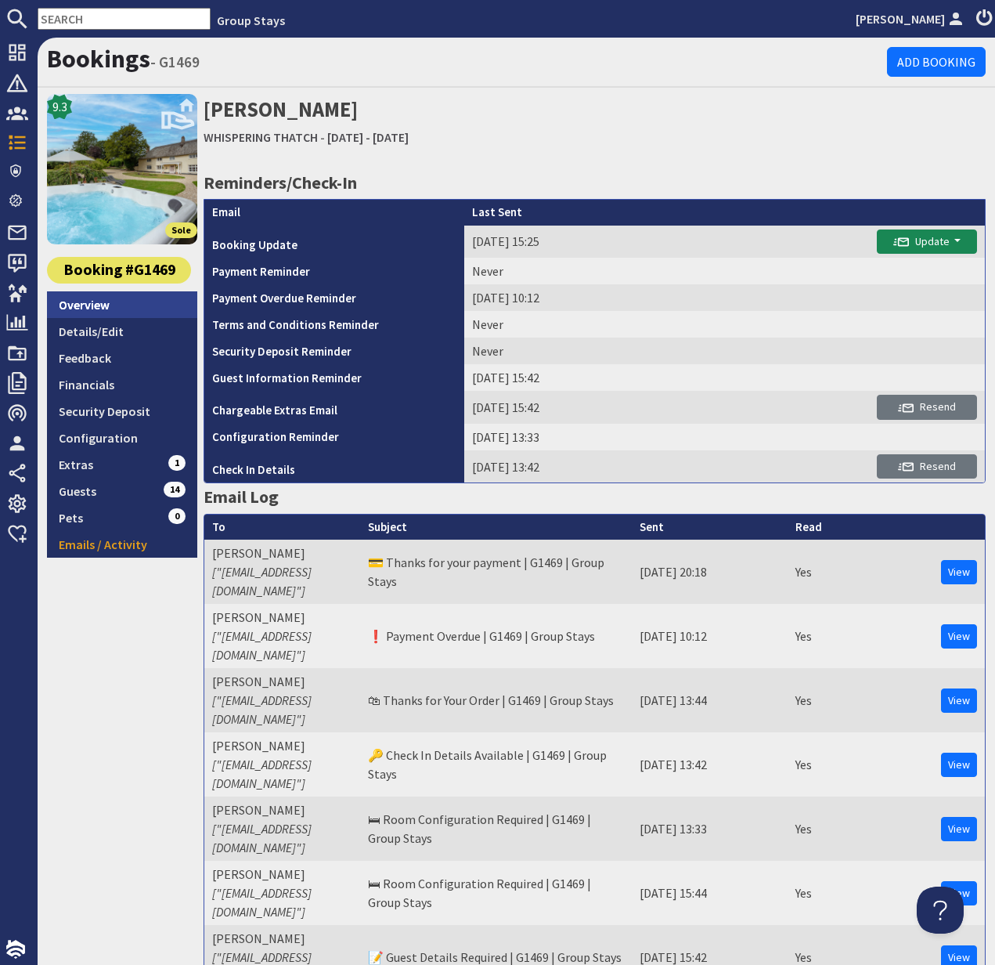
click at [108, 311] on link "Overview" at bounding box center [122, 304] width 150 height 27
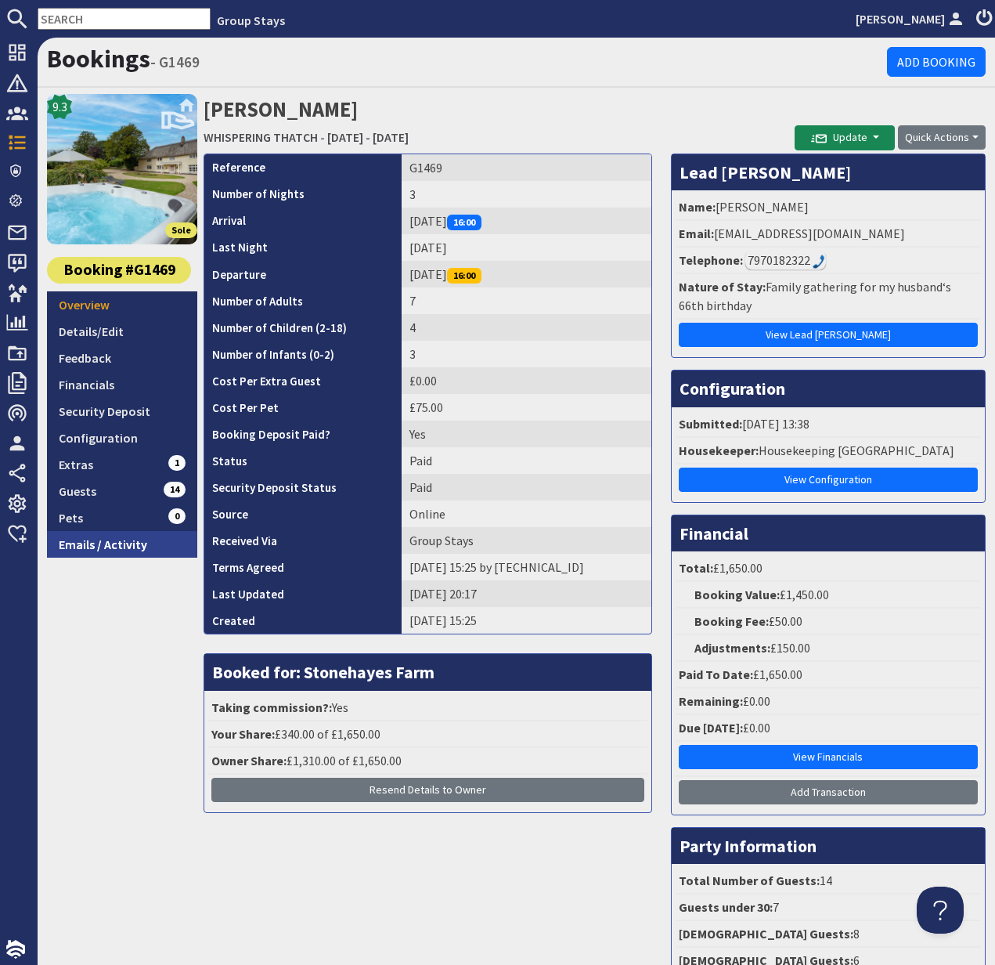
click at [114, 545] on link "Emails / Activity" at bounding box center [122, 544] width 150 height 27
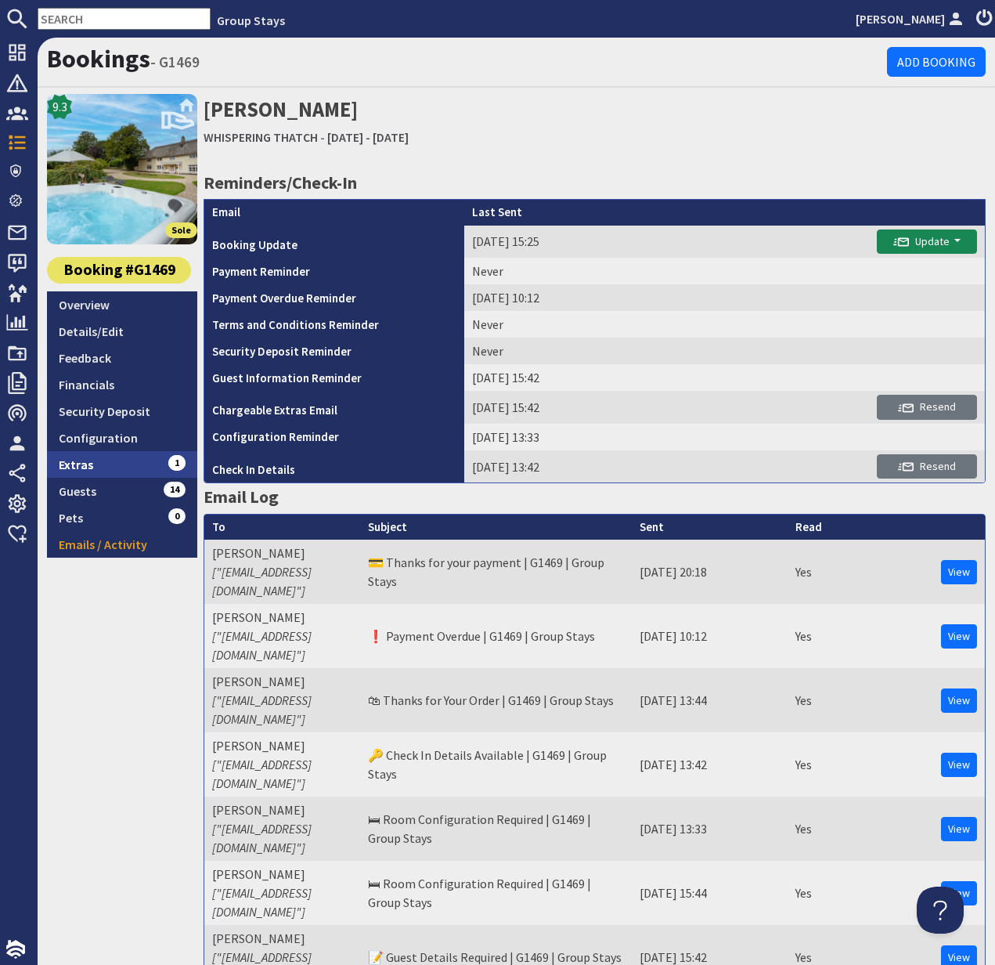
click at [86, 467] on link "Extras 1" at bounding box center [122, 464] width 150 height 27
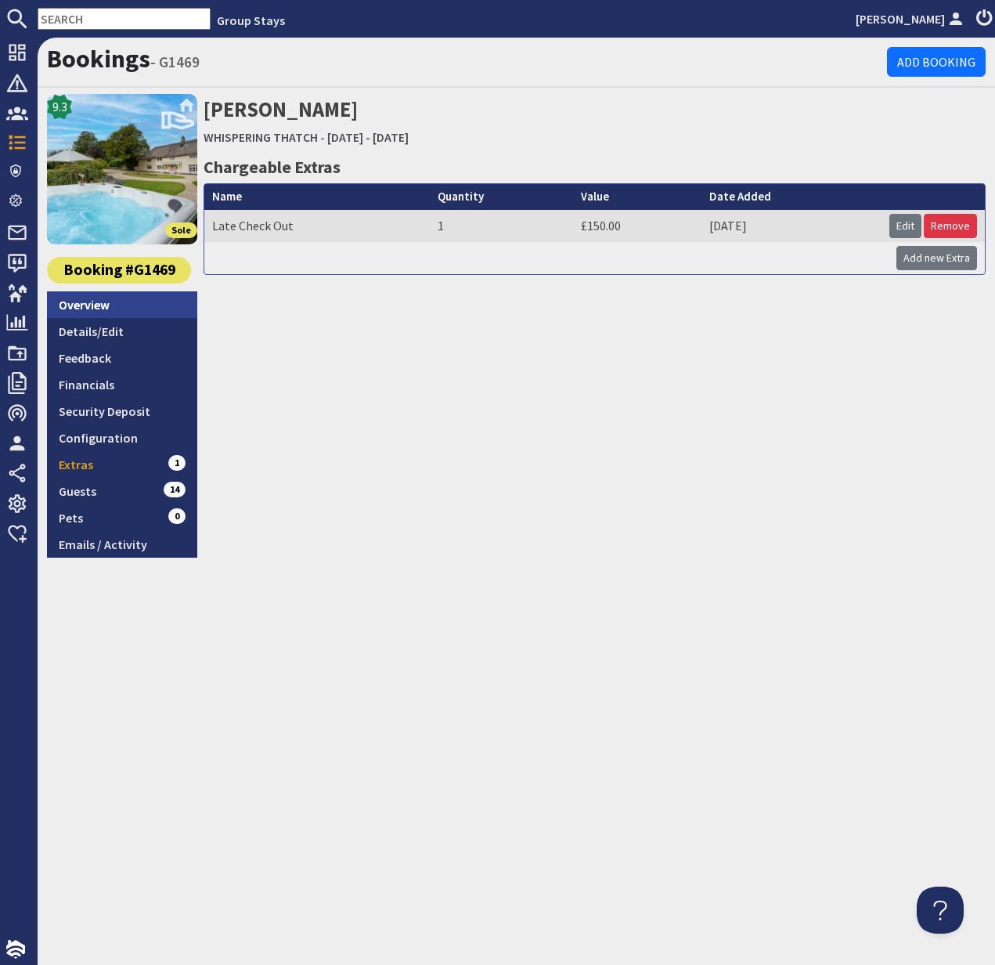
click at [87, 307] on link "Overview" at bounding box center [122, 304] width 150 height 27
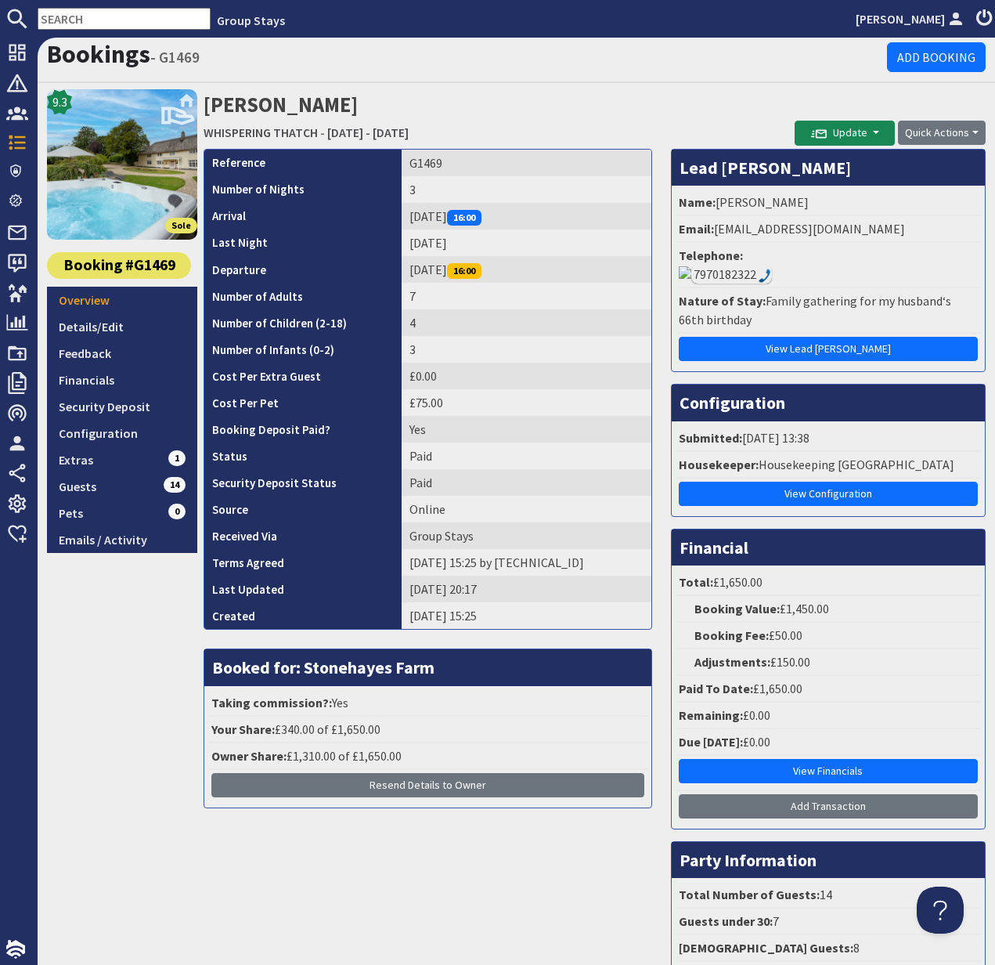
scroll to position [6, 0]
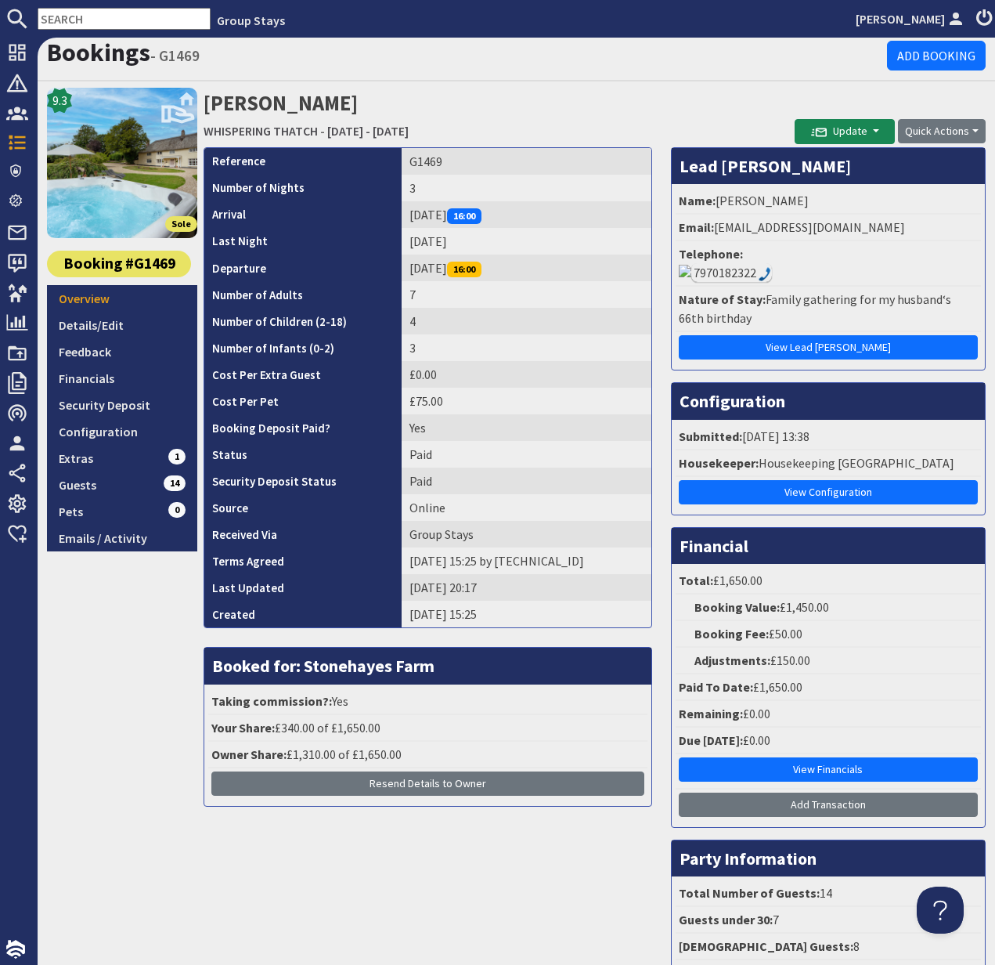
click at [157, 705] on div "9.3 Sole Booking #G1469 Overview Details/Edit Feedback Financials Security Depo…" at bounding box center [122, 545] width 150 height 914
drag, startPoint x: 157, startPoint y: 705, endPoint x: 178, endPoint y: 703, distance: 21.3
click at [156, 705] on div "9.3 Sole Booking #G1469 Overview Details/Edit Feedback Financials Security Depo…" at bounding box center [122, 545] width 150 height 914
click at [96, 486] on link "Guests 14" at bounding box center [122, 485] width 150 height 27
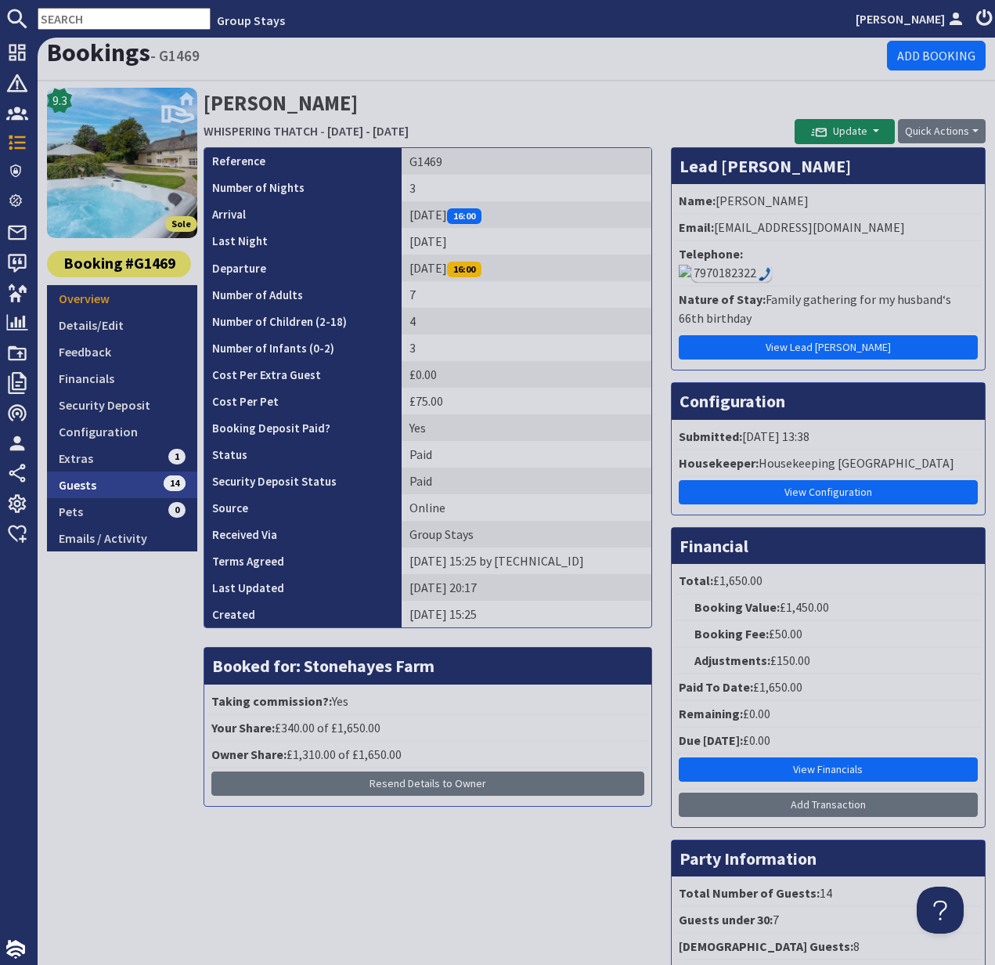
click at [96, 486] on link "Guests 14" at bounding box center [122, 485] width 150 height 27
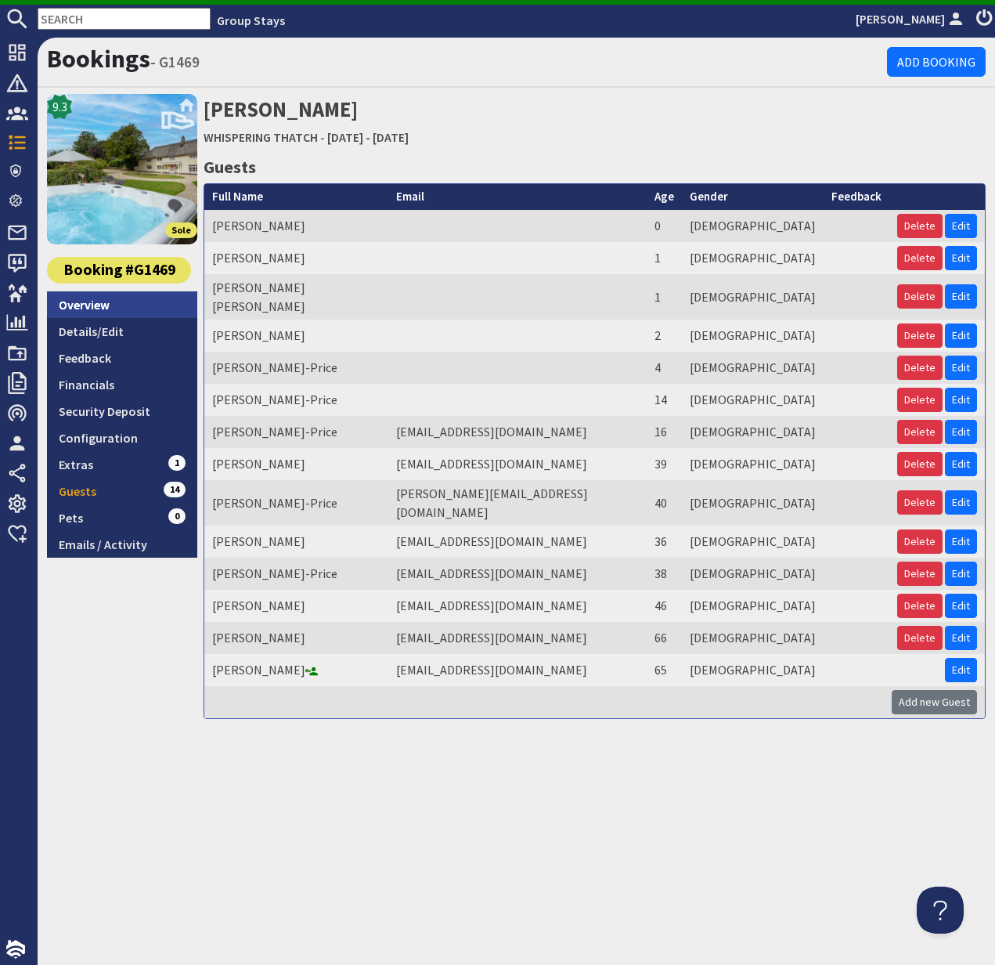
click at [114, 308] on link "Overview" at bounding box center [122, 304] width 150 height 27
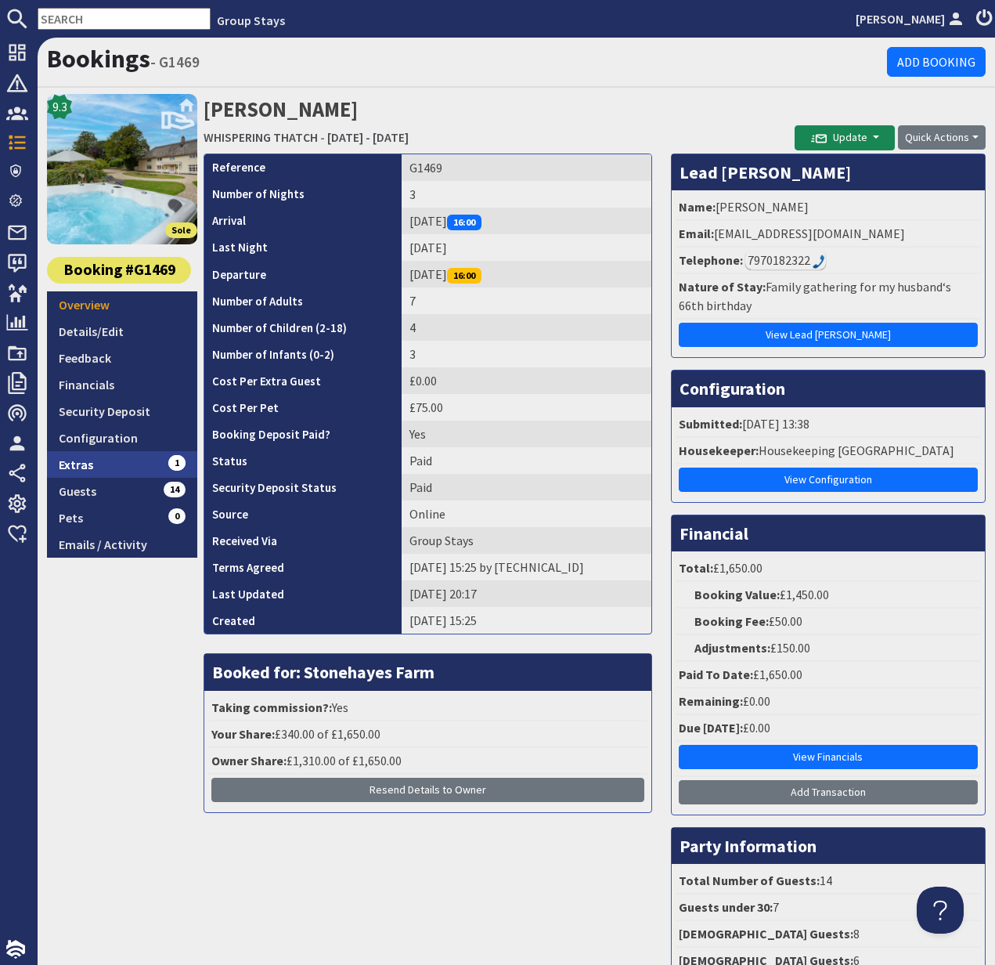
click at [89, 461] on link "Extras 1" at bounding box center [122, 464] width 150 height 27
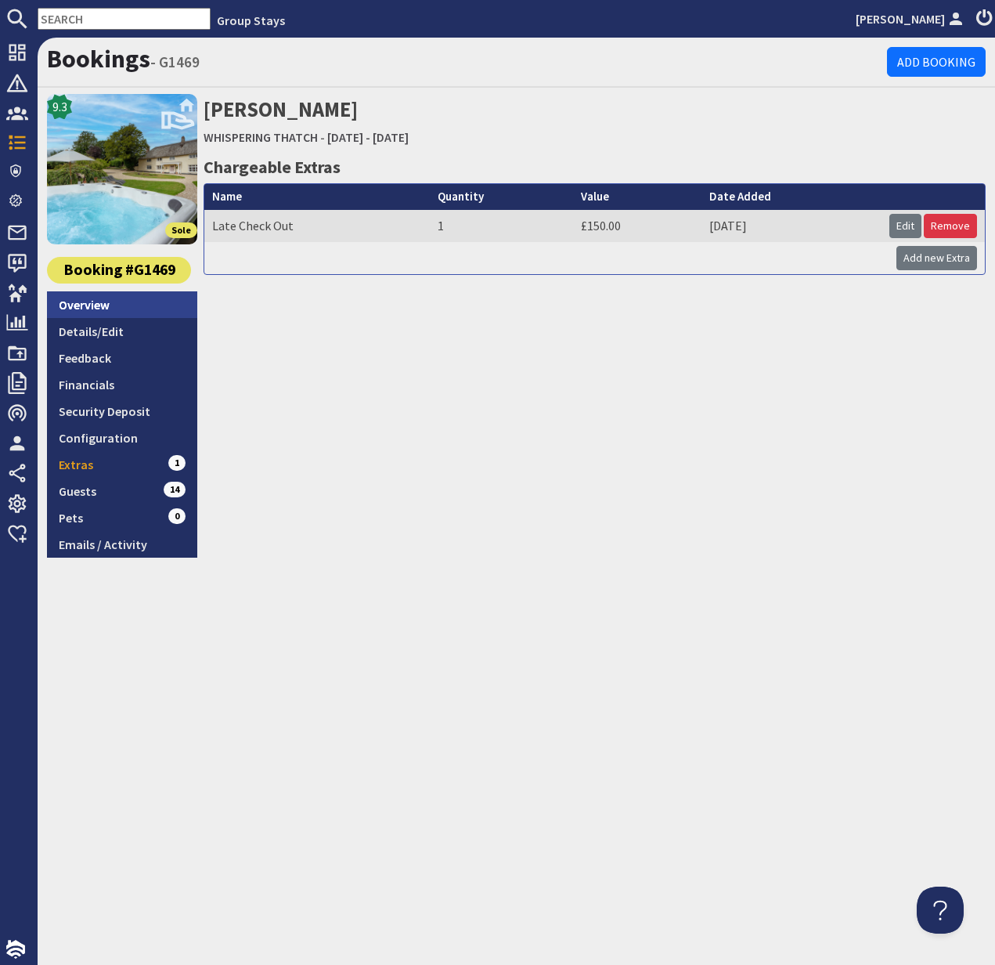
click at [82, 299] on link "Overview" at bounding box center [122, 304] width 150 height 27
